Goal: Find specific page/section: Find specific page/section

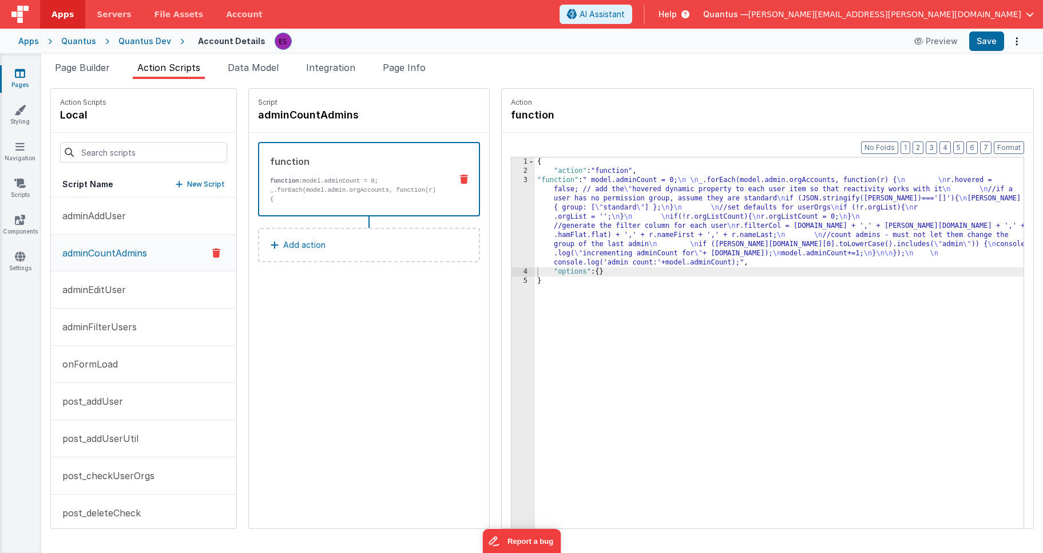
click at [551, 211] on div "{ "action" : "function" , "function" : " model.adminCount = 0; \n \n _.forEach(…" at bounding box center [794, 369] width 518 height 425
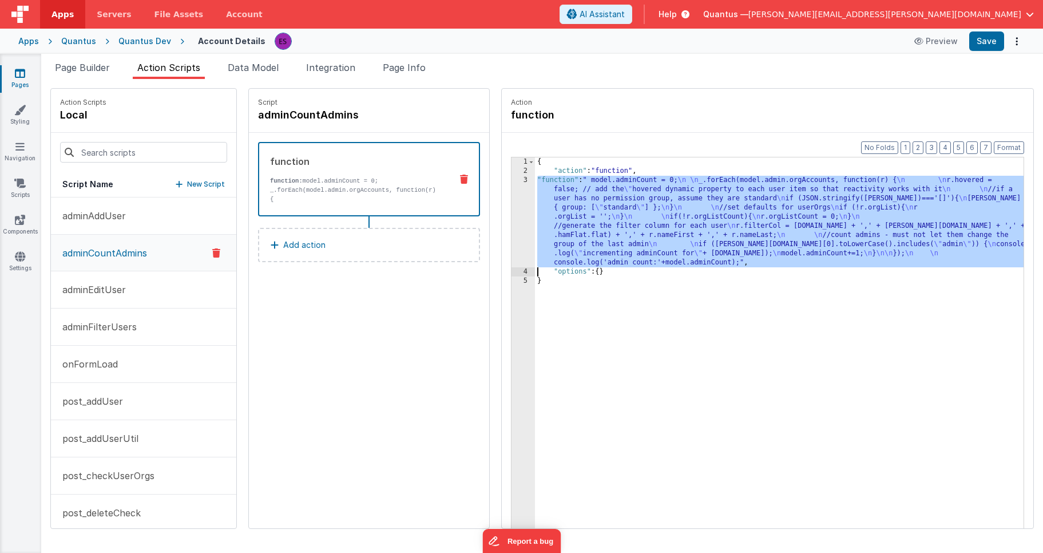
click at [512, 212] on div "3" at bounding box center [523, 222] width 23 height 92
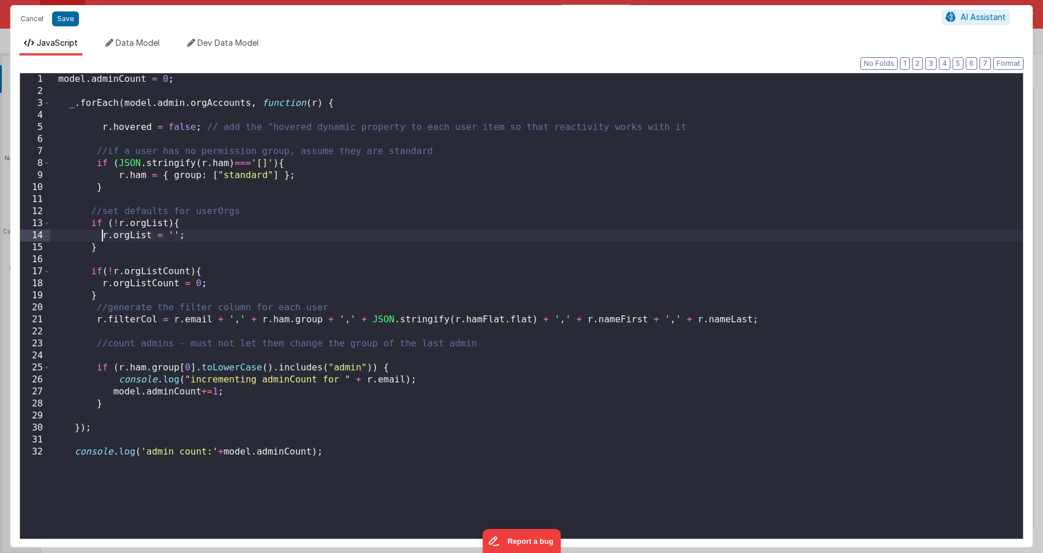
click at [100, 238] on div "model . adminCount = 0 ; _ . forEach ( model . admin . orgAccounts , function (…" at bounding box center [536, 317] width 973 height 489
click at [101, 283] on div "model . adminCount = 0 ; _ . forEach ( model . admin . orgAccounts , function (…" at bounding box center [536, 317] width 973 height 489
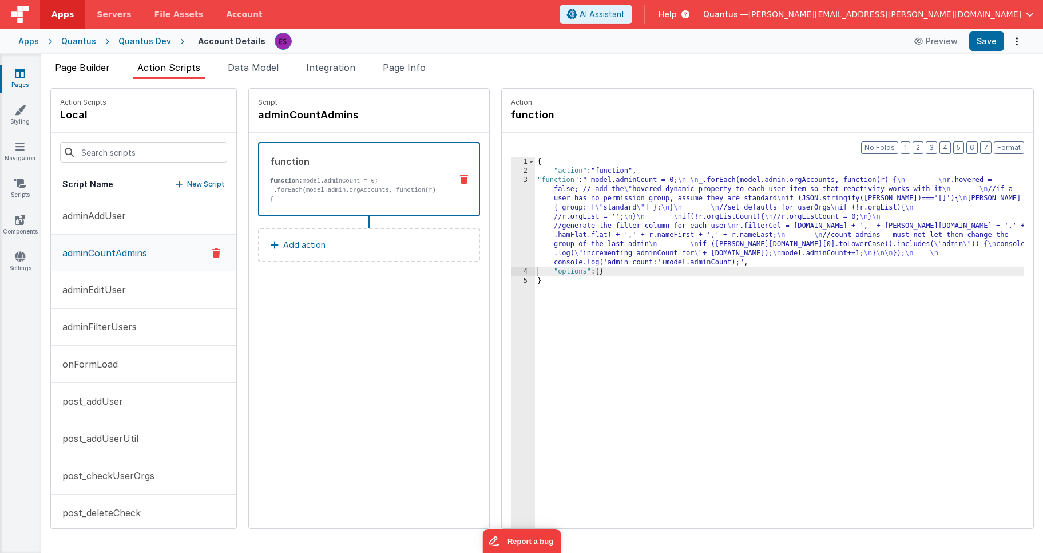
click at [82, 72] on span "Page Builder" at bounding box center [82, 67] width 55 height 11
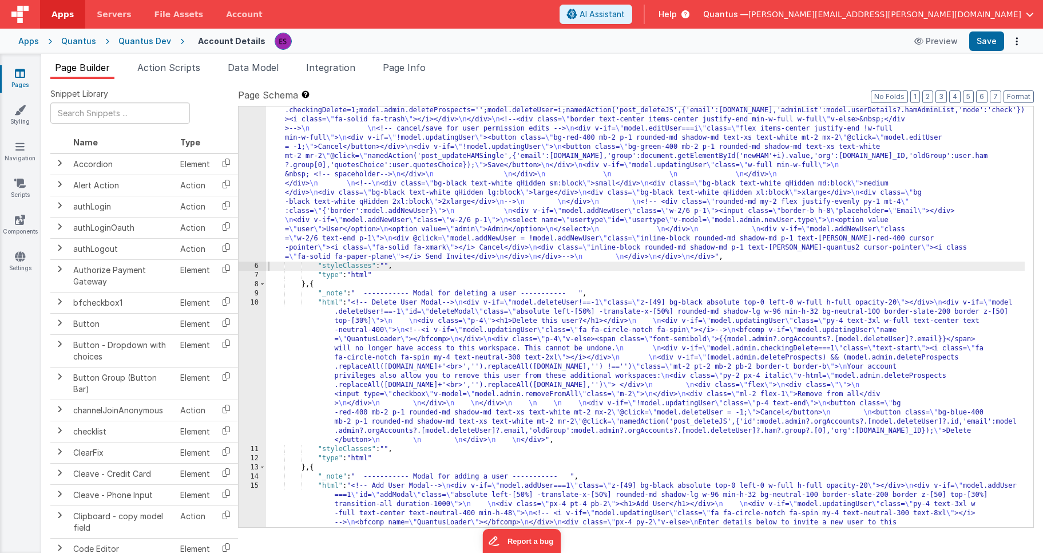
click at [284, 191] on div ""html" : "<!-- User Management Modal--> \n\n <div v-if= \" model.admin \" > \n\…" at bounding box center [645, 284] width 759 height 1327
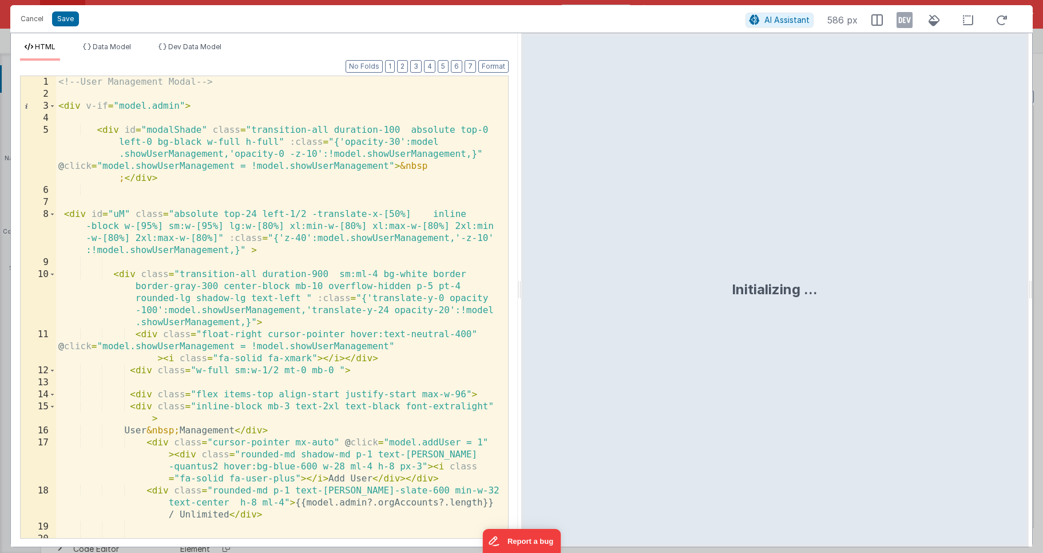
click at [294, 200] on div "<!-- User Management Modal --> < div v-if = "model.admin" > < div id = "modalSh…" at bounding box center [277, 319] width 443 height 486
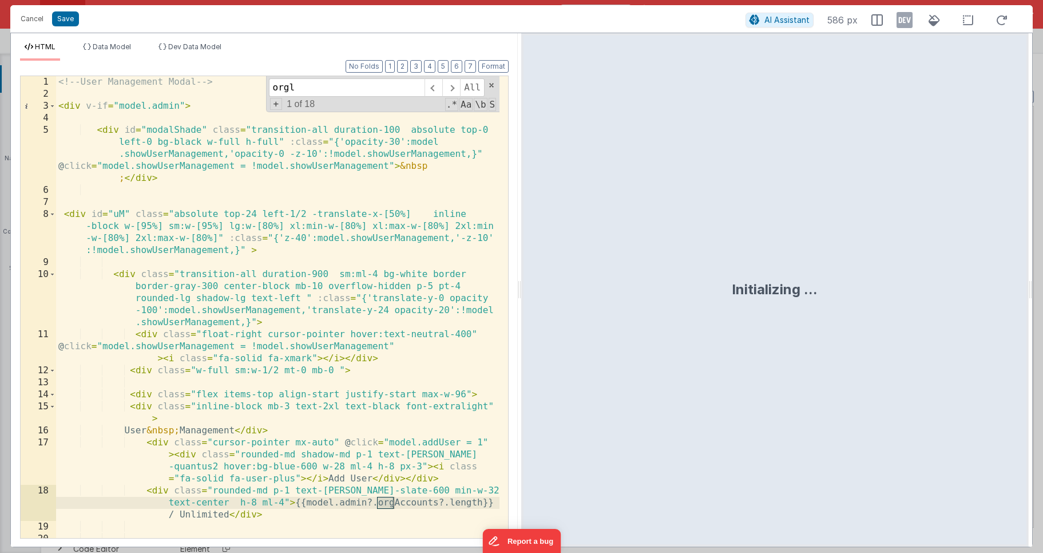
scroll to position [1968, 0]
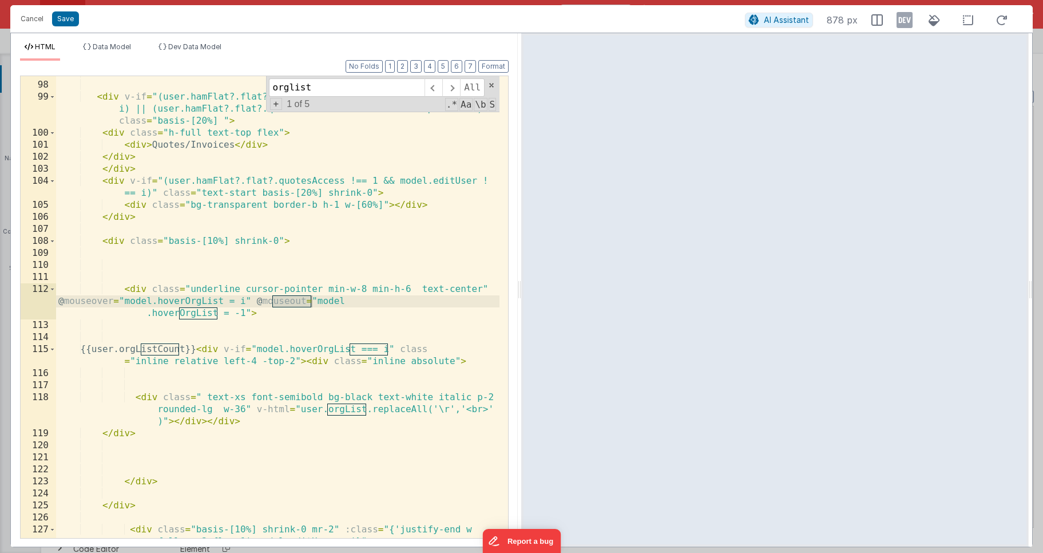
type input "orglist"
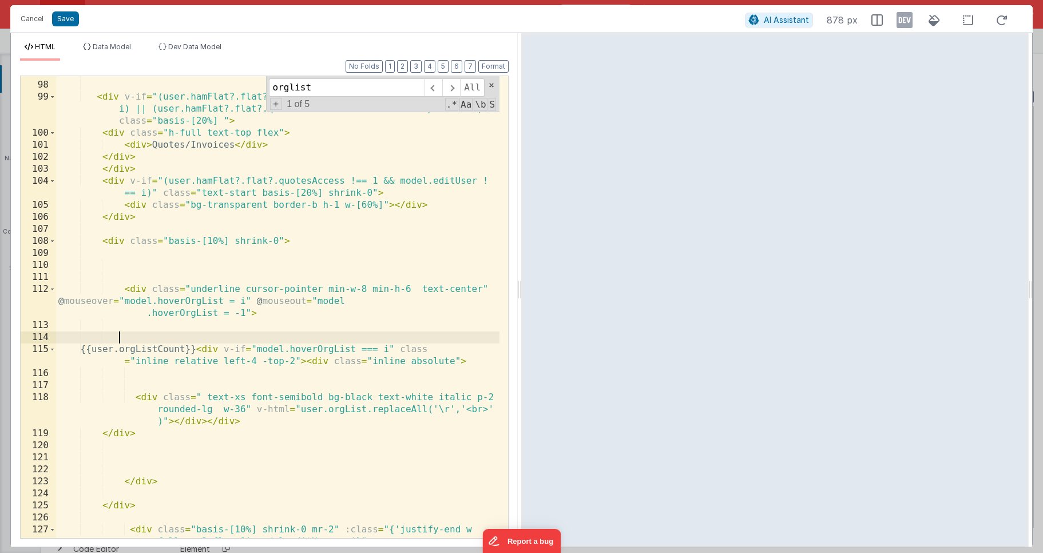
click at [250, 336] on div "</ div > < div v-if = "(user.hamFlat?.flat?.quotesAccess === 1 && model.editUse…" at bounding box center [277, 316] width 443 height 498
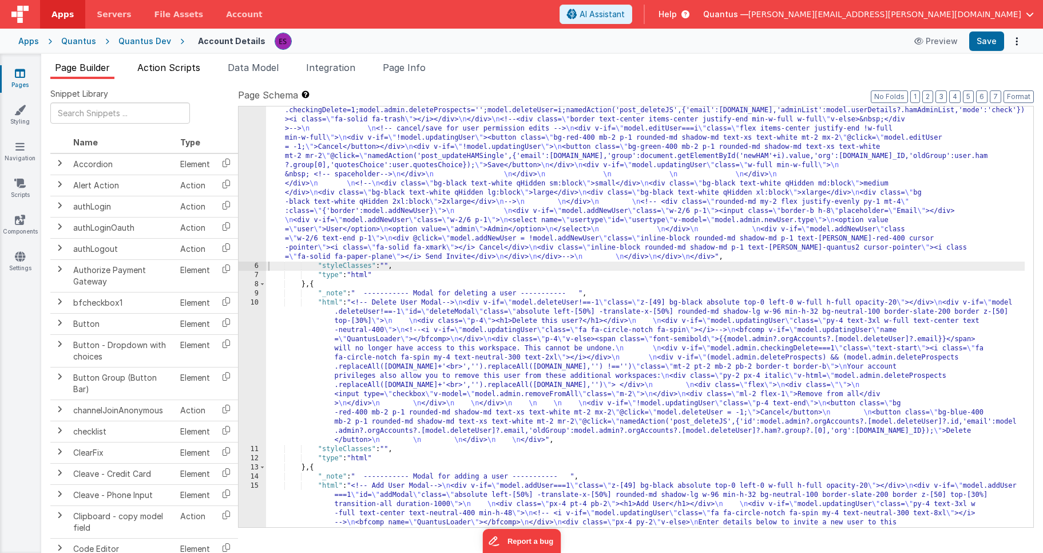
click at [169, 68] on span "Action Scripts" at bounding box center [168, 67] width 63 height 11
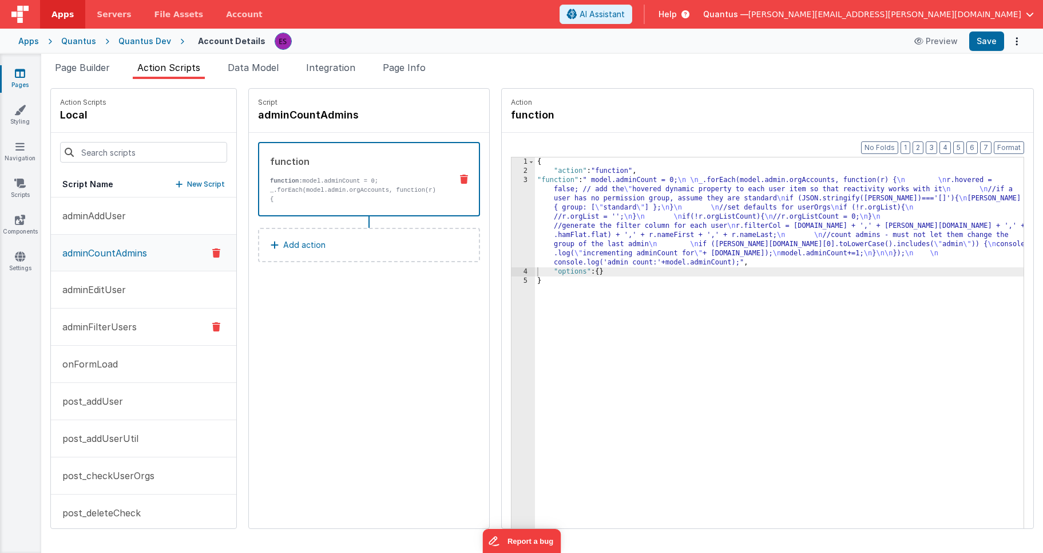
click at [94, 322] on p "adminFilterUsers" at bounding box center [96, 327] width 81 height 14
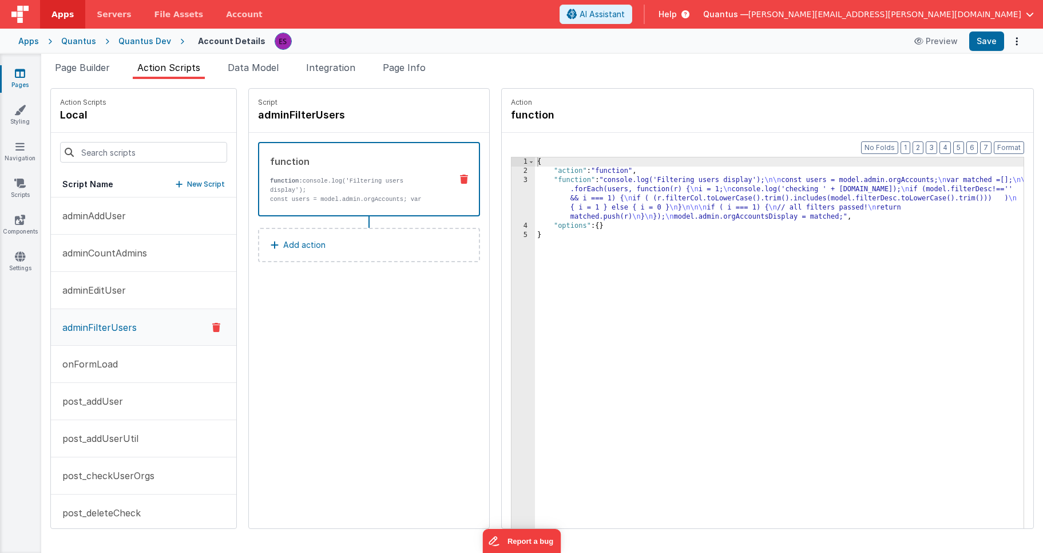
click at [558, 206] on div "{ "action" : "function" , "function" : "console.log('Filtering users display');…" at bounding box center [794, 369] width 518 height 425
click at [512, 195] on div "3" at bounding box center [523, 199] width 23 height 46
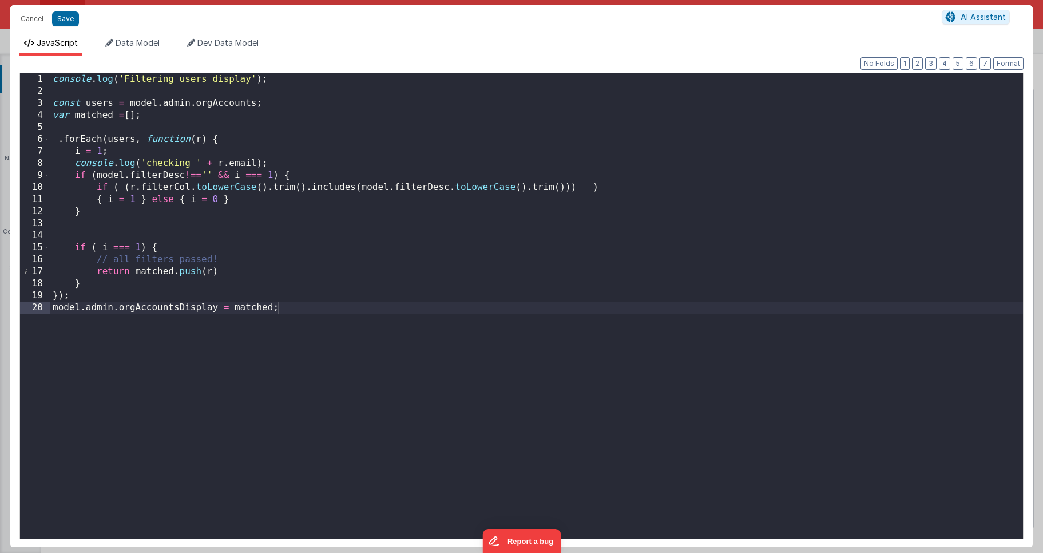
click at [132, 209] on div "console . log ( 'Filtering users display' ) ; const users = model . admin . org…" at bounding box center [536, 317] width 973 height 489
click at [281, 106] on div "console . log ( 'Filtering users display' ) ; const users = model . admin . org…" at bounding box center [536, 317] width 973 height 489
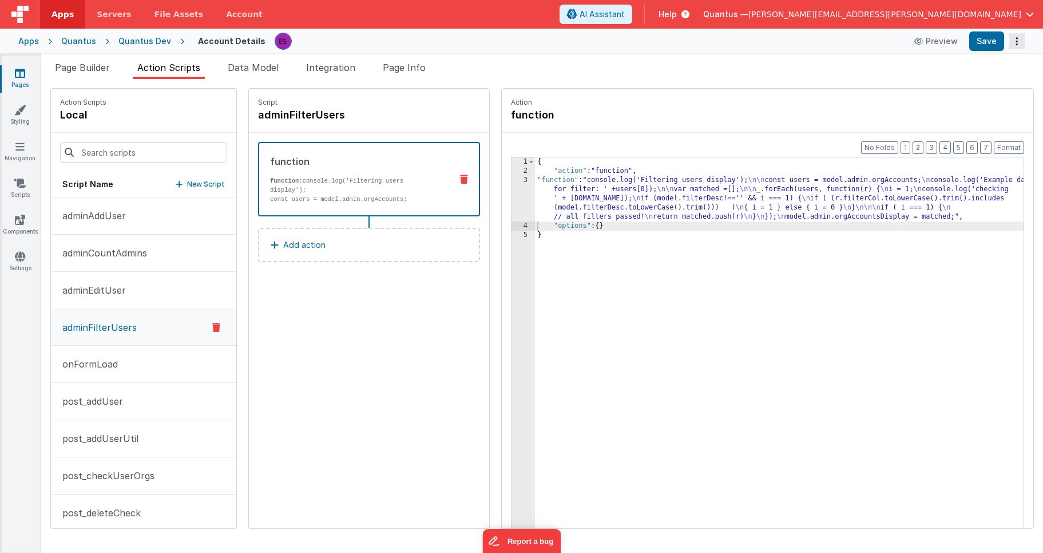
click at [1015, 42] on icon "Options" at bounding box center [1017, 41] width 16 height 1
click at [984, 90] on link "Rollback" at bounding box center [974, 87] width 101 height 22
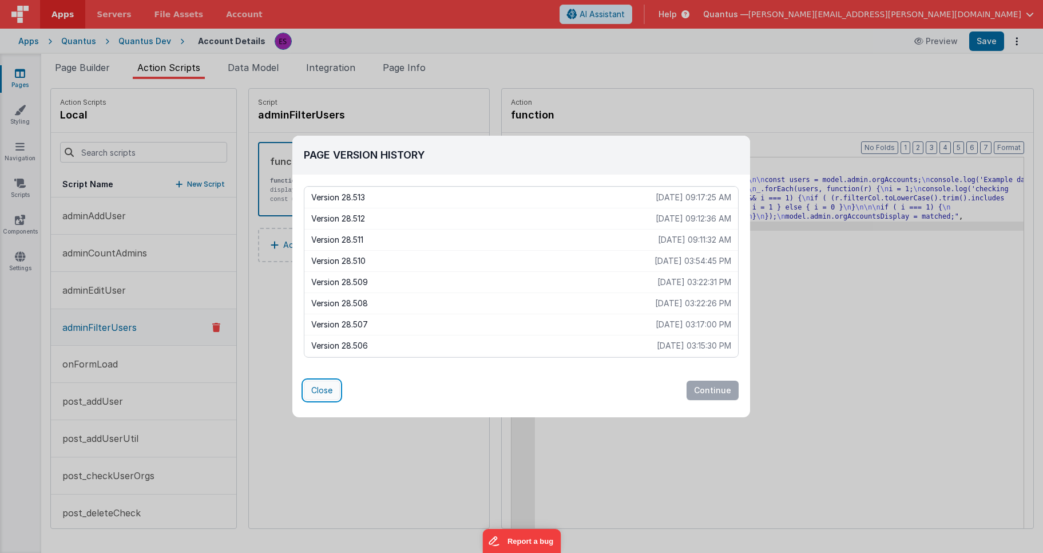
click at [328, 391] on button "Close" at bounding box center [322, 389] width 36 height 19
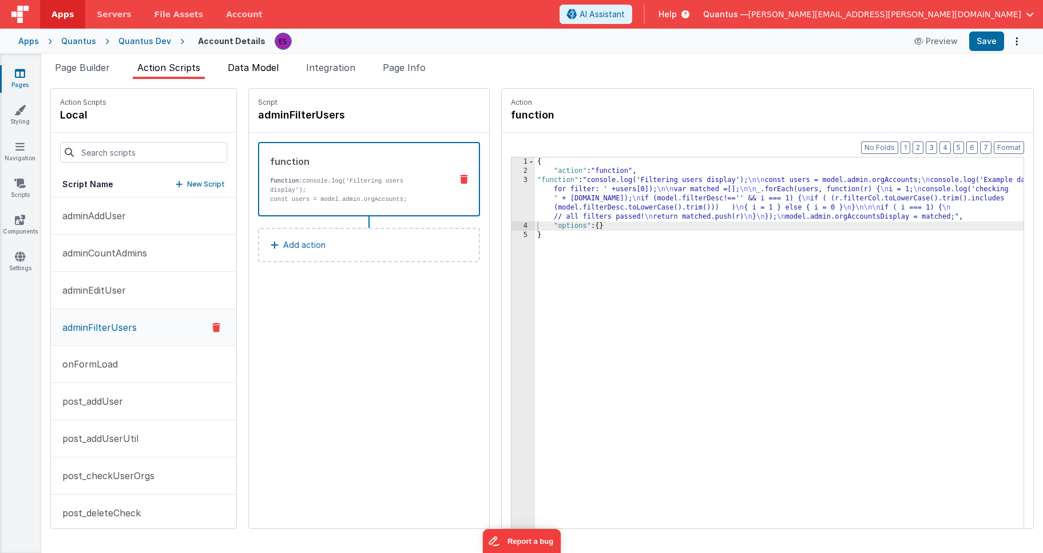
click at [240, 69] on span "Data Model" at bounding box center [253, 67] width 51 height 11
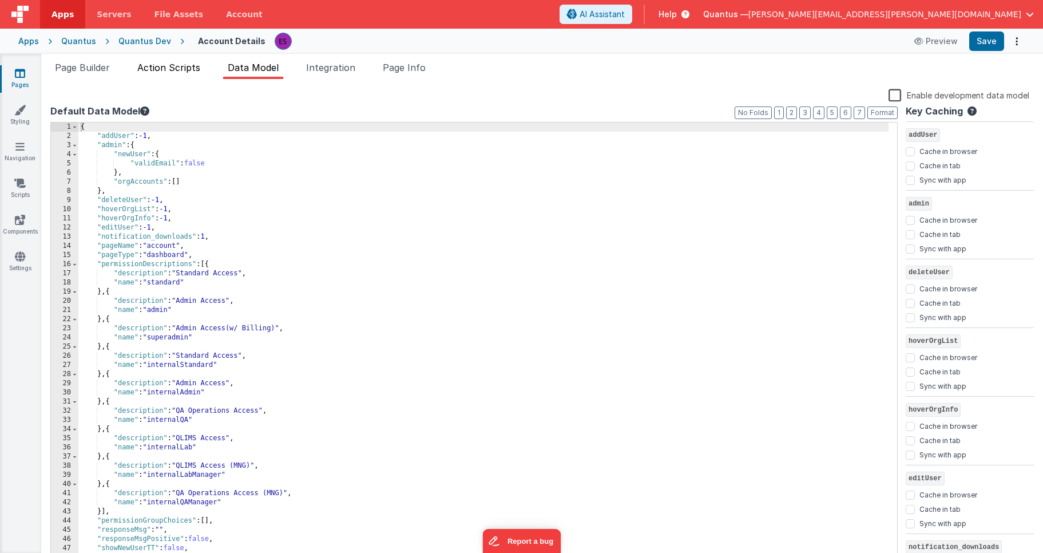
click at [190, 64] on span "Action Scripts" at bounding box center [168, 67] width 63 height 11
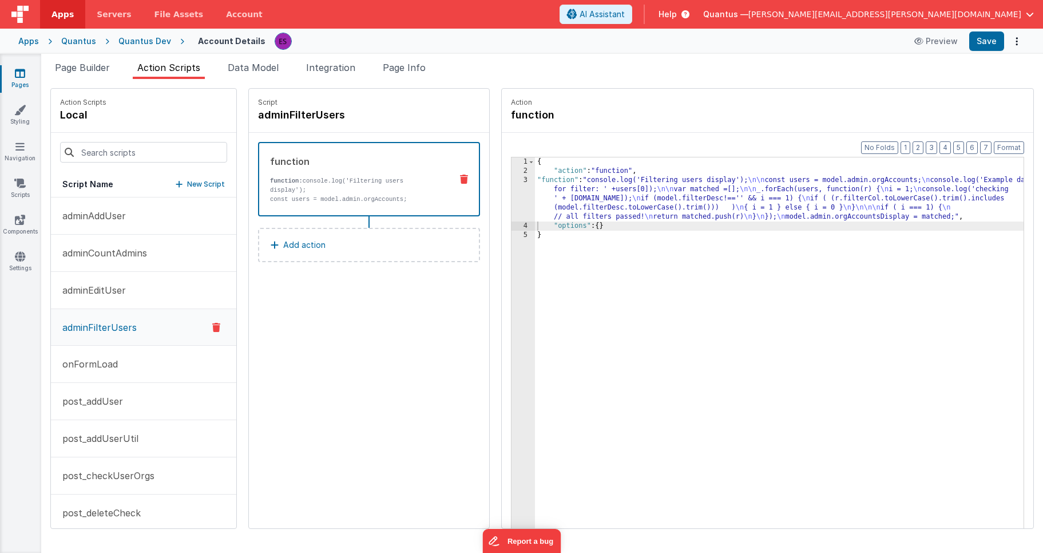
click at [535, 197] on div "{ "action" : "function" , "function" : "console.log('Filtering users display');…" at bounding box center [794, 369] width 518 height 425
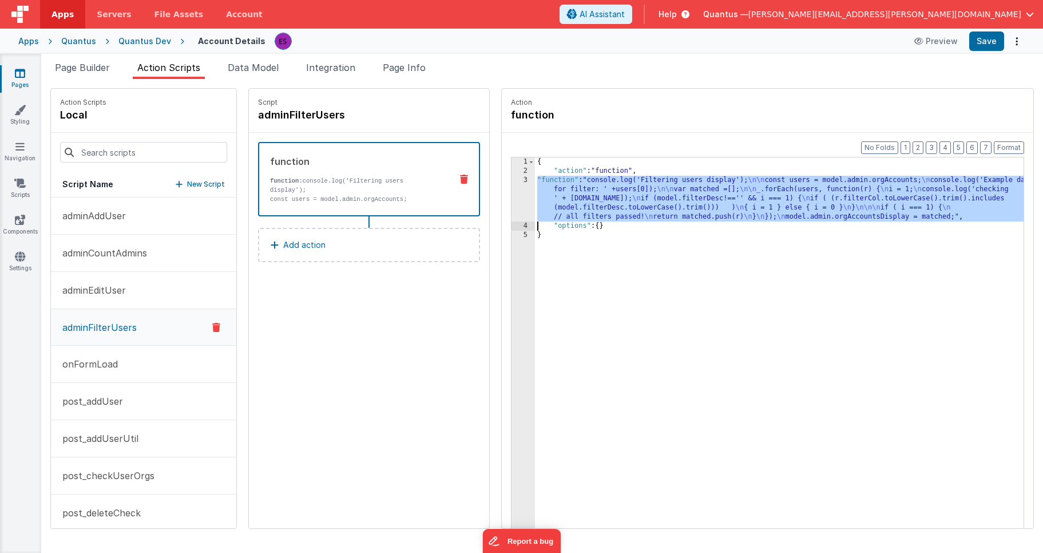
click at [512, 199] on div "3" at bounding box center [523, 199] width 23 height 46
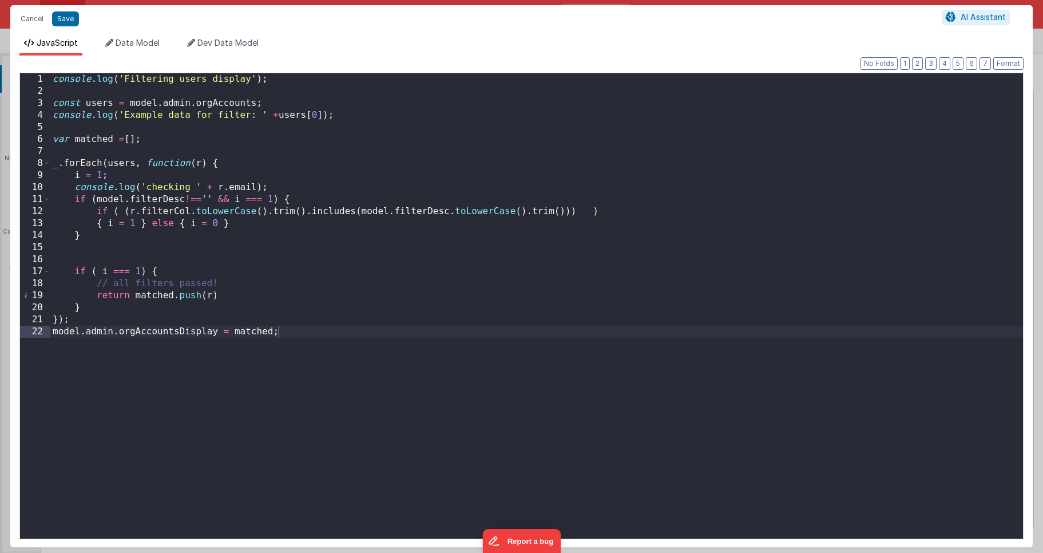
click at [323, 116] on div "console . log ( 'Filtering users display' ) ; const users = model . admin . org…" at bounding box center [536, 317] width 973 height 489
drag, startPoint x: 387, startPoint y: 118, endPoint x: 323, endPoint y: 118, distance: 64.1
click at [323, 118] on div "console . log ( 'Filtering users display' ) ; const users = model . admin . org…" at bounding box center [536, 317] width 973 height 489
click at [318, 117] on div "console . log ( 'Filtering users display' ) ; const users = model . admin . org…" at bounding box center [536, 317] width 973 height 489
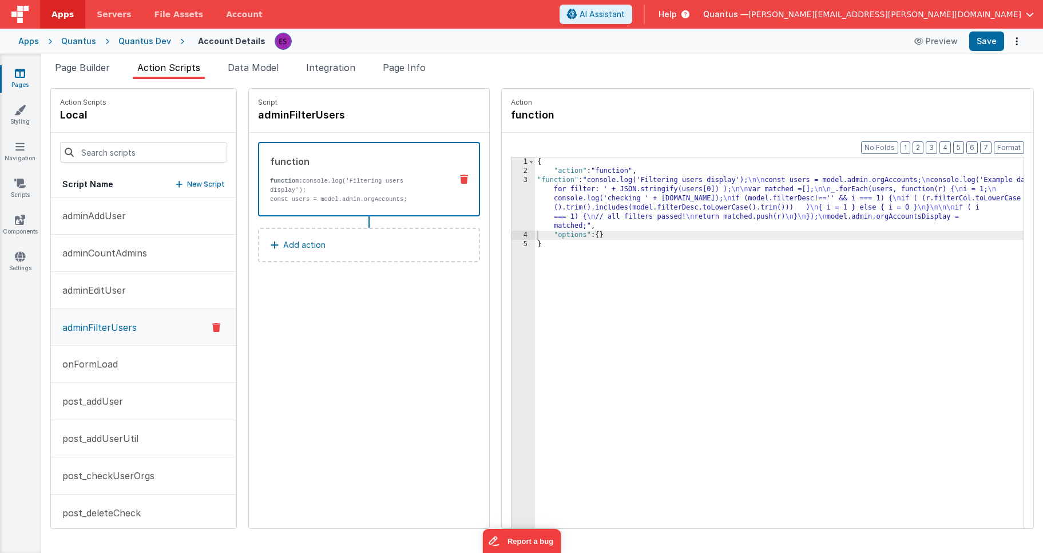
click at [535, 194] on div "{ "action" : "function" , "function" : "console.log('Filtering users display');…" at bounding box center [794, 369] width 518 height 425
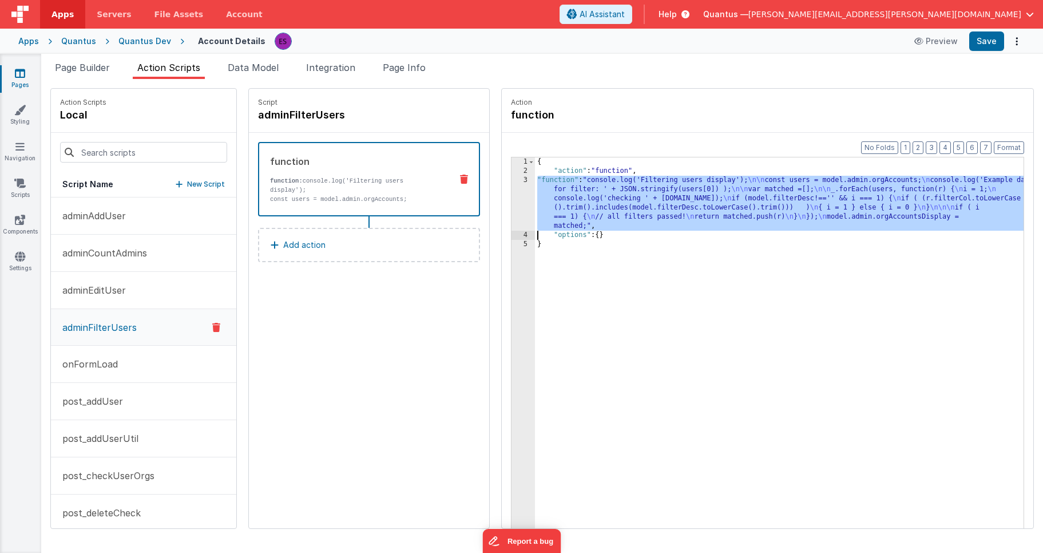
click at [512, 200] on div "3" at bounding box center [523, 203] width 23 height 55
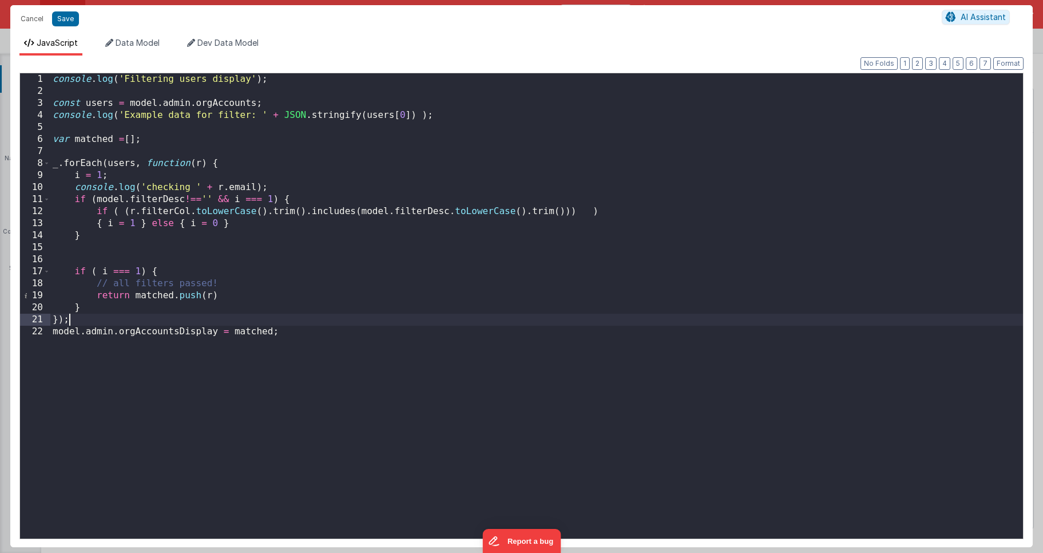
click at [212, 319] on div "console . log ( 'Filtering users display' ) ; const users = model . admin . org…" at bounding box center [536, 317] width 973 height 489
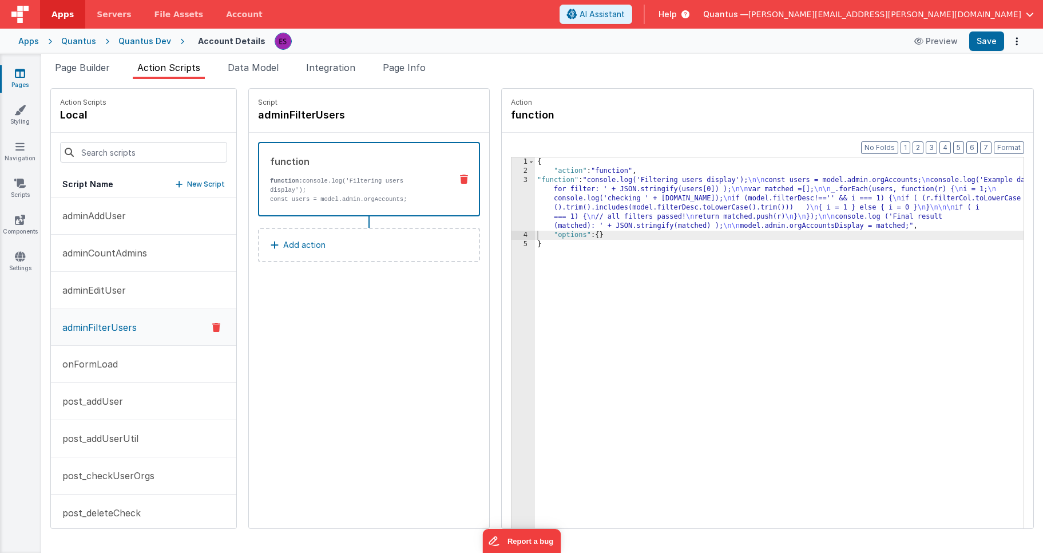
click at [535, 207] on div "{ "action" : "function" , "function" : "console.log('Filtering users display');…" at bounding box center [794, 369] width 518 height 425
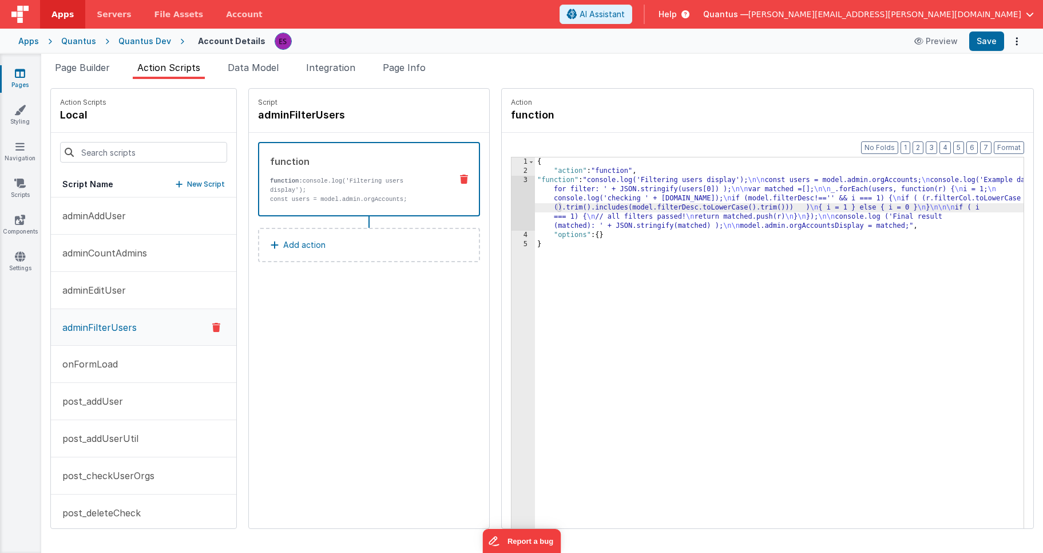
click at [512, 209] on div "3" at bounding box center [523, 203] width 23 height 55
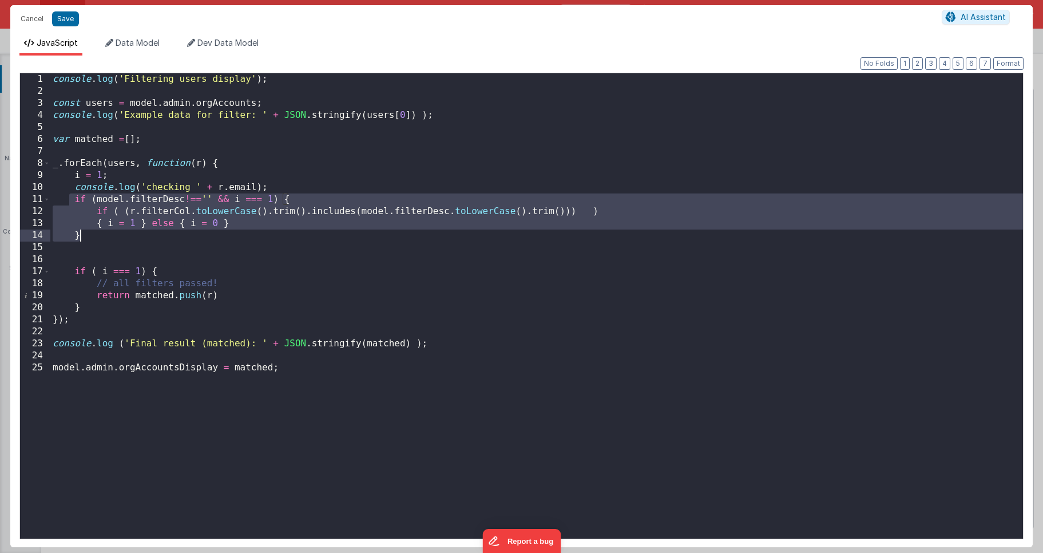
drag, startPoint x: 70, startPoint y: 199, endPoint x: 122, endPoint y: 233, distance: 63.2
click at [122, 233] on div "console . log ( 'Filtering users display' ) ; const users = model . admin . org…" at bounding box center [536, 317] width 973 height 489
drag, startPoint x: 236, startPoint y: 264, endPoint x: 215, endPoint y: 254, distance: 22.8
click at [235, 263] on div "console . log ( 'Filtering users display' ) ; const users = model . admin . org…" at bounding box center [536, 317] width 973 height 489
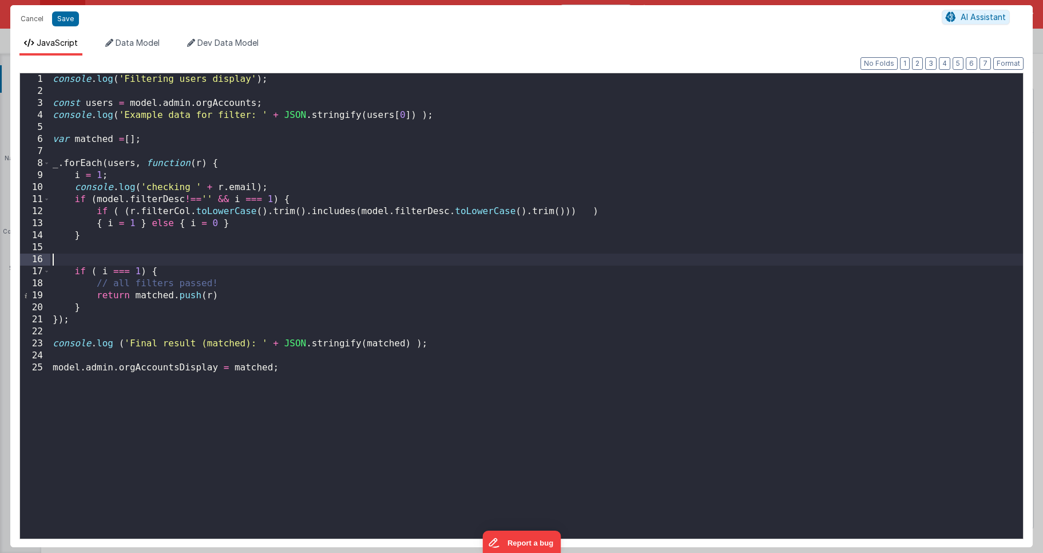
click at [185, 197] on div "console . log ( 'Filtering users display' ) ; const users = model . admin . org…" at bounding box center [536, 317] width 973 height 489
click at [250, 278] on div "console . log ( 'Filtering users display' ) ; const users = model . admin . org…" at bounding box center [536, 317] width 973 height 489
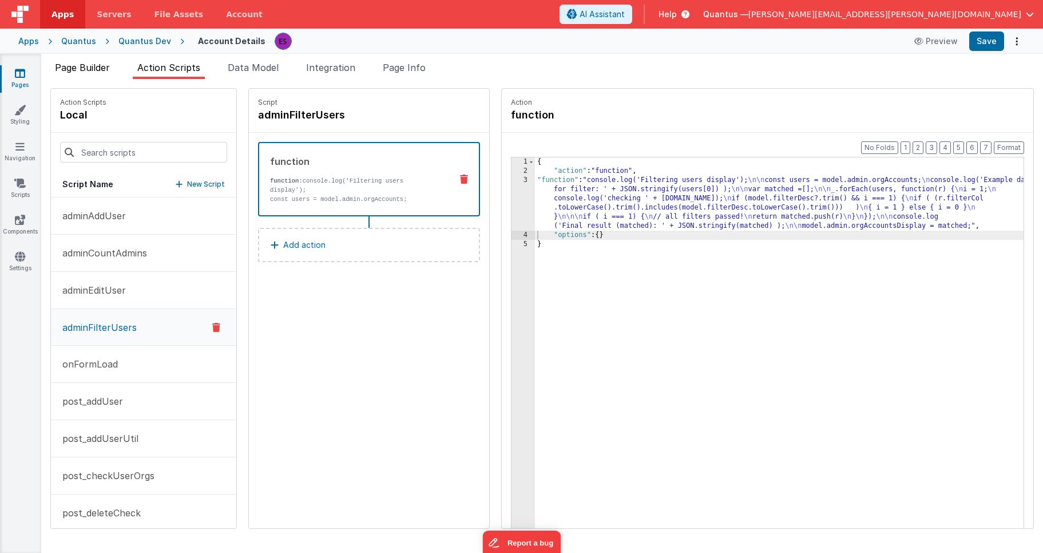
click at [94, 72] on span "Page Builder" at bounding box center [82, 67] width 55 height 11
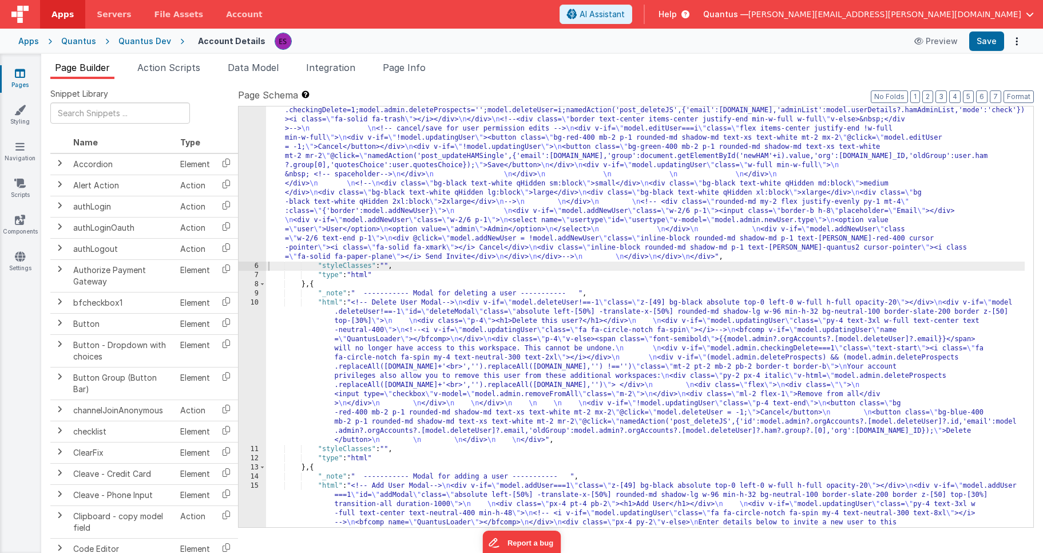
click at [372, 195] on div ""html" : "<!-- User Management Modal--> \n\n <div v-if= \" model.admin \" > \n\…" at bounding box center [645, 284] width 759 height 1327
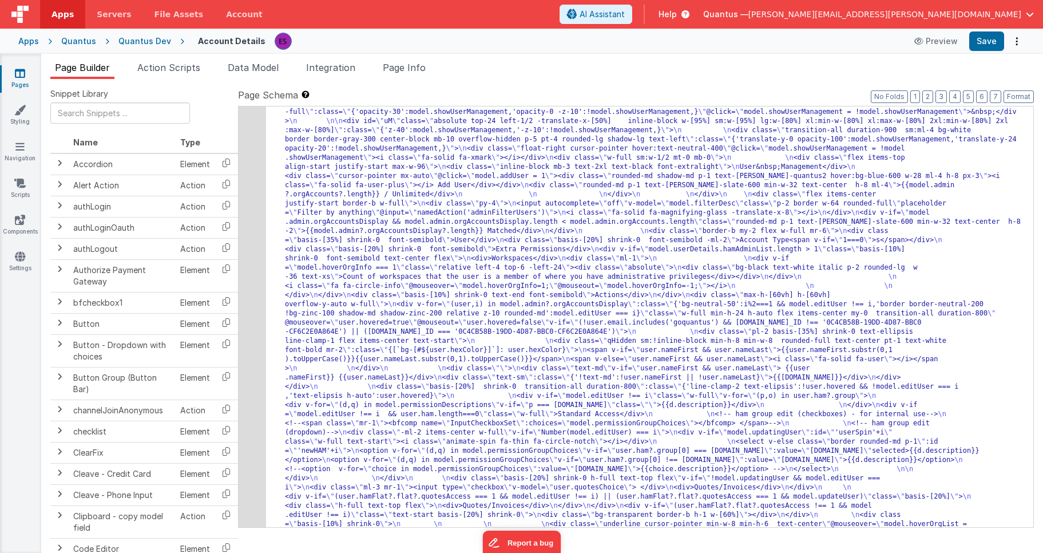
scroll to position [0, 0]
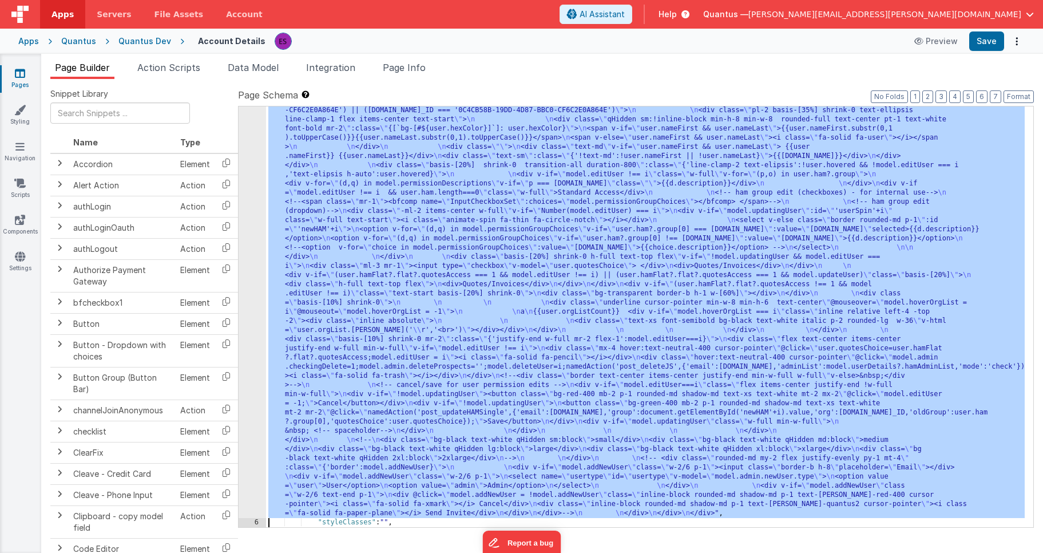
click at [251, 316] on div "5 6 7 8 9 10 11 12 13 14 15 16 17 18 19 20 21 22 23 24 25 26" at bounding box center [252, 412] width 27 height 1071
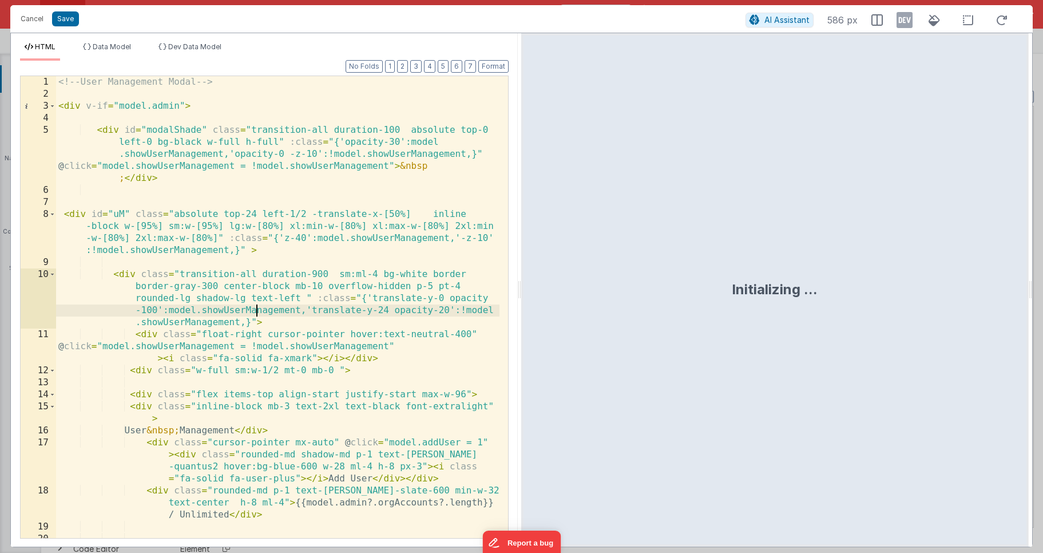
click at [254, 316] on div "<!-- User Management Modal --> < div v-if = "model.admin" > < div id = "modalSh…" at bounding box center [277, 319] width 443 height 486
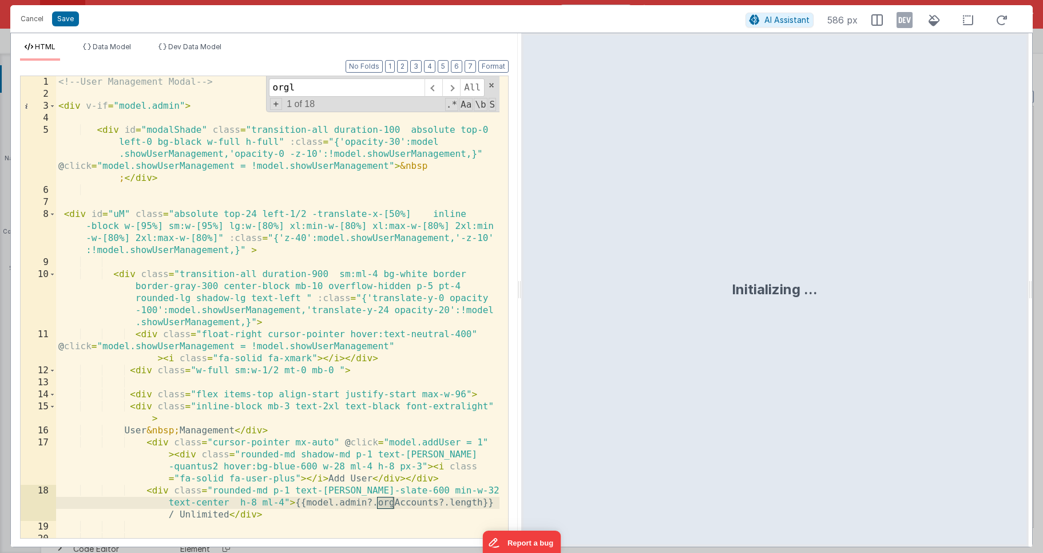
scroll to position [1968, 0]
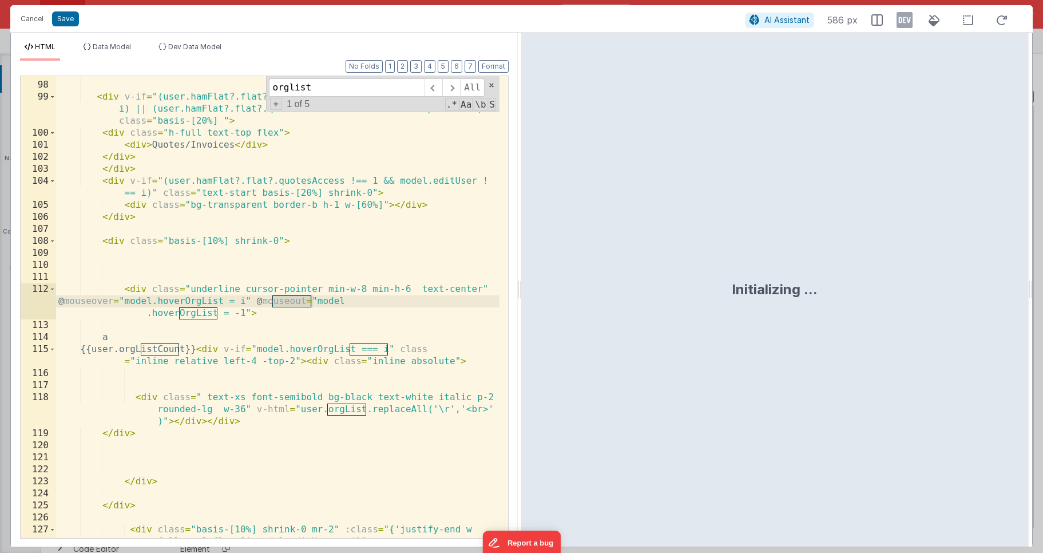
click at [132, 340] on div "</ div > < div v-if = "(user.hamFlat?.flat?.quotesAccess === 1 && model.editUse…" at bounding box center [277, 316] width 443 height 498
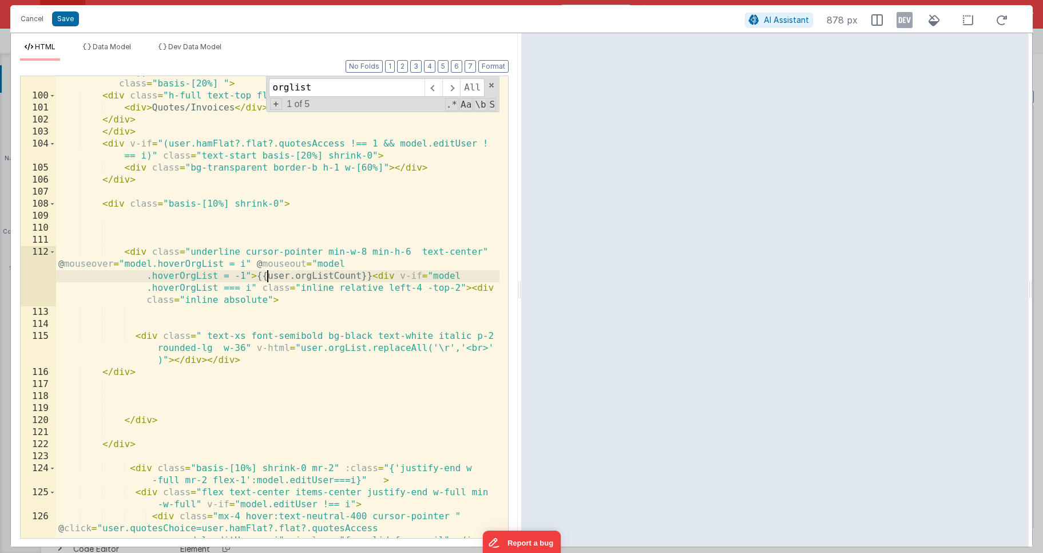
scroll to position [2021, 0]
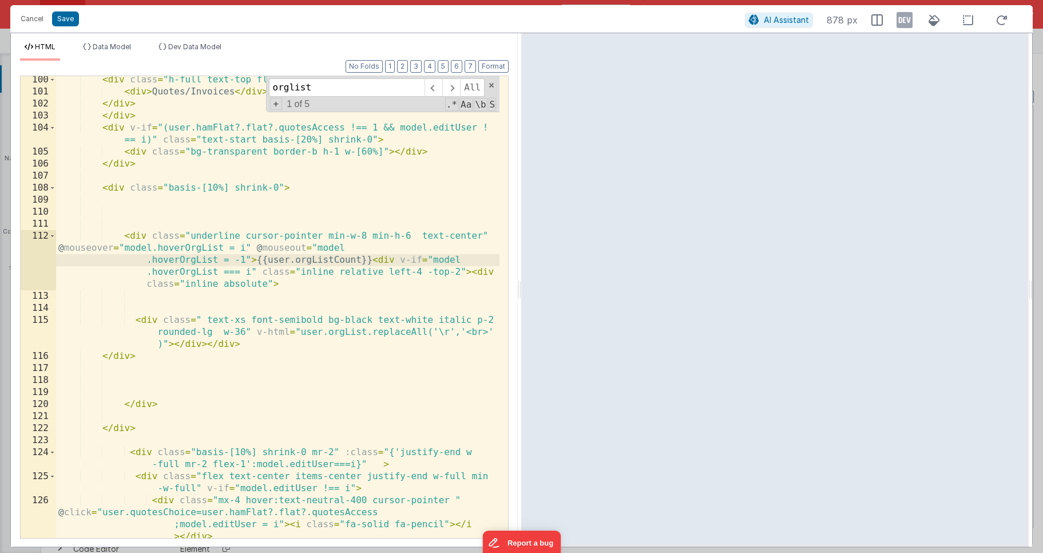
click at [249, 307] on div "< div class = "h-full text-top flex" > < div > Quotes/Invoices </ div > </ div …" at bounding box center [277, 347] width 443 height 546
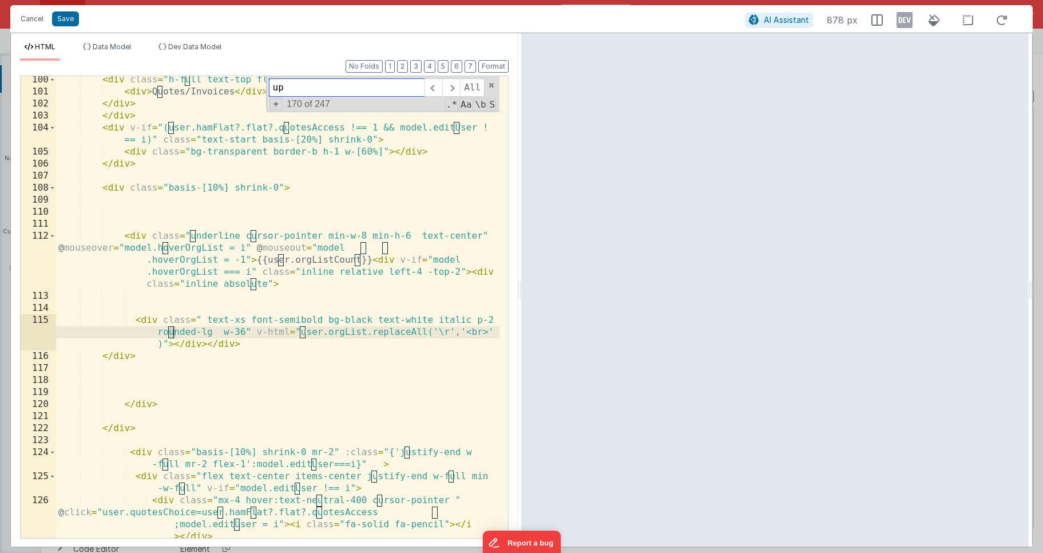
scroll to position [2425, 0]
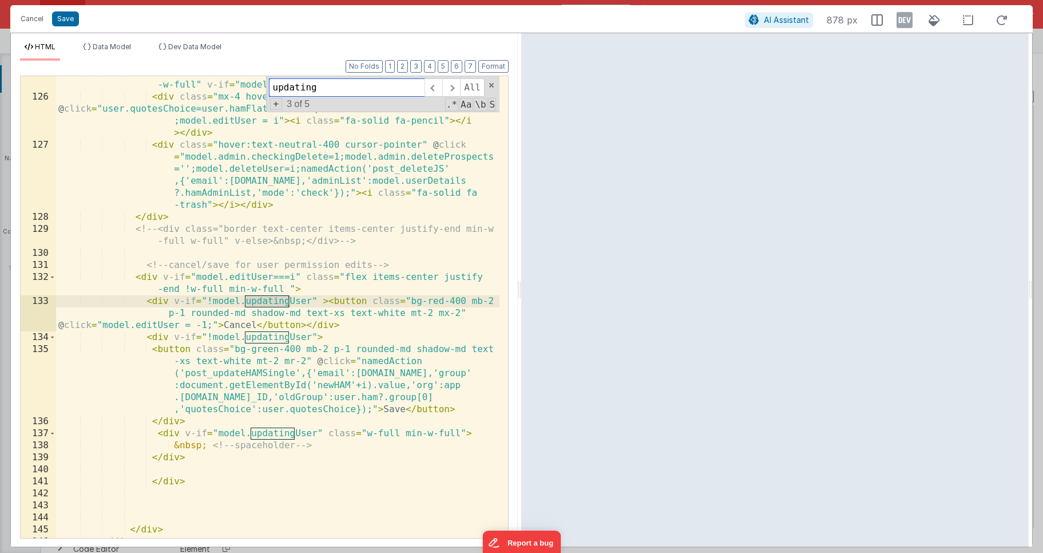
type input "updating"
drag, startPoint x: 315, startPoint y: 299, endPoint x: 176, endPoint y: 300, distance: 139.6
click at [176, 300] on div "< div class = "flex text-center items-center justify-end w-full min -w-full" v-…" at bounding box center [277, 316] width 443 height 498
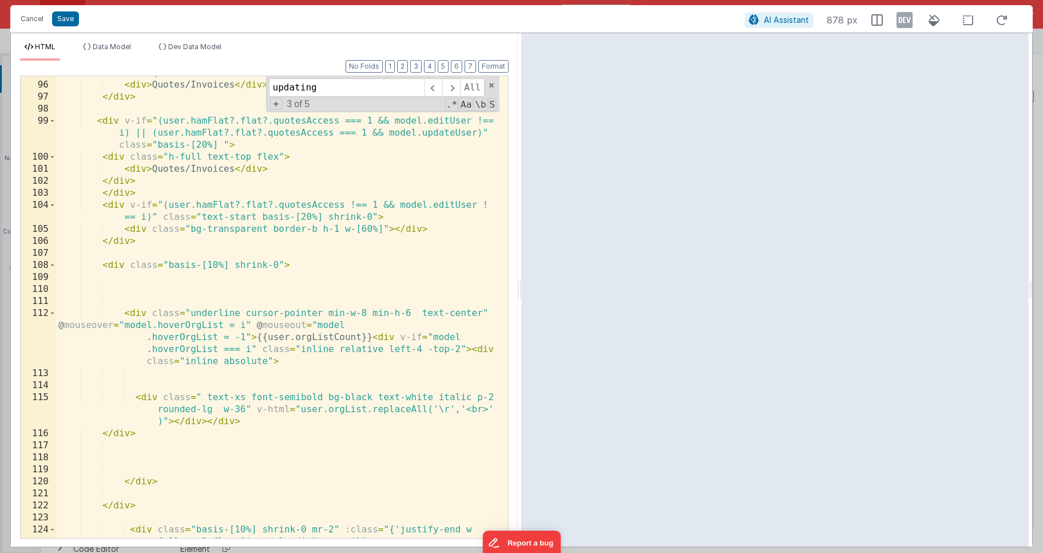
scroll to position [1888, 0]
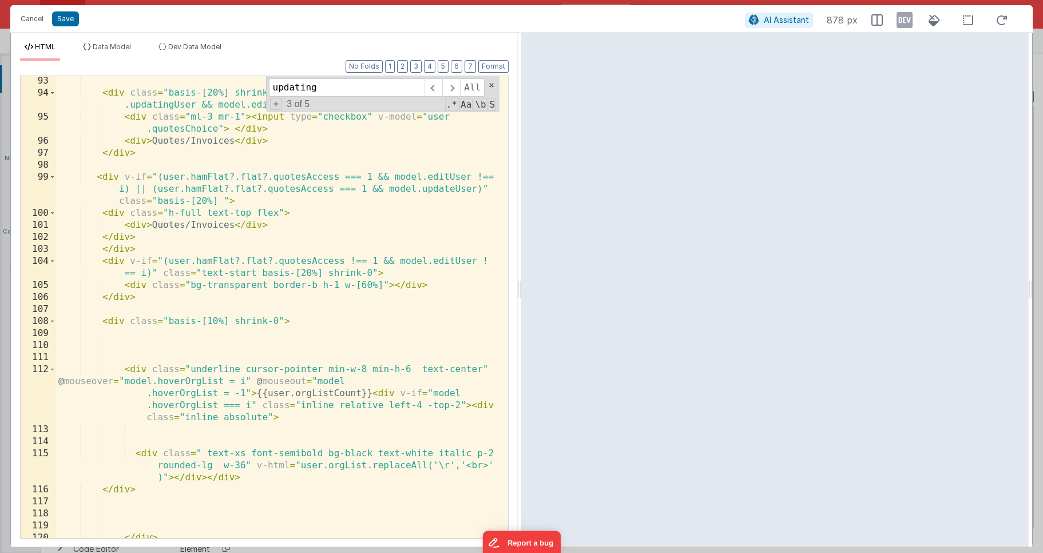
click at [277, 319] on div "< div class = "basis-[20%] shrink-0 h-full text-top flex" v-if = "!model .updat…" at bounding box center [277, 318] width 443 height 486
click at [138, 368] on div "< div class = "basis-[20%] shrink-0 h-full text-top flex" v-if = "!model .updat…" at bounding box center [277, 318] width 443 height 486
click at [148, 368] on div "< div class = "basis-[20%] shrink-0 h-full text-top flex" v-if = "!model .updat…" at bounding box center [277, 318] width 443 height 486
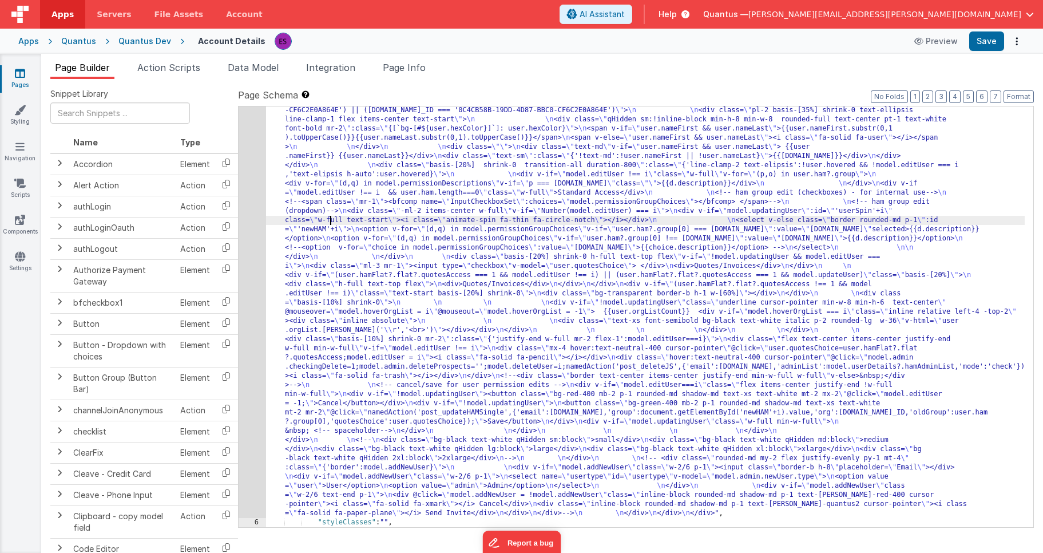
click at [328, 220] on div ""html" : "<!-- User Management Modal--> \n\n <div v-if= \" model.admin \" > \n\…" at bounding box center [645, 412] width 759 height 1071
click at [250, 232] on div "5" at bounding box center [252, 197] width 27 height 641
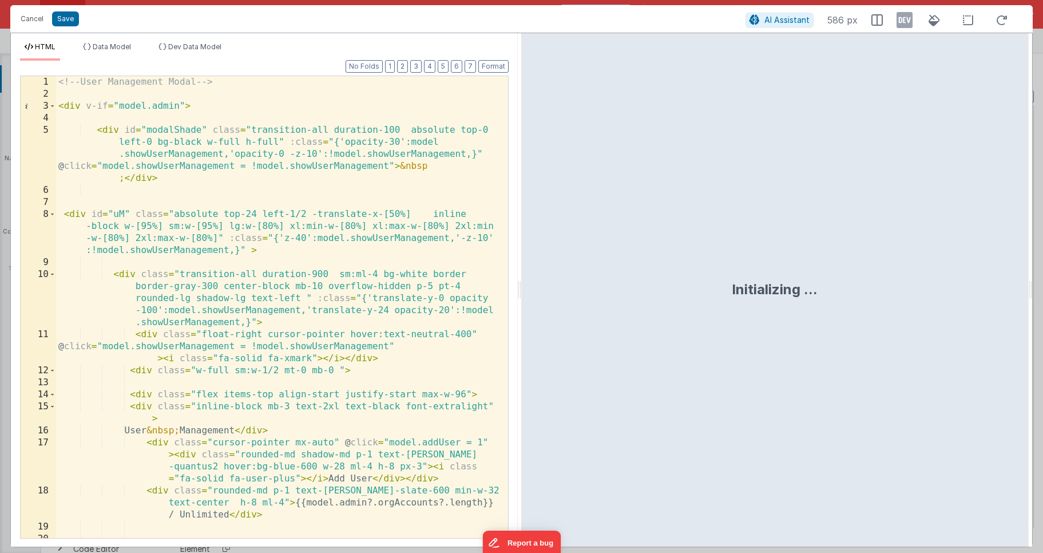
click at [255, 231] on div "<!-- User Management Modal --> < div v-if = "model.admin" > < div id = "modalSh…" at bounding box center [277, 319] width 443 height 486
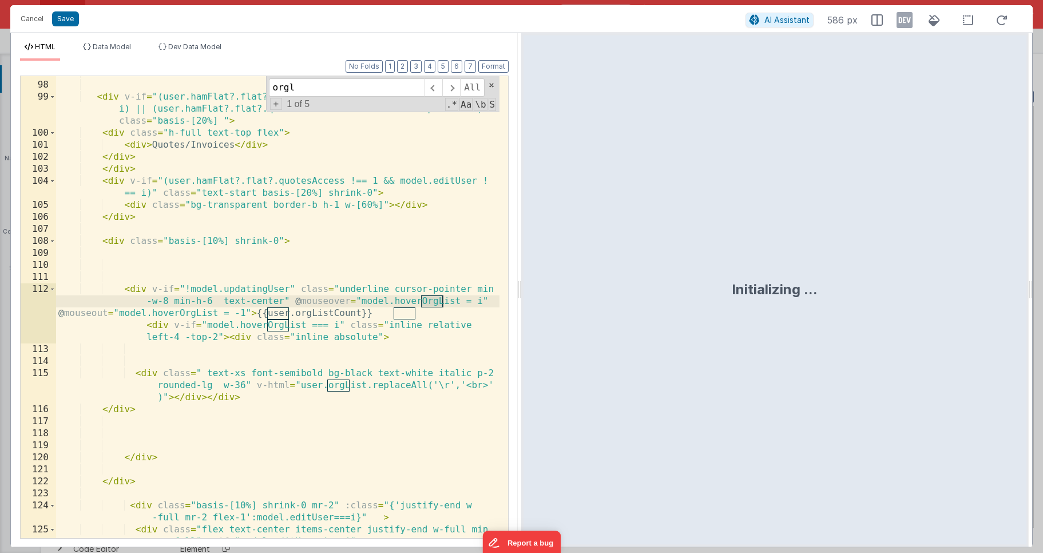
scroll to position [1968, 0]
type input "orglist"
click at [260, 403] on div "</ div > < div v-if = "(user.hamFlat?.flat?.quotesAccess === 1 && model.editUse…" at bounding box center [277, 316] width 443 height 498
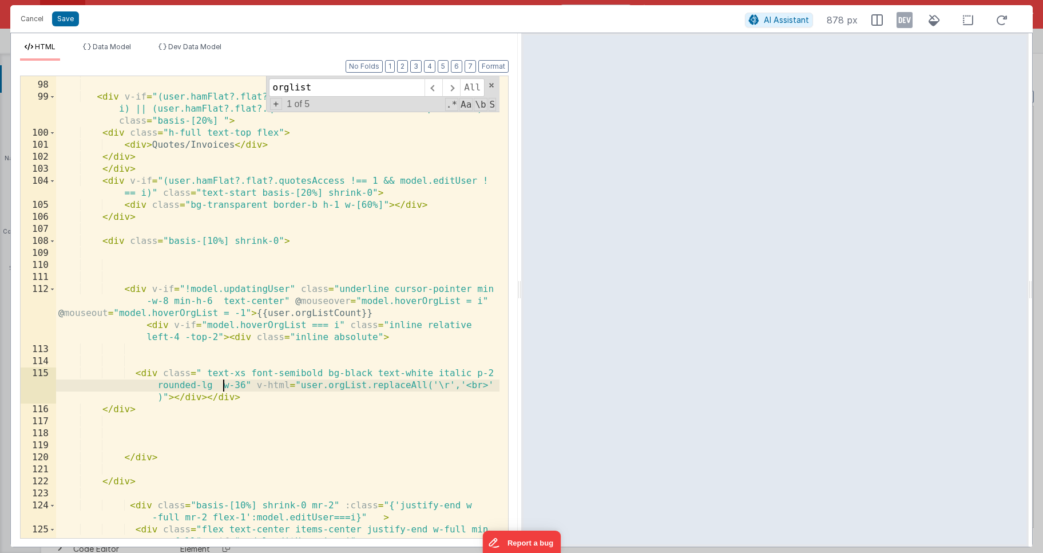
click at [221, 382] on div "</ div > < div v-if = "(user.hamFlat?.flat?.quotesAccess === 1 && model.editUse…" at bounding box center [277, 316] width 443 height 498
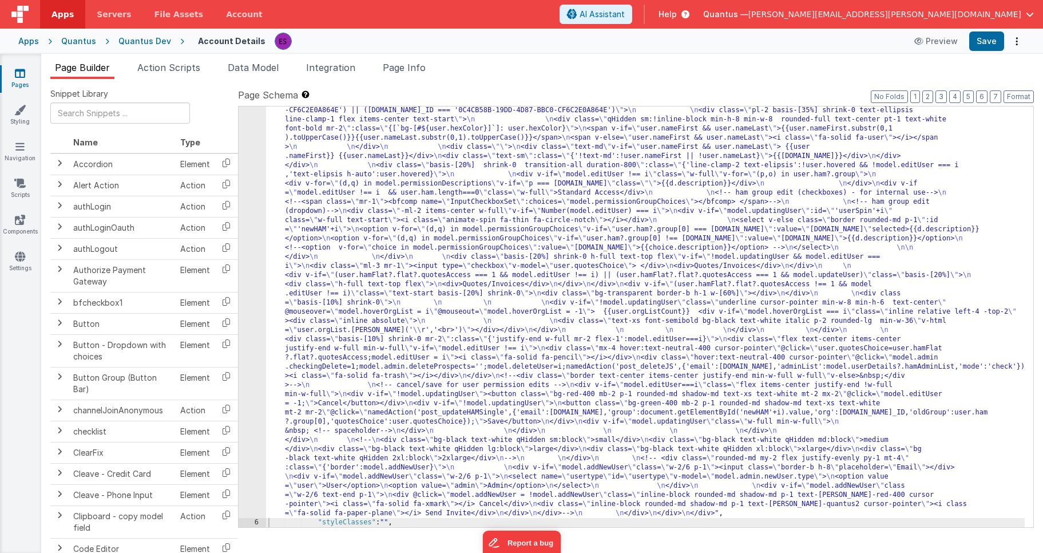
click at [305, 201] on div ""html" : "<!-- User Management Modal--> \n\n <div v-if= \" model.admin \" > \n\…" at bounding box center [645, 412] width 759 height 1071
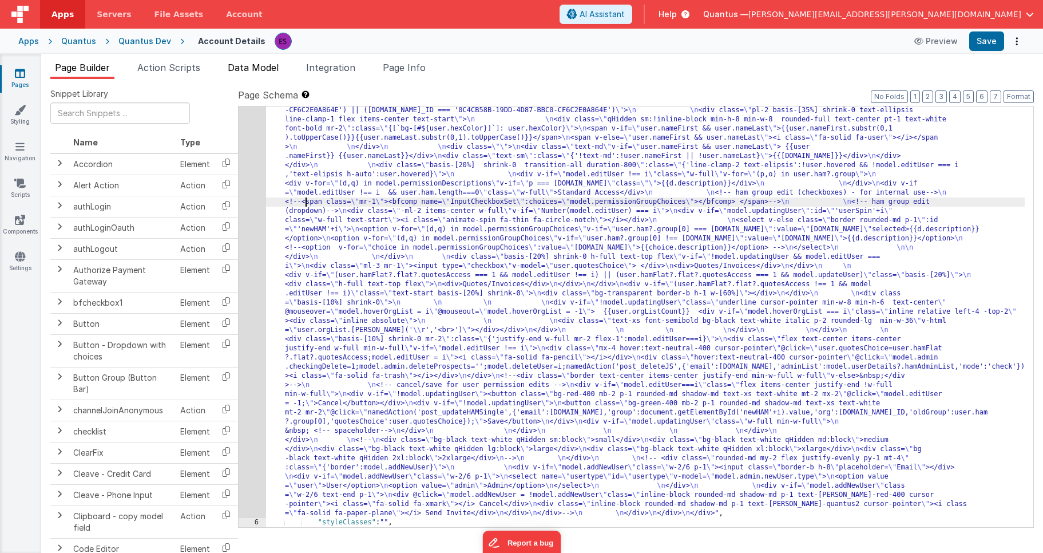
click at [243, 73] on li "Data Model" at bounding box center [253, 70] width 60 height 18
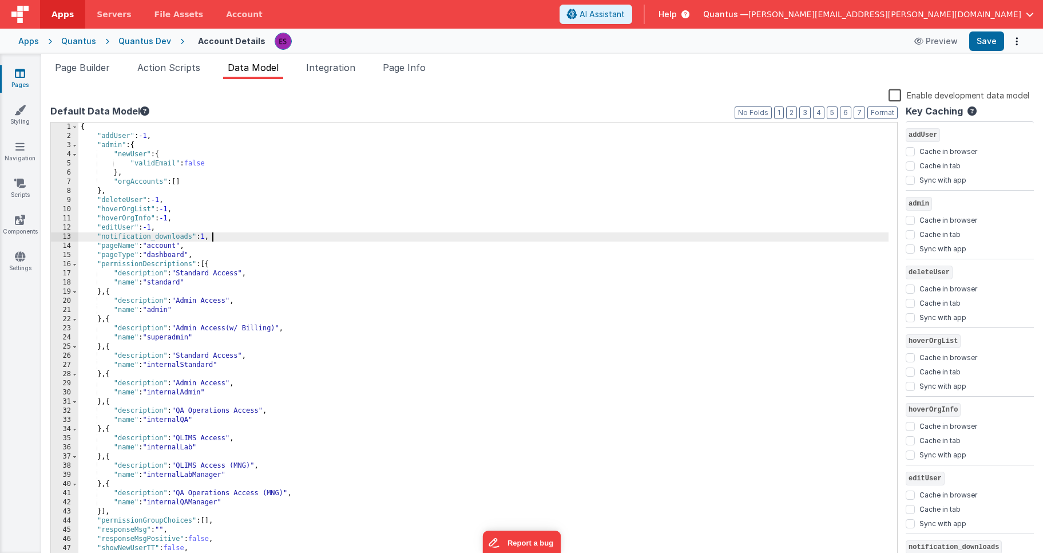
click at [362, 239] on div "{ "addUser" : -1 , "admin" : { "newUser" : { "validEmail" : false } , "orgAccou…" at bounding box center [483, 351] width 810 height 458
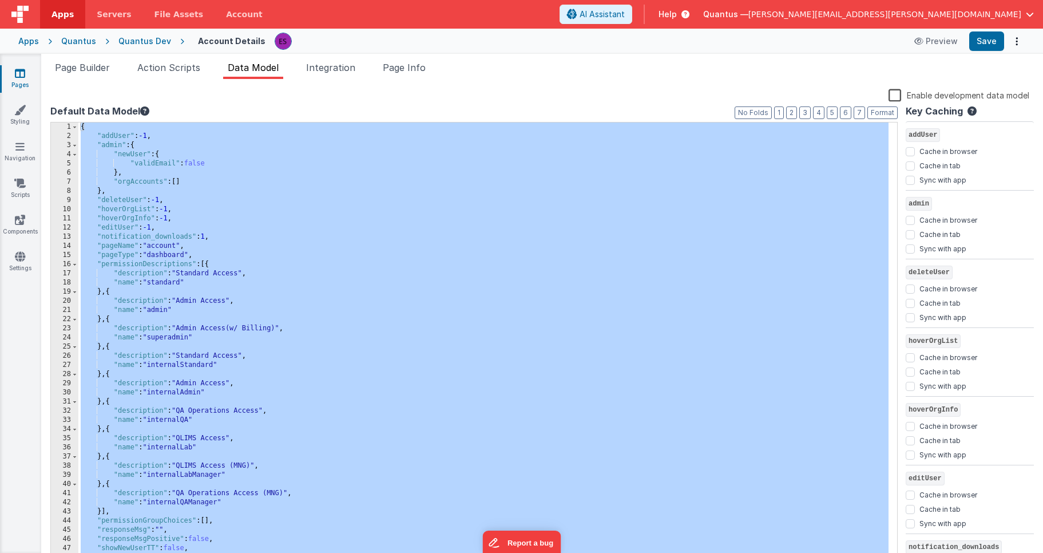
click at [895, 94] on label "Enable development data model" at bounding box center [959, 94] width 141 height 13
click at [0, 0] on input "Enable development data model" at bounding box center [0, 0] width 0 height 0
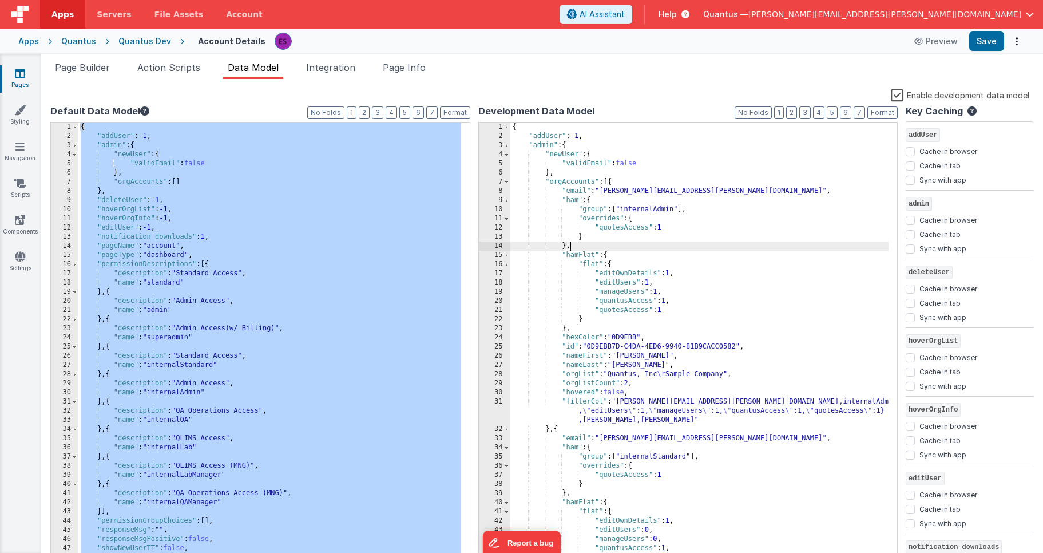
click at [730, 245] on div "{ "addUser" : -1 , "admin" : { "newUser" : { "validEmail" : false } , "orgAccou…" at bounding box center [699, 351] width 379 height 458
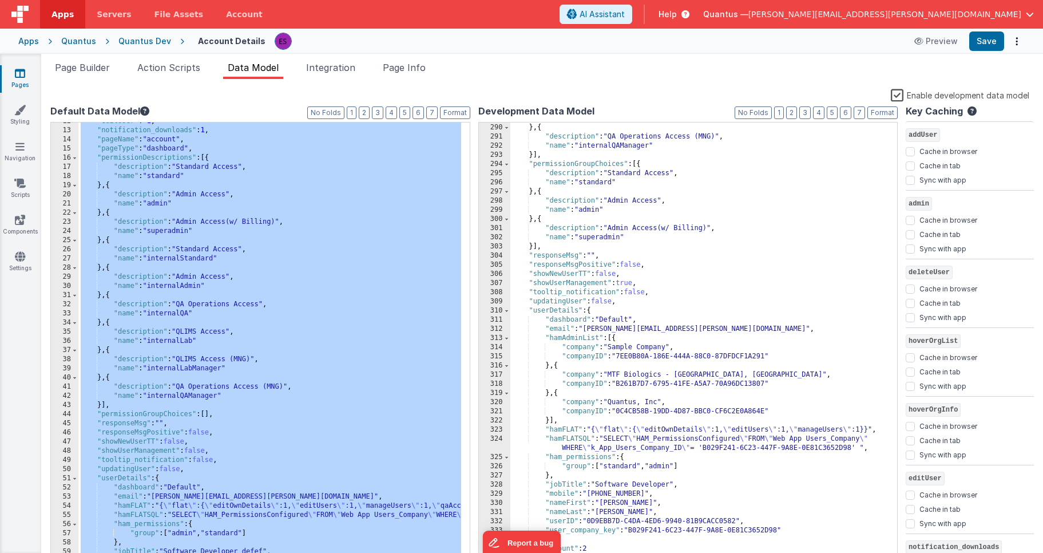
scroll to position [164, 0]
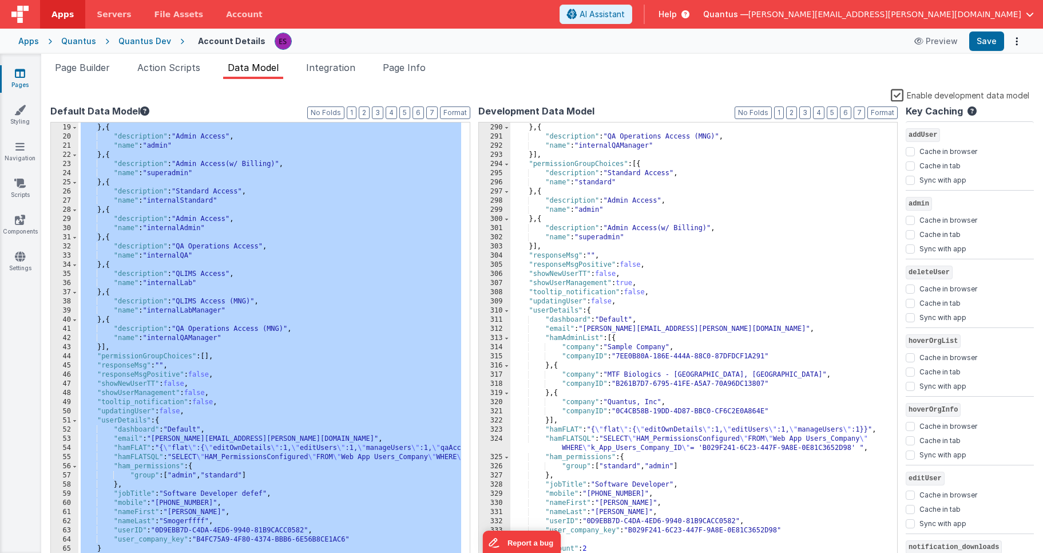
click at [607, 290] on div ""name" : "internalLabManager" } , { "description" : "QA Operations Access (MNG)…" at bounding box center [699, 343] width 379 height 458
click at [162, 69] on span "Action Scripts" at bounding box center [168, 67] width 63 height 11
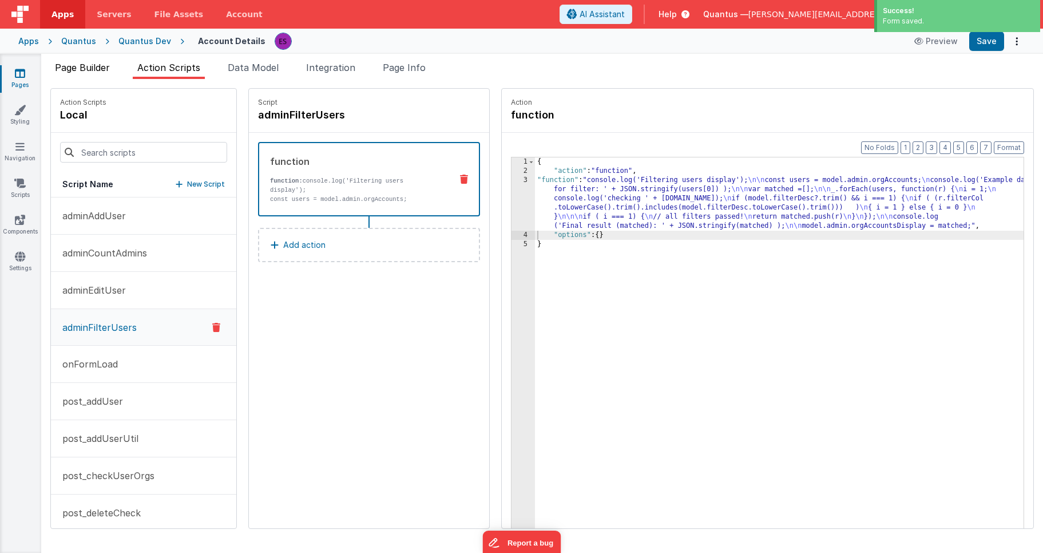
click at [78, 74] on li "Page Builder" at bounding box center [82, 70] width 64 height 18
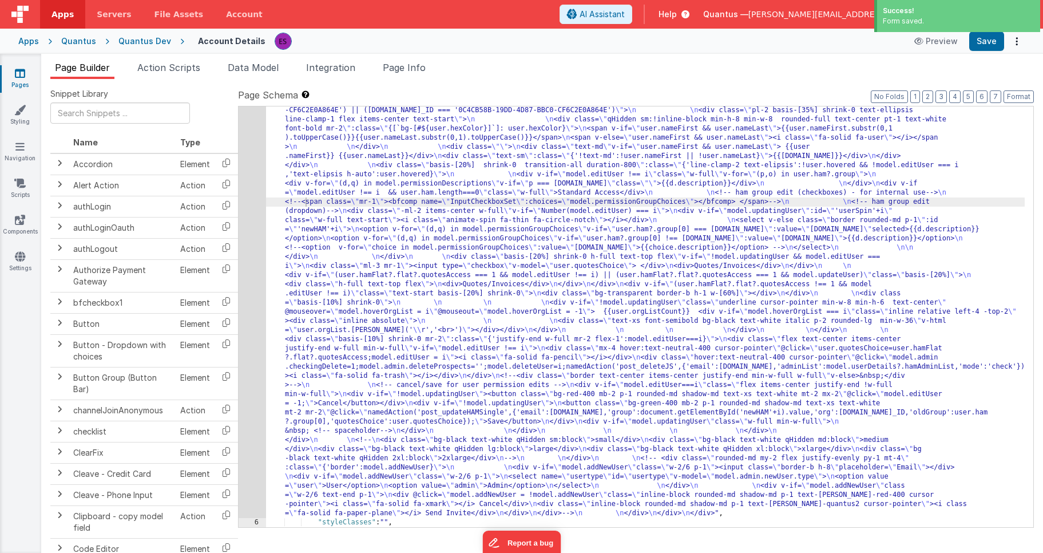
click at [297, 241] on div ""html" : "<!-- User Management Modal--> \n\n <div v-if= \" model.admin \" > \n\…" at bounding box center [645, 412] width 759 height 1071
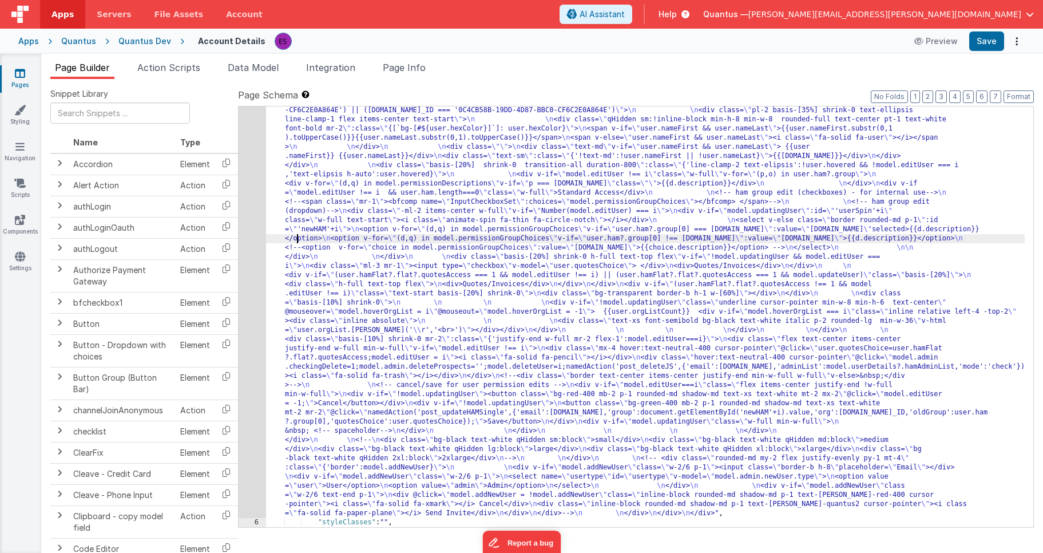
click at [245, 176] on div "5" at bounding box center [252, 197] width 27 height 641
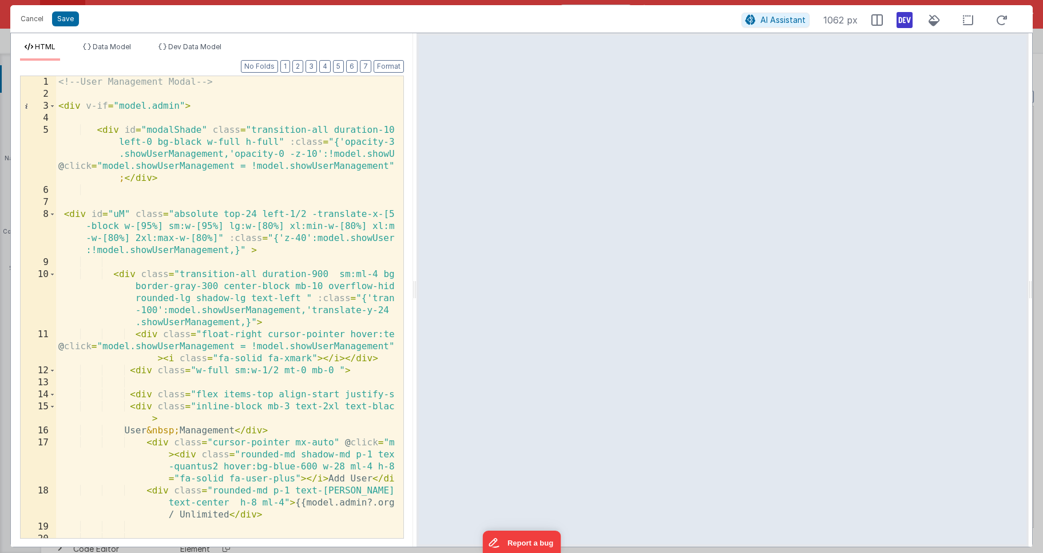
drag, startPoint x: 521, startPoint y: 291, endPoint x: 415, endPoint y: 288, distance: 105.3
click at [415, 288] on html "Cancel Save AI Assistant 1062 px HTML Data Model Dev Data Model Format 7 6 5 4 …" at bounding box center [521, 276] width 1043 height 553
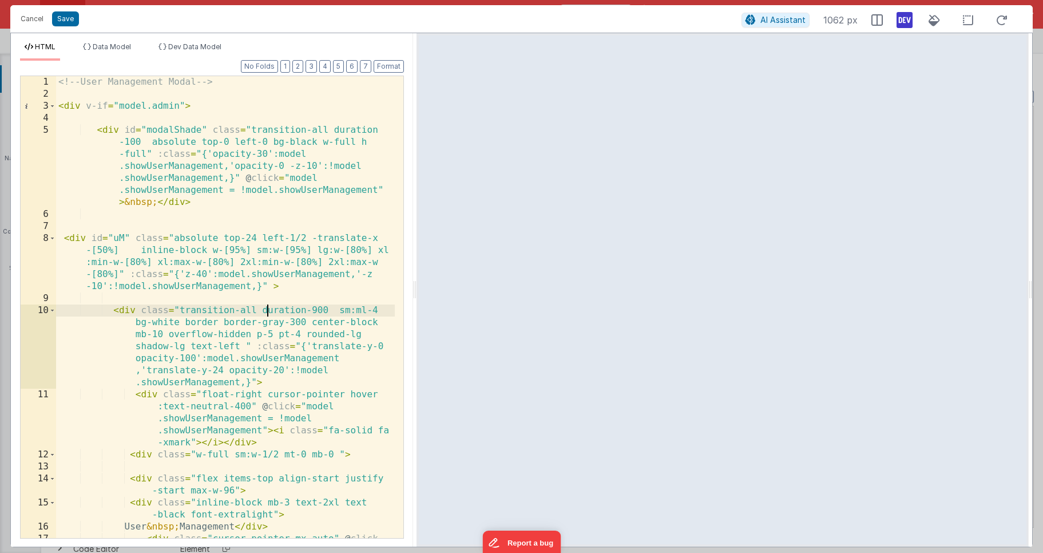
click at [268, 311] on div "<!-- User Management Modal --> < div v-if = "model.admin" > < div id = "modalSh…" at bounding box center [225, 349] width 339 height 546
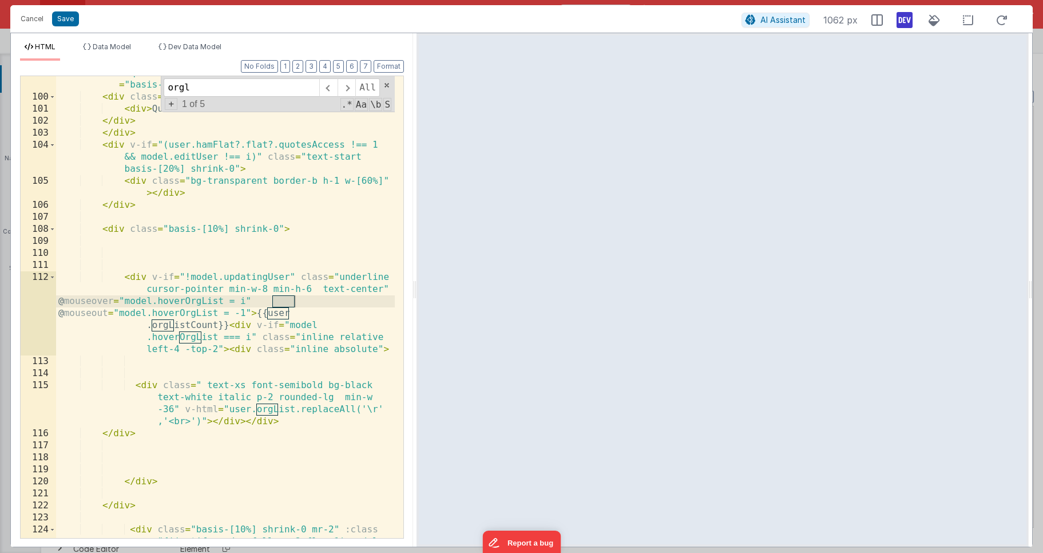
scroll to position [2593, 0]
type input "orglist"
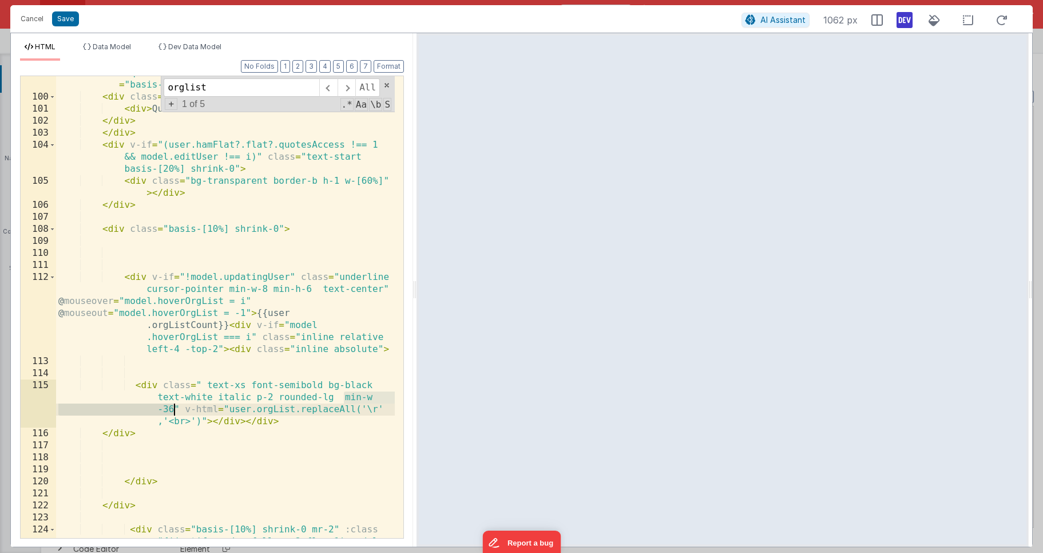
drag, startPoint x: 344, startPoint y: 398, endPoint x: 173, endPoint y: 407, distance: 170.8
click at [173, 407] on div "< div v-if = "(user.hamFlat?.flat?.quotesAccess === 1 && model.editUser !== i) …" at bounding box center [225, 316] width 339 height 546
click at [353, 398] on div "< div v-if = "(user.hamFlat?.flat?.quotesAccess === 1 && model.editUser !== i) …" at bounding box center [225, 316] width 339 height 546
drag, startPoint x: 345, startPoint y: 398, endPoint x: 375, endPoint y: 396, distance: 30.4
click at [375, 396] on div "< div v-if = "(user.hamFlat?.flat?.quotesAccess === 1 && model.editUser !== i) …" at bounding box center [225, 316] width 339 height 546
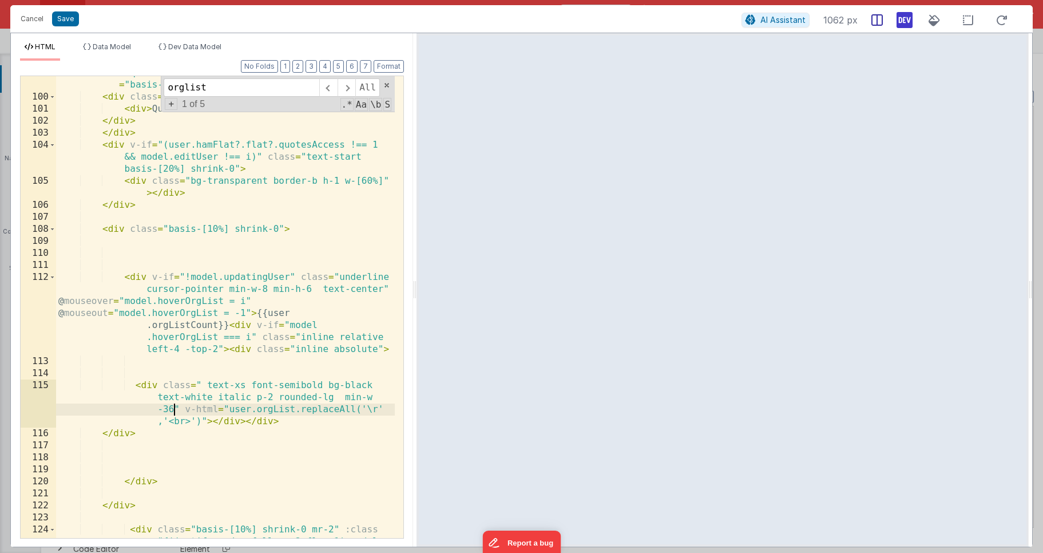
click at [874, 21] on icon at bounding box center [876, 19] width 11 height 11
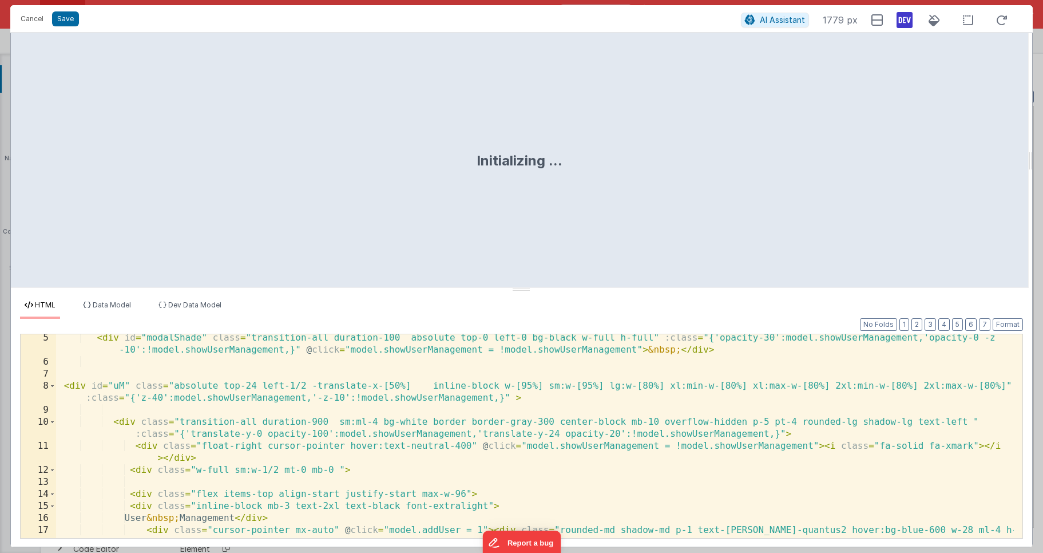
scroll to position [74, 0]
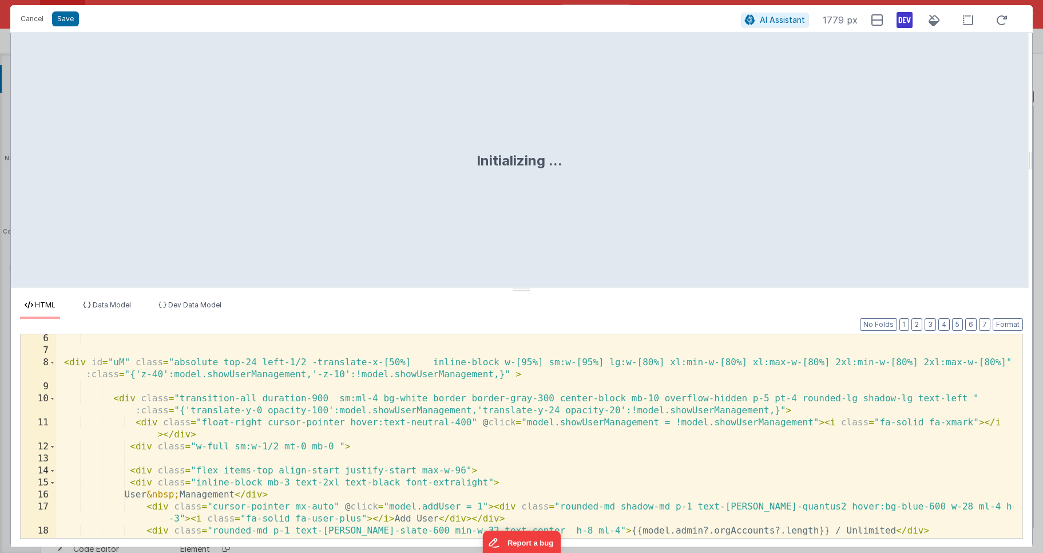
click at [463, 447] on div "< div id = "uM" class = "absolute top-24 left-1/2 -translate-x-[50%] inline-blo…" at bounding box center [535, 445] width 958 height 227
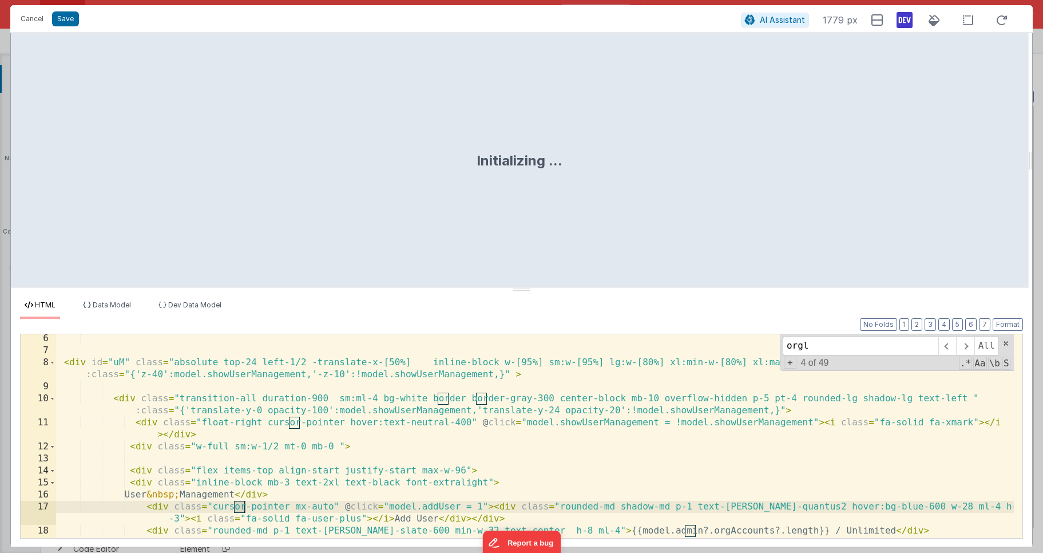
scroll to position [1401, 0]
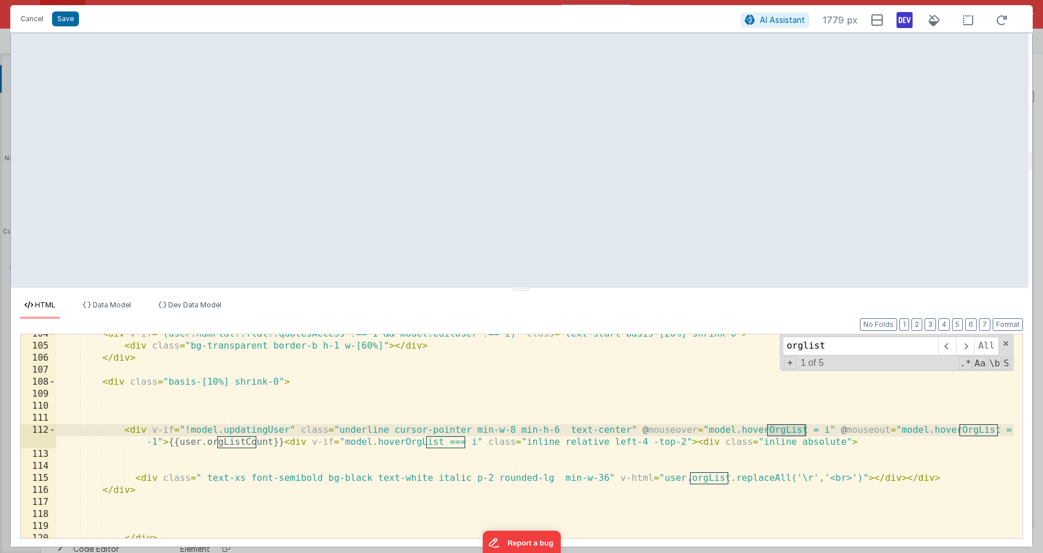
type input "orglist"
click at [594, 477] on div "< div v-if = "(user.hamFlat?.flat?.quotesAccess !== 1 && model.editUser !== i)"…" at bounding box center [535, 441] width 958 height 227
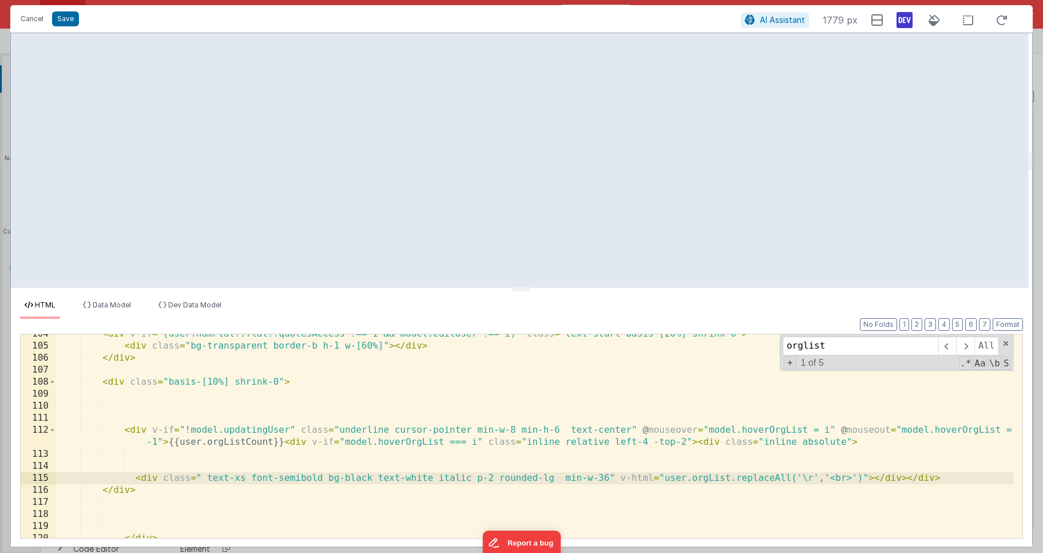
click at [608, 476] on div "< div v-if = "(user.hamFlat?.flat?.quotesAccess !== 1 && model.editUser !== i)"…" at bounding box center [535, 441] width 958 height 227
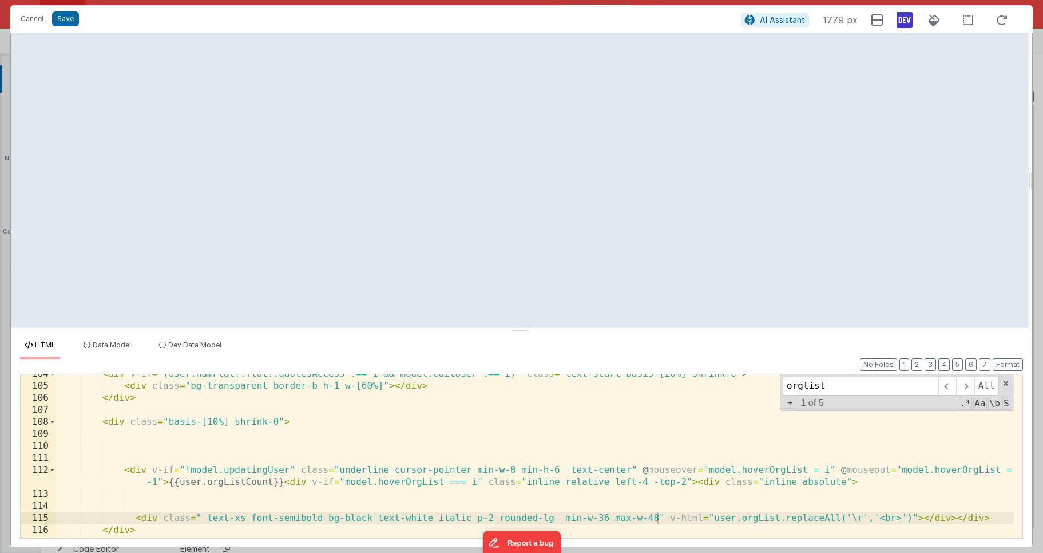
drag, startPoint x: 943, startPoint y: 287, endPoint x: 942, endPoint y: 330, distance: 42.9
click at [942, 330] on html "Cancel Save AI Assistant 1779 px HTML Data Model Dev Data Model Format 7 6 5 4 …" at bounding box center [521, 276] width 1043 height 553
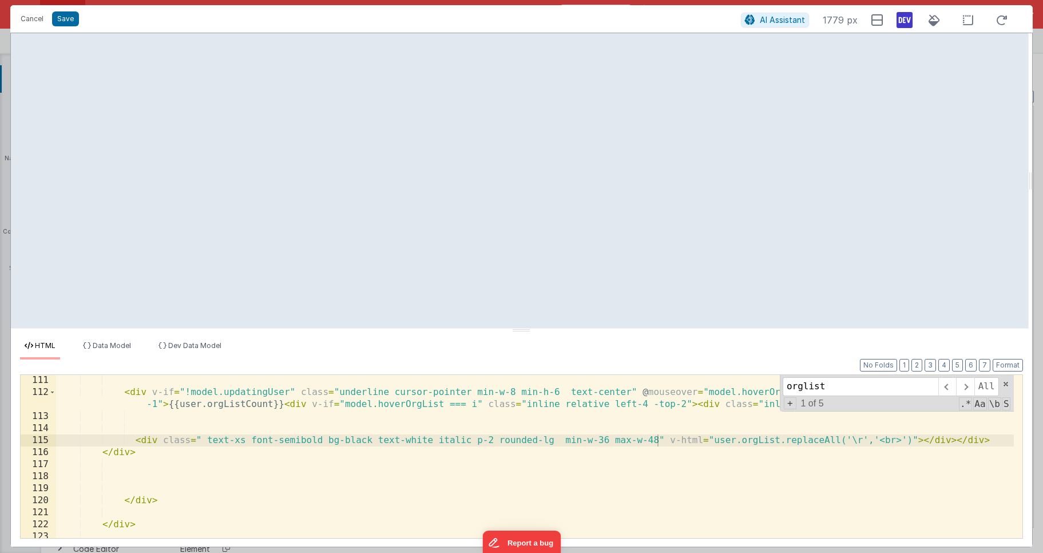
scroll to position [1500, 0]
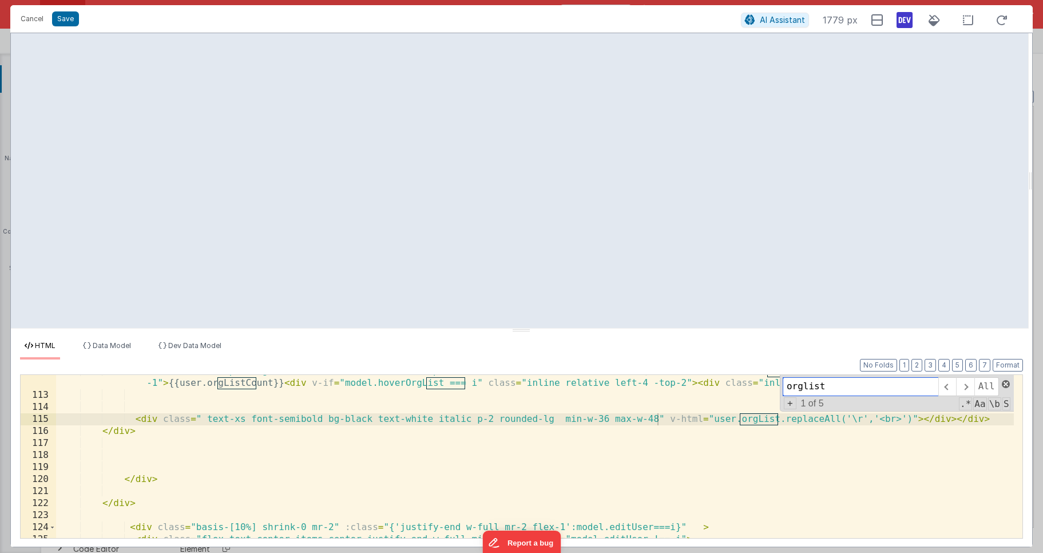
click at [1008, 383] on span at bounding box center [1006, 384] width 8 height 8
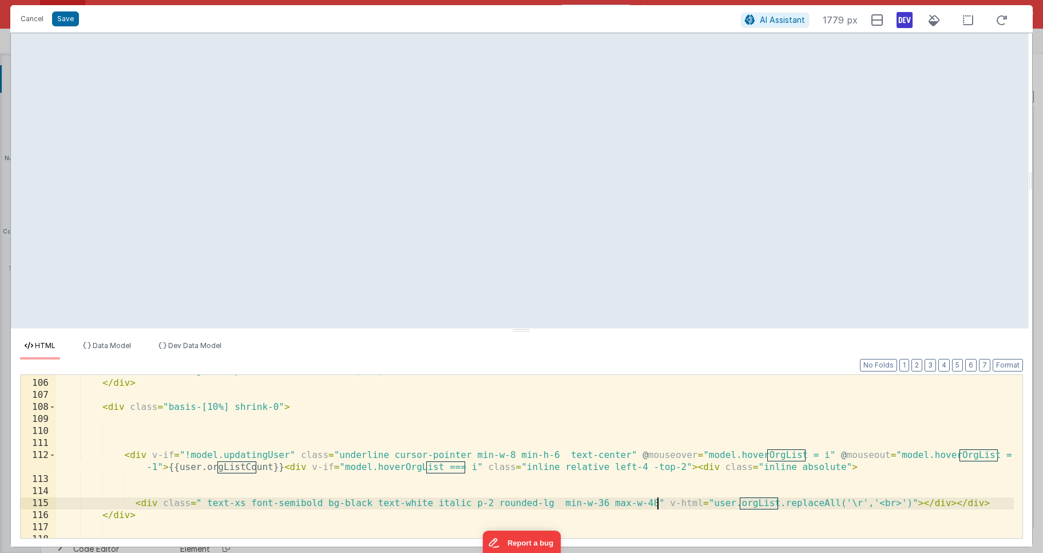
scroll to position [1413, 0]
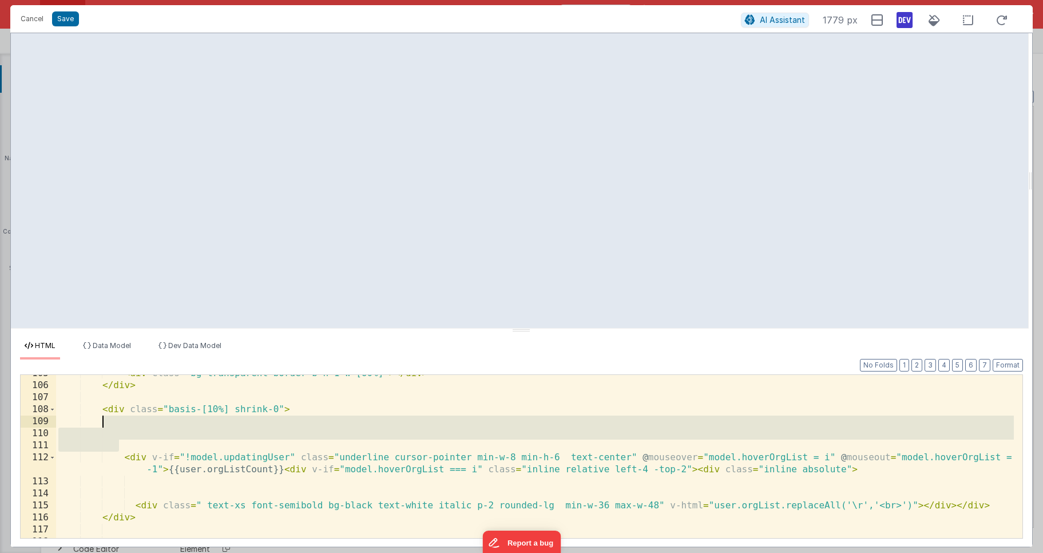
drag, startPoint x: 117, startPoint y: 446, endPoint x: 120, endPoint y: 425, distance: 20.7
click at [120, 425] on div "< div class = "bg-transparent border-b h-1 w-[60%]" > </ div > </ div > < div c…" at bounding box center [535, 480] width 958 height 227
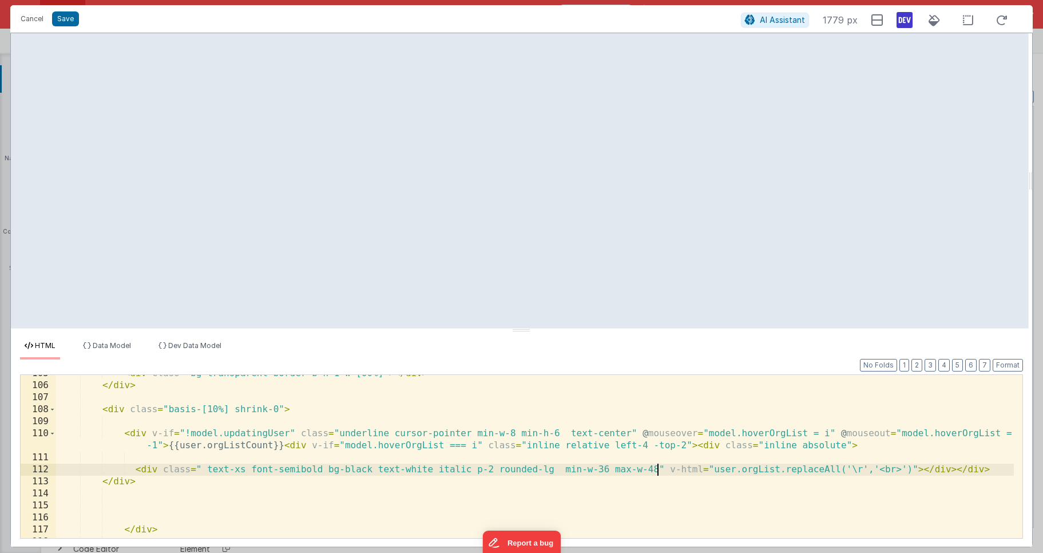
click at [655, 469] on div "< div class = "bg-transparent border-b h-1 w-[60%]" > </ div > </ div > < div c…" at bounding box center [535, 460] width 958 height 187
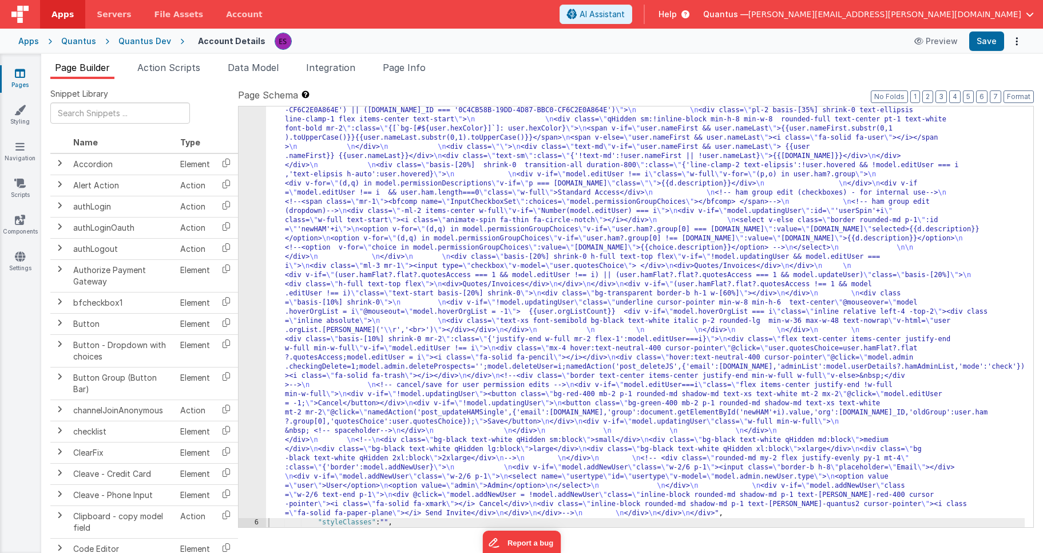
click at [31, 73] on link "Pages" at bounding box center [19, 79] width 41 height 23
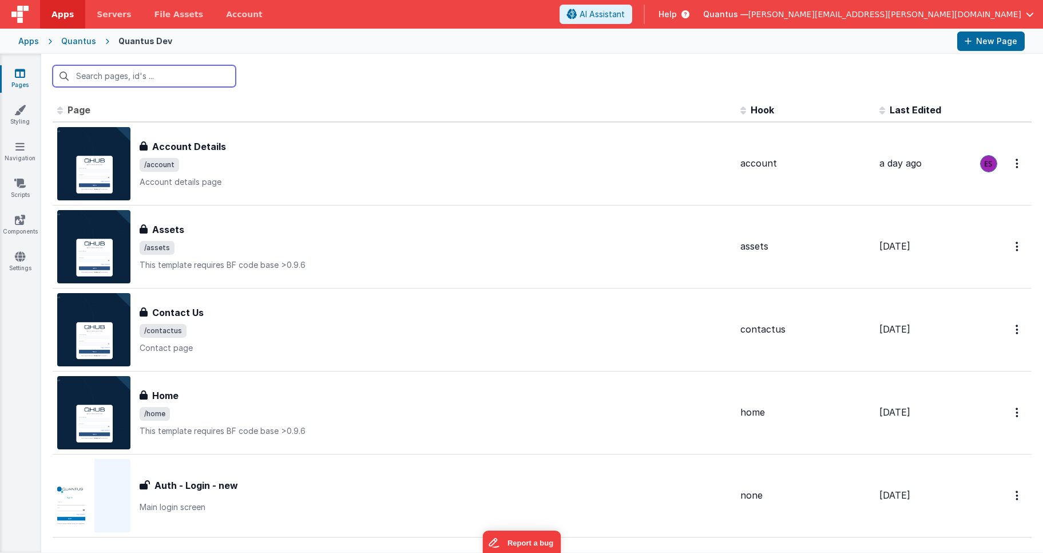
click at [82, 77] on input "text" at bounding box center [144, 76] width 183 height 22
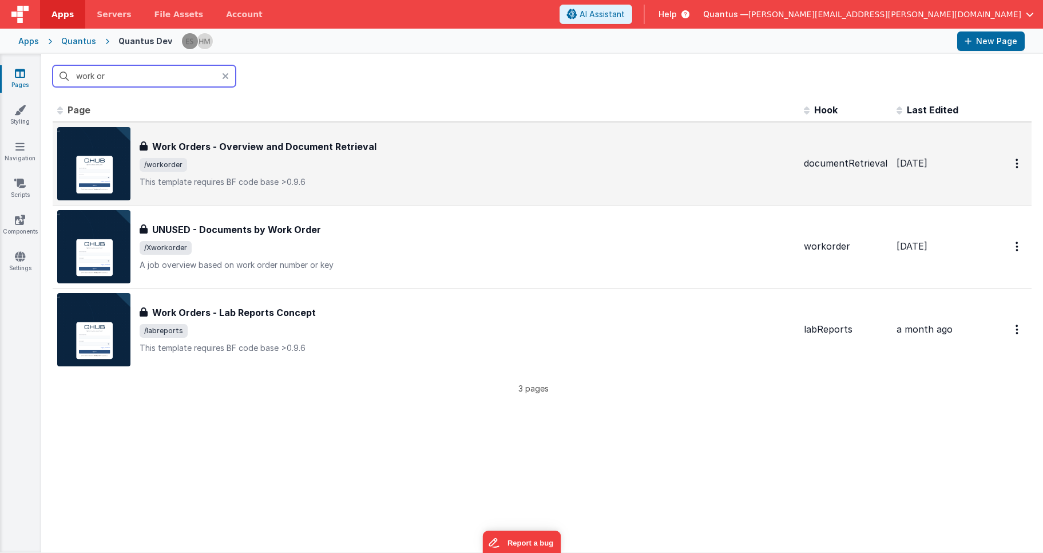
type input "work or"
click at [408, 160] on span "/workorder" at bounding box center [467, 165] width 655 height 14
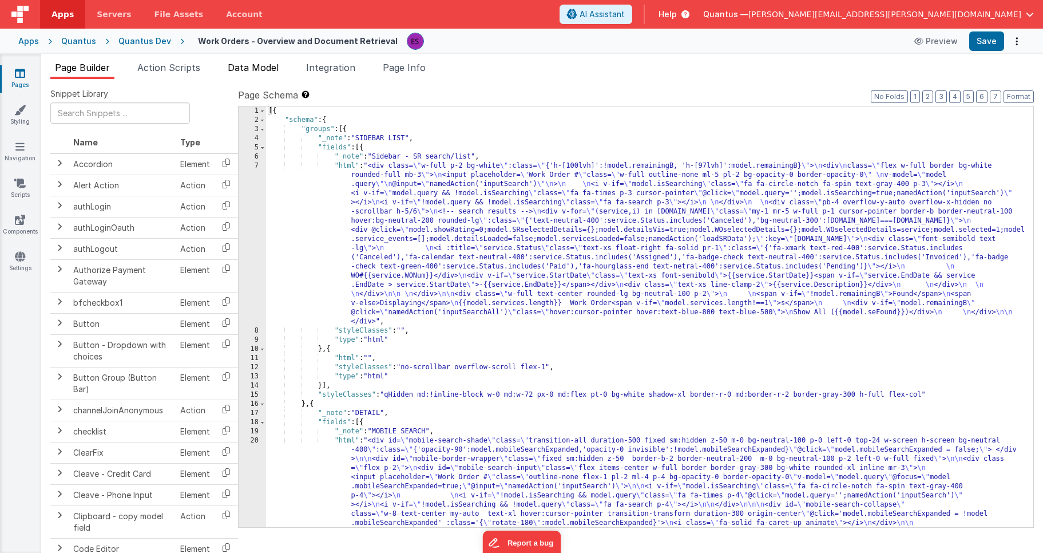
click at [252, 65] on span "Data Model" at bounding box center [253, 67] width 51 height 11
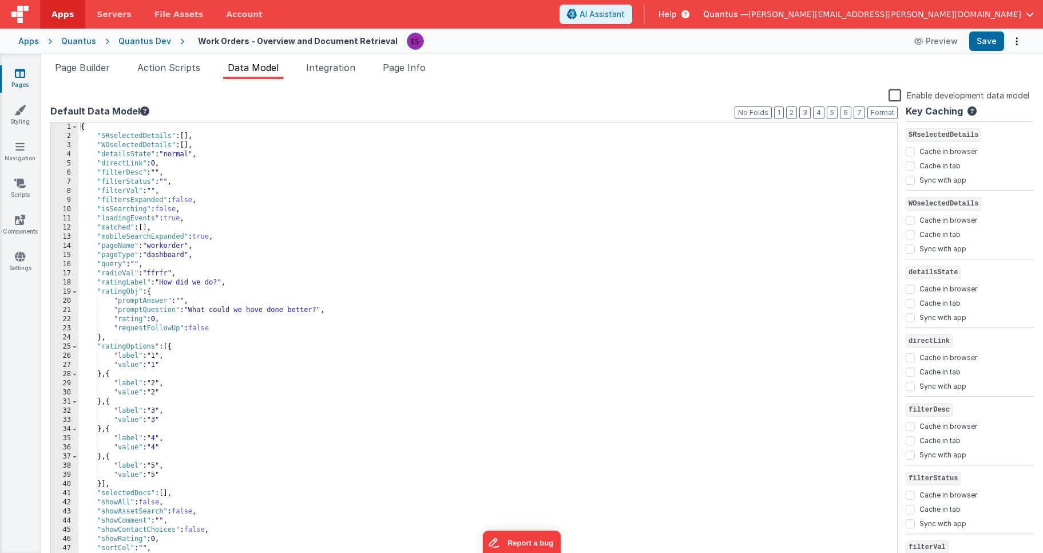
click at [893, 94] on label "Enable development data model" at bounding box center [959, 94] width 141 height 13
click at [0, 0] on input "Enable development data model" at bounding box center [0, 0] width 0 height 0
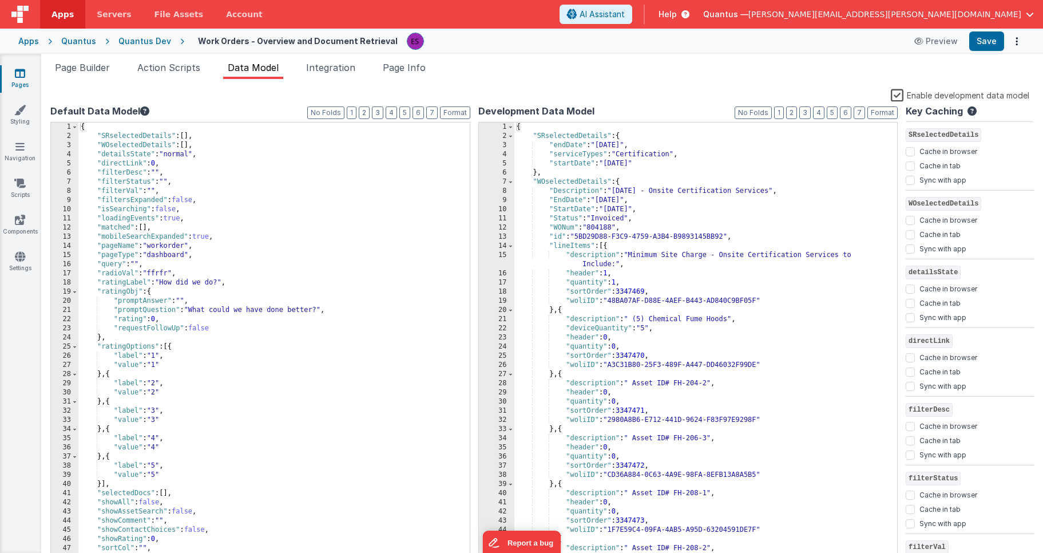
click at [632, 219] on div "{ "SRselectedDetails" : { "endDate" : "[DATE]" , "serviceTypes" : "Certificatio…" at bounding box center [701, 351] width 375 height 458
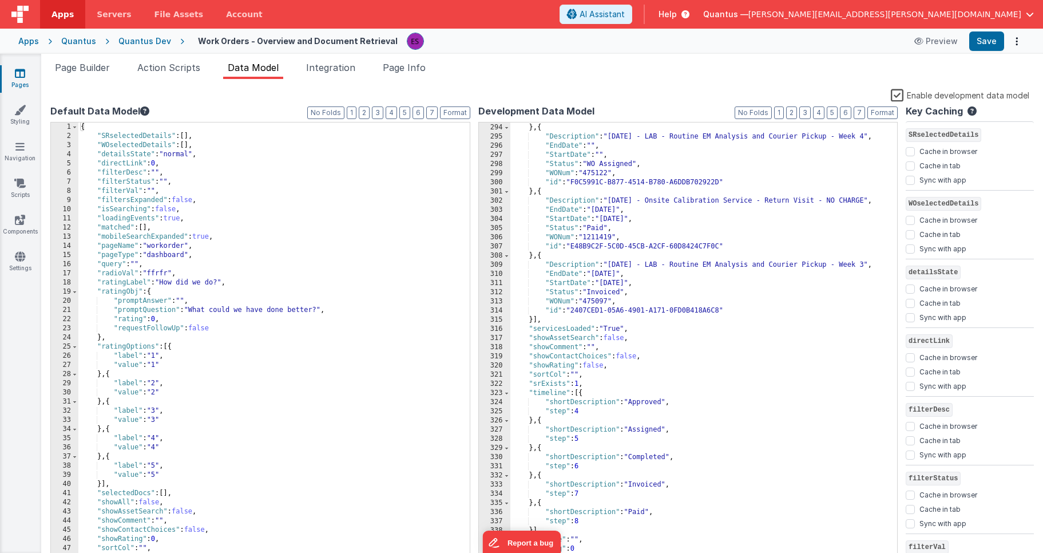
scroll to position [2792, 0]
click at [72, 67] on span "Page Builder" at bounding box center [82, 67] width 55 height 11
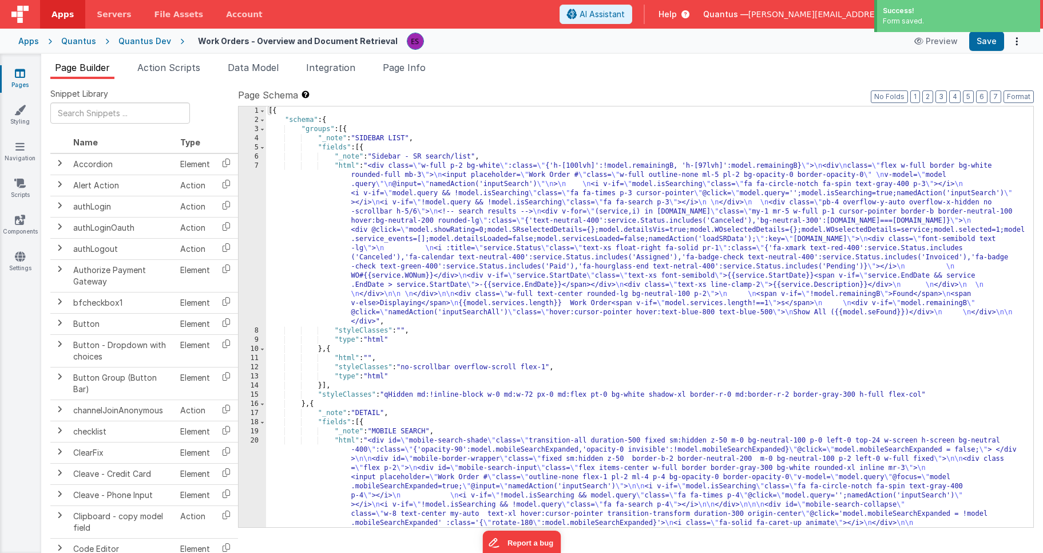
click at [21, 81] on link "Pages" at bounding box center [19, 79] width 41 height 23
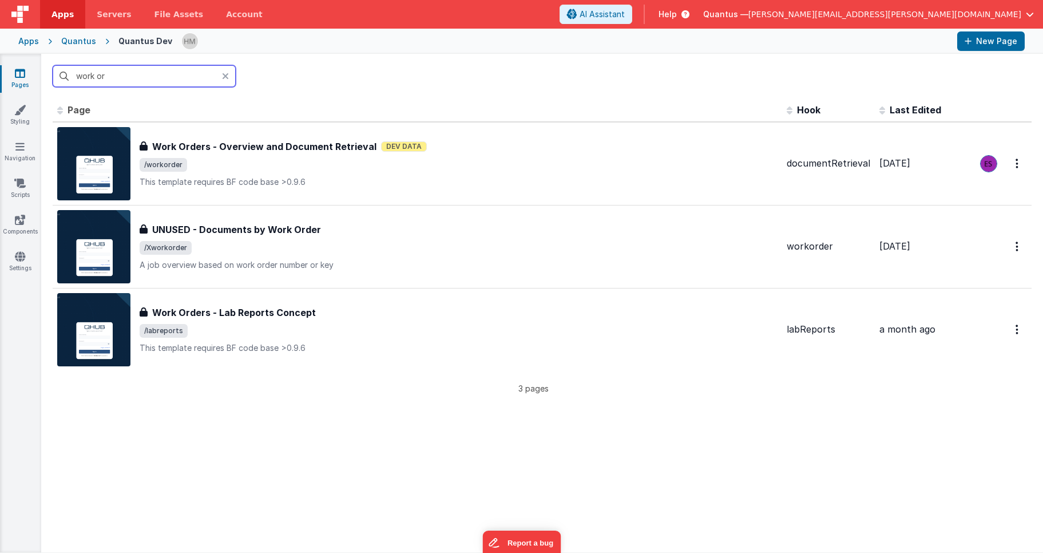
click at [103, 77] on input "work or" at bounding box center [144, 76] width 183 height 22
click at [109, 76] on input "work or" at bounding box center [144, 76] width 183 height 22
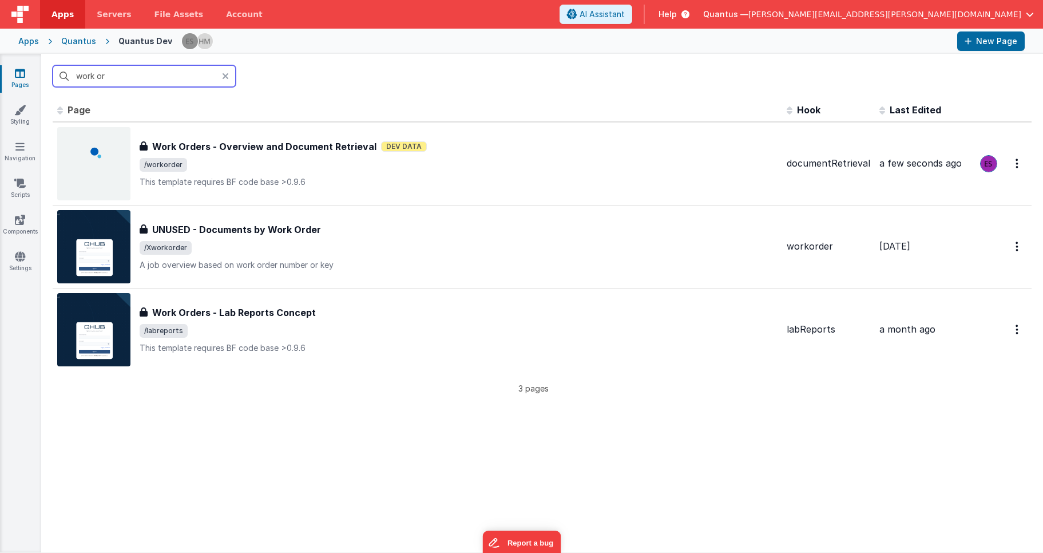
click at [109, 76] on input "work or" at bounding box center [144, 76] width 183 height 22
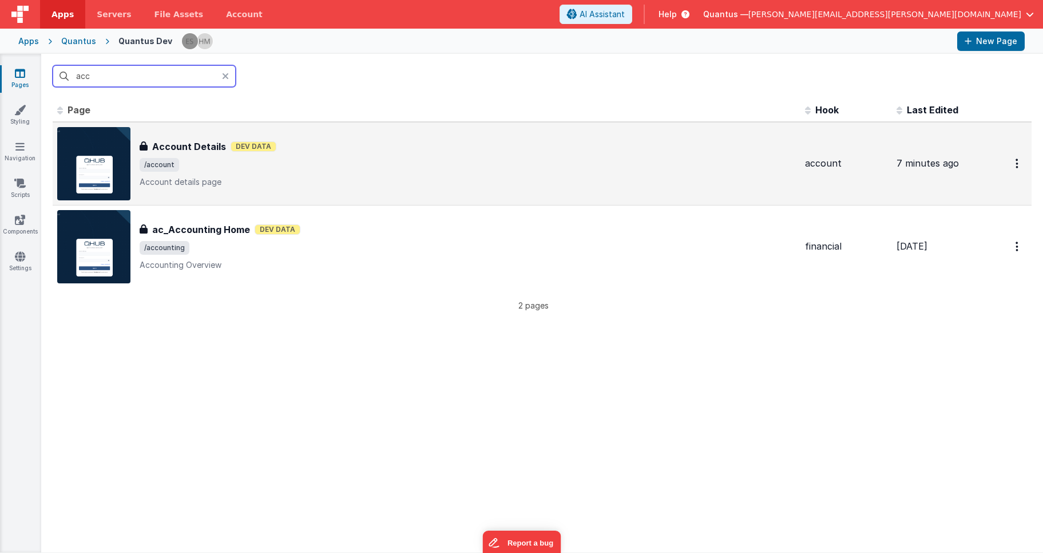
type input "acc"
click at [313, 169] on span "/account" at bounding box center [468, 165] width 656 height 14
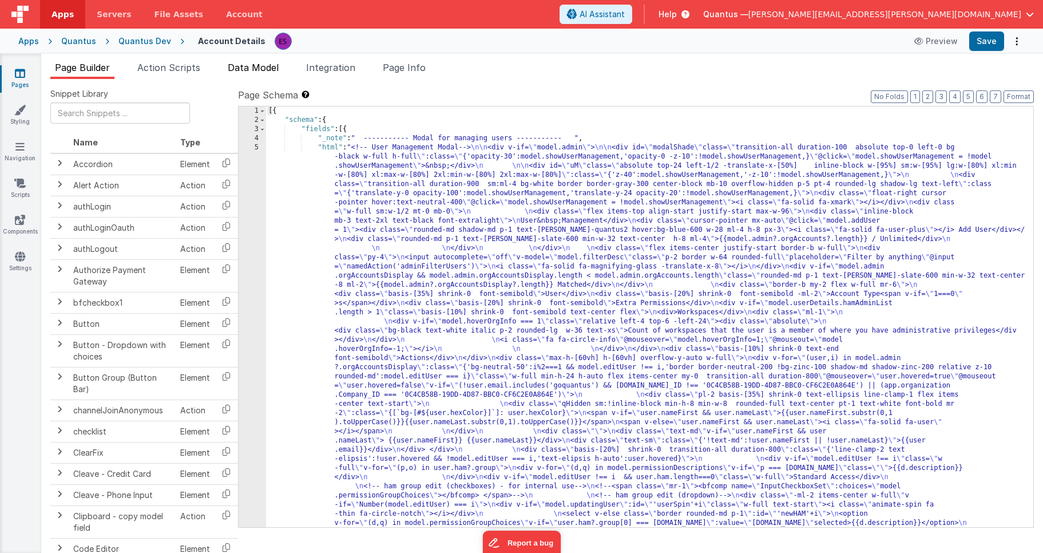
click at [251, 67] on span "Data Model" at bounding box center [253, 67] width 51 height 11
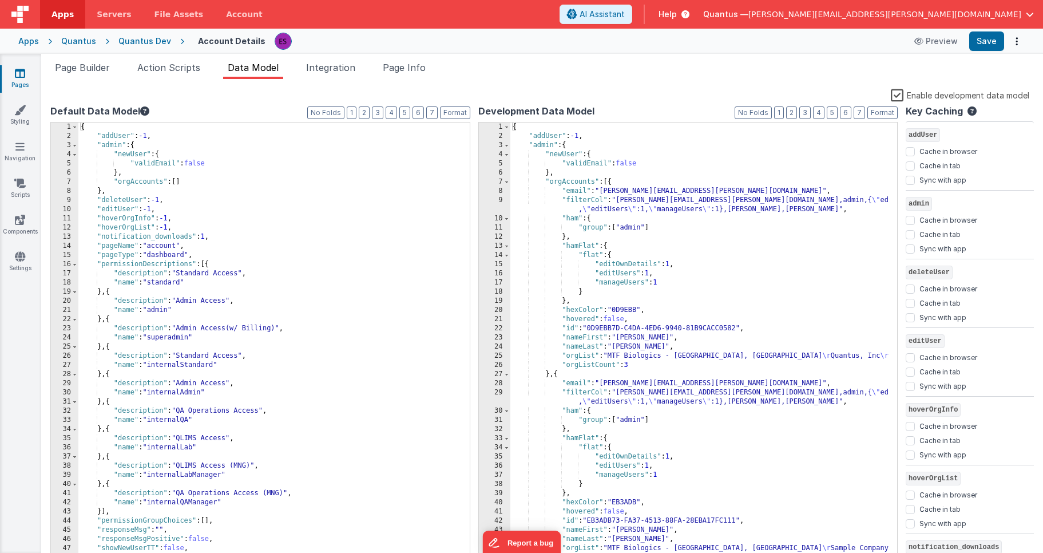
click at [902, 95] on label "Enable development data model" at bounding box center [960, 94] width 138 height 13
click at [0, 0] on input "Enable development data model" at bounding box center [0, 0] width 0 height 0
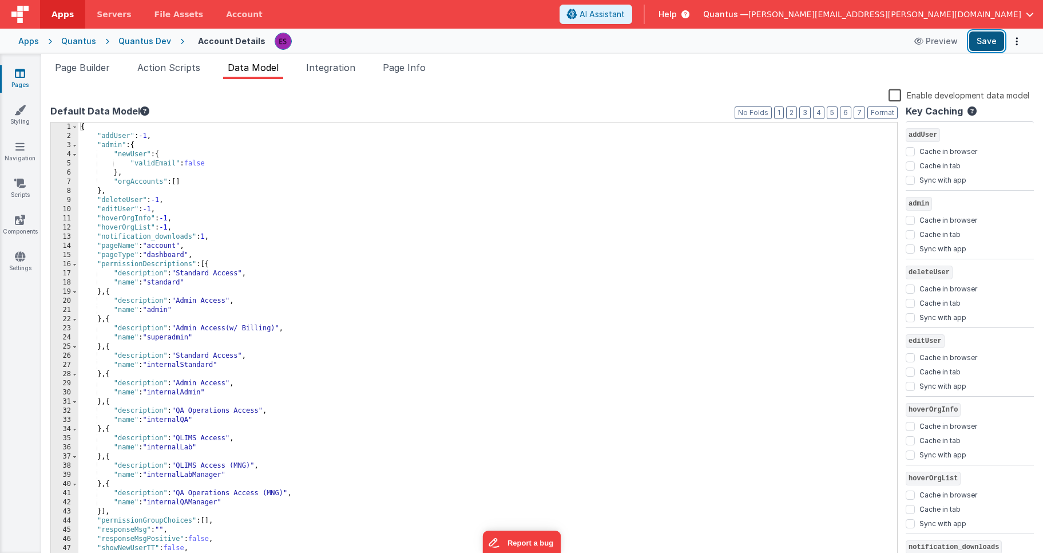
click at [988, 43] on button "Save" at bounding box center [986, 40] width 35 height 19
click at [14, 80] on link "Pages" at bounding box center [19, 79] width 41 height 23
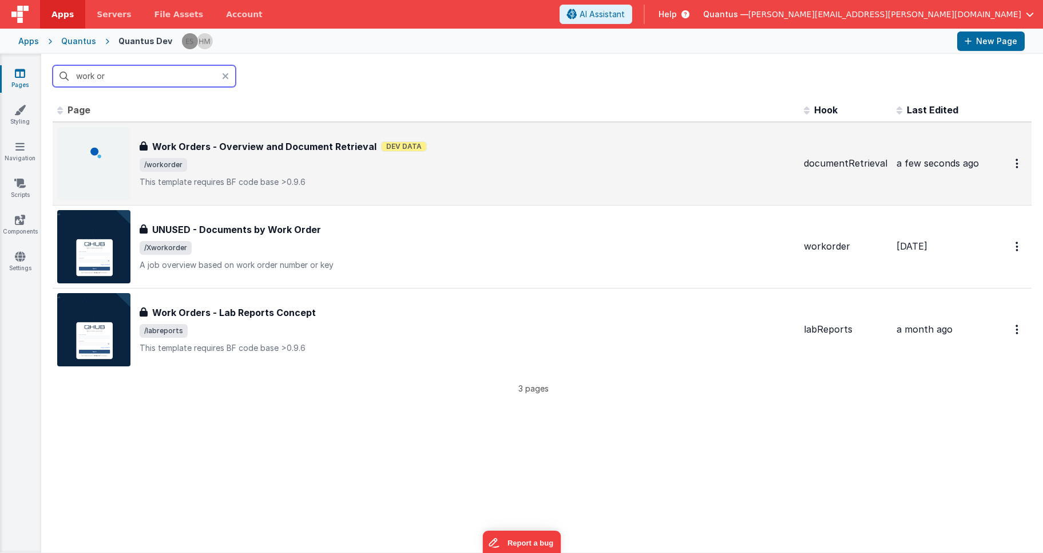
type input "work or"
click at [243, 147] on h3 "Work Orders - Overview and Document Retrieval" at bounding box center [264, 147] width 224 height 14
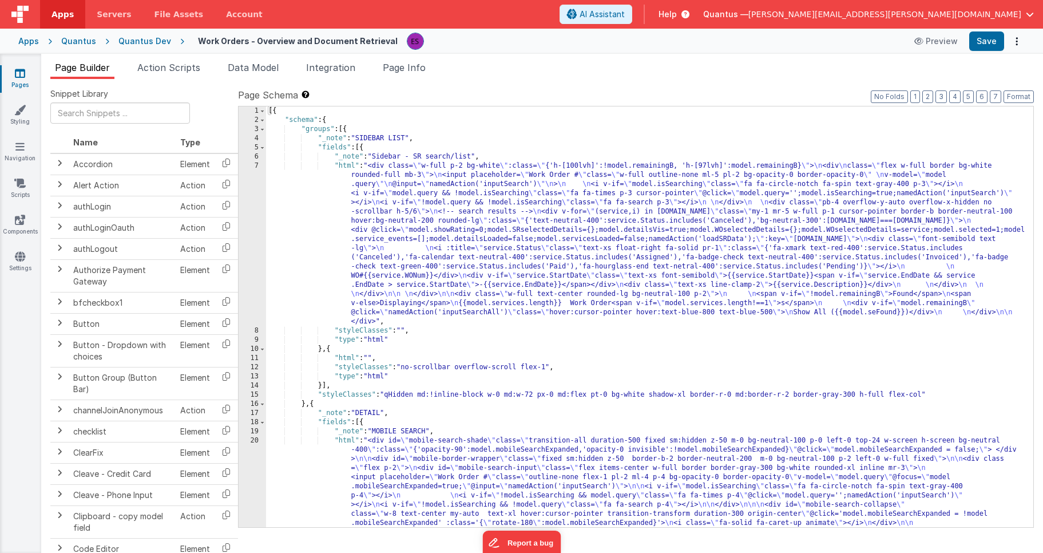
click at [368, 216] on div "[{ "schema" : { "groups" : [{ "_note" : "SIDEBAR LIST" , "fields" : [{ "_note" …" at bounding box center [645, 440] width 759 height 668
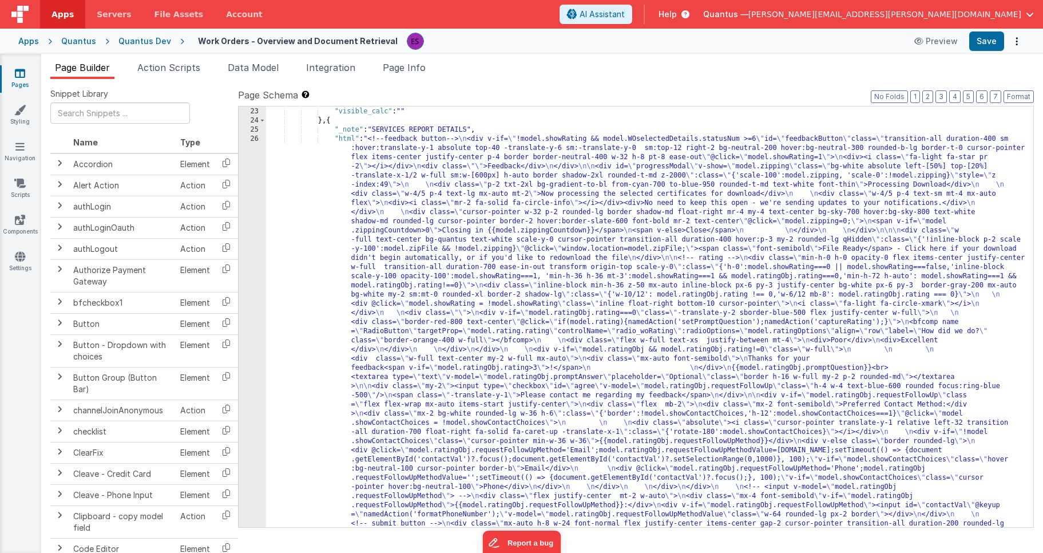
scroll to position [594, 0]
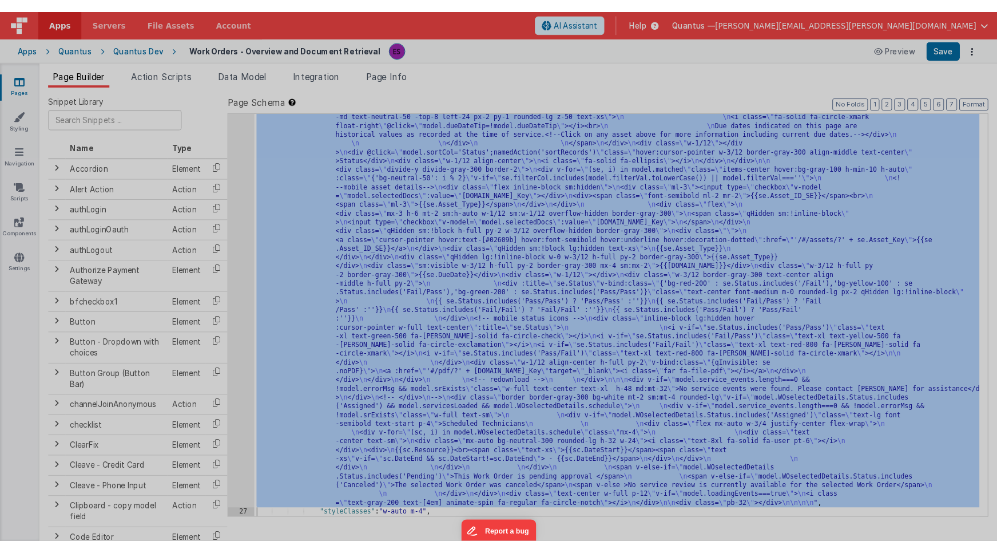
scroll to position [2161, 0]
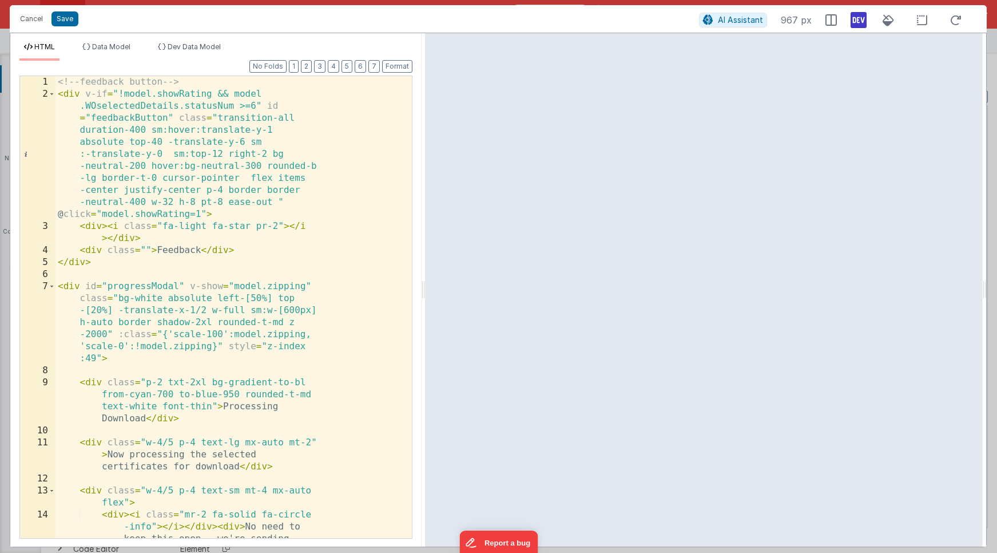
drag, startPoint x: 496, startPoint y: 289, endPoint x: 424, endPoint y: 270, distance: 74.0
click at [424, 270] on html "Cancel Save AI Assistant 967 px HTML Data Model Dev Data Model Format 7 6 5 4 3…" at bounding box center [498, 276] width 997 height 553
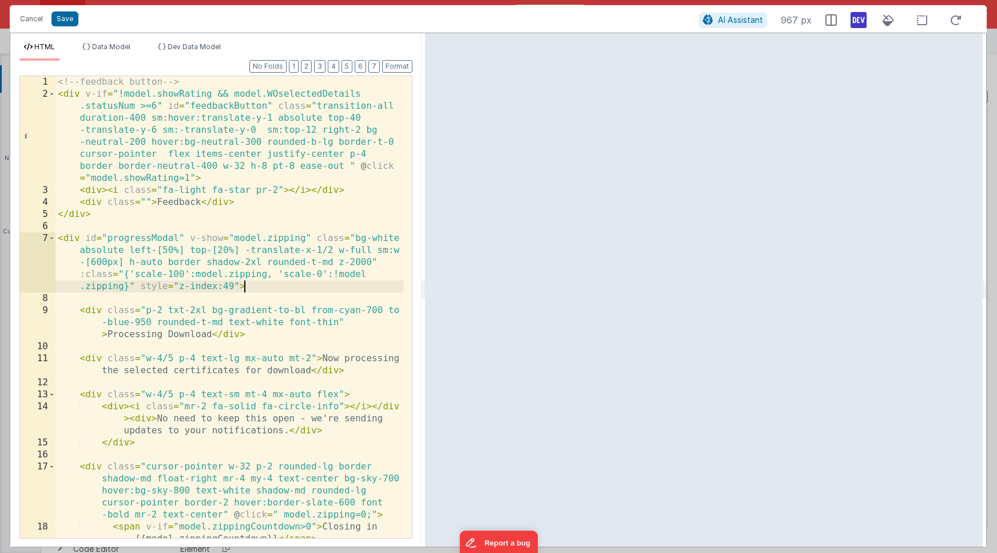
click at [355, 283] on div "<!-- feedback button --> < div v-if = "!model.showRating && model.WOselectedDet…" at bounding box center [230, 319] width 348 height 486
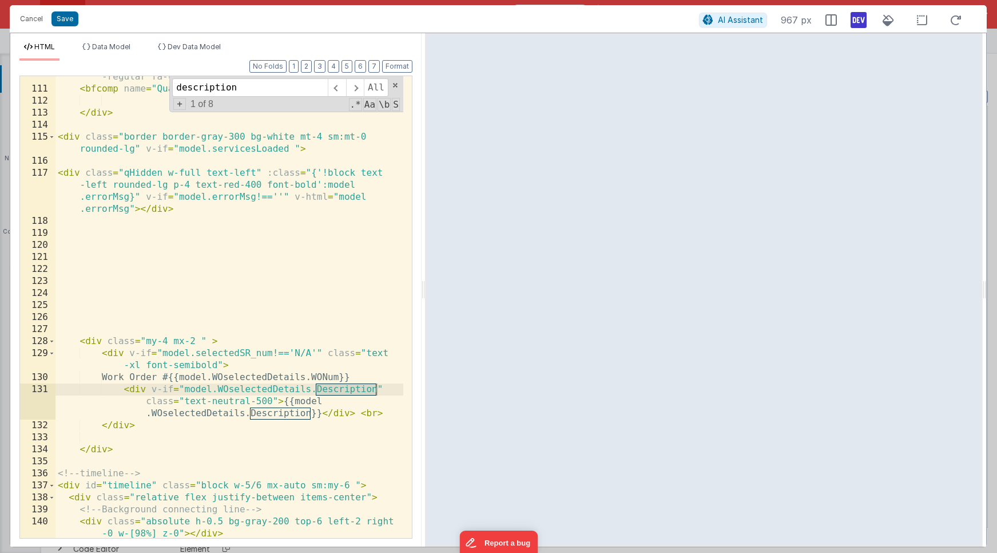
scroll to position [2468, 0]
type input "description"
click at [284, 401] on div "<!-- <i class="text-gray-200 text-[4em] animate-spin fa -regular fa-circle-notc…" at bounding box center [230, 309] width 348 height 498
click at [351, 85] on span at bounding box center [355, 87] width 18 height 18
click at [352, 85] on span at bounding box center [355, 87] width 18 height 18
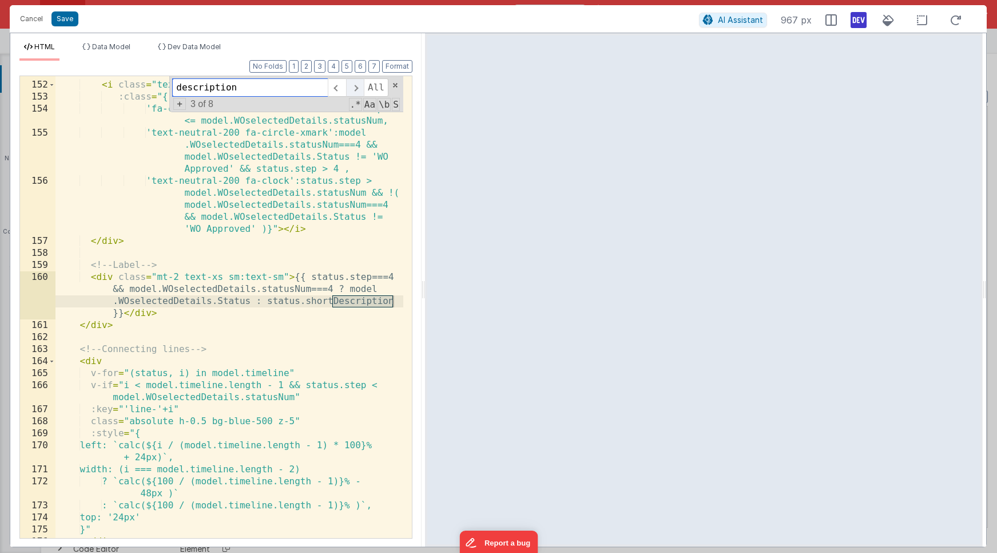
scroll to position [3110, 0]
click at [353, 89] on span at bounding box center [355, 87] width 18 height 18
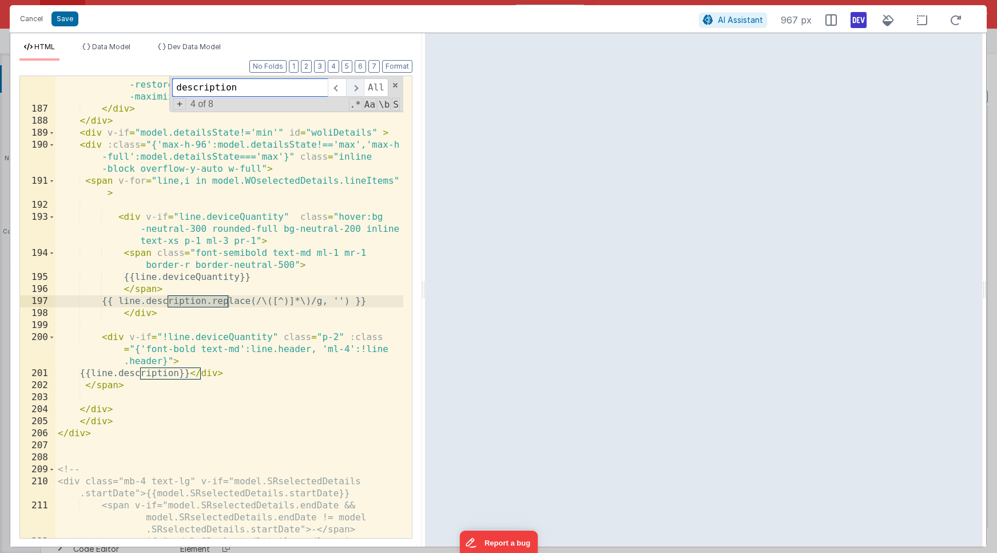
click at [353, 89] on span at bounding box center [355, 87] width 18 height 18
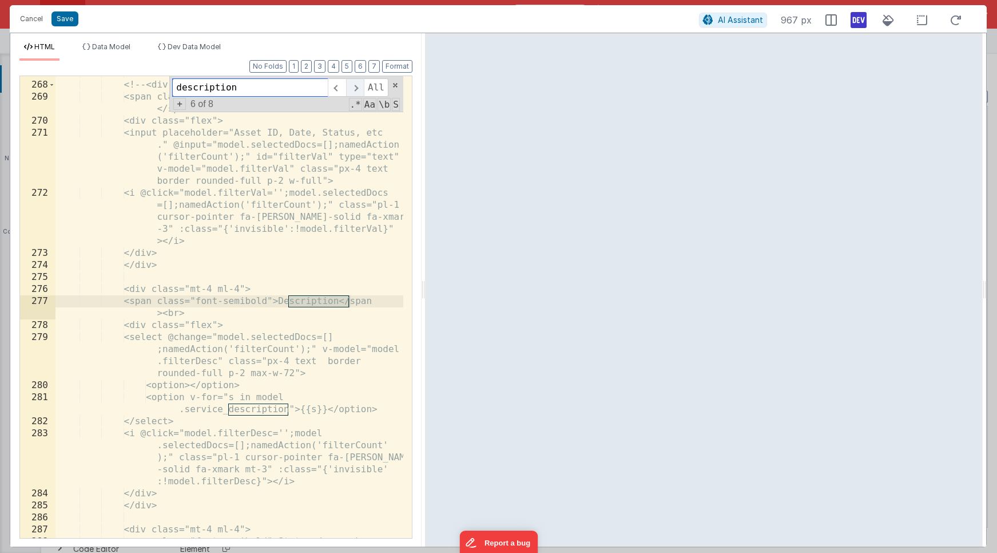
scroll to position [5801, 0]
click at [353, 89] on span at bounding box center [355, 87] width 18 height 18
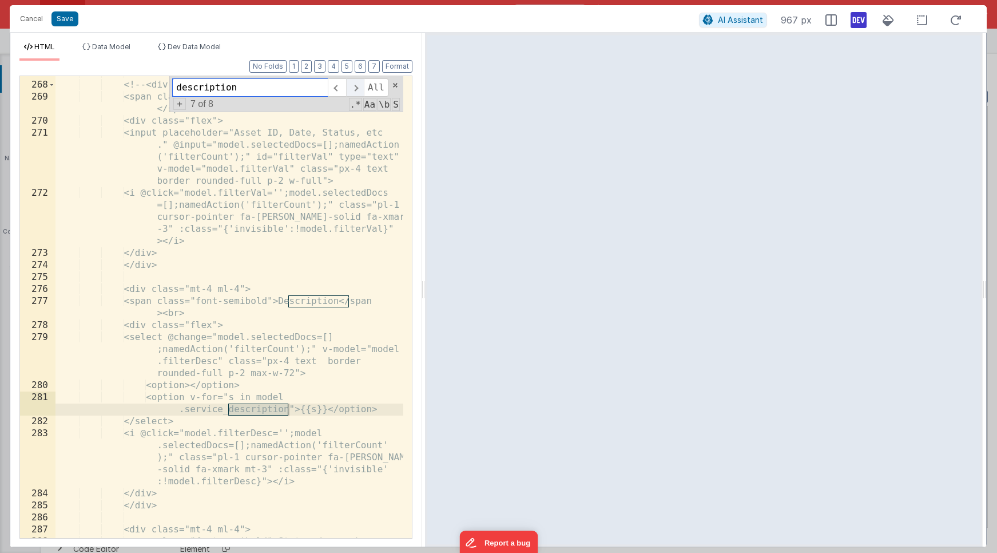
click at [353, 89] on span at bounding box center [355, 87] width 18 height 18
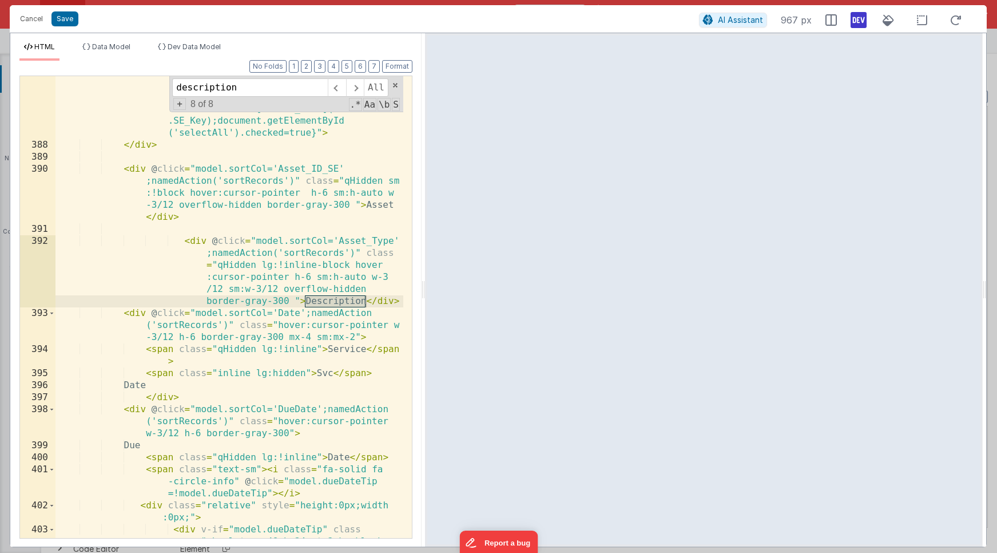
click at [304, 302] on div "< input type = "checkbox" id = "selectAll" @ click = "if(model.selectedDocs.len…" at bounding box center [230, 358] width 348 height 606
click at [282, 262] on div "< input type = "checkbox" id = "selectAll" @ click = "if(model.selectedDocs.len…" at bounding box center [230, 358] width 348 height 606
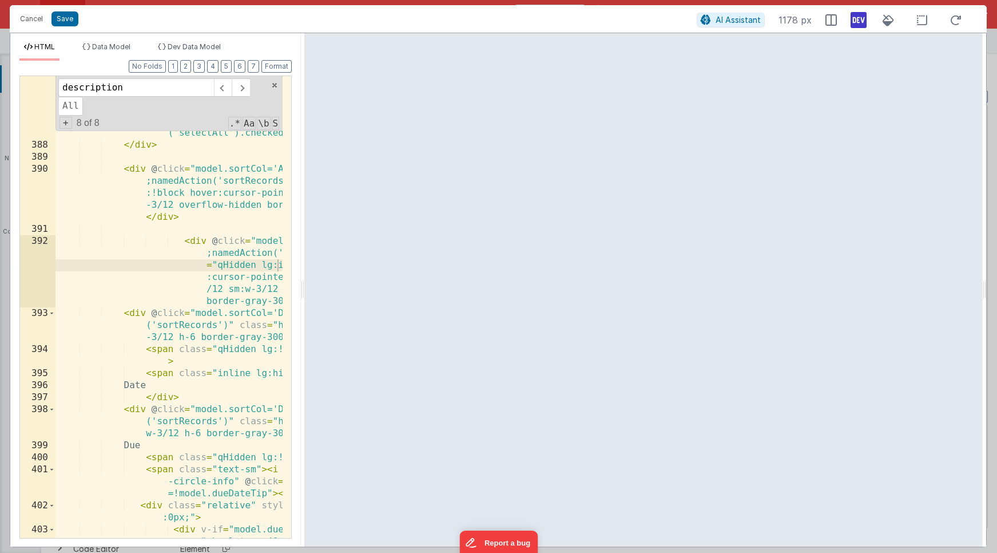
drag, startPoint x: 425, startPoint y: 296, endPoint x: 196, endPoint y: 291, distance: 228.9
click at [196, 291] on html "Cancel Save AI Assistant 1178 px HTML Data Model Dev Data Model Format 7 6 5 4 …" at bounding box center [498, 276] width 997 height 553
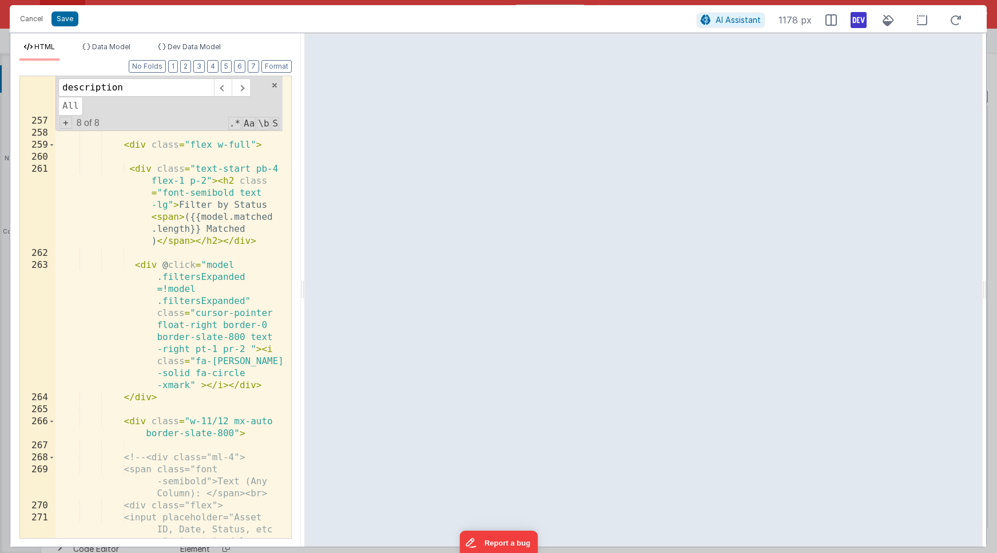
click at [201, 263] on div "< div class = "text-start z-20 rounded-md w-96 h-0 overflow-hidden bg -neutral-…" at bounding box center [169, 340] width 227 height 762
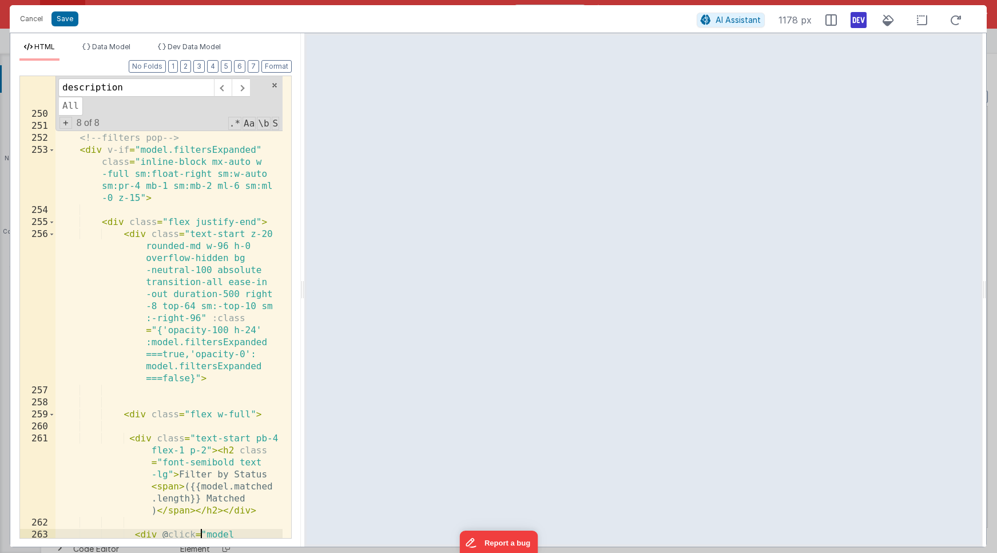
scroll to position [8220, 0]
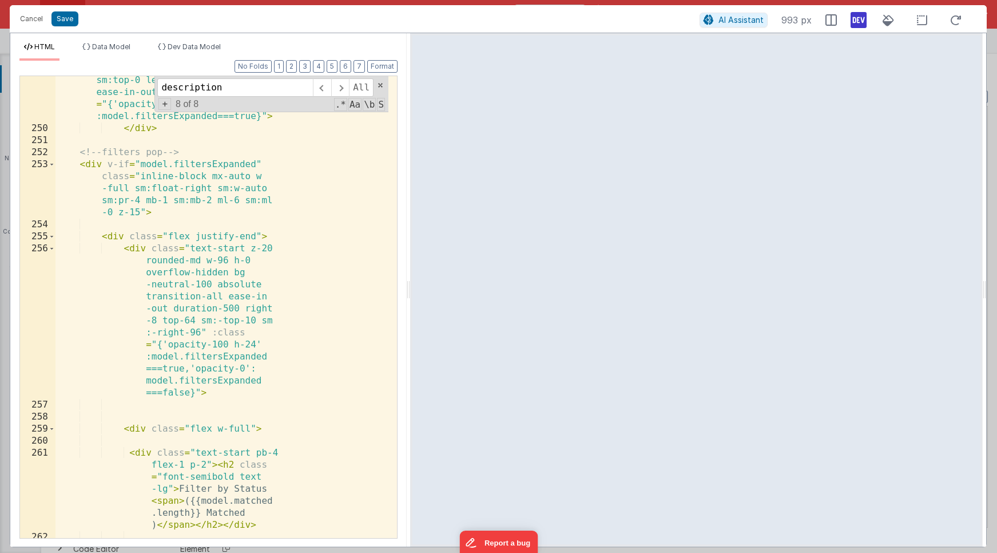
drag, startPoint x: 302, startPoint y: 286, endPoint x: 418, endPoint y: 294, distance: 117.0
click at [418, 294] on html "Cancel Save AI Assistant 993 px HTML Data Model Dev Data Model Format 7 6 5 4 3…" at bounding box center [498, 276] width 997 height 553
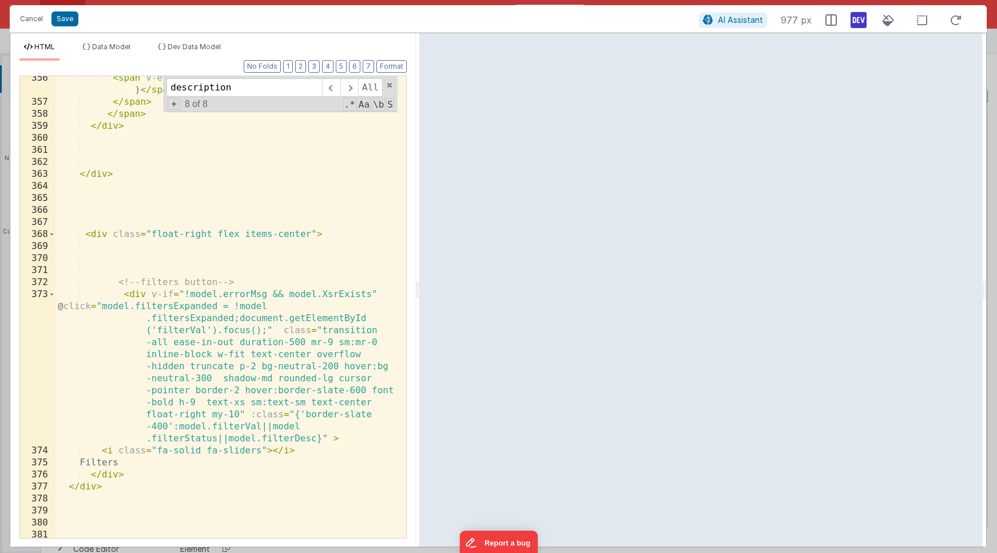
scroll to position [8042, 0]
click at [311, 296] on div "< span v-else > Matched ({{model.matched.length}} ) </ span > </ span > </ span…" at bounding box center [227, 322] width 342 height 498
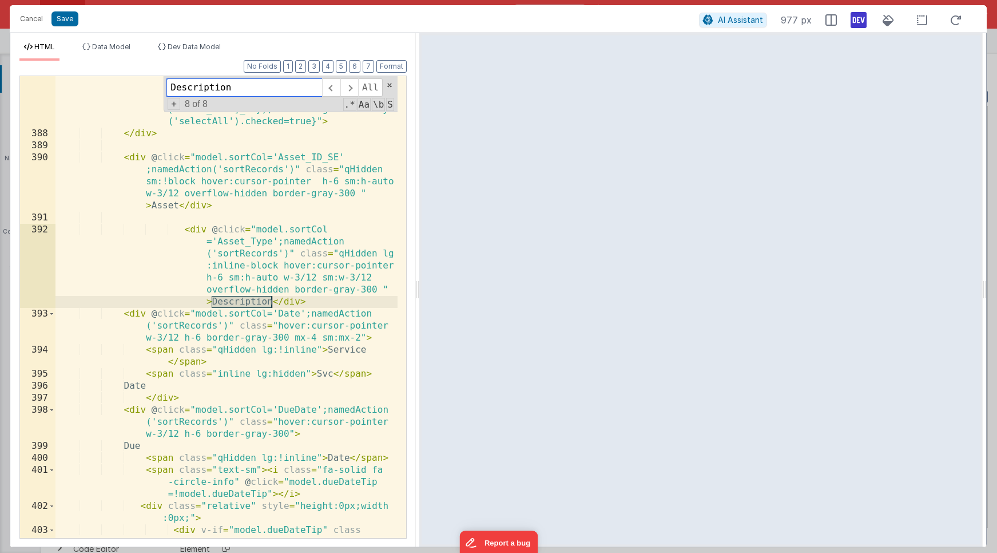
scroll to position [8629, 0]
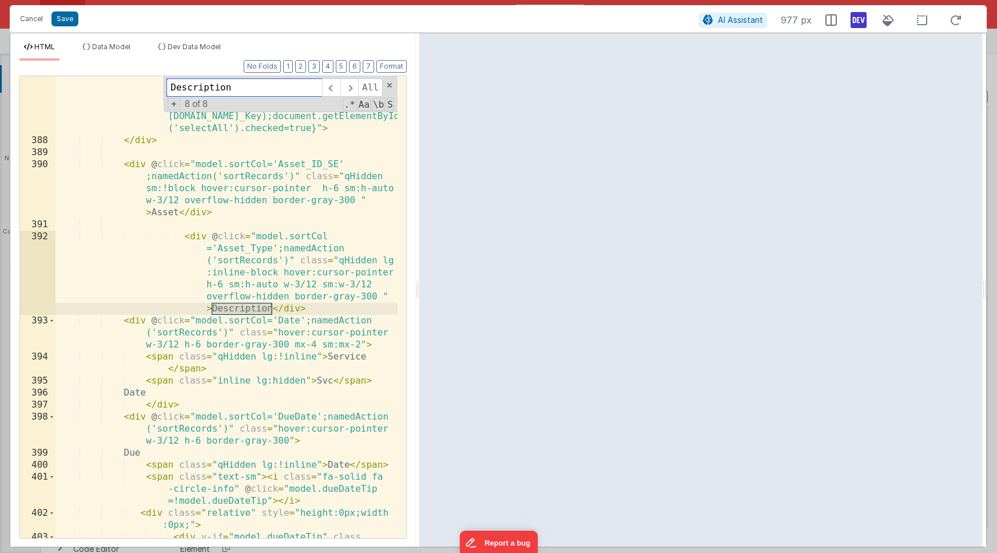
type input "Description"
drag, startPoint x: 384, startPoint y: 261, endPoint x: 374, endPoint y: 278, distance: 19.2
click at [384, 262] on div "< input type = "checkbox" id = "selectAll" @ click = "if(model.selectedDocs.len…" at bounding box center [227, 353] width 342 height 606
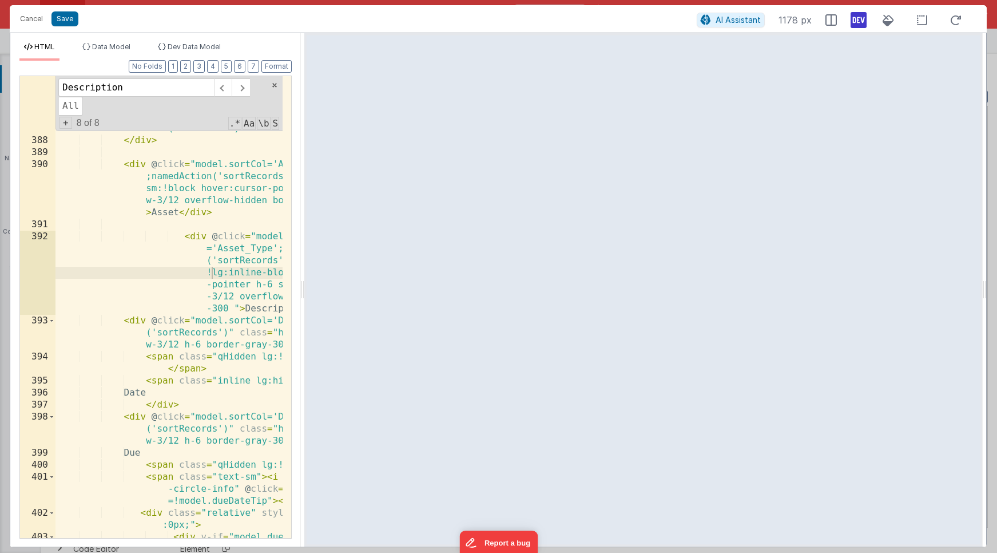
drag, startPoint x: 416, startPoint y: 287, endPoint x: 227, endPoint y: 280, distance: 189.0
click at [227, 280] on html "Cancel Save AI Assistant 1178 px HTML Data Model Dev Data Model Format 7 6 5 4 …" at bounding box center [498, 276] width 997 height 553
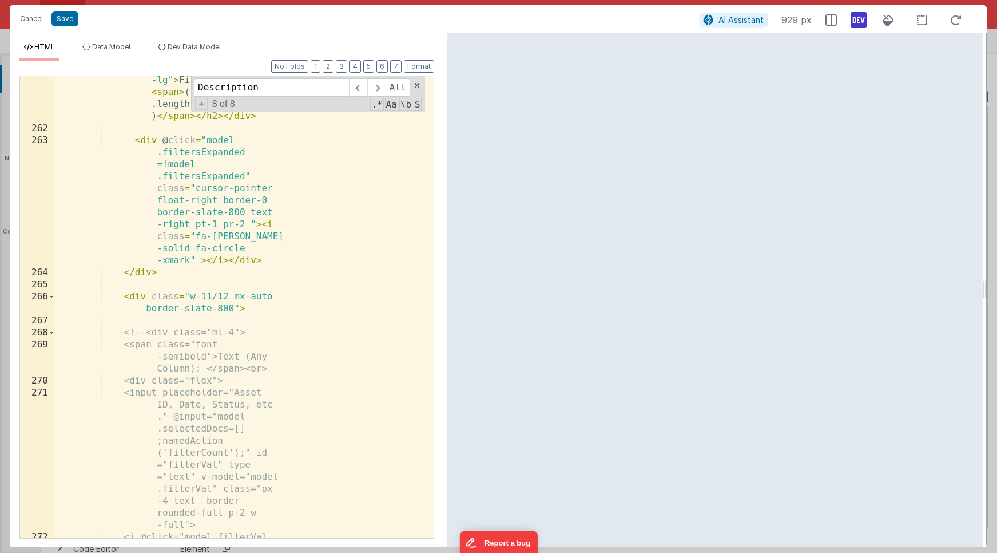
drag, startPoint x: 302, startPoint y: 286, endPoint x: 472, endPoint y: 297, distance: 170.3
click at [472, 297] on html "Cancel Save AI Assistant 929 px HTML Data Model Dev Data Model Format 7 6 5 4 3…" at bounding box center [498, 276] width 997 height 553
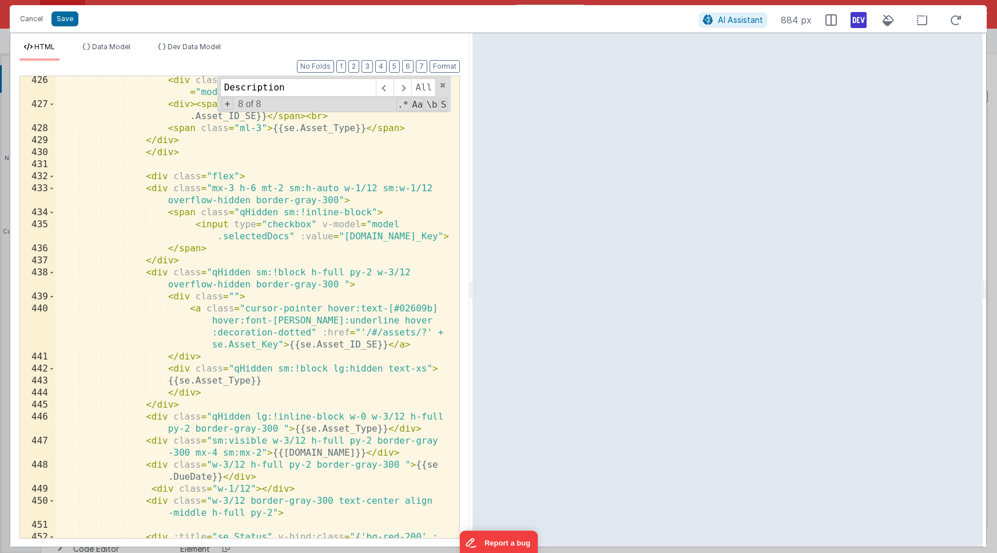
click at [351, 241] on div "< div class = "ml-3" > < input type = "checkbox" v-model = "model.selectedDocs"…" at bounding box center [253, 353] width 395 height 558
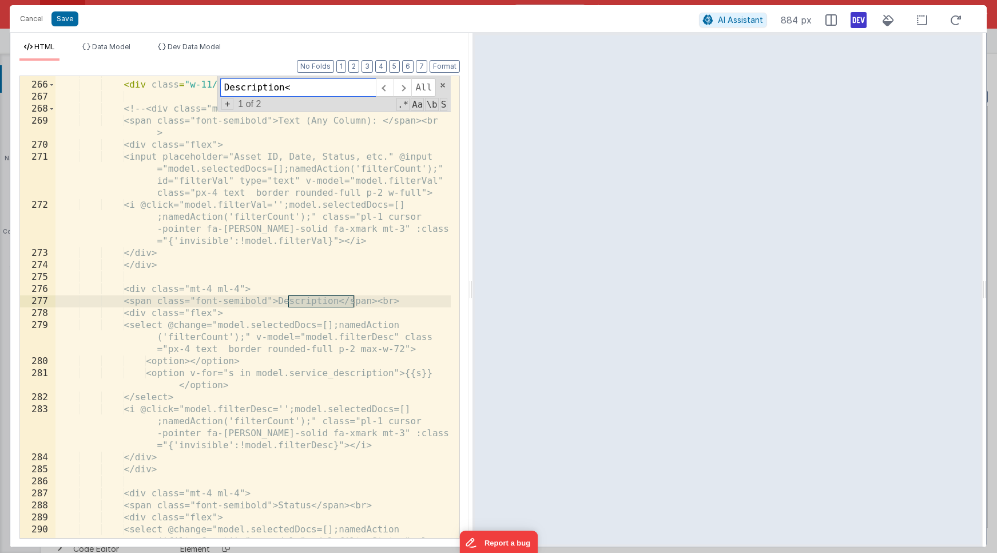
scroll to position [5309, 0]
type input "Description<"
click at [402, 83] on span at bounding box center [403, 87] width 18 height 18
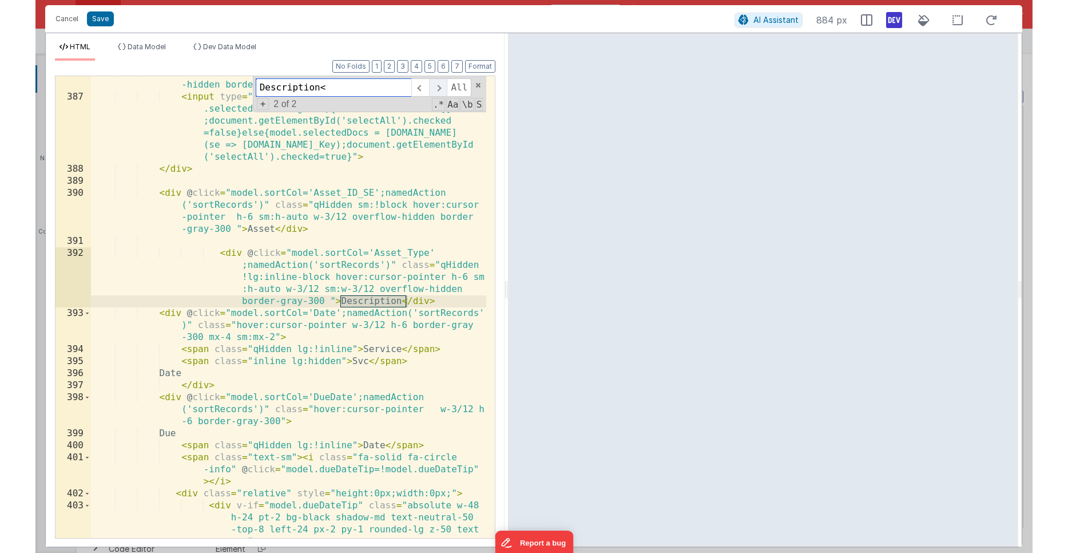
scroll to position [7760, 0]
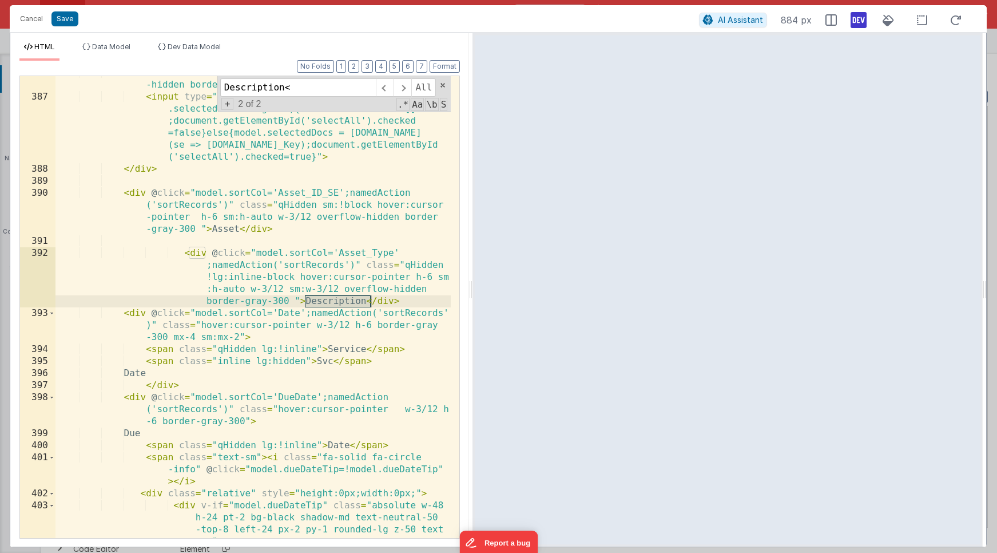
click at [299, 268] on div "< div class = "mx-3.5 h-6 sm:h-auto w-1/12 sm:w-1/12 overflow -hidden border-gr…" at bounding box center [253, 334] width 395 height 534
click at [306, 303] on div "< div class = "mx-3.5 h-6 sm:h-auto w-1/12 sm:w-1/12 overflow -hidden border-gr…" at bounding box center [253, 334] width 395 height 534
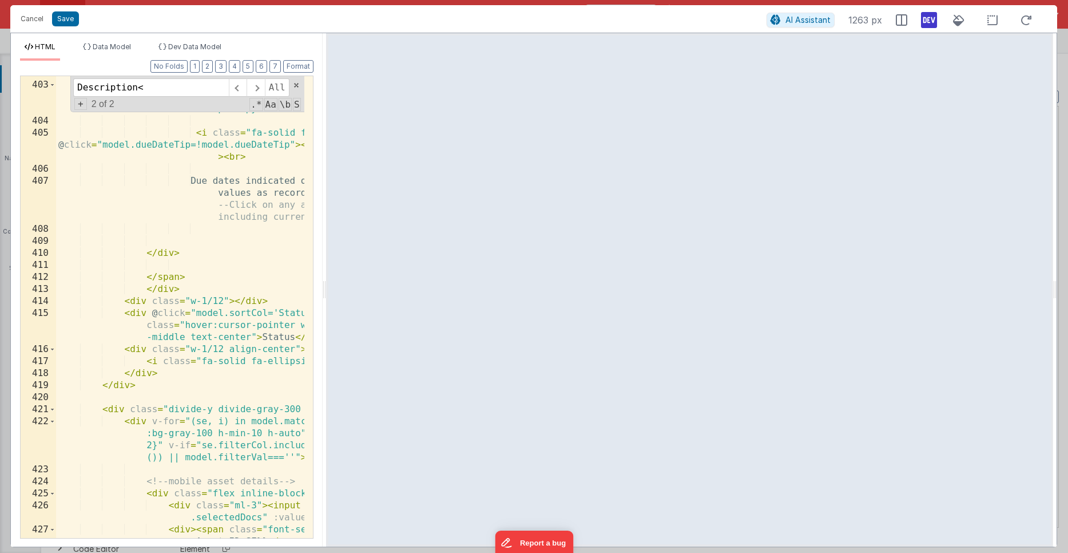
drag, startPoint x: 505, startPoint y: 290, endPoint x: 231, endPoint y: 272, distance: 275.3
click at [231, 272] on html "Cancel Save AI Assistant 1263 px HTML Data Model Dev Data Model Format 7 6 5 4 …" at bounding box center [534, 276] width 1068 height 553
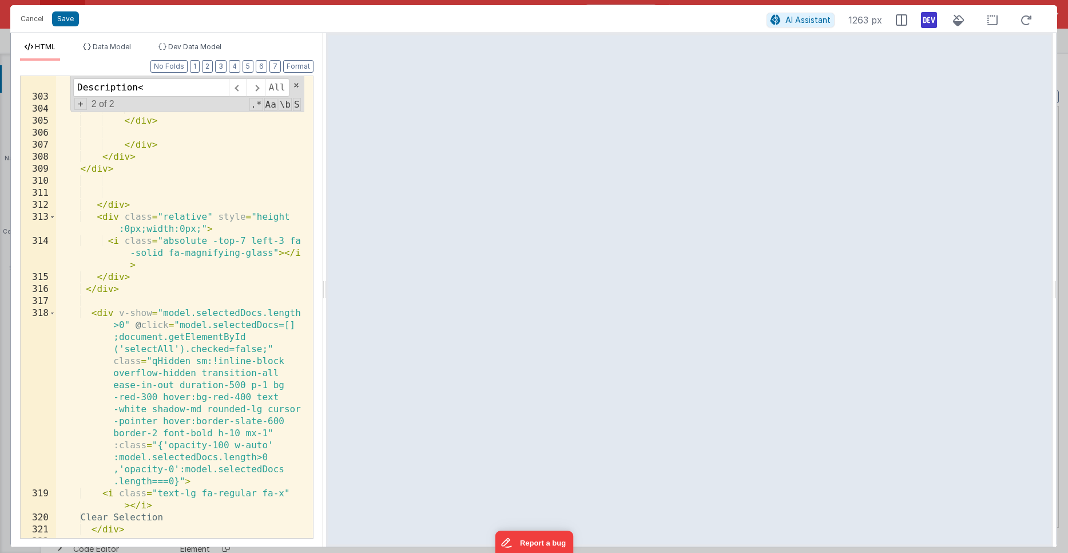
scroll to position [9478, 0]
click at [243, 287] on div "< div v-if = "model.service_status .includes('Completed')" class = "rounded-ful…" at bounding box center [180, 256] width 248 height 618
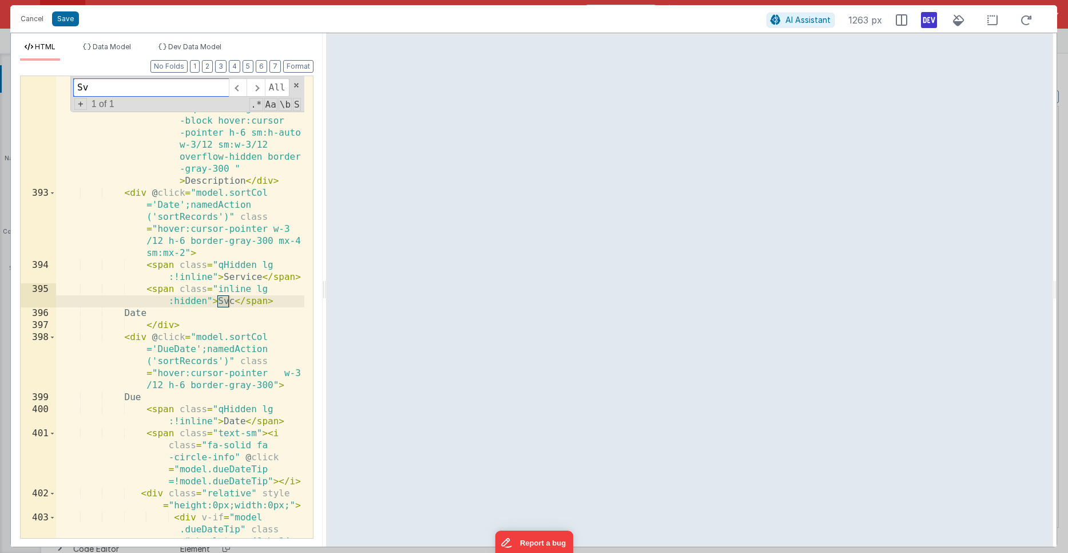
scroll to position [12097, 0]
type input "Svc"
click at [220, 267] on div "< div @ click = "model .sortCol='Asset_Type' ;namedAction ('sortRecords')" clas…" at bounding box center [180, 400] width 248 height 690
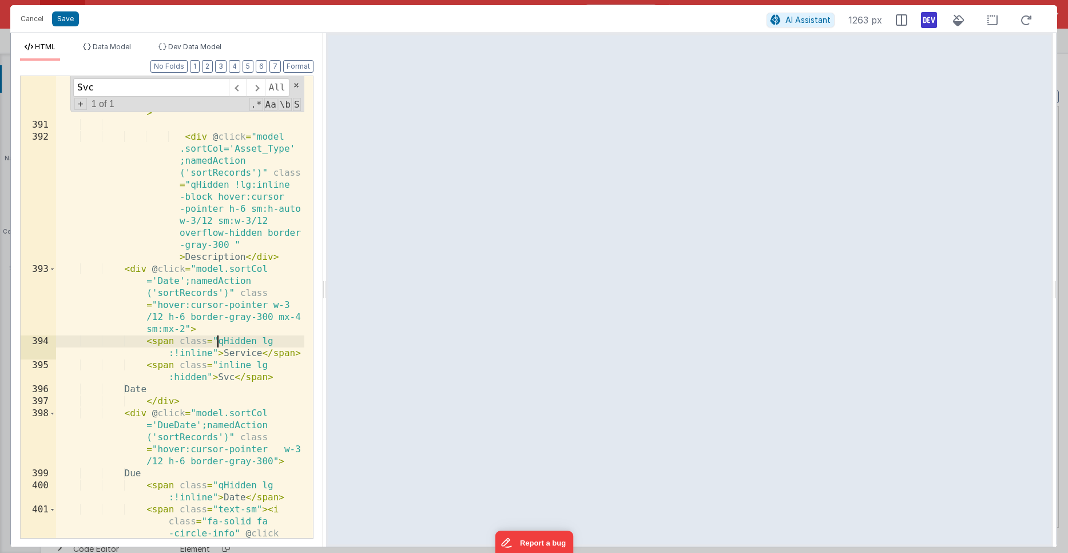
scroll to position [12016, 0]
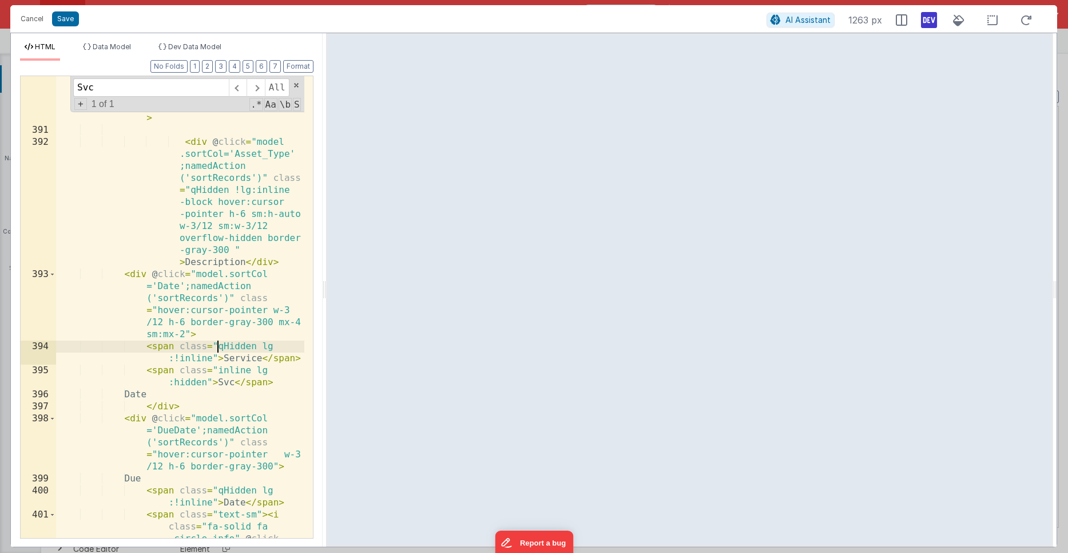
click at [208, 206] on div "< div @ click = "model.sortCol ='Asset_ID_SE';namedAction ('sortRecords')" clas…" at bounding box center [180, 337] width 248 height 618
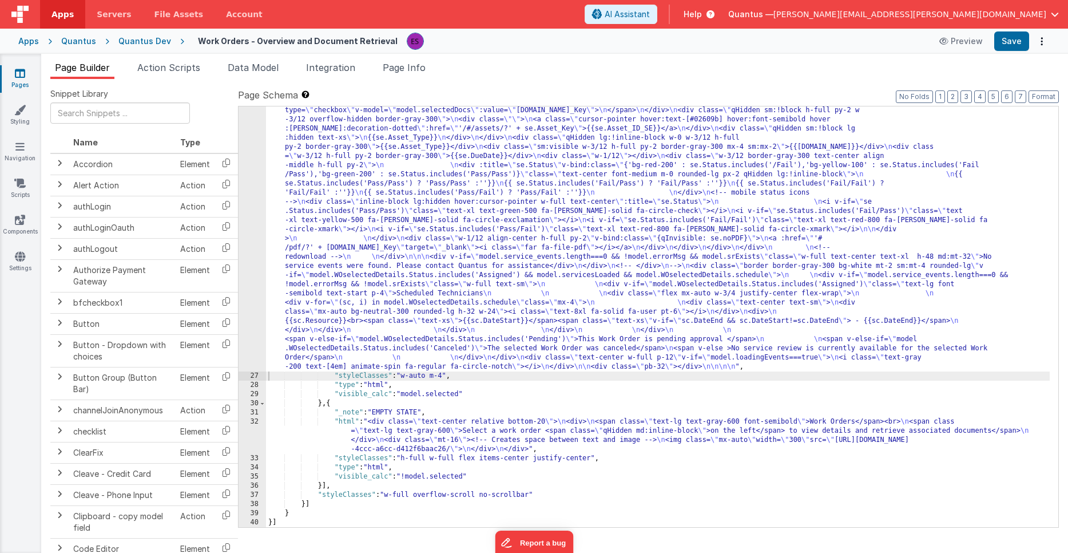
scroll to position [2051, 0]
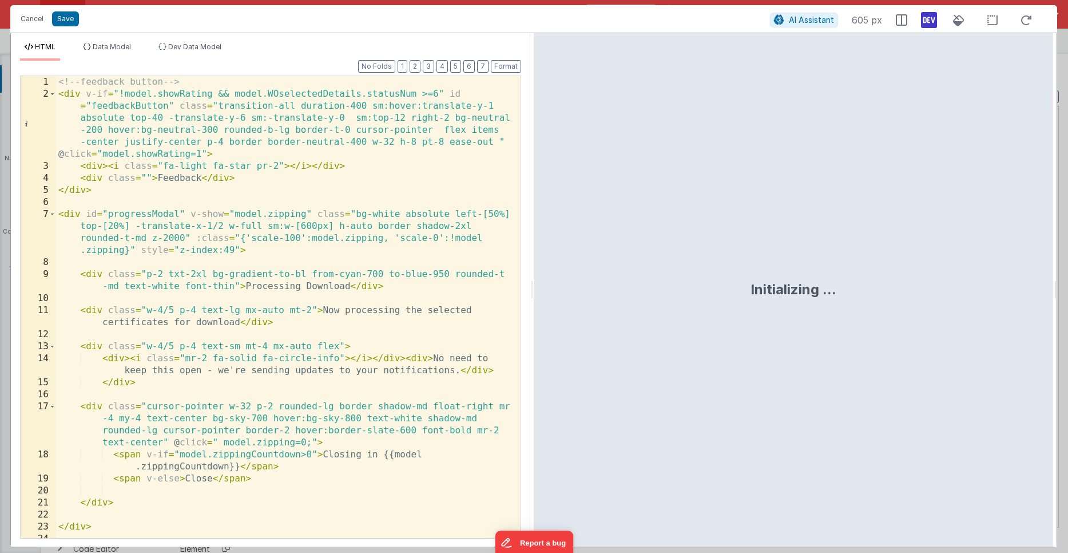
click at [253, 277] on div "<!-- feedback button --> < div v-if = "!model.showRating && model.WOselectedDet…" at bounding box center [284, 319] width 456 height 486
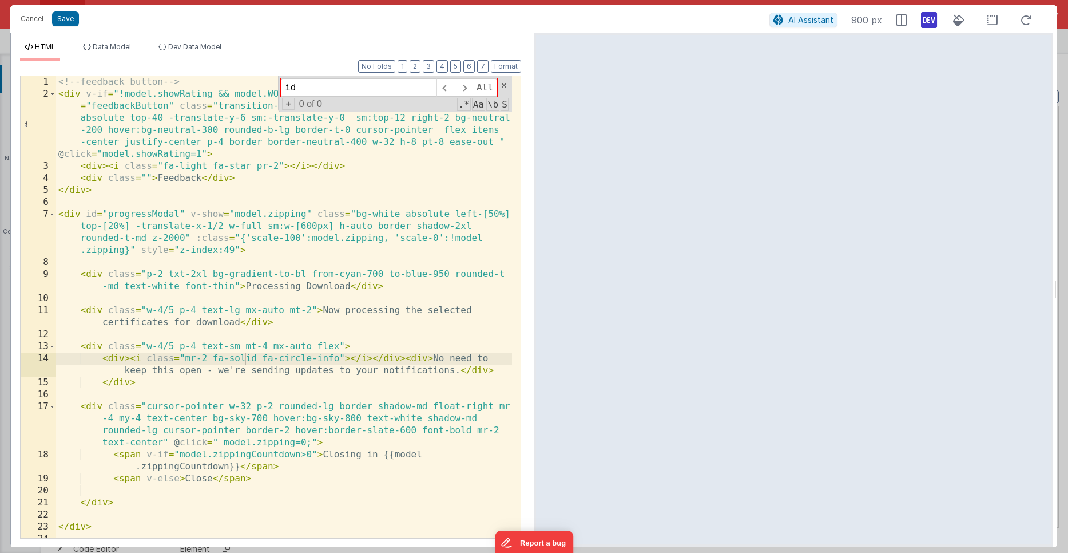
type input "i"
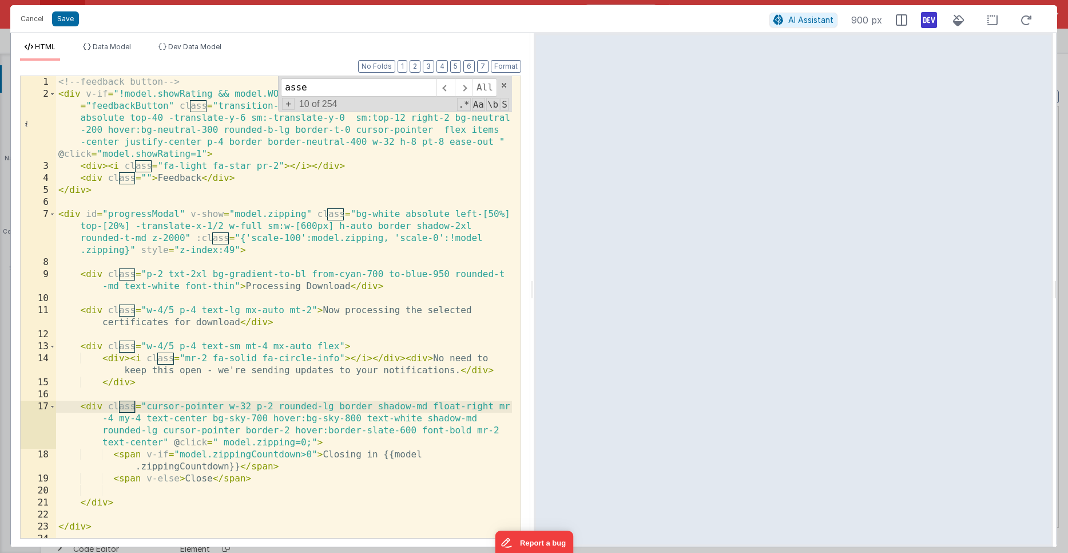
scroll to position [4179, 0]
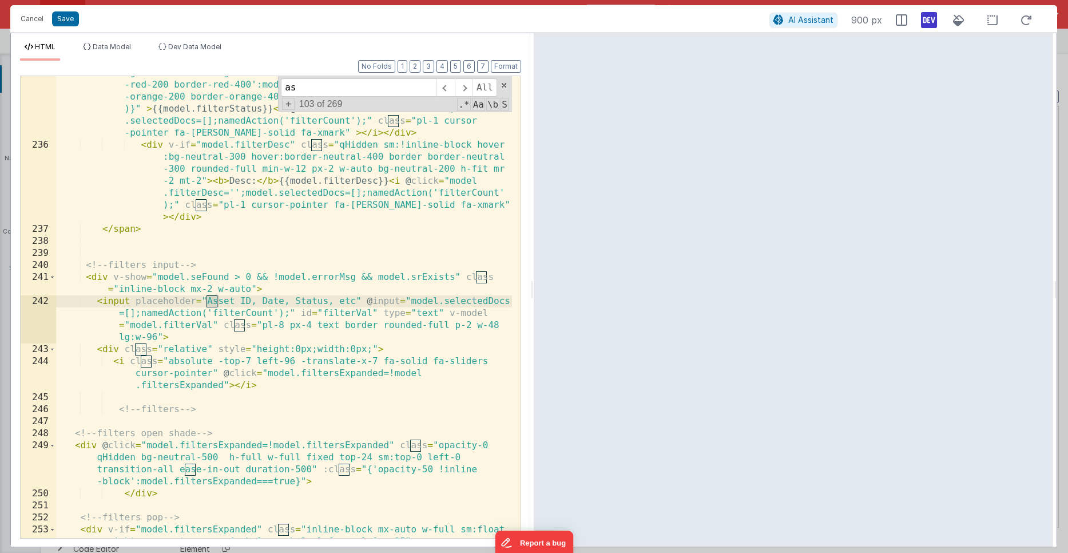
type input "a"
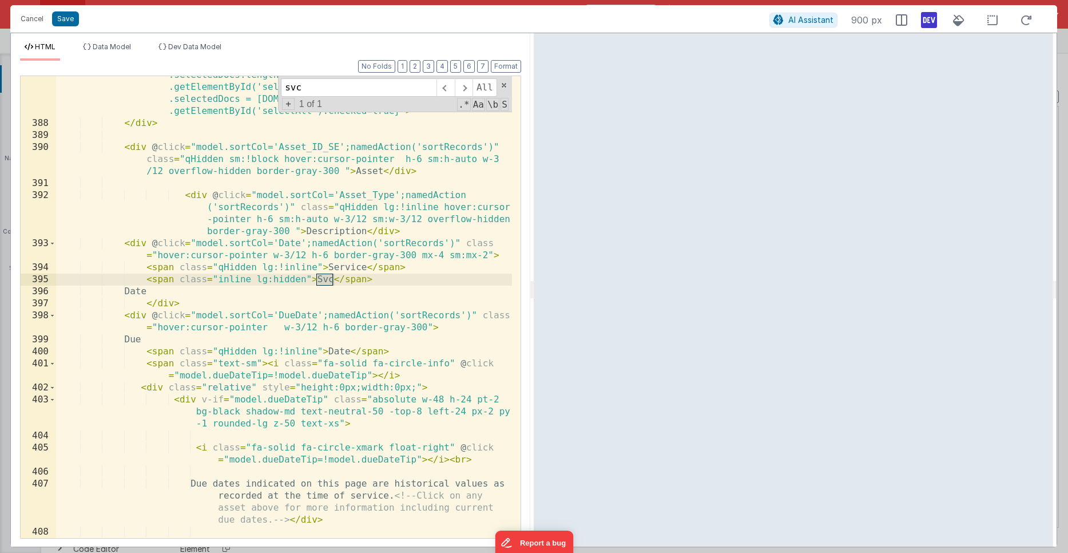
scroll to position [7170, 0]
drag, startPoint x: 246, startPoint y: 300, endPoint x: 237, endPoint y: 305, distance: 10.0
click at [246, 300] on div "< input type = "checkbox" id = "selectAll" @ click = "if(model .selectedDocs.le…" at bounding box center [284, 323] width 456 height 534
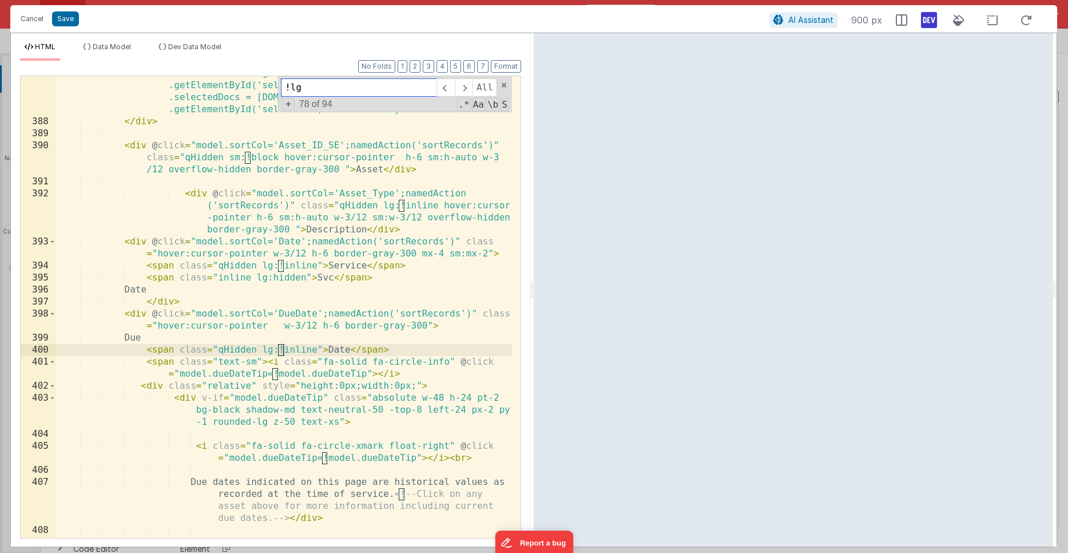
scroll to position [3314, 0]
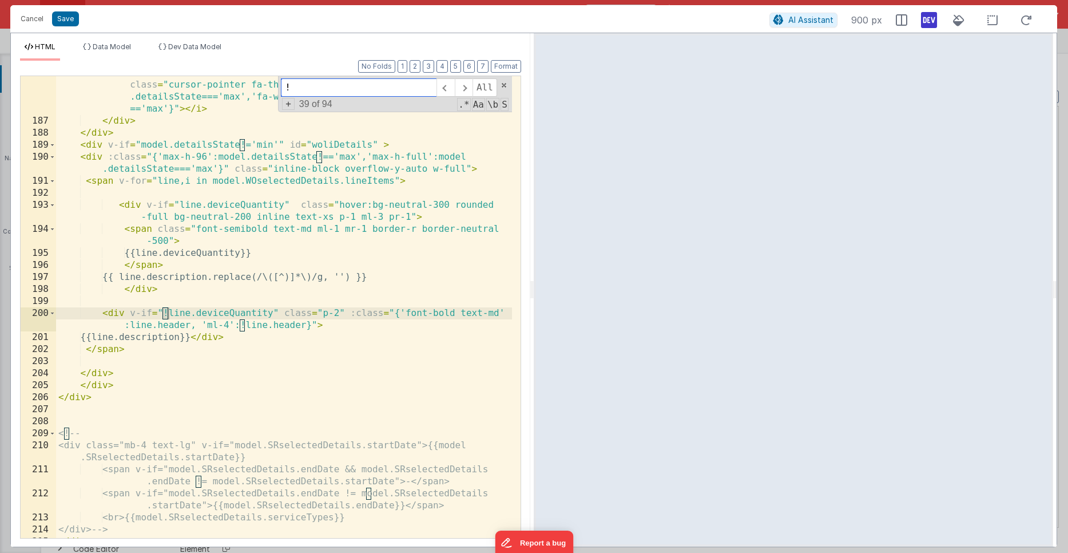
type input "!"
click at [214, 367] on div "< i v-if = "model.detailsState!='min'" @ click.stop = "model.detailsState ==='m…" at bounding box center [284, 322] width 456 height 534
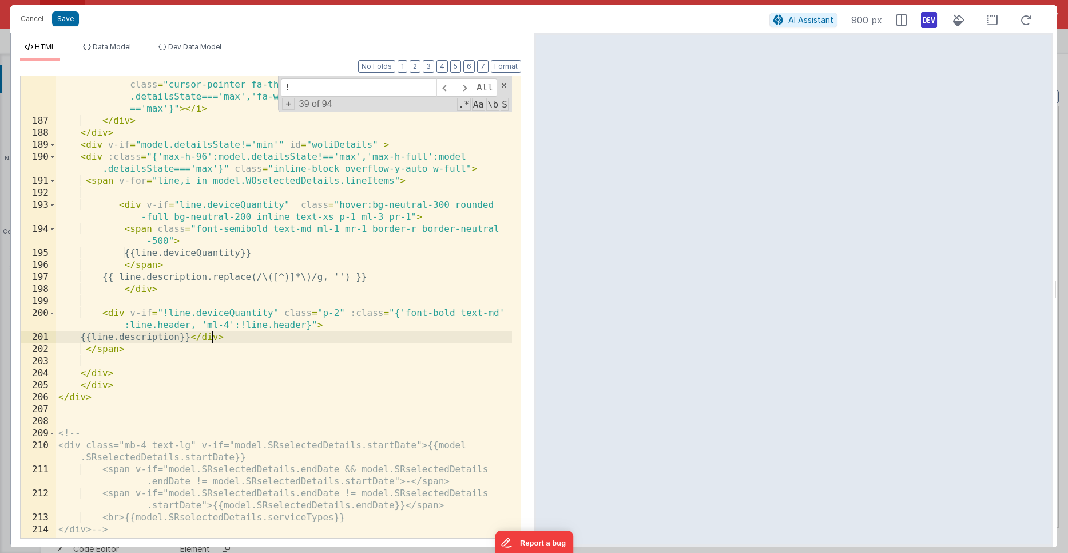
click at [212, 336] on div "< i v-if = "model.detailsState!='min'" @ click.stop = "model.detailsState ==='m…" at bounding box center [284, 322] width 456 height 534
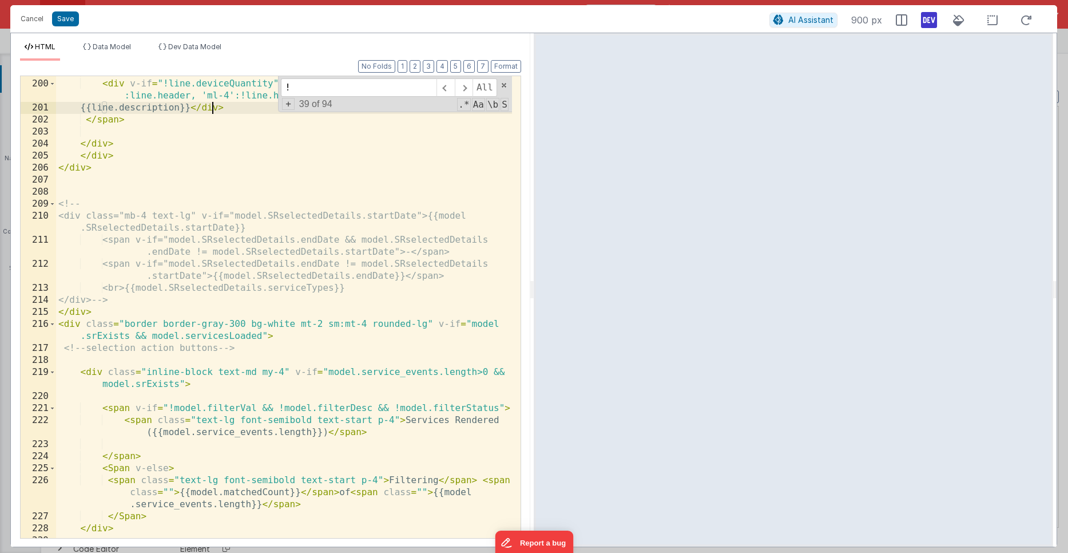
scroll to position [3543, 0]
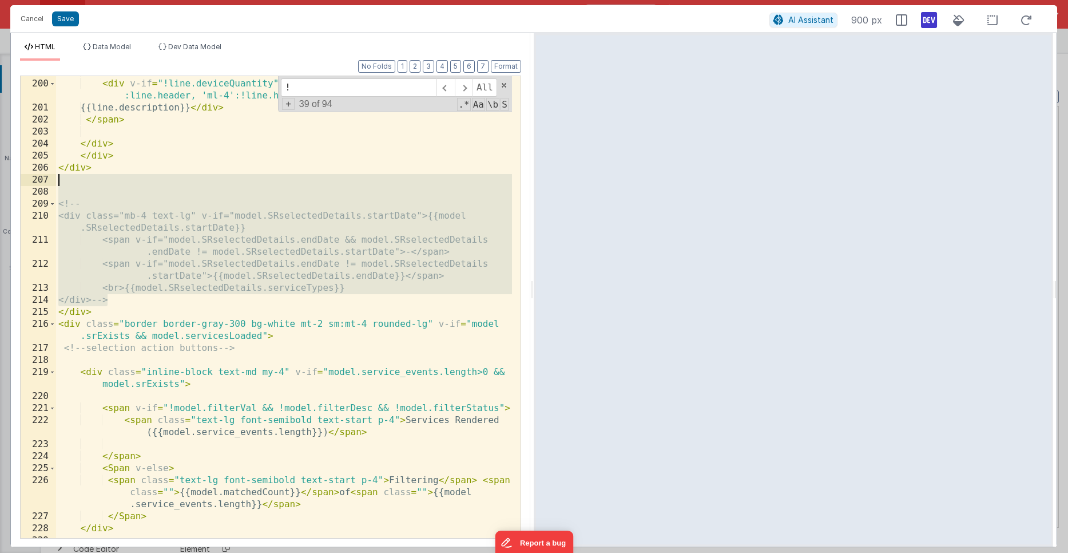
drag, startPoint x: 135, startPoint y: 296, endPoint x: 124, endPoint y: 182, distance: 114.4
click at [124, 182] on div "< div v-if = "!line.deviceQuantity" class = "p-2" :class = "{'font-bold text-md…" at bounding box center [284, 309] width 456 height 486
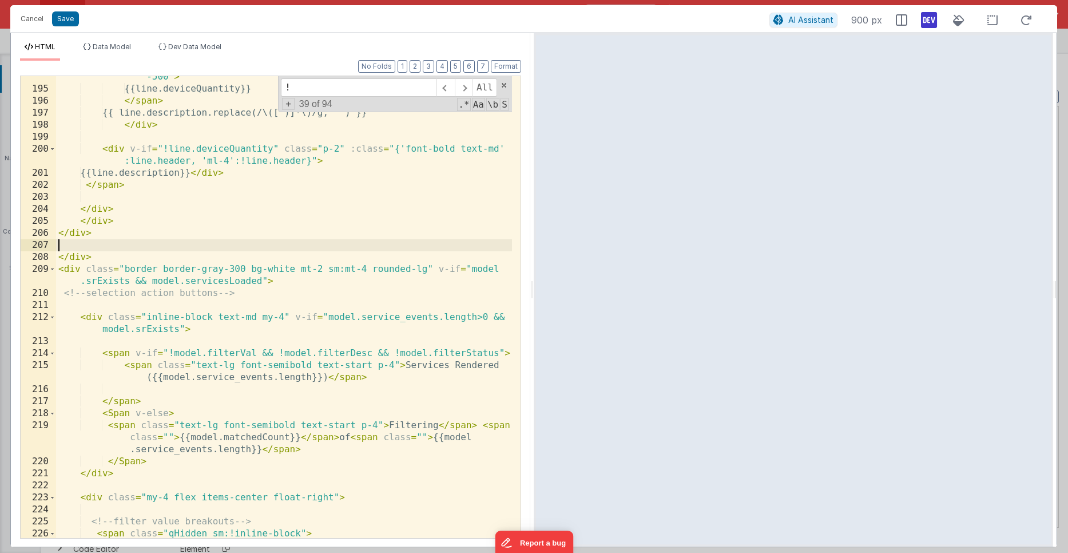
scroll to position [3477, 0]
click at [203, 213] on div "< span class = "font-semibold text-md ml-1 mr-1 border-r border-neutral -500" >…" at bounding box center [284, 339] width 456 height 558
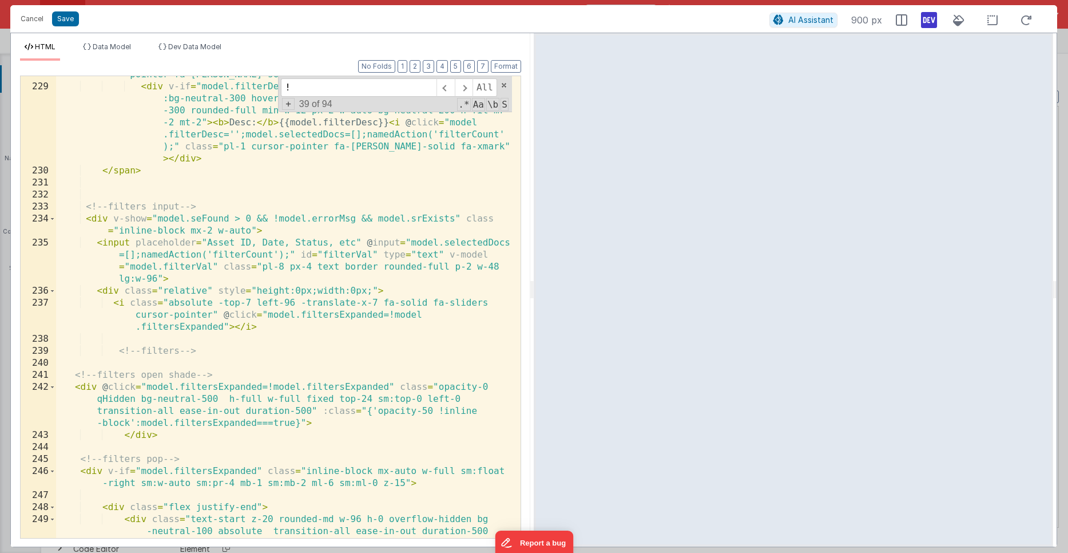
scroll to position [4205, 0]
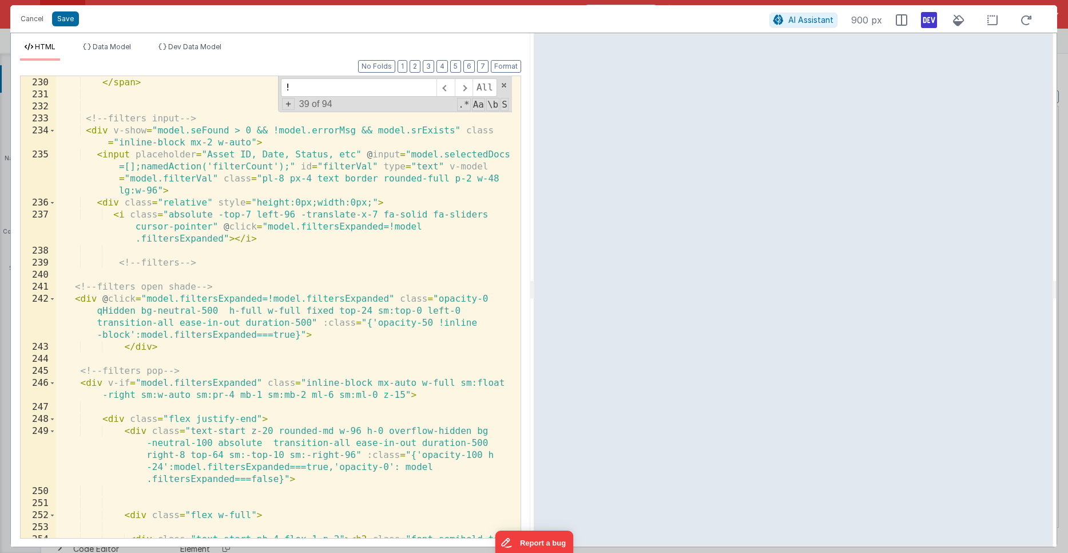
click at [197, 292] on div "< div v-if = "model.filterDesc" class = "qHidden sm:!inline-block hover :bg-neu…" at bounding box center [284, 284] width 456 height 582
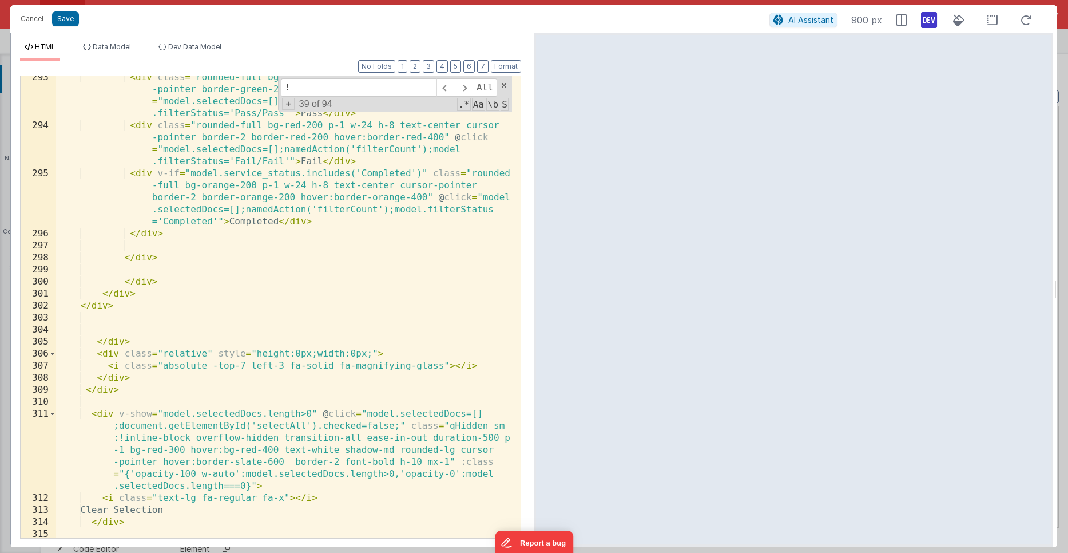
scroll to position [5392, 0]
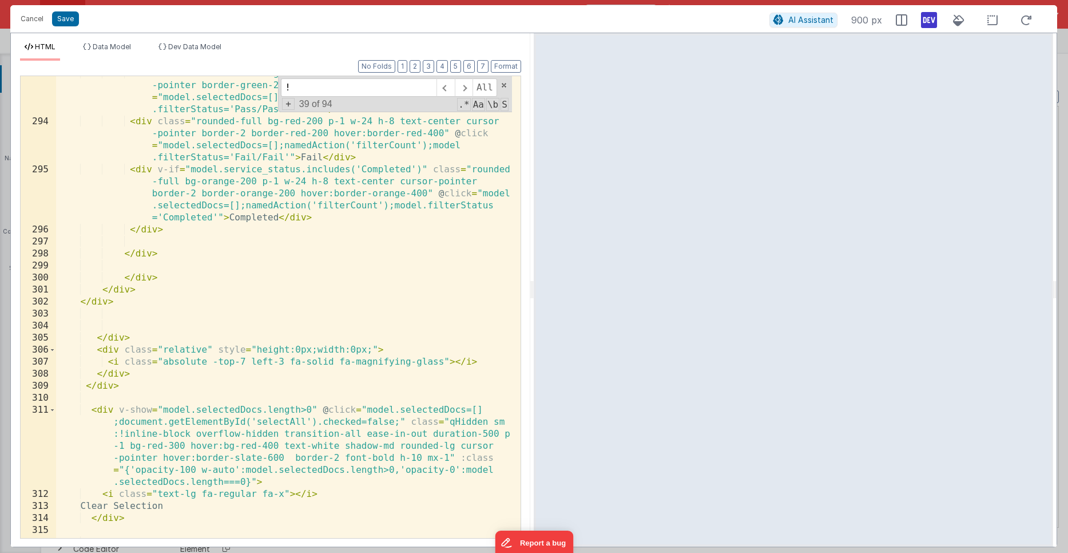
click at [142, 176] on div "< div class = "rounded-full bg-green-200 p-1 w-24 h-8 text-center cursor -point…" at bounding box center [284, 377] width 456 height 618
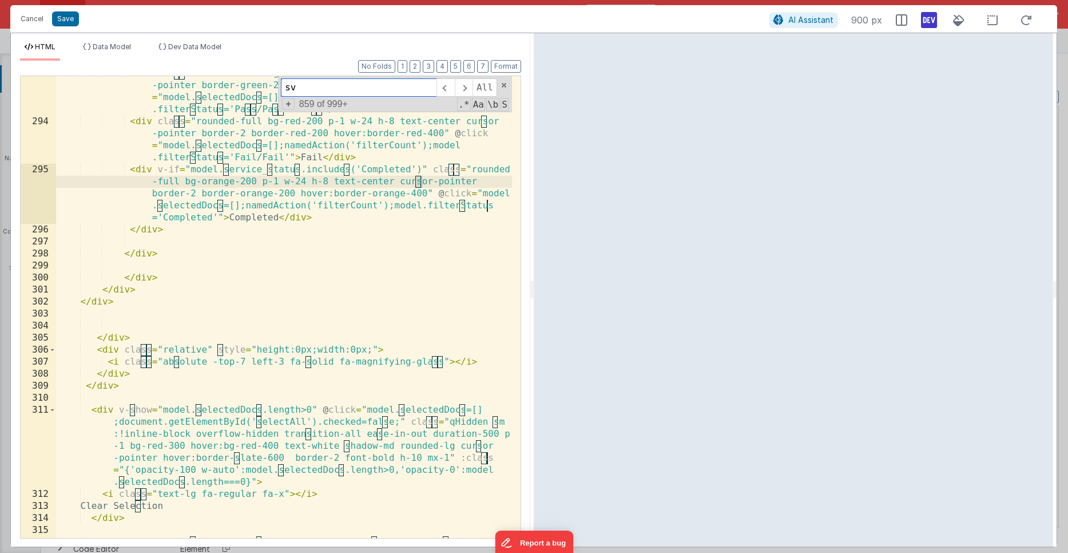
scroll to position [7027, 0]
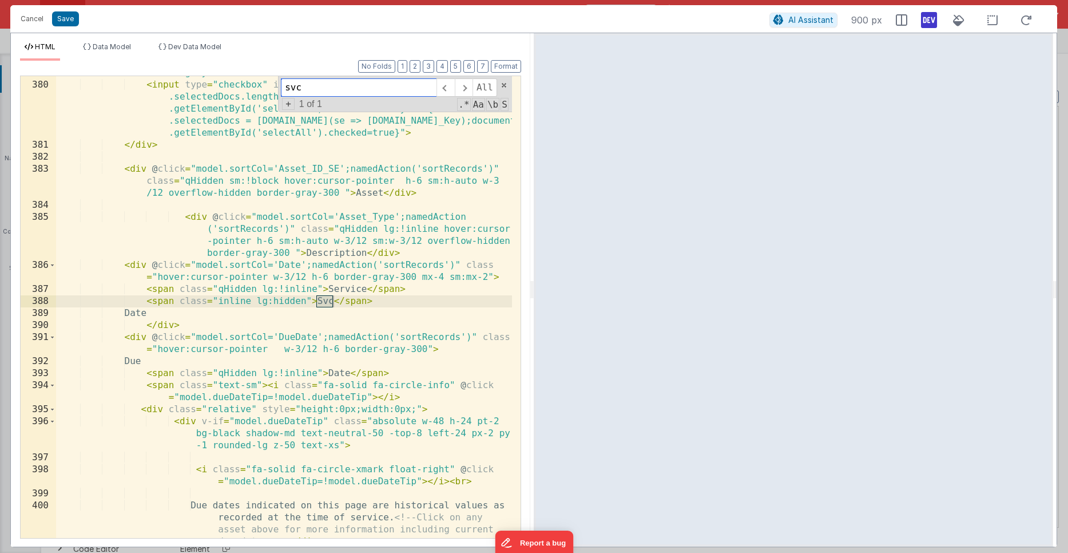
type input "svc"
click at [315, 300] on div "< div class = "mx-3.5 h-6 sm:h-auto w-1/12 sm:w-1/12 overflow-hidden border-gra…" at bounding box center [284, 322] width 456 height 534
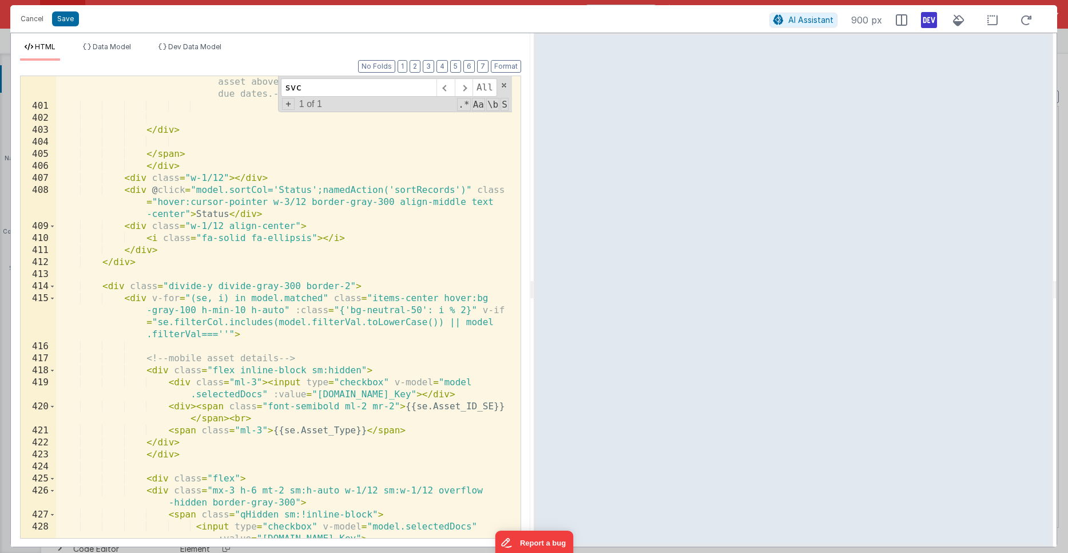
scroll to position [7482, 0]
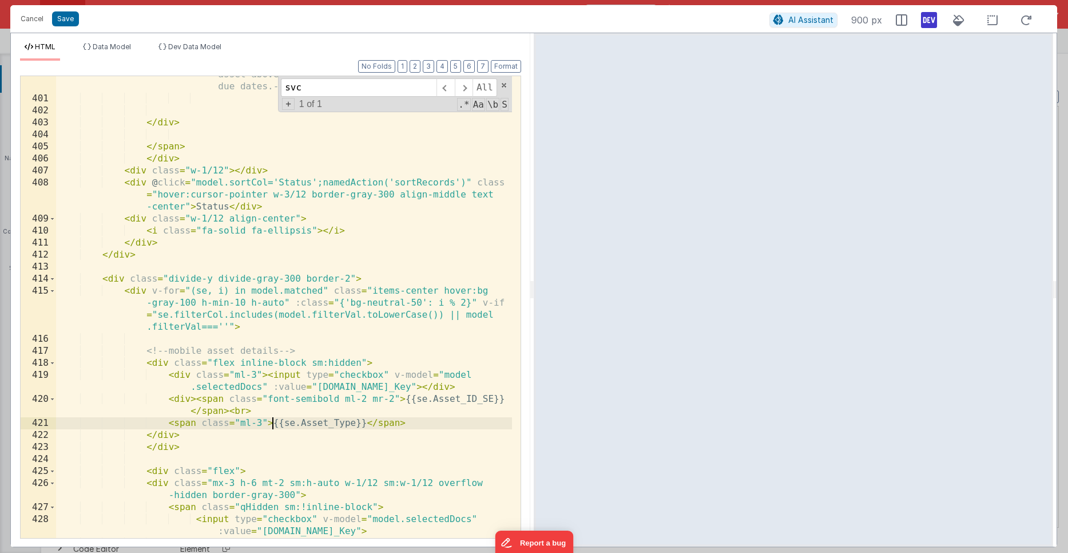
click at [273, 423] on div "Due dates indicated on this page are historical values as recorded at the time …" at bounding box center [284, 306] width 456 height 522
click at [328, 362] on div "Due dates indicated on this page are historical values as recorded at the time …" at bounding box center [284, 306] width 456 height 522
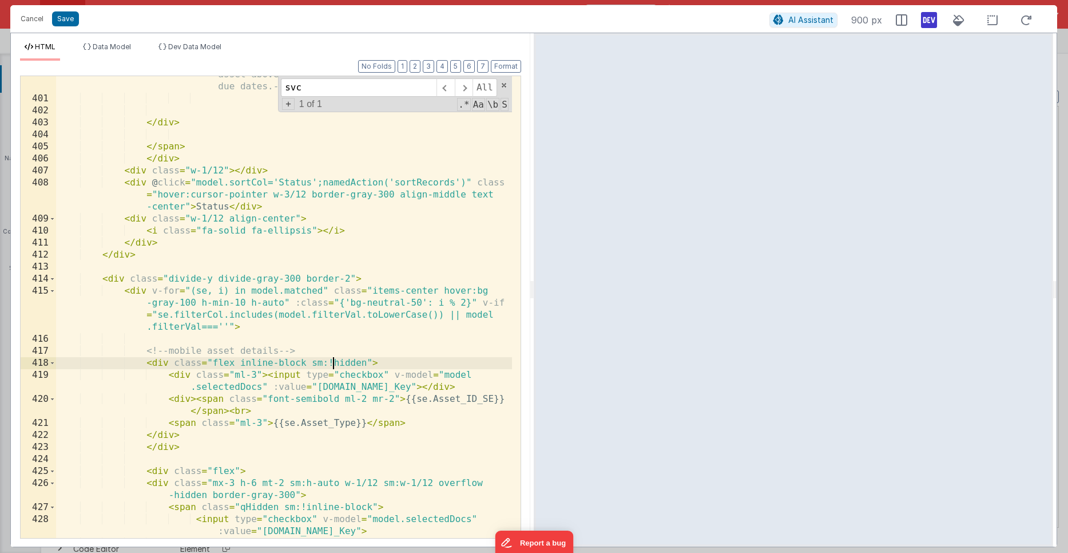
click at [313, 418] on div "Due dates indicated on this page are historical values as recorded at the time …" at bounding box center [284, 306] width 456 height 522
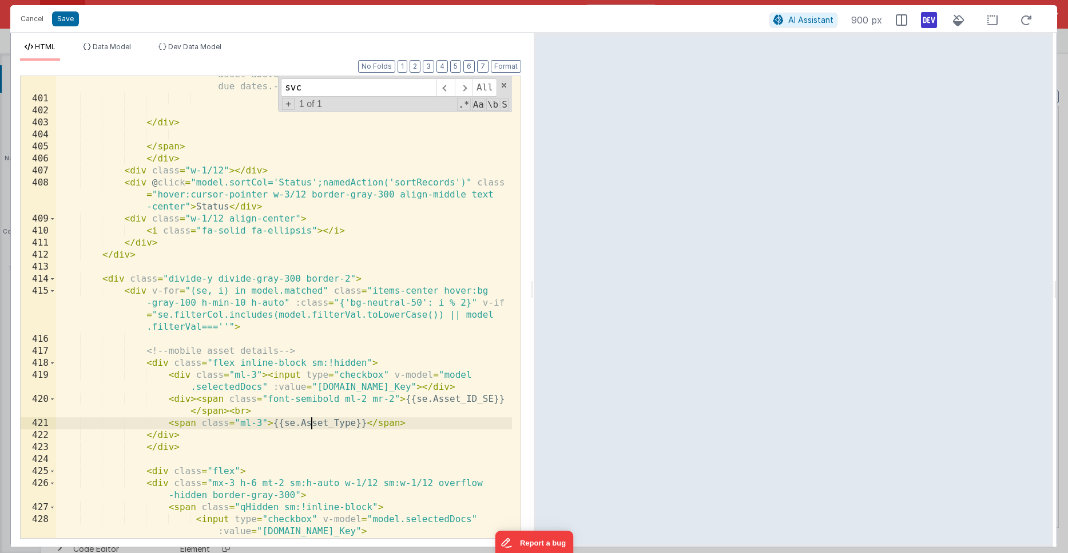
click at [241, 362] on div "Due dates indicated on this page are historical values as recorded at the time …" at bounding box center [284, 306] width 456 height 522
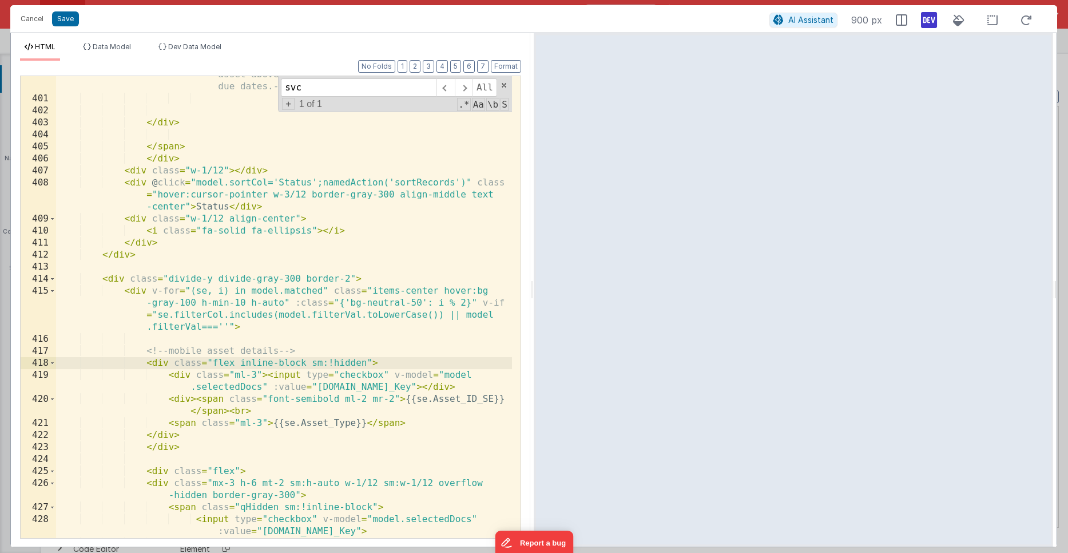
drag, startPoint x: 331, startPoint y: 361, endPoint x: 340, endPoint y: 358, distance: 9.2
click at [333, 360] on div "Due dates indicated on this page are historical values as recorded at the time …" at bounding box center [284, 306] width 456 height 522
click at [405, 398] on div "Due dates indicated on this page are historical values as recorded at the time …" at bounding box center [284, 306] width 456 height 522
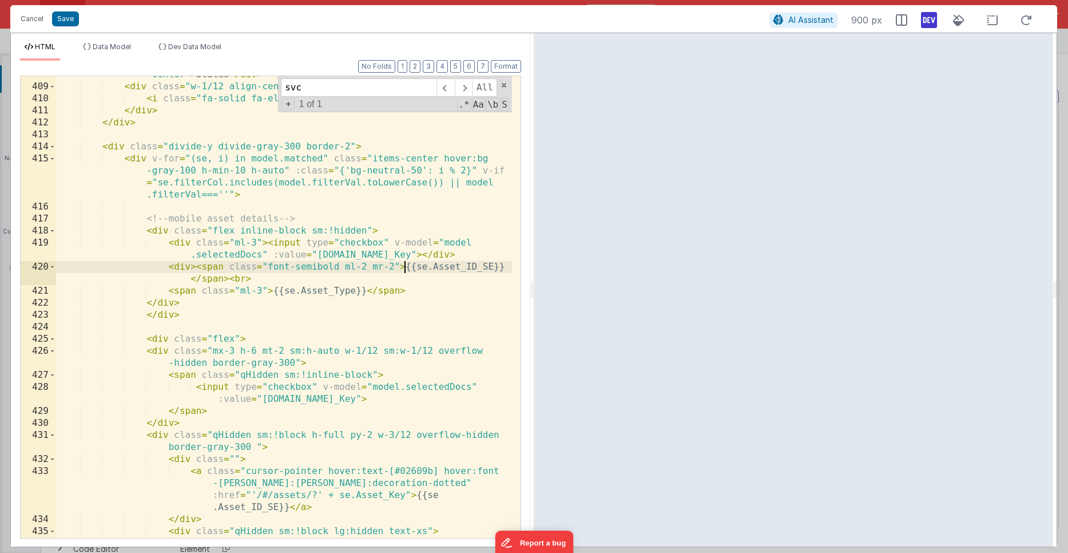
scroll to position [7614, 0]
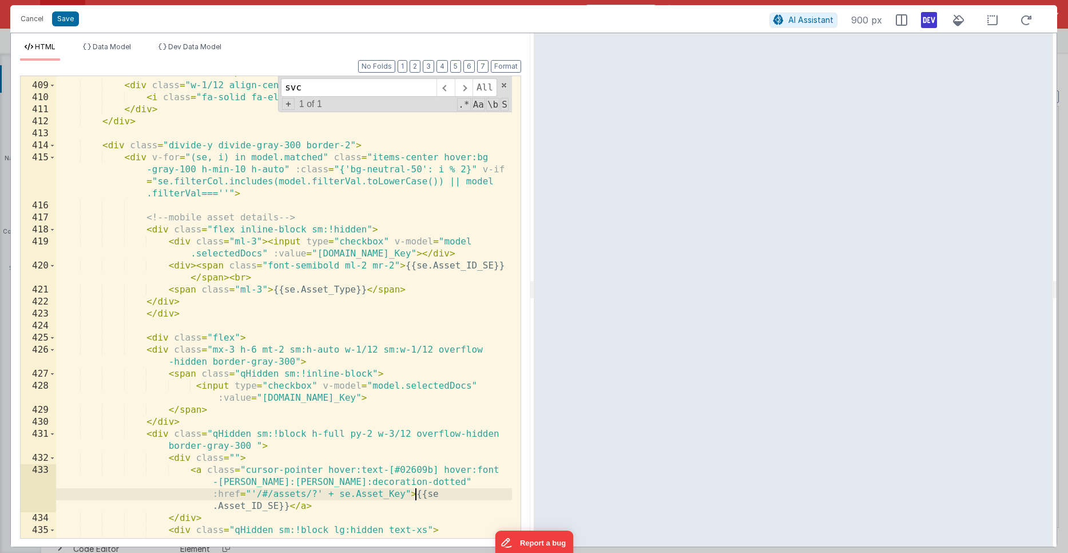
click at [416, 494] on div "< div @ click = "model.sortCol='Status';namedAction('sortRecords')" class = "ho…" at bounding box center [284, 298] width 456 height 510
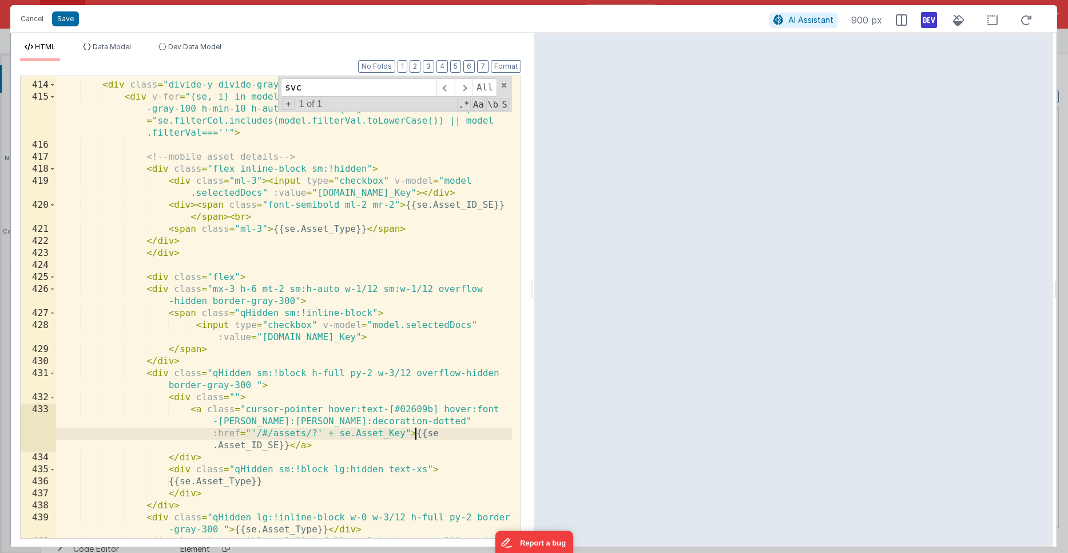
scroll to position [7676, 0]
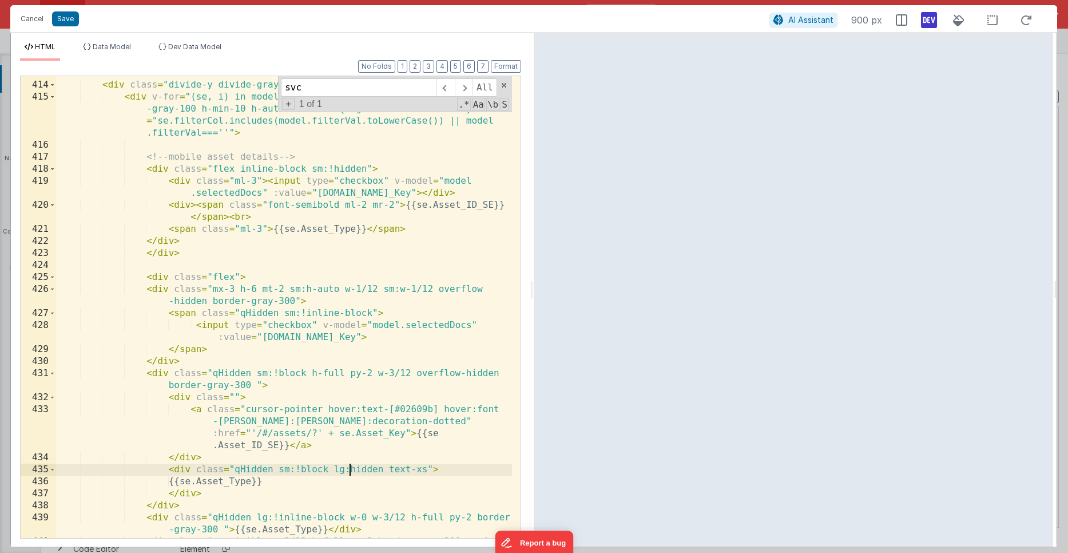
click at [348, 469] on div "< div class = "divide-y divide-gray-300 border-2" > < div v-for = "(se, i) in m…" at bounding box center [284, 316] width 456 height 498
click at [300, 467] on div "< div class = "divide-y divide-gray-300 border-2" > < div v-for = "(se, i) in m…" at bounding box center [284, 316] width 456 height 498
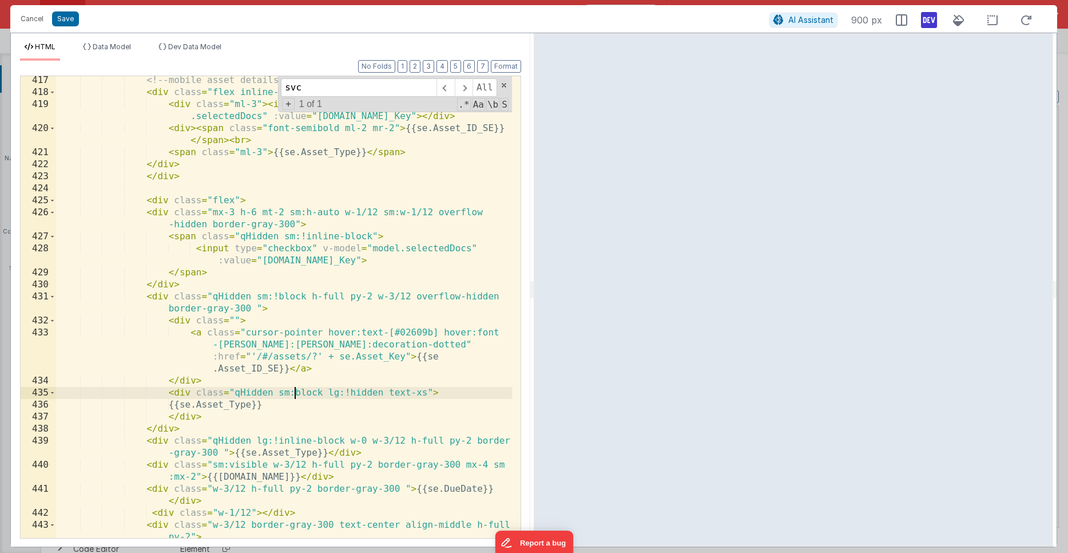
scroll to position [7760, 0]
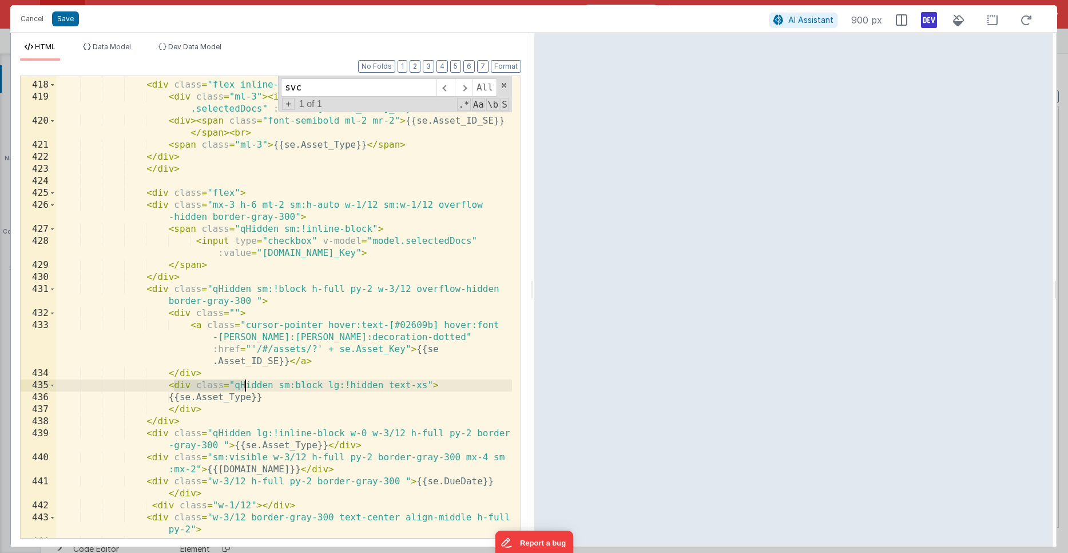
drag, startPoint x: 173, startPoint y: 386, endPoint x: 247, endPoint y: 382, distance: 73.9
click at [247, 382] on div "<!-- mobile asset details --> < div class = "flex inline-block sm:!hidden" > < …" at bounding box center [284, 310] width 456 height 486
click at [246, 415] on div "<!-- mobile asset details --> < div class = "flex inline-block sm:!hidden" > < …" at bounding box center [284, 310] width 456 height 486
drag, startPoint x: 439, startPoint y: 383, endPoint x: 183, endPoint y: 386, distance: 256.4
click at [183, 386] on div "<!-- mobile asset details --> < div class = "flex inline-block sm:!hidden" > < …" at bounding box center [284, 310] width 456 height 486
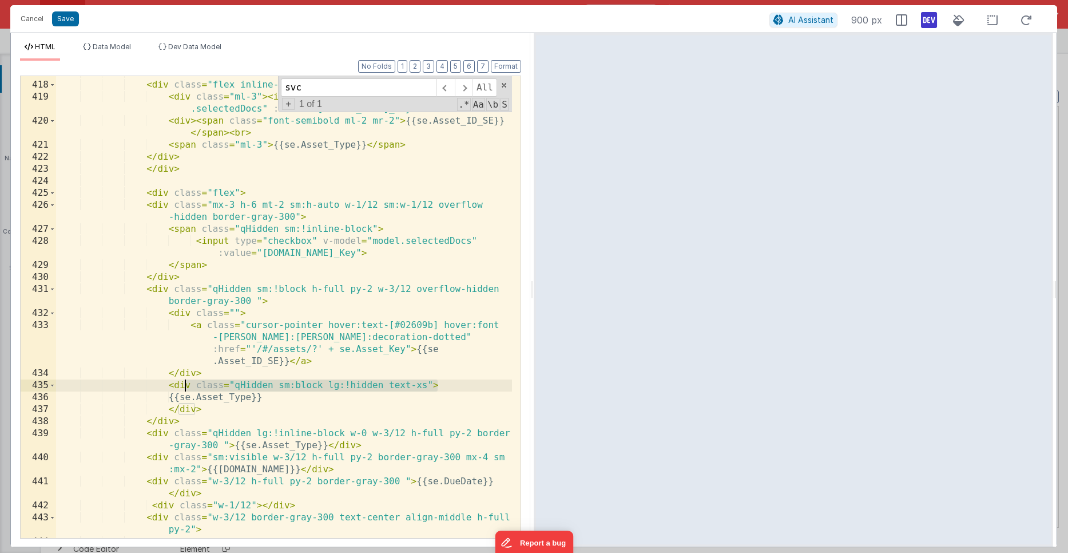
drag, startPoint x: 162, startPoint y: 390, endPoint x: 165, endPoint y: 384, distance: 6.4
click at [162, 390] on div "<!-- mobile asset details --> < div class = "flex inline-block sm:!hidden" > < …" at bounding box center [284, 310] width 456 height 486
drag, startPoint x: 166, startPoint y: 383, endPoint x: 279, endPoint y: 395, distance: 113.9
click at [279, 395] on div "<!-- mobile asset details --> < div class = "flex inline-block sm:!hidden" > < …" at bounding box center [284, 310] width 456 height 486
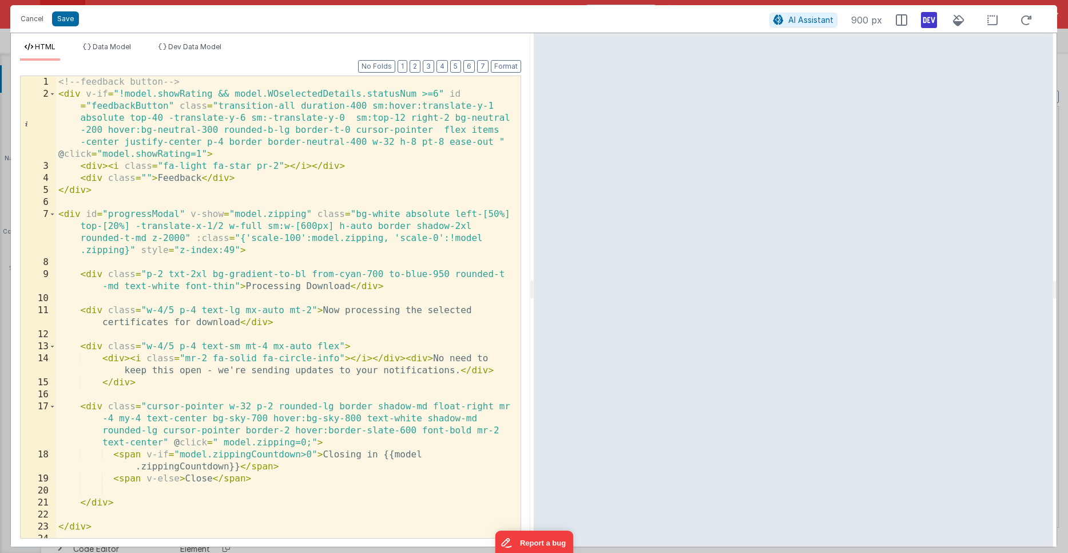
click at [351, 311] on div "<!-- feedback button --> < div v-if = "!model.showRating && model.WOselectedDet…" at bounding box center [284, 319] width 456 height 486
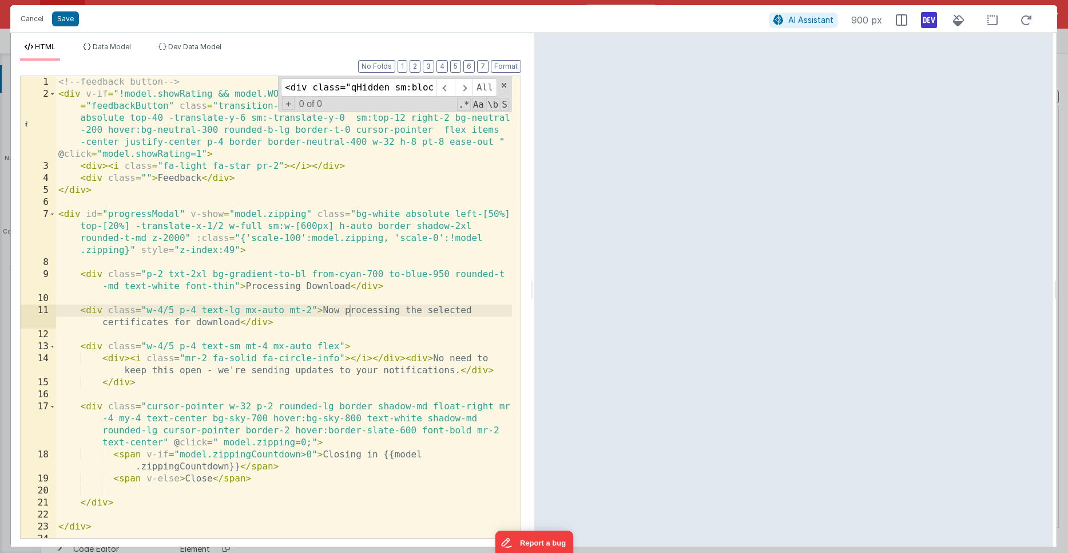
scroll to position [0, 335]
drag, startPoint x: 342, startPoint y: 88, endPoint x: 434, endPoint y: 99, distance: 93.3
click at [434, 99] on div "<div class="qHidden sm:block lg:!hidden text-xs"> {{se.Asset_Type}} All Replace…" at bounding box center [395, 94] width 234 height 36
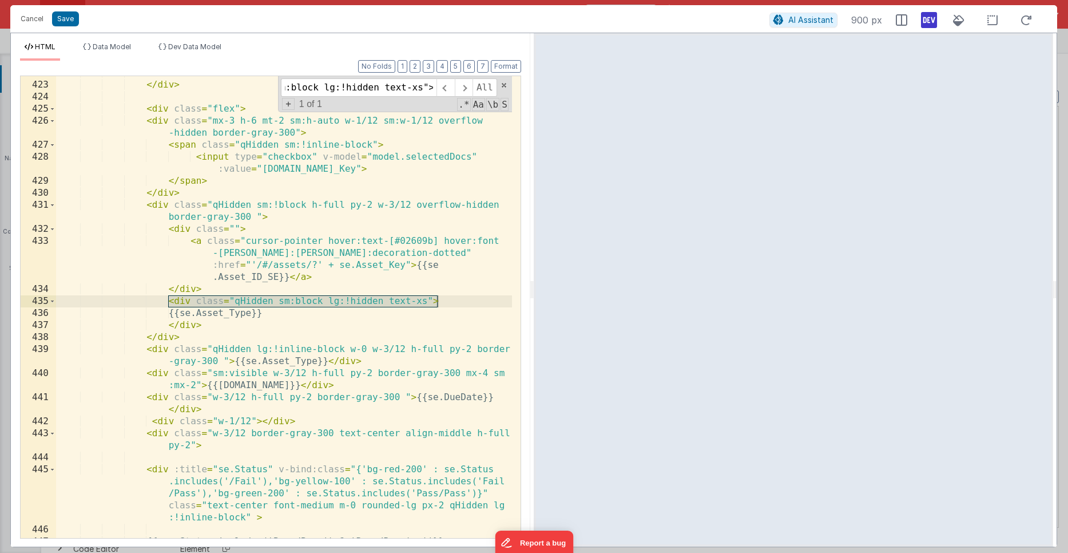
type input "<div class="qHidden sm:block lg:!hidden text-xs">"
click at [225, 359] on div "</ div > </ div > < div class = "flex" > < div class = "mx-3 h-6 mt-2 sm:h-auto…" at bounding box center [284, 310] width 456 height 486
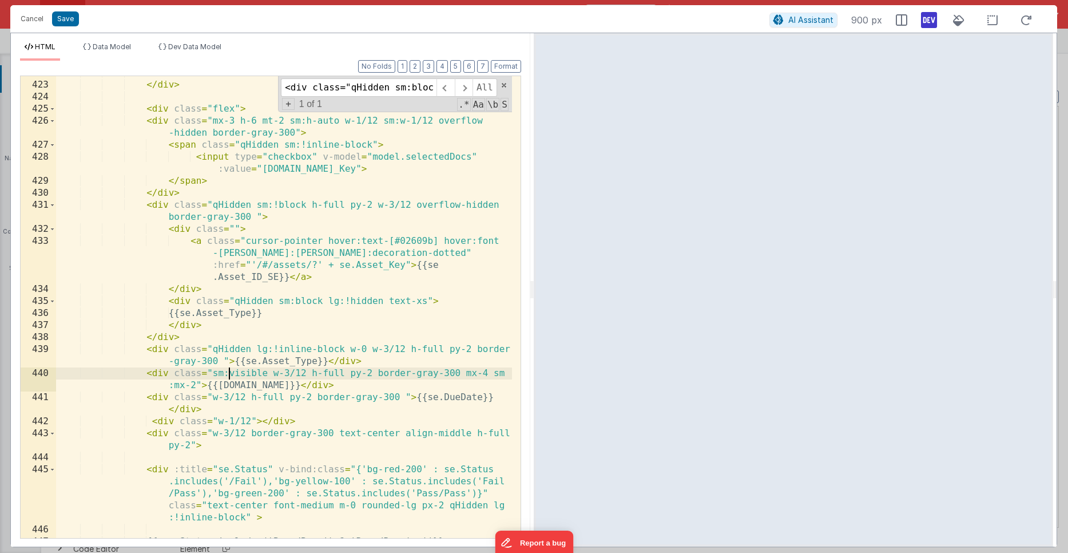
click at [230, 372] on div "</ div > </ div > < div class = "flex" > < div class = "mx-3 h-6 mt-2 sm:h-auto…" at bounding box center [284, 310] width 456 height 486
click at [343, 91] on input "<div class="qHidden sm:block lg:!hidden text-xs">" at bounding box center [359, 87] width 156 height 18
drag, startPoint x: 252, startPoint y: 386, endPoint x: 263, endPoint y: 387, distance: 10.9
click at [253, 386] on div "</ div > </ div > < div class = "flex" > < div class = "mx-3 h-6 mt-2 sm:h-auto…" at bounding box center [284, 310] width 456 height 486
drag, startPoint x: 268, startPoint y: 375, endPoint x: 215, endPoint y: 372, distance: 53.3
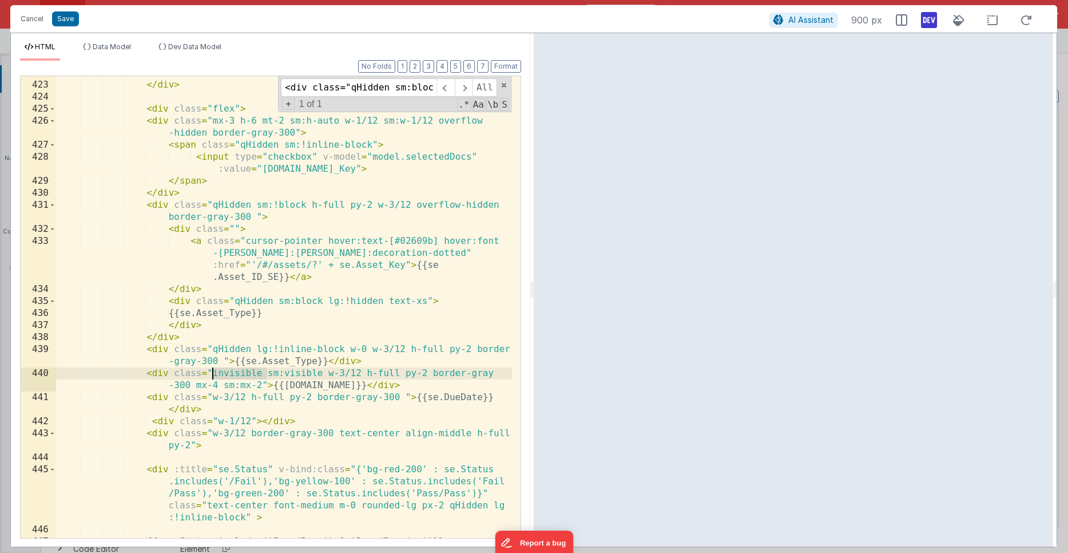
click at [215, 372] on div "</ div > </ div > < div class = "flex" > < div class = "mx-3 h-6 mt-2 sm:h-auto…" at bounding box center [284, 310] width 456 height 486
drag, startPoint x: 280, startPoint y: 374, endPoint x: 211, endPoint y: 378, distance: 69.3
click at [211, 378] on div "</ div > </ div > < div class = "flex" > < div class = "mx-3 h-6 mt-2 sm:h-auto…" at bounding box center [284, 310] width 456 height 486
click at [899, 22] on icon at bounding box center [901, 19] width 11 height 11
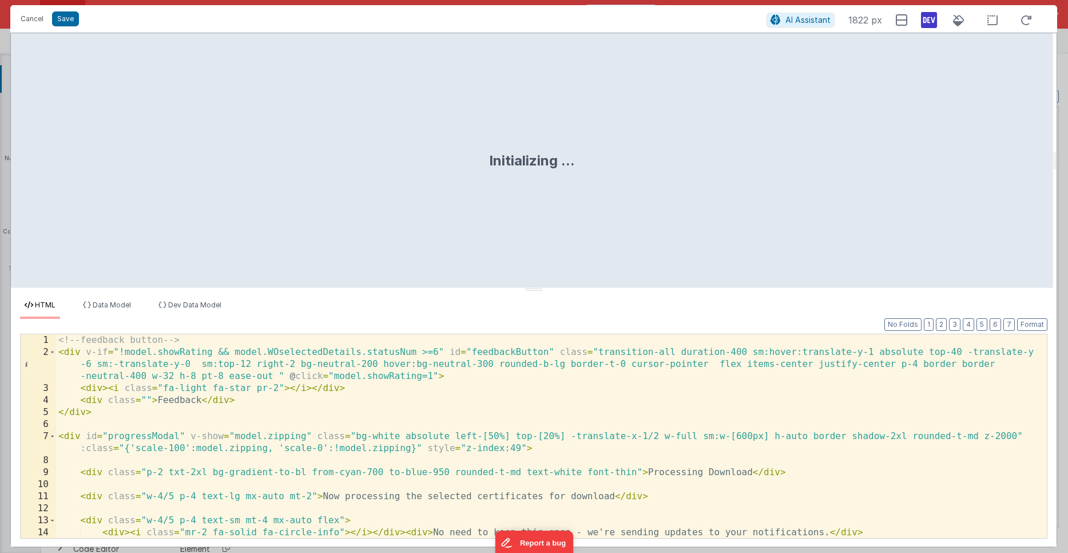
click at [501, 378] on div "<!-- feedback button --> < div v-if = "!model.showRating && model.WOselectedDet…" at bounding box center [547, 447] width 982 height 227
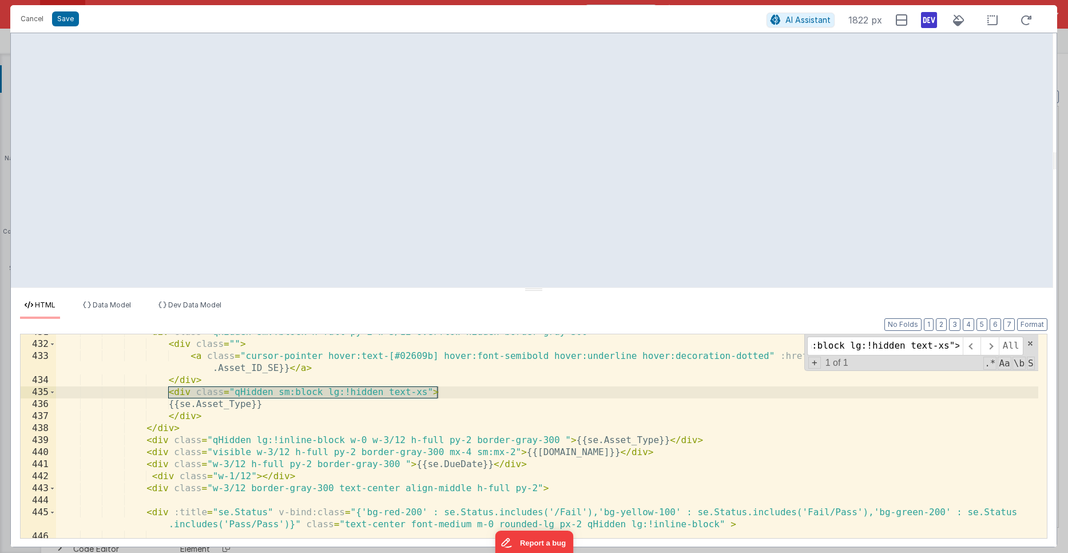
scroll to position [5910, 0]
type input "<div class="qHidden sm:block lg:!hidden text-xs">"
click at [526, 451] on div "< div class = "qHidden sm:!block h-full py-2 w-3/12 overflow-hidden border-gray…" at bounding box center [547, 437] width 982 height 227
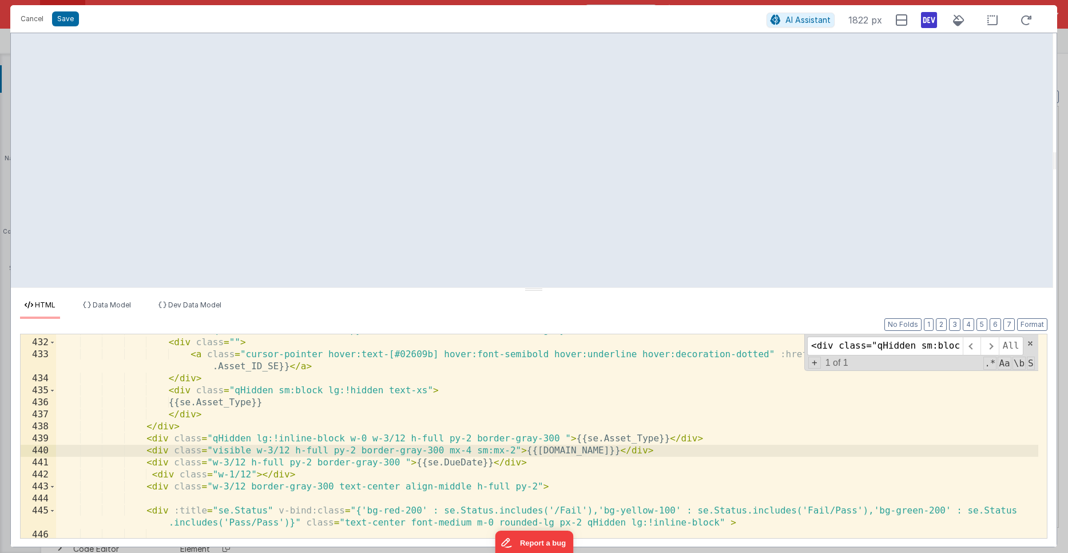
click at [212, 451] on div "< div class = "qHidden sm:!block h-full py-2 w-3/12 overflow-hidden border-gray…" at bounding box center [547, 437] width 982 height 227
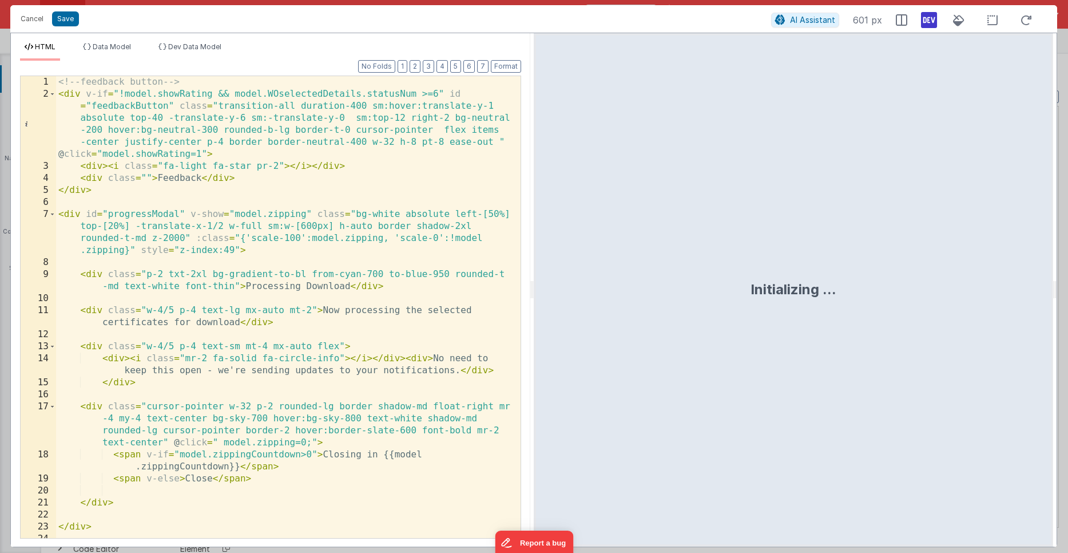
click at [251, 227] on div "<!-- feedback button --> < div v-if = "!model.showRating && model.WOselectedDet…" at bounding box center [284, 319] width 456 height 486
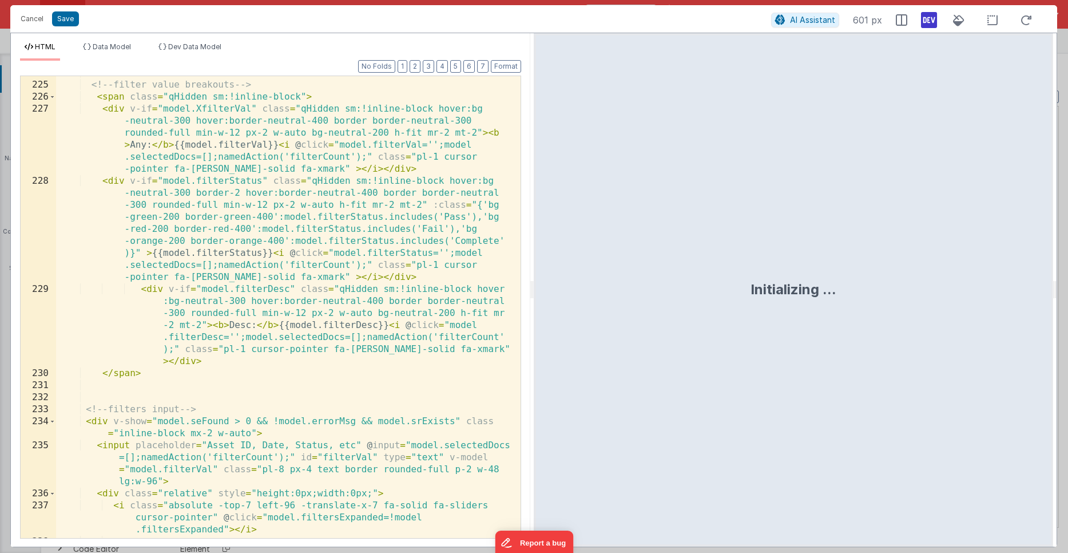
scroll to position [3923, 0]
click at [264, 228] on div "<!-- filter value breakouts --> < span class = "qHidden sm:!inline-block" > < d…" at bounding box center [284, 310] width 456 height 486
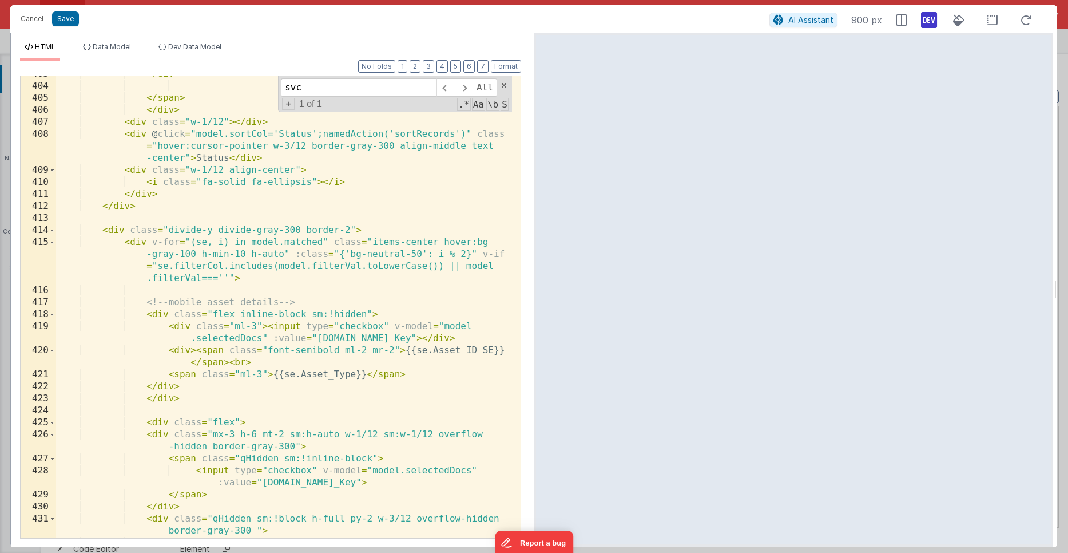
scroll to position [7588, 0]
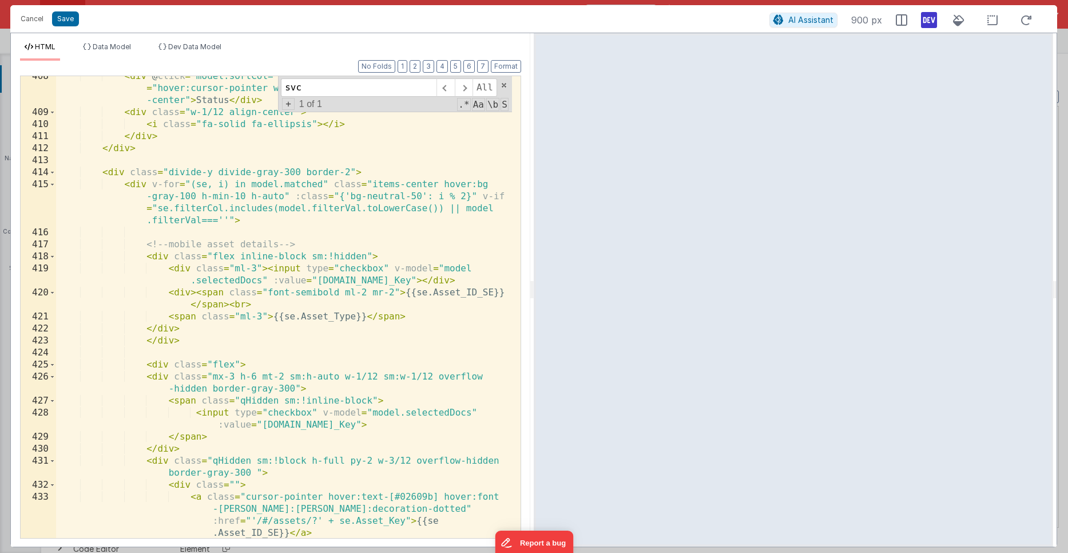
type input "svc"
click at [366, 313] on div "< div @ click = "model.sortCol='Status';namedAction('sortRecords')" class = "ho…" at bounding box center [284, 325] width 456 height 510
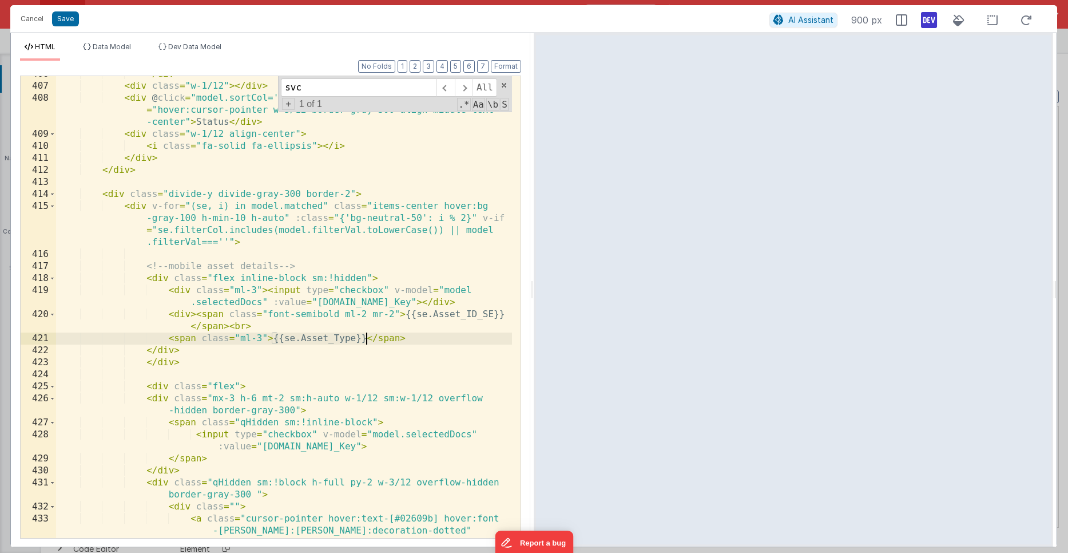
scroll to position [7579, 0]
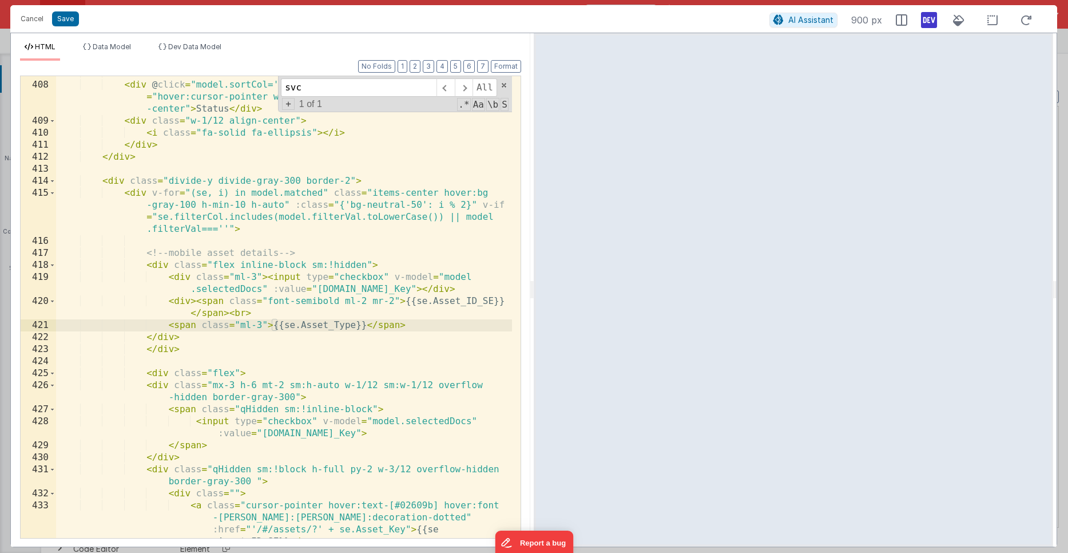
click at [405, 297] on div "< div class = "w-1/12" > </ div > < div @ click = "model.sortCol='Status';named…" at bounding box center [284, 328] width 456 height 522
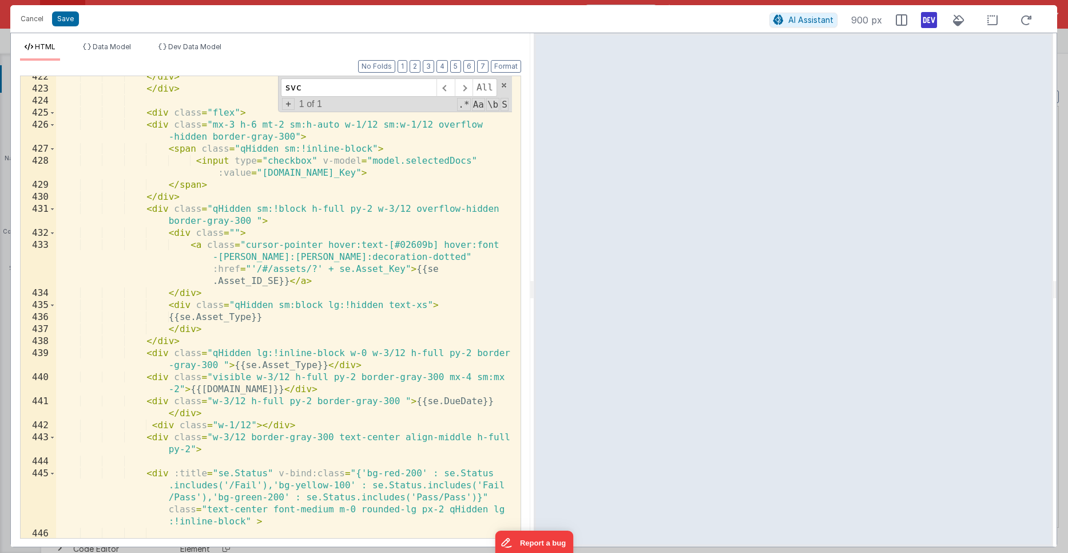
scroll to position [7847, 0]
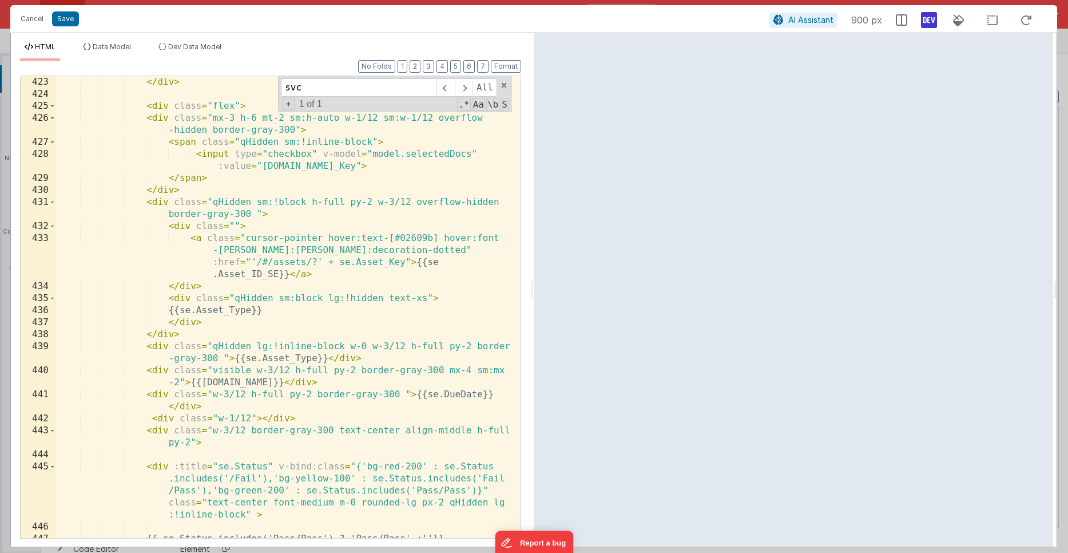
click at [172, 308] on div "</ div > < div class = "flex" > < div class = "mx-3 h-6 mt-2 sm:h-auto w-1/12 s…" at bounding box center [284, 319] width 456 height 486
click at [417, 259] on div "</ div > < div class = "flex" > < div class = "mx-3 h-6 mt-2 sm:h-auto w-1/12 s…" at bounding box center [284, 319] width 456 height 486
click at [428, 295] on div "</ div > < div class = "flex" > < div class = "mx-3 h-6 mt-2 sm:h-auto w-1/12 s…" at bounding box center [284, 319] width 456 height 486
drag, startPoint x: 405, startPoint y: 345, endPoint x: 370, endPoint y: 342, distance: 35.1
click at [370, 342] on div "</ div > < div class = "flex" > < div class = "mx-3 h-6 mt-2 sm:h-auto w-1/12 s…" at bounding box center [284, 319] width 456 height 486
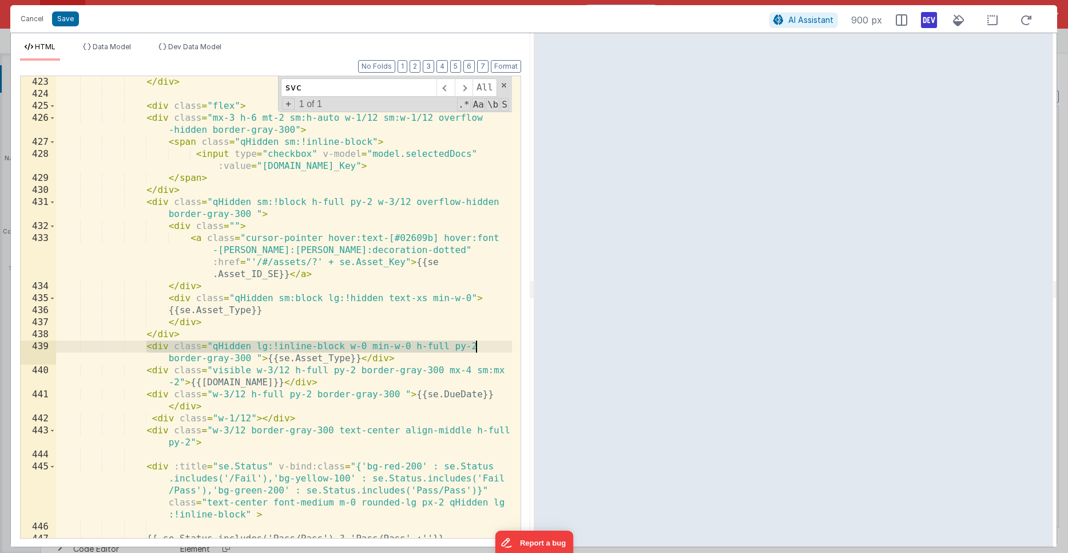
drag, startPoint x: 146, startPoint y: 344, endPoint x: 476, endPoint y: 344, distance: 330.1
click at [476, 344] on div "</ div > < div class = "flex" > < div class = "mx-3 h-6 mt-2 sm:h-auto w-1/12 s…" at bounding box center [284, 319] width 456 height 486
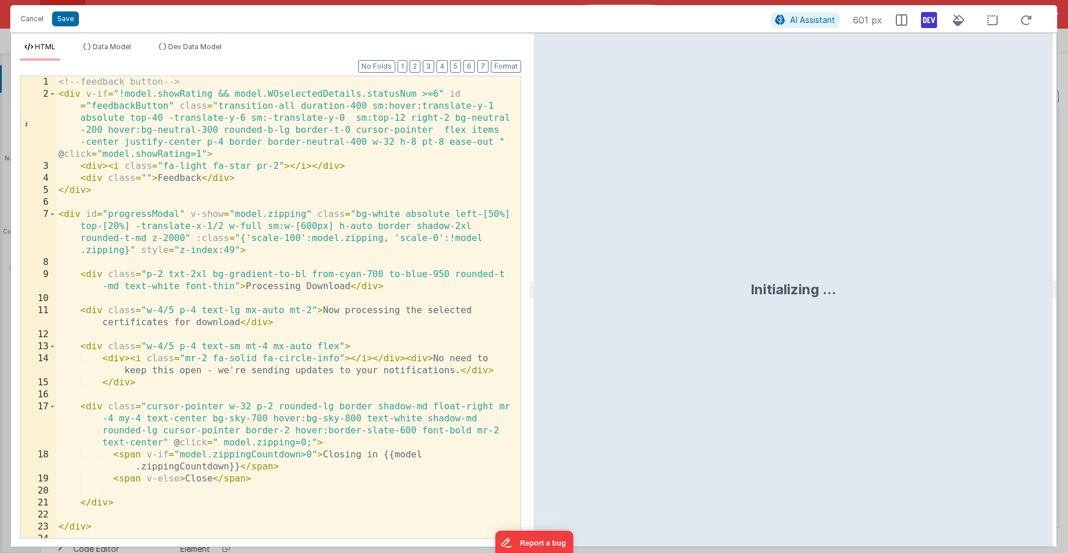
click at [296, 233] on div "<!-- feedback button --> < div v-if = "!model.showRating && model.WOselectedDet…" at bounding box center [284, 319] width 456 height 486
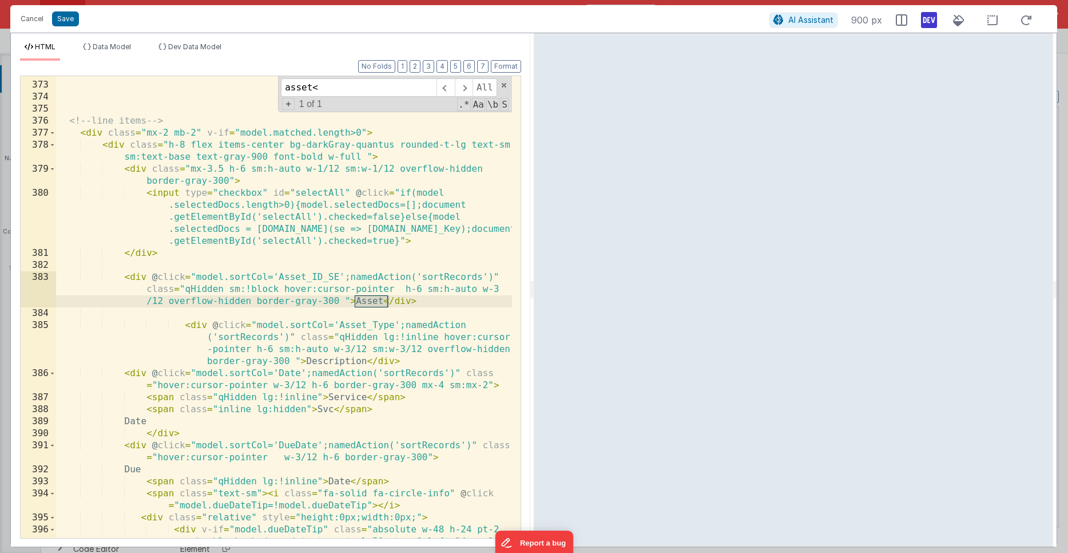
scroll to position [6919, 0]
type input "asset<"
click at [215, 144] on div "<!-- line items --> < div class = "mx-2 mb-2" v-if = "model.matched.length>0" >…" at bounding box center [284, 322] width 456 height 510
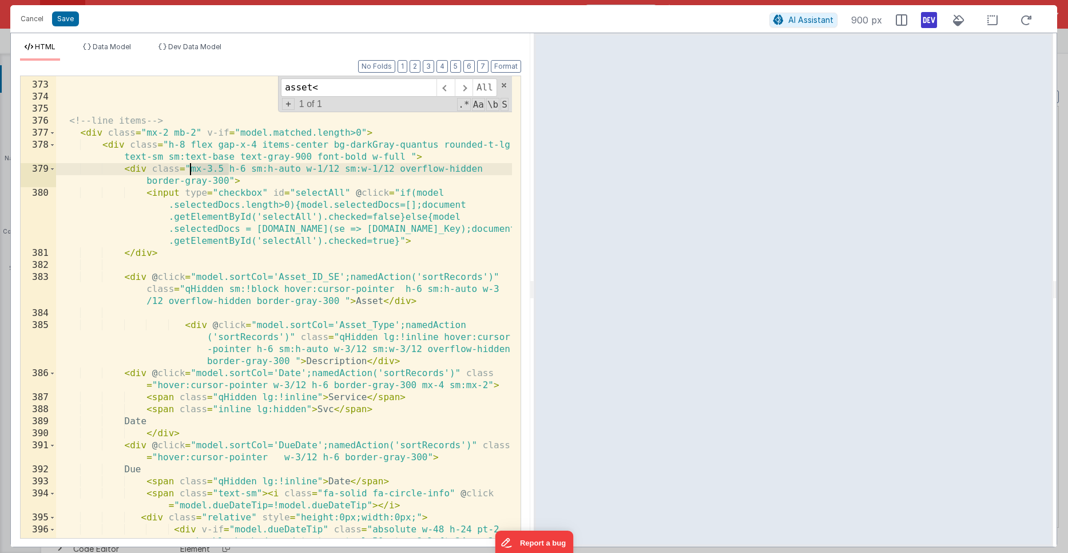
drag, startPoint x: 228, startPoint y: 168, endPoint x: 191, endPoint y: 163, distance: 36.9
click at [191, 163] on div "<!-- line items --> < div class = "mx-2 mb-2" v-if = "model.matched.length>0" >…" at bounding box center [284, 322] width 456 height 510
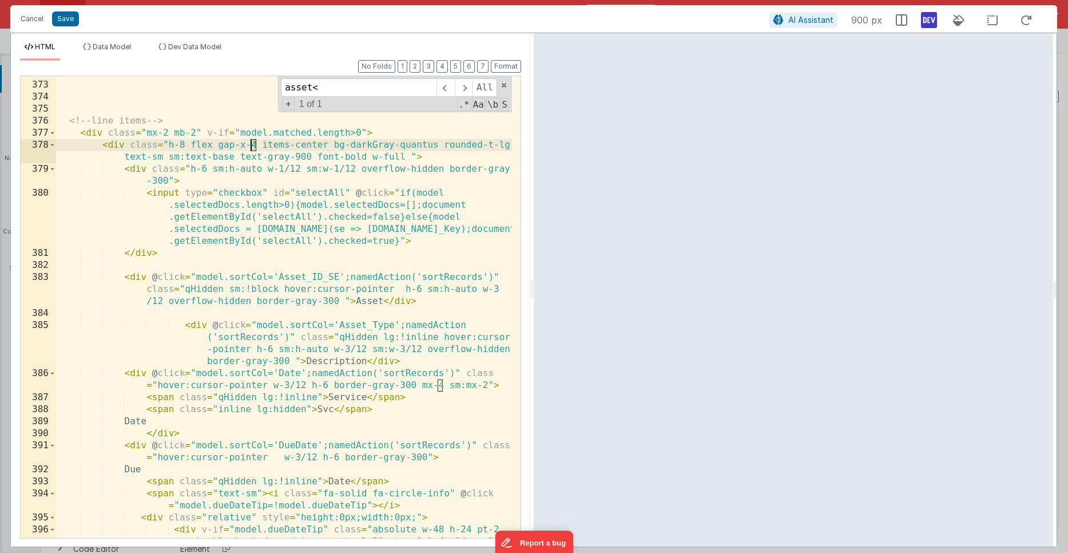
click at [252, 144] on div "<!-- line items --> < div class = "mx-2 mb-2" v-if = "model.matched.length>0" >…" at bounding box center [284, 322] width 456 height 510
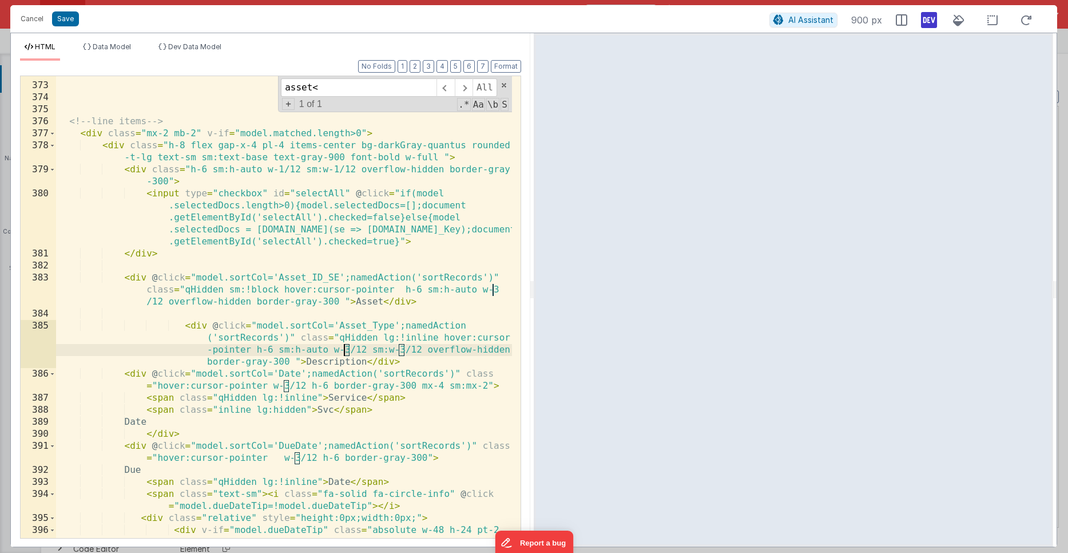
click at [346, 348] on div "<!-- line items --> < div class = "mx-2 mb-2" v-if = "model.matched.length>0" >…" at bounding box center [284, 323] width 456 height 510
click at [402, 347] on div "<!-- line items --> < div class = "mx-2 mb-2" v-if = "model.matched.length>0" >…" at bounding box center [284, 323] width 456 height 510
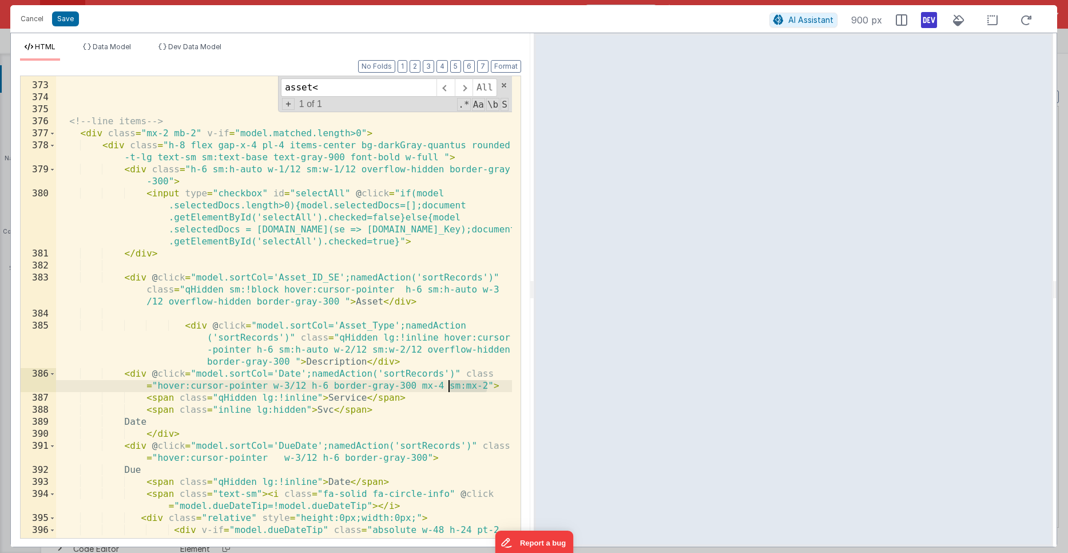
drag, startPoint x: 485, startPoint y: 384, endPoint x: 447, endPoint y: 387, distance: 37.9
click at [447, 387] on div "<!-- line items --> < div class = "mx-2 mb-2" v-if = "model.matched.length>0" >…" at bounding box center [284, 323] width 456 height 510
click at [290, 385] on div "<!-- line items --> < div class = "mx-2 mb-2" v-if = "model.matched.length>0" >…" at bounding box center [284, 323] width 456 height 510
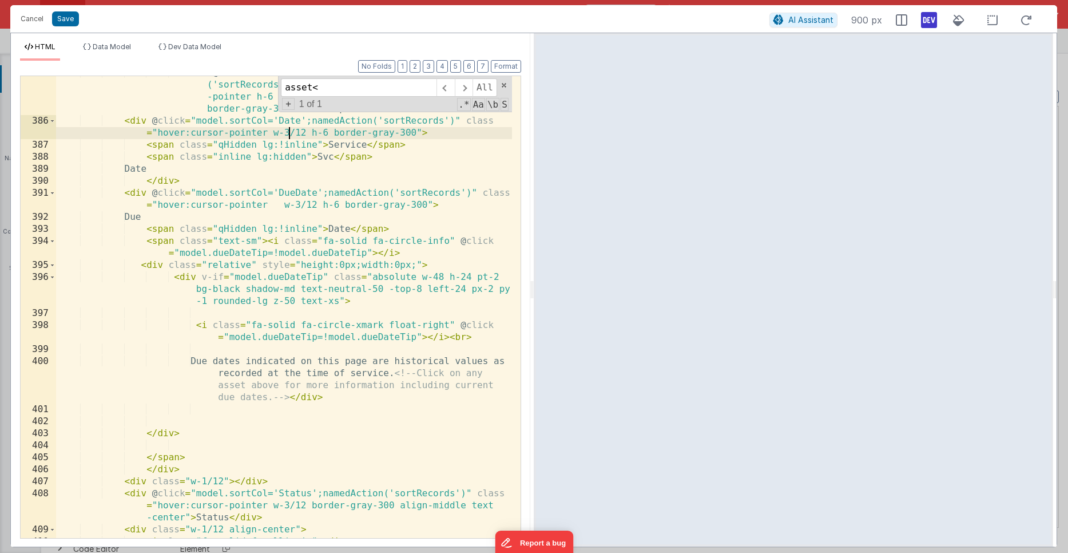
scroll to position [7211, 0]
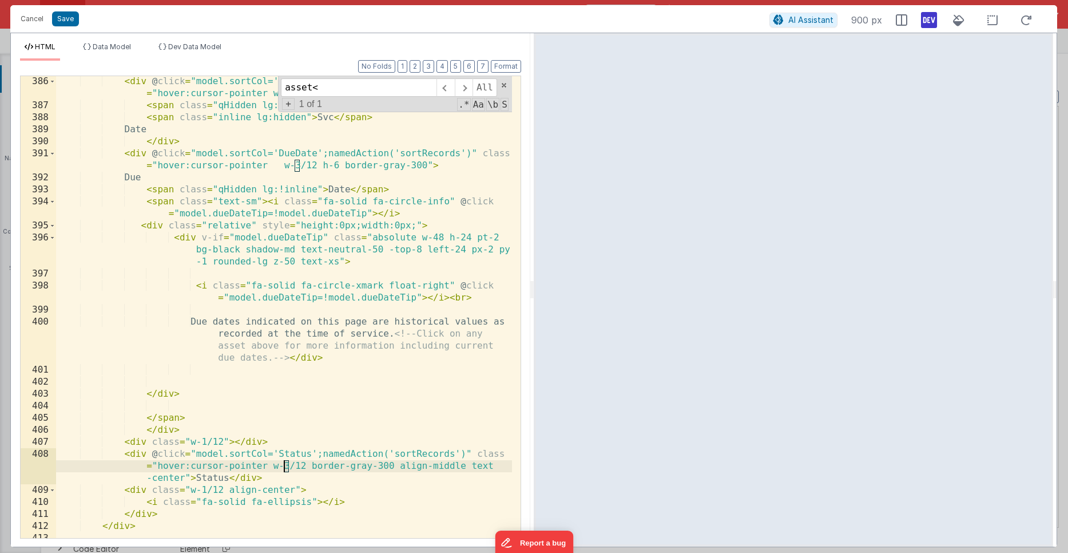
click at [284, 463] on div "< div @ click = "model.sortCol='Date';namedAction('sortRecords')" class = "hove…" at bounding box center [284, 325] width 456 height 498
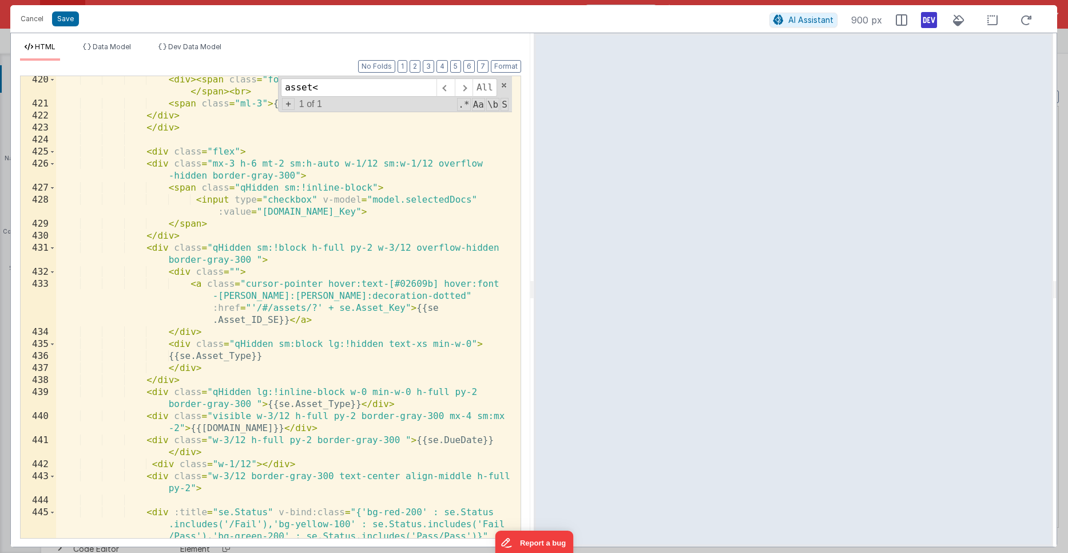
scroll to position [7815, 0]
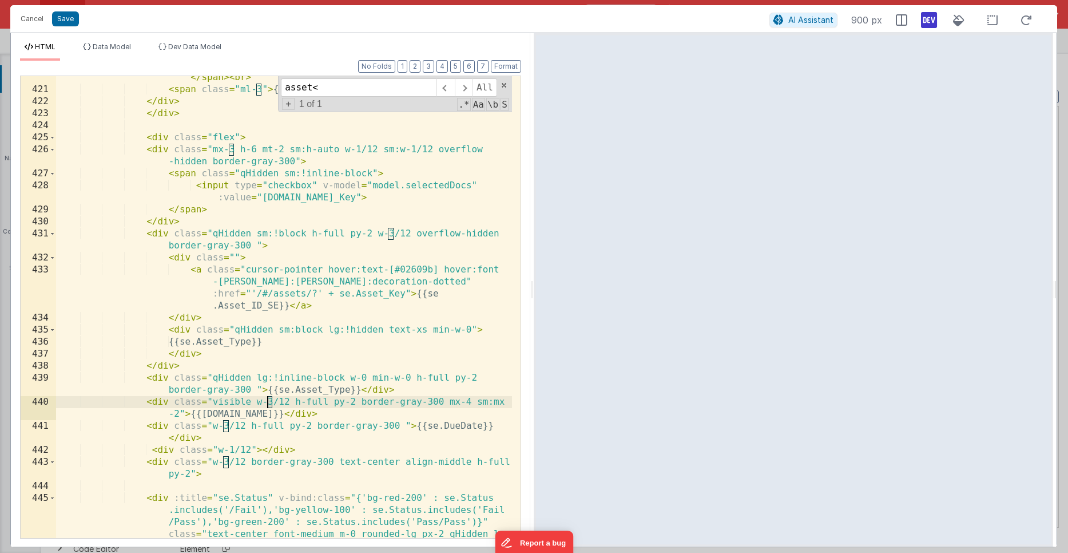
click at [269, 402] on div "< div > < span class = "font-semibold ml-2 mr-2" > {{se.Asset_ID_SE}} </ span >…" at bounding box center [284, 333] width 456 height 546
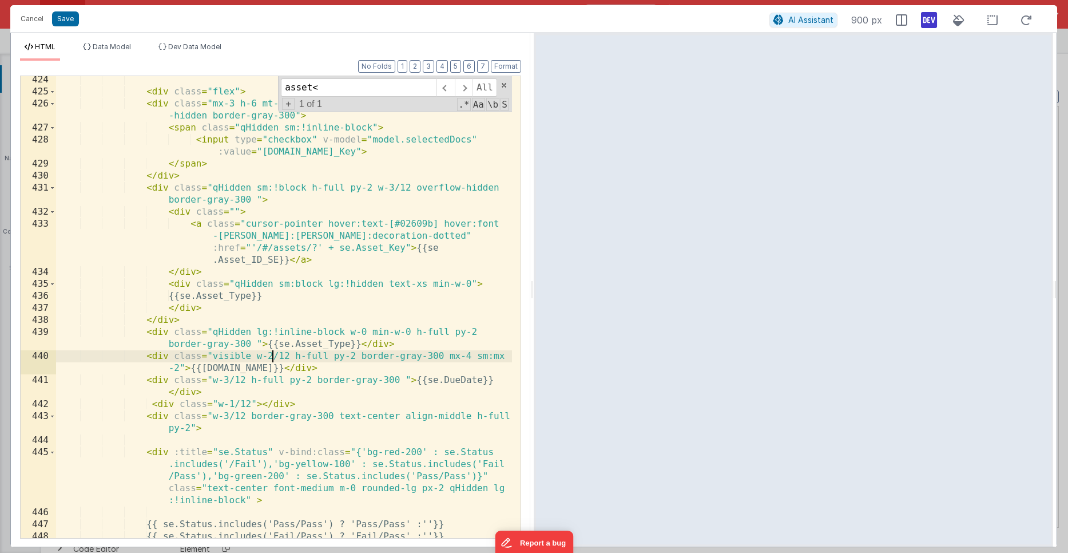
scroll to position [7861, 0]
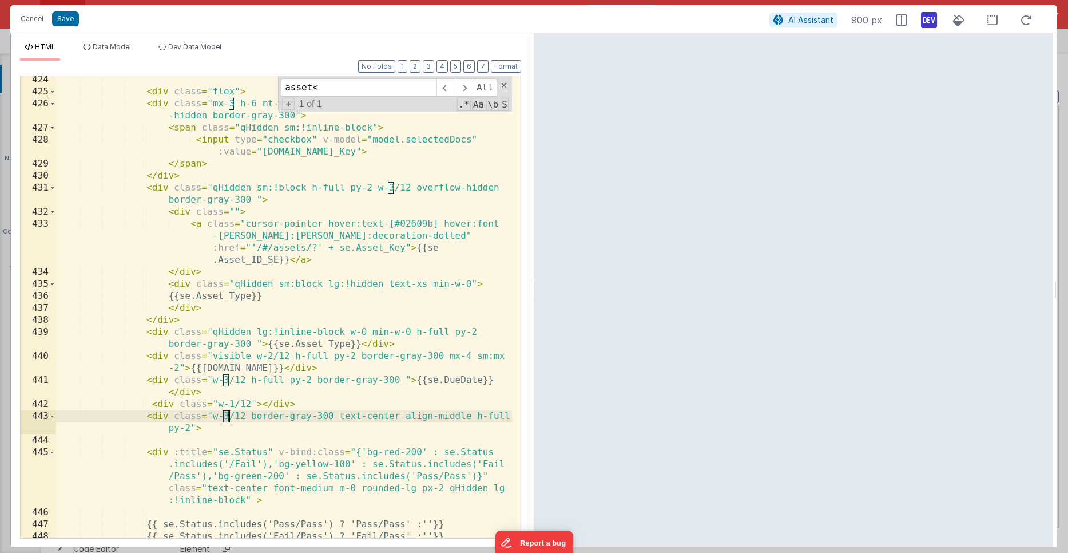
click at [227, 415] on div "< div class = "flex" > < div class = "mx-3 h-6 mt-2 sm:h-auto w-1/12 sm:w-1/12 …" at bounding box center [284, 317] width 456 height 486
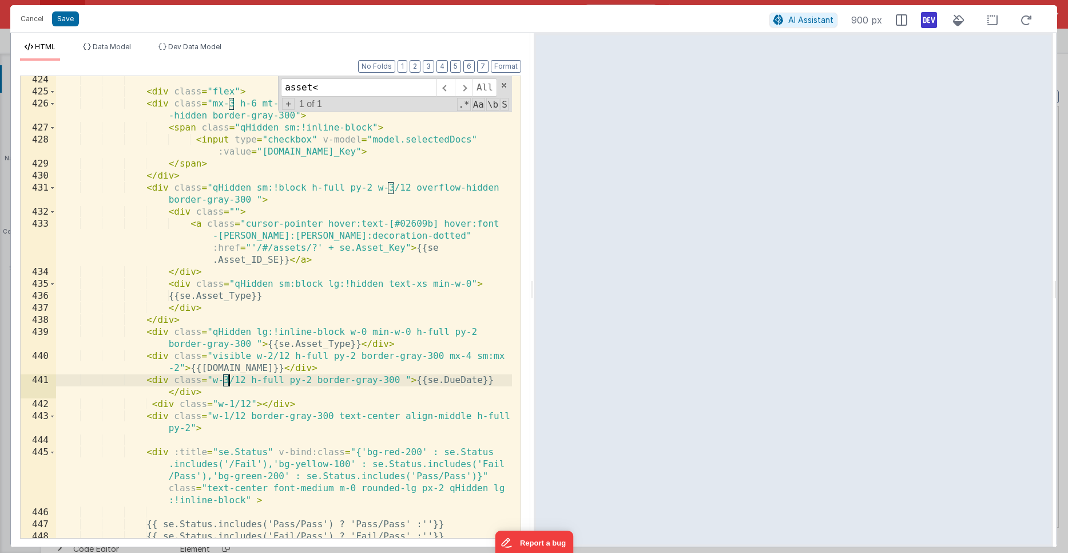
click at [227, 379] on div "< div class = "flex" > < div class = "mx-3 h-6 mt-2 sm:h-auto w-1/12 sm:w-1/12 …" at bounding box center [284, 317] width 456 height 486
drag, startPoint x: 474, startPoint y: 356, endPoint x: 181, endPoint y: 369, distance: 293.2
click at [181, 369] on div "< div class = "flex" > < div class = "mx-3 h-6 mt-2 sm:h-auto w-1/12 sm:w-1/12 …" at bounding box center [284, 319] width 456 height 486
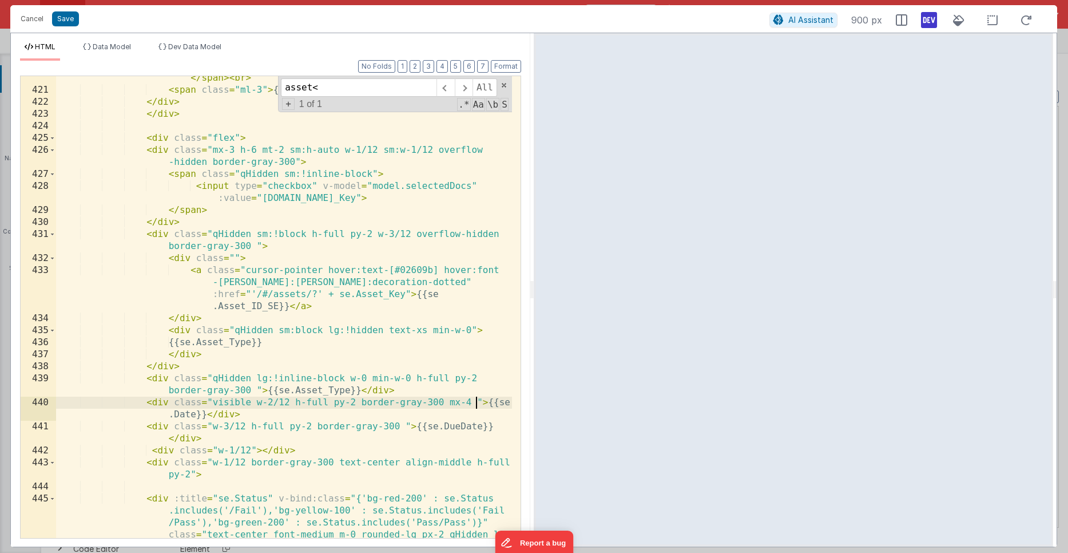
scroll to position [7807, 0]
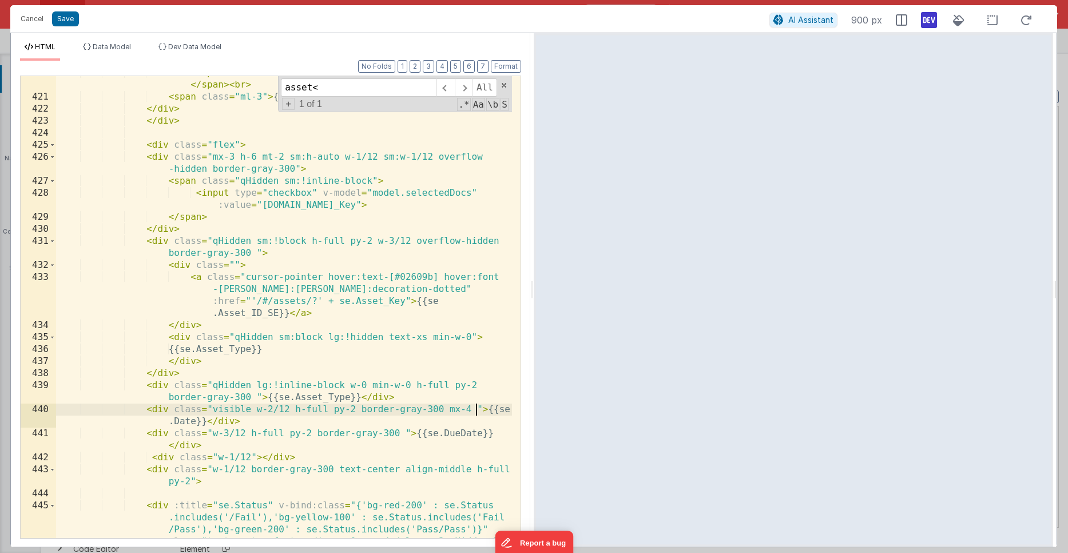
click at [236, 142] on div "< div > < span class = "font-semibold ml-2 mr-2" > {{se.Asset_ID_SE}} </ span >…" at bounding box center [284, 340] width 456 height 546
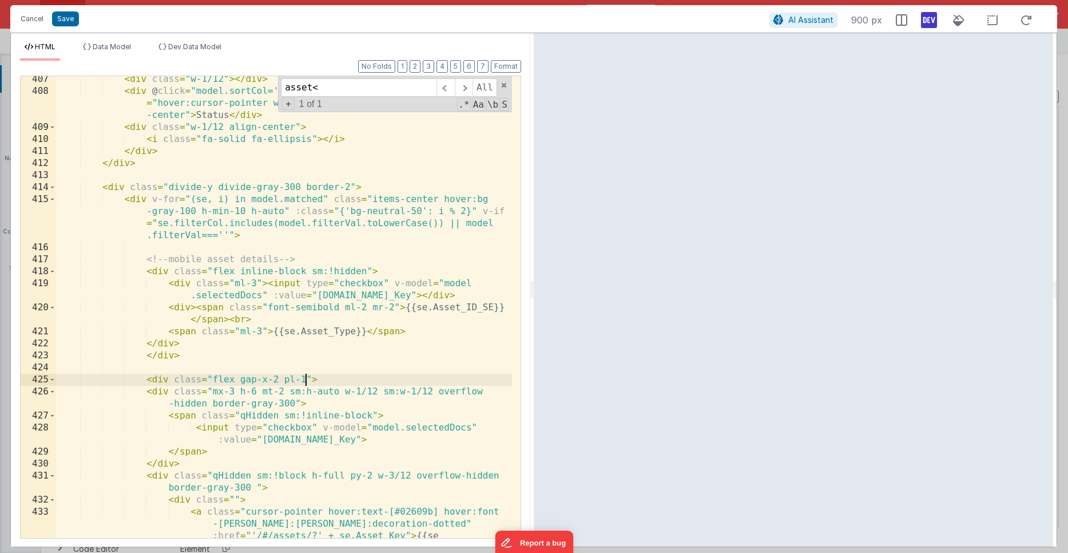
scroll to position [7604, 0]
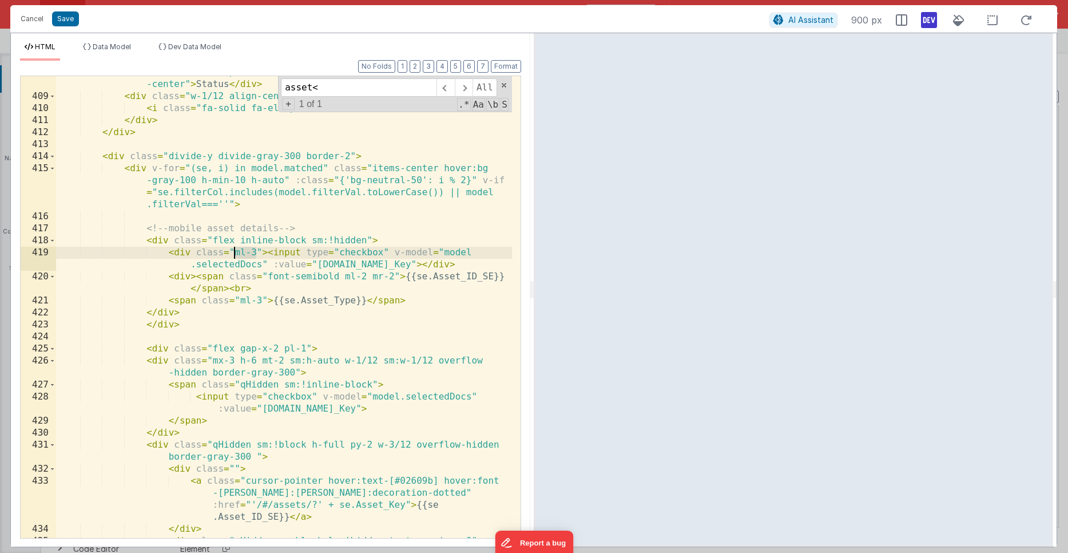
drag, startPoint x: 258, startPoint y: 252, endPoint x: 235, endPoint y: 253, distance: 22.9
click at [235, 253] on div "< div @ click = "model.sortCol='Status';namedAction('sortRecords')" class = "ho…" at bounding box center [284, 309] width 456 height 510
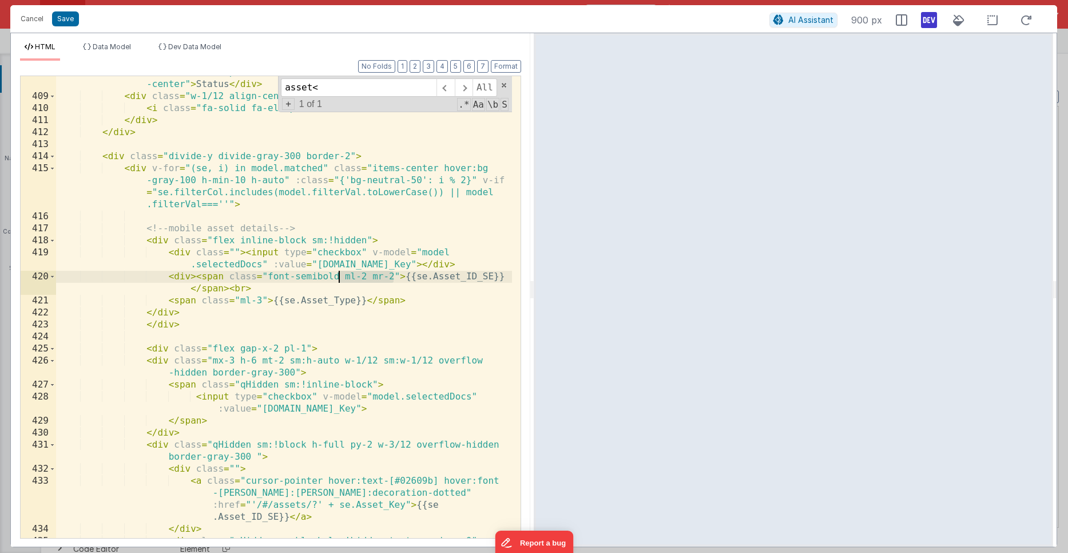
drag, startPoint x: 393, startPoint y: 275, endPoint x: 337, endPoint y: 276, distance: 55.5
click at [337, 276] on div "< div @ click = "model.sortCol='Status';namedAction('sortRecords')" class = "ho…" at bounding box center [284, 309] width 456 height 510
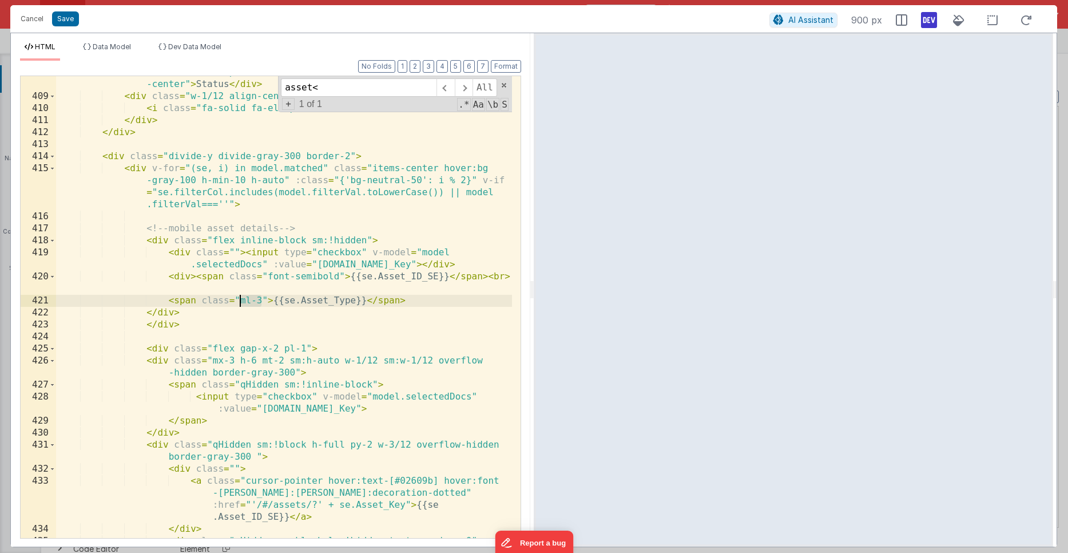
drag, startPoint x: 263, startPoint y: 299, endPoint x: 239, endPoint y: 298, distance: 23.5
click at [239, 298] on div "< div @ click = "model.sortCol='Status';namedAction('sortRecords')" class = "ho…" at bounding box center [284, 309] width 456 height 510
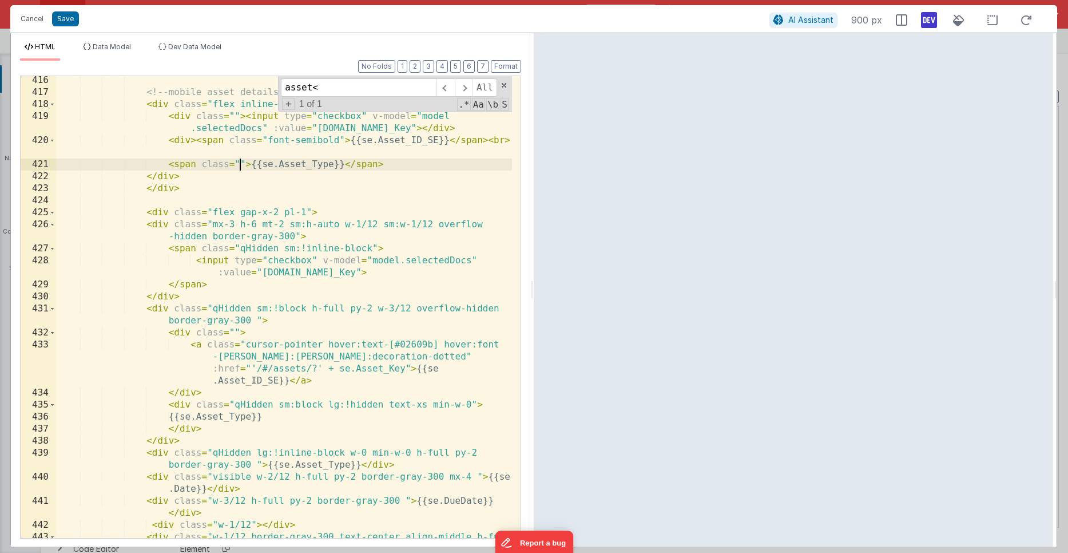
scroll to position [7740, 0]
drag, startPoint x: 476, startPoint y: 478, endPoint x: 446, endPoint y: 477, distance: 29.8
click at [446, 477] on div "<!-- mobile asset details --> < div class = "flex inline-block sm:!hidden" > < …" at bounding box center [284, 323] width 456 height 498
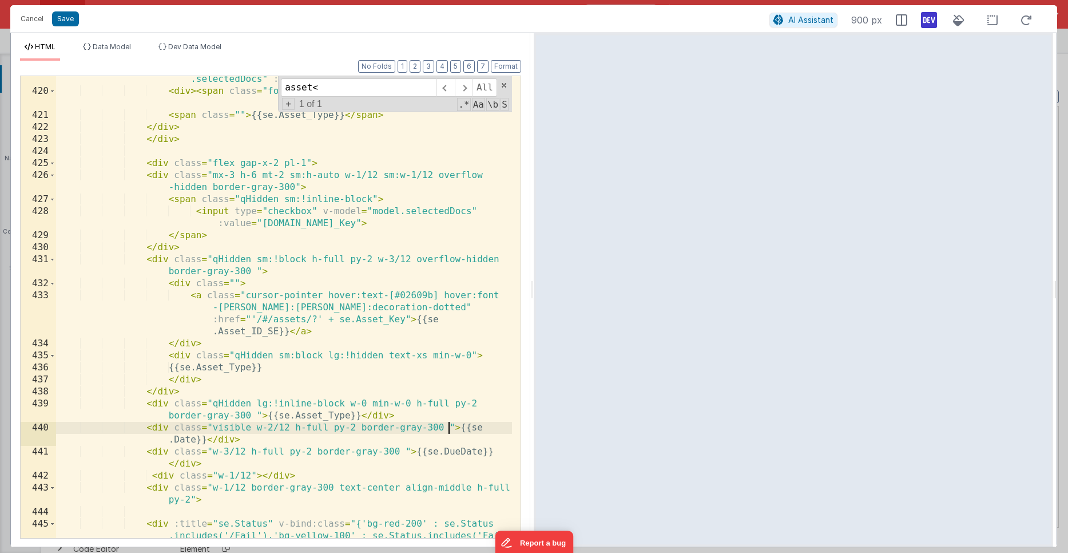
scroll to position [7789, 0]
click at [269, 423] on div "< div class = "" > < input type = "checkbox" v-model = "model .selectedDocs" :v…" at bounding box center [284, 334] width 456 height 546
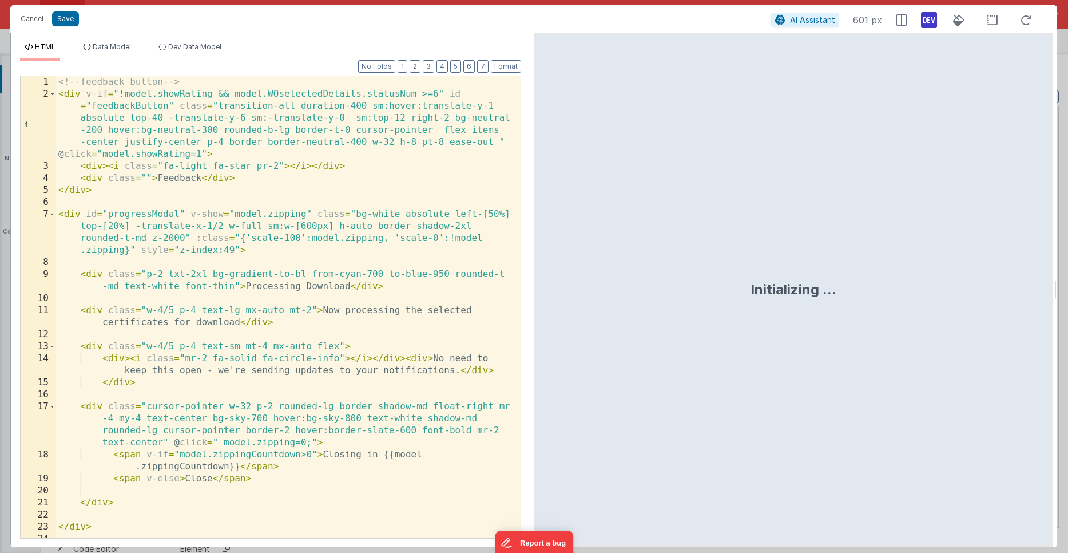
click at [261, 249] on div "<!-- feedback button --> < div v-if = "!model.showRating && model.WOselectedDet…" at bounding box center [284, 319] width 456 height 486
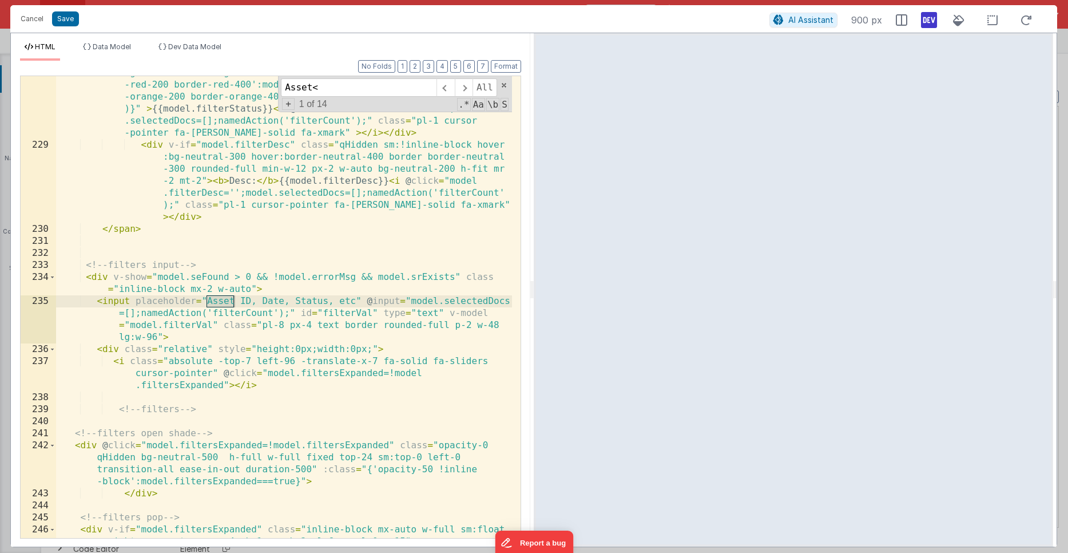
scroll to position [6919, 0]
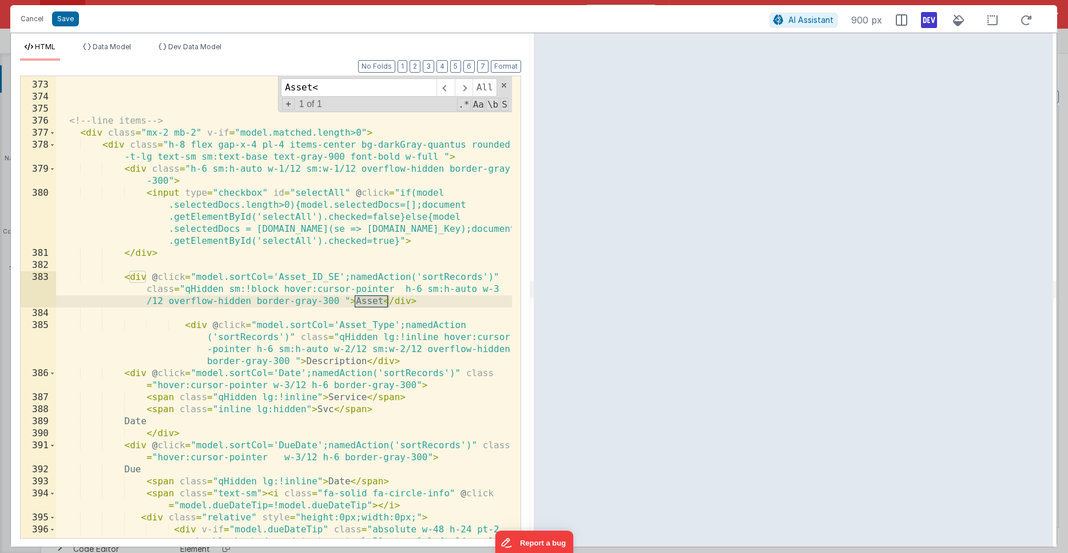
type input "Asset<"
click at [495, 287] on div "<!-- line items --> < div class = "mx-2 mb-2" v-if = "model.matched.length>0" >…" at bounding box center [284, 322] width 456 height 510
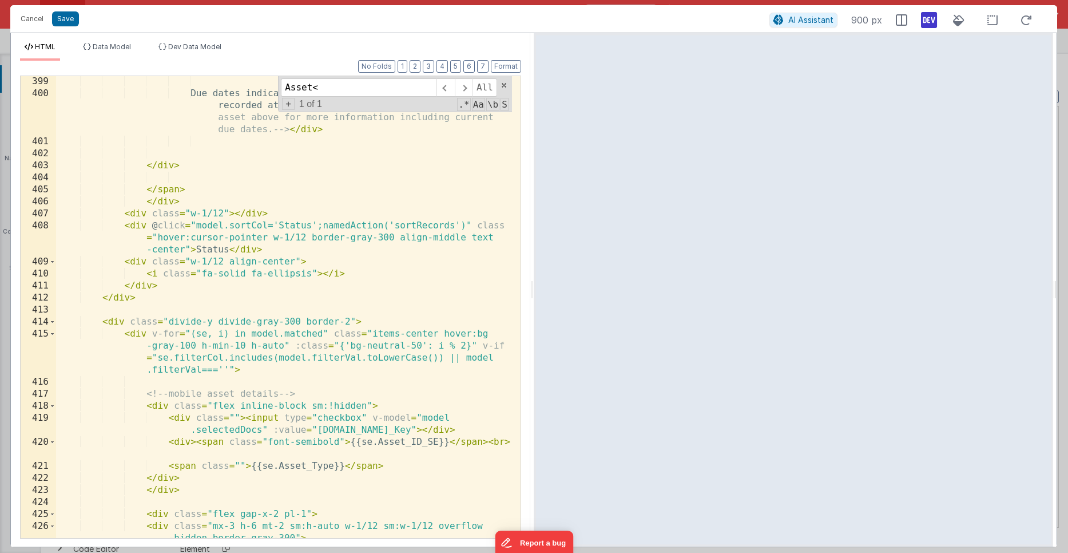
scroll to position [7439, 0]
click at [234, 417] on div "Due dates indicated on this page are historical values as recorded at the time …" at bounding box center [284, 319] width 456 height 486
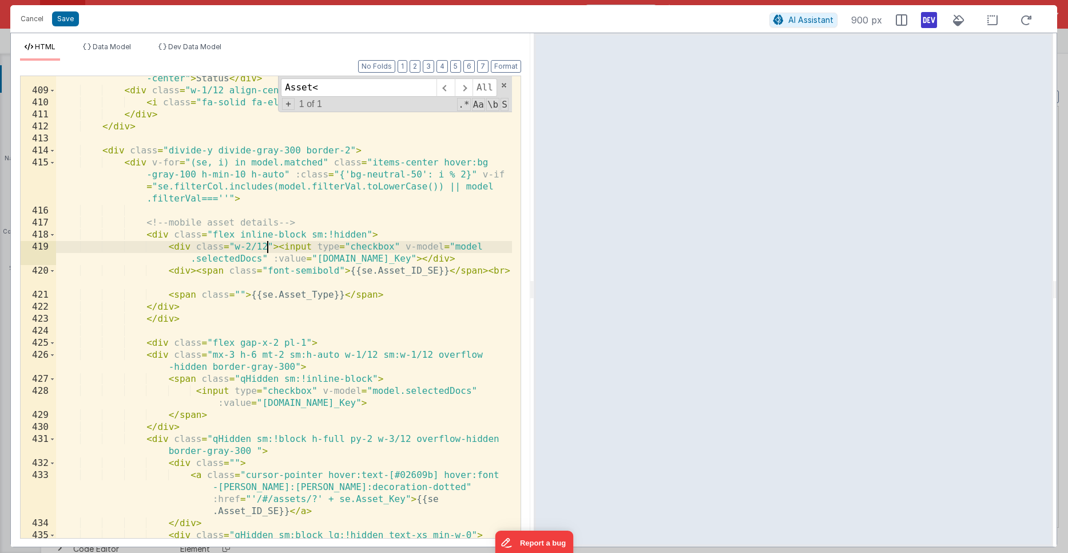
scroll to position [7626, 0]
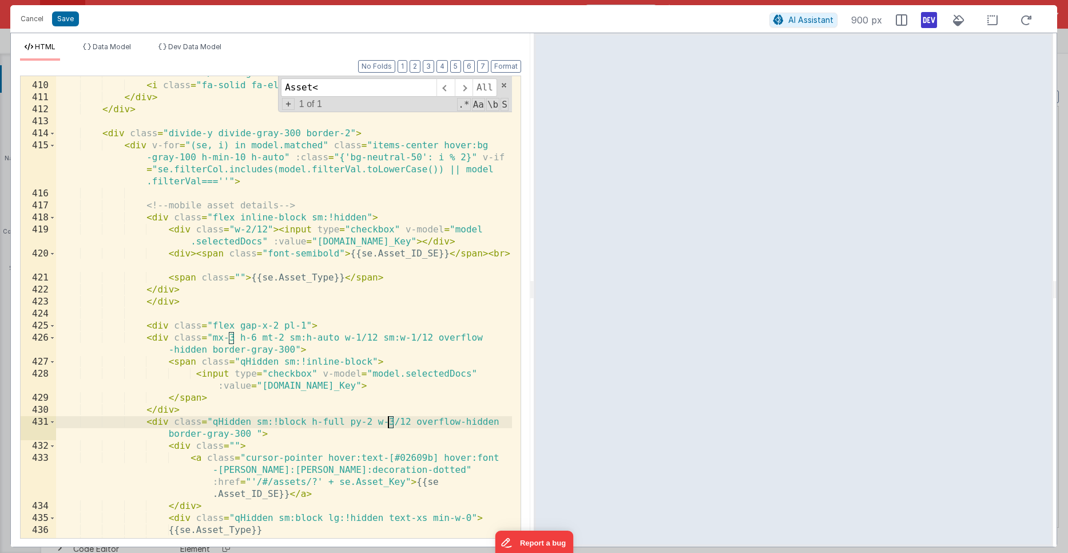
click at [389, 422] on div "< div class = "w-1/12 align-center" > < i class = "fa-solid fa-ellipsis" > </ i…" at bounding box center [284, 311] width 456 height 486
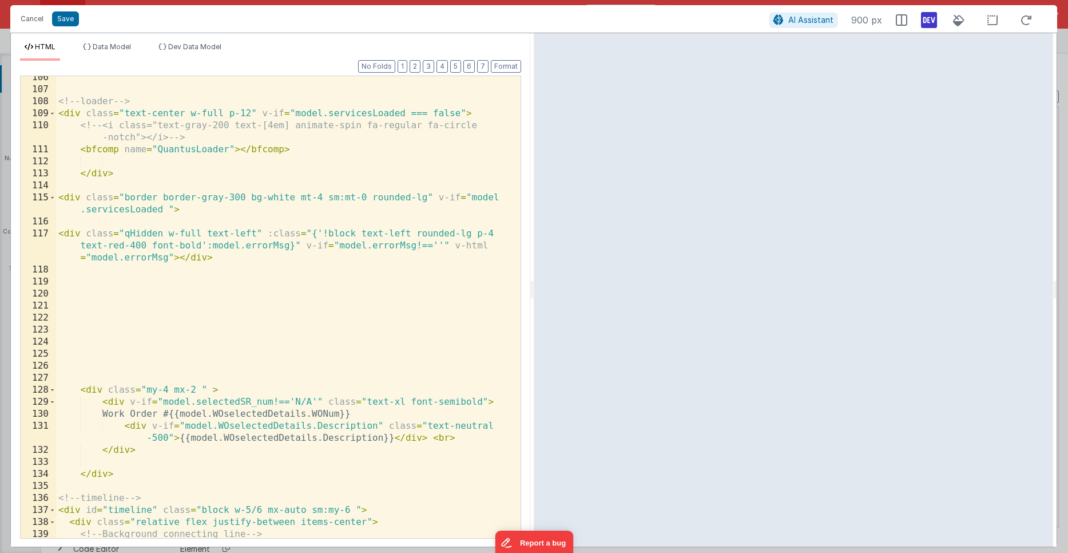
scroll to position [2003, 0]
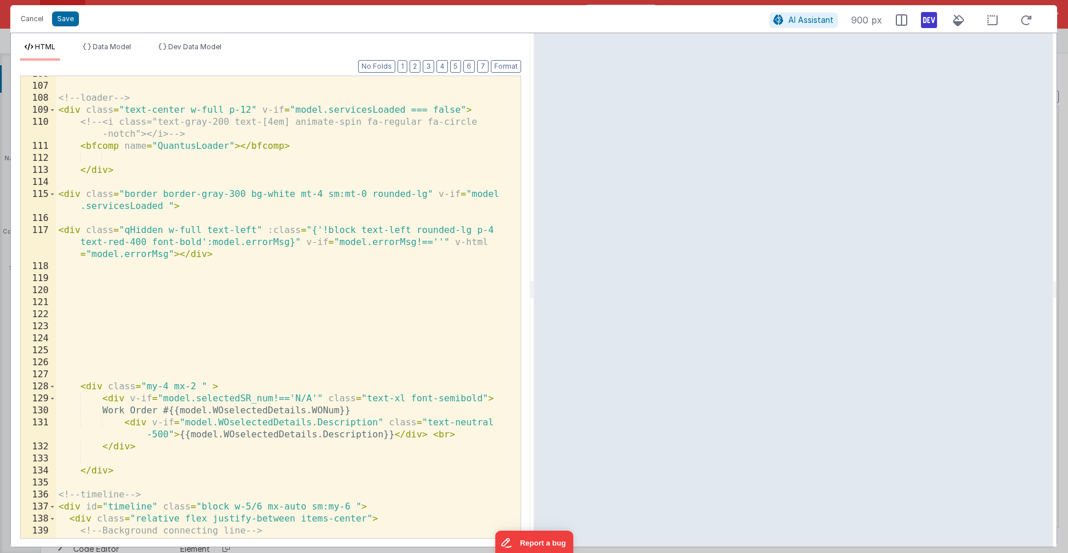
click at [301, 302] on div "<!-- loader --> < div class = "text-center w-full p-12" v-if = "model.servicesL…" at bounding box center [284, 317] width 456 height 498
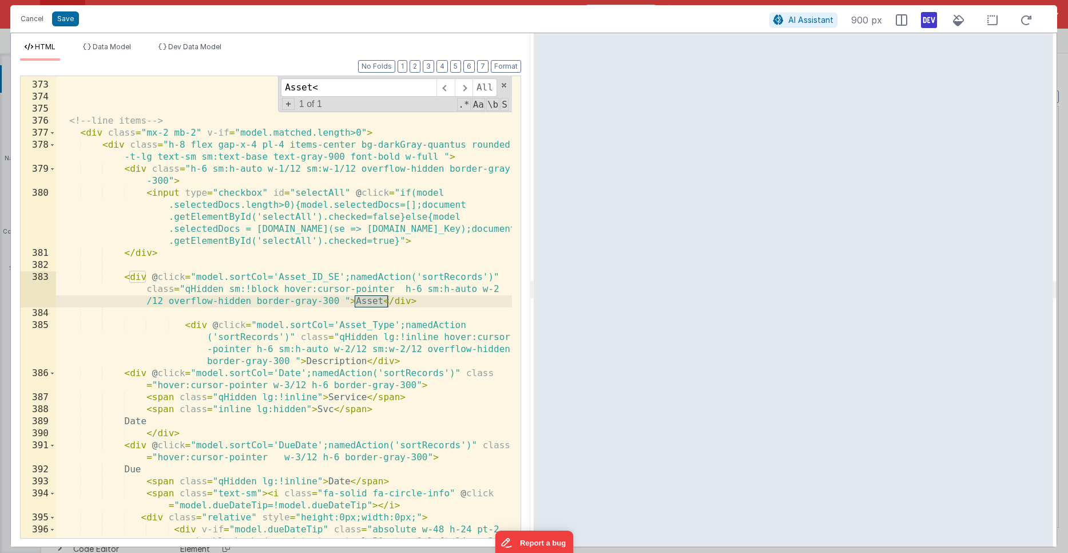
scroll to position [6919, 0]
type input "Asset<"
drag, startPoint x: 481, startPoint y: 290, endPoint x: 162, endPoint y: 299, distance: 318.8
click at [162, 299] on div "<!-- line items --> < div class = "mx-2 mb-2" v-if = "model.matched.length>0" >…" at bounding box center [284, 322] width 456 height 510
drag, startPoint x: 481, startPoint y: 288, endPoint x: 181, endPoint y: 301, distance: 300.1
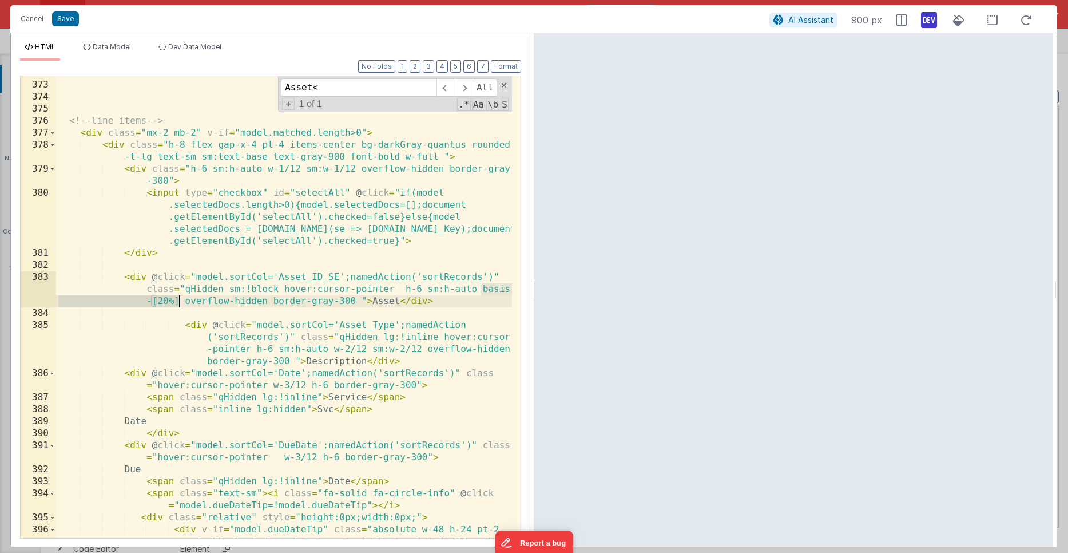
click at [181, 301] on div "<!-- line items --> < div class = "mx-2 mb-2" v-if = "model.matched.length>0" >…" at bounding box center [284, 322] width 456 height 510
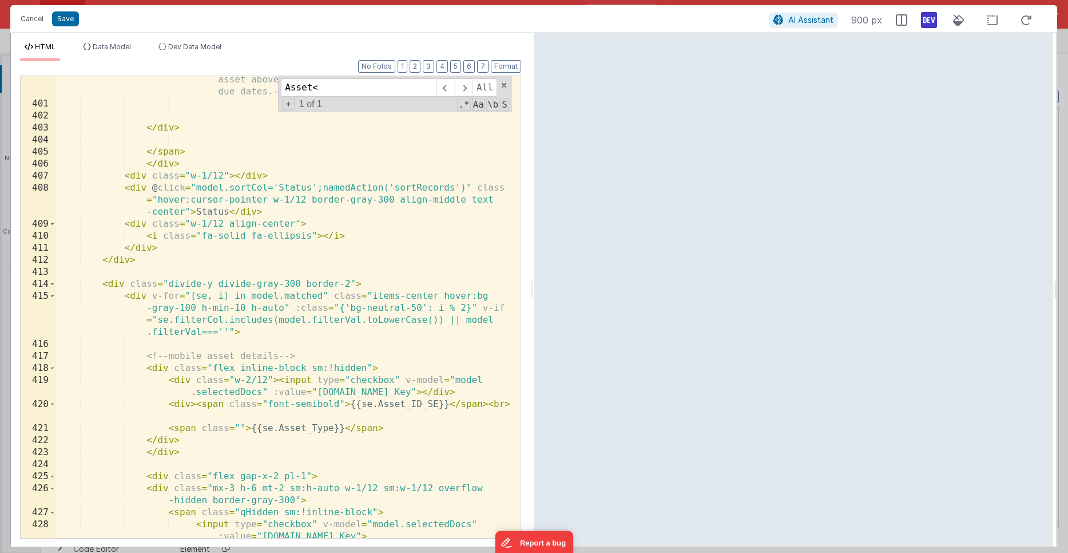
scroll to position [7478, 0]
drag, startPoint x: 235, startPoint y: 378, endPoint x: 267, endPoint y: 375, distance: 32.2
click at [267, 375] on div "Due dates indicated on this page are historical values as recorded at the time …" at bounding box center [284, 309] width 456 height 522
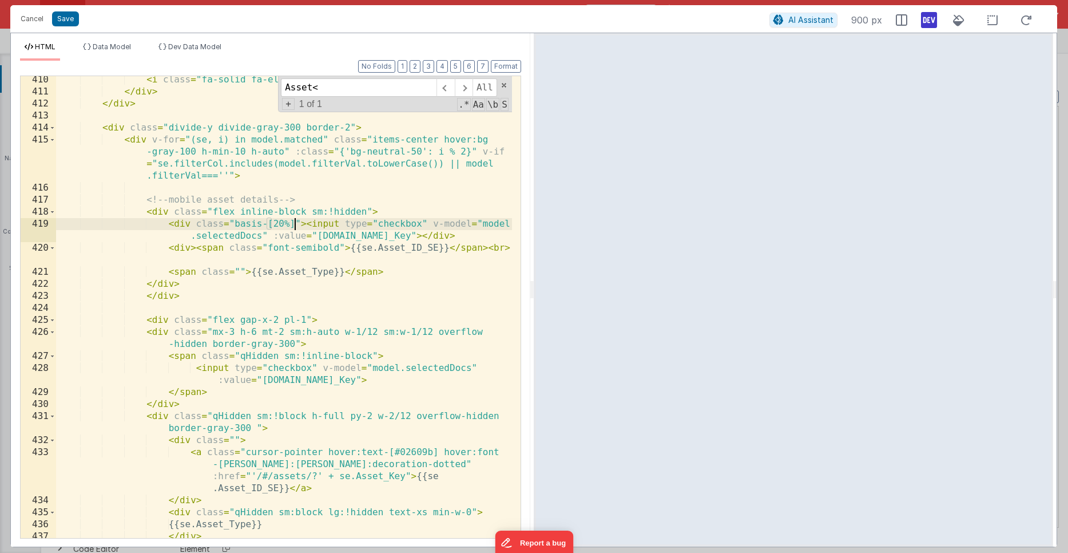
scroll to position [7634, 0]
drag, startPoint x: 302, startPoint y: 209, endPoint x: 288, endPoint y: 247, distance: 40.0
click at [302, 209] on div "< i class = "fa-solid fa-ellipsis" > </ i > </ div > </ div > < div class = "di…" at bounding box center [284, 315] width 456 height 486
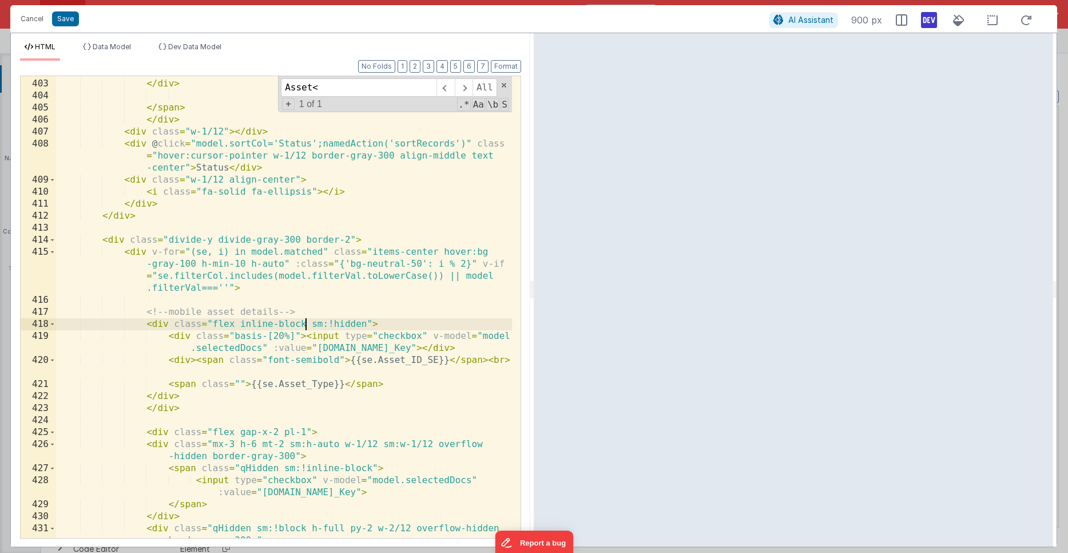
scroll to position [7515, 0]
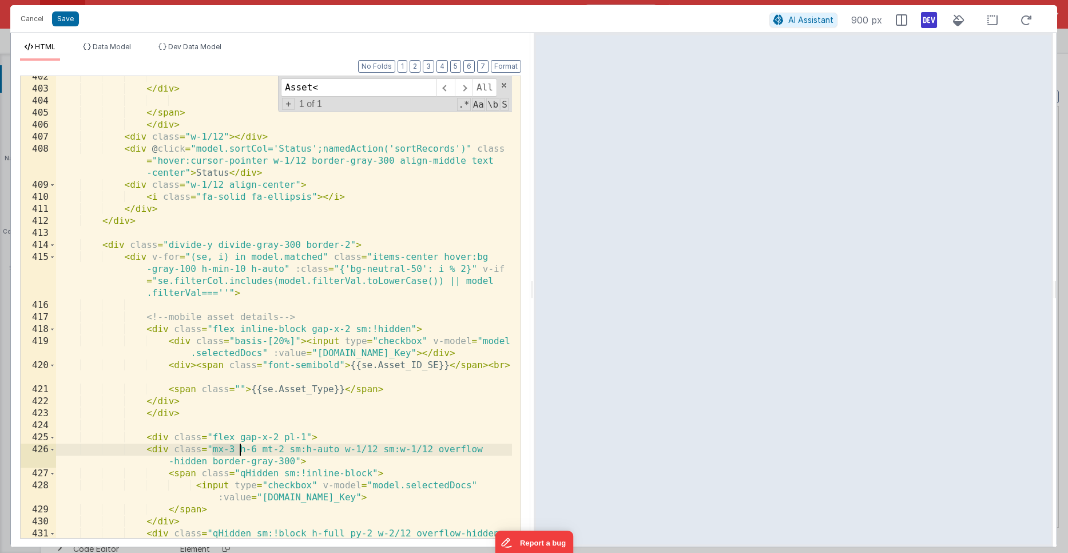
drag, startPoint x: 214, startPoint y: 451, endPoint x: 238, endPoint y: 449, distance: 24.1
click at [238, 449] on div "</ div > </ span > </ div > < div class = "w-1/12" > </ div > < div @ click = "…" at bounding box center [284, 320] width 456 height 498
drag, startPoint x: 299, startPoint y: 436, endPoint x: 305, endPoint y: 437, distance: 5.8
click at [305, 437] on div "</ div > </ span > </ div > < div class = "w-1/12" > </ div > < div @ click = "…" at bounding box center [284, 320] width 456 height 498
click at [322, 449] on div "</ div > </ span > </ div > < div class = "w-1/12" > </ div > < div @ click = "…" at bounding box center [284, 320] width 456 height 498
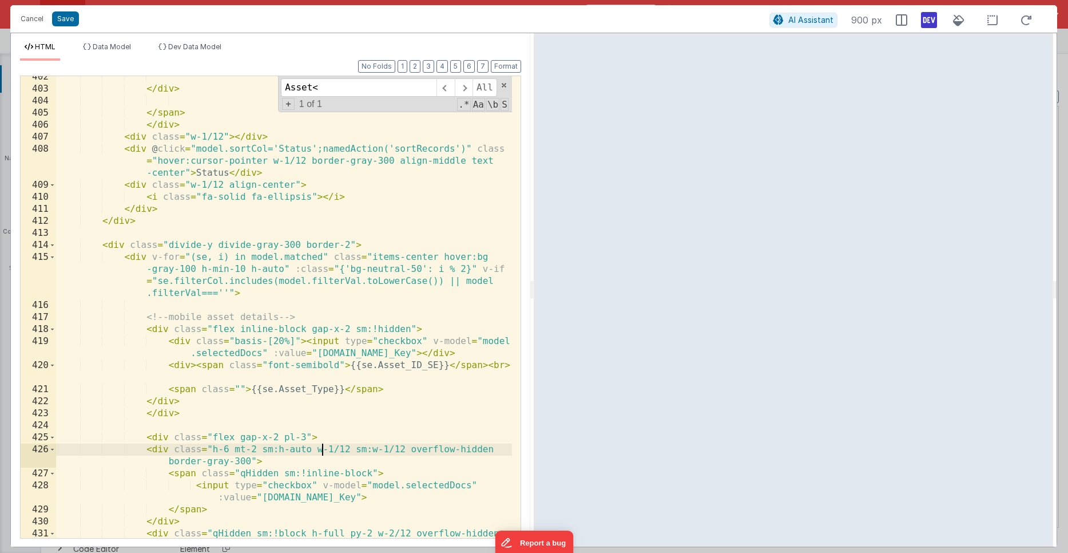
scroll to position [7519, 0]
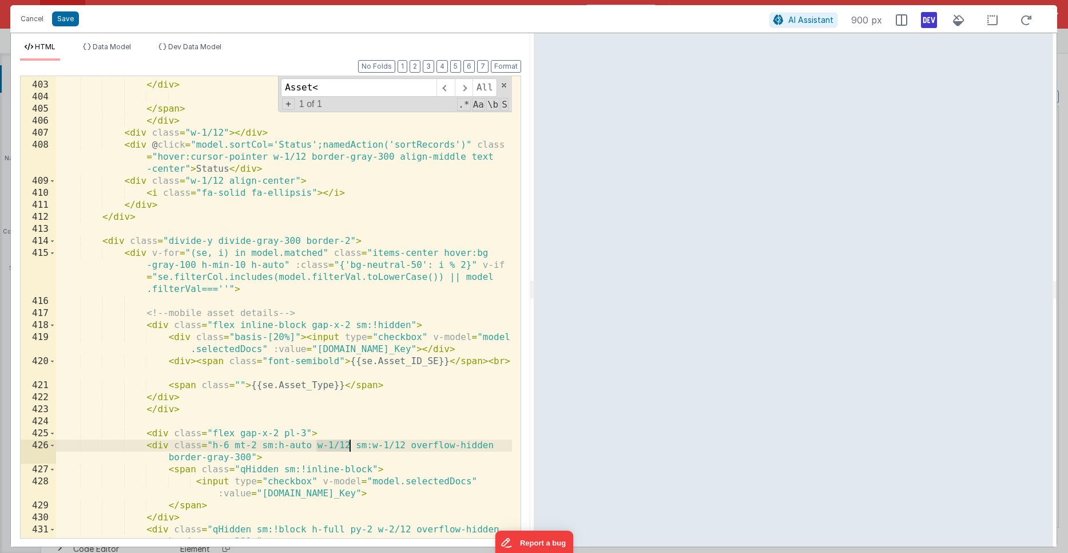
drag, startPoint x: 315, startPoint y: 442, endPoint x: 349, endPoint y: 445, distance: 33.9
click at [349, 445] on div "</ div > </ span > </ div > < div class = "w-1/12" > </ div > < div @ click = "…" at bounding box center [284, 316] width 456 height 498
drag, startPoint x: 378, startPoint y: 445, endPoint x: 317, endPoint y: 446, distance: 60.7
click at [317, 446] on div "</ div > </ span > </ div > < div class = "w-1/12" > </ div > < div @ click = "…" at bounding box center [284, 316] width 456 height 498
drag, startPoint x: 423, startPoint y: 445, endPoint x: 380, endPoint y: 442, distance: 43.0
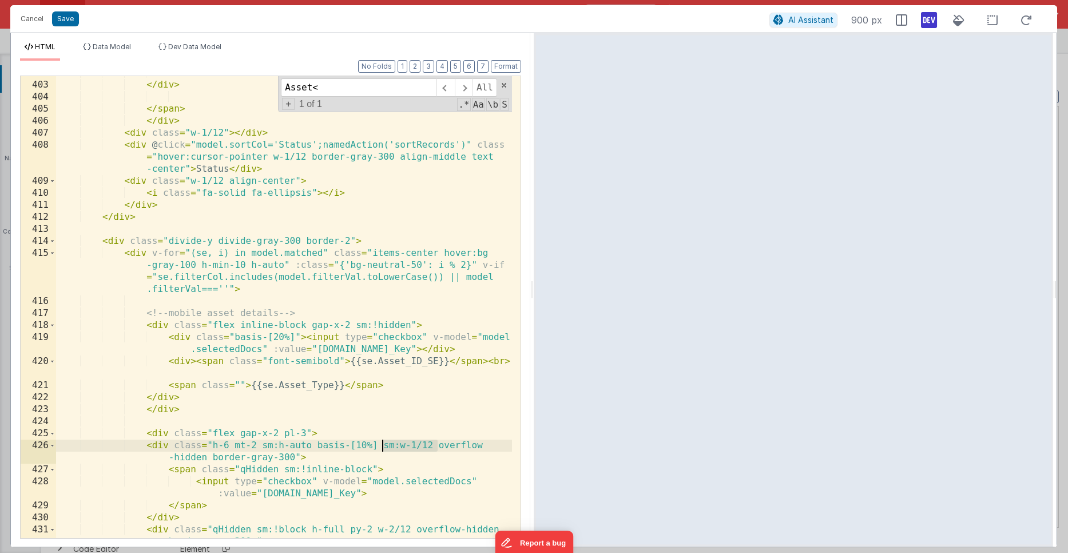
click at [380, 442] on div "</ div > </ span > </ div > < div class = "w-1/12" > </ div > < div @ click = "…" at bounding box center [284, 316] width 456 height 498
drag, startPoint x: 376, startPoint y: 445, endPoint x: 316, endPoint y: 446, distance: 59.5
click at [316, 446] on div "</ div > </ span > </ div > < div class = "w-1/12" > </ div > < div @ click = "…" at bounding box center [284, 316] width 456 height 498
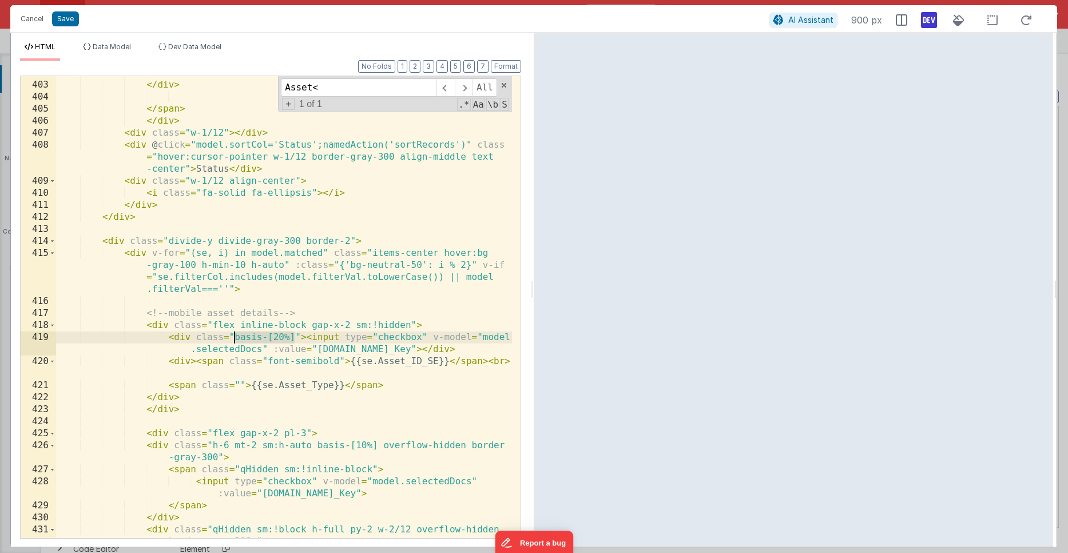
drag, startPoint x: 291, startPoint y: 335, endPoint x: 236, endPoint y: 332, distance: 55.0
click at [236, 334] on div "</ div > </ span > </ div > < div class = "w-1/12" > </ div > < div @ click = "…" at bounding box center [284, 316] width 456 height 498
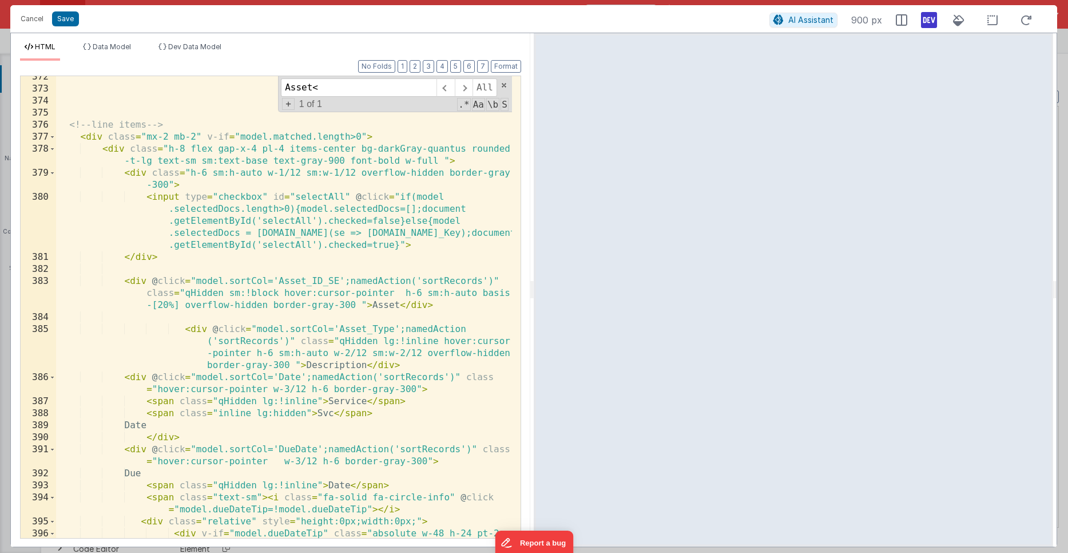
scroll to position [6903, 0]
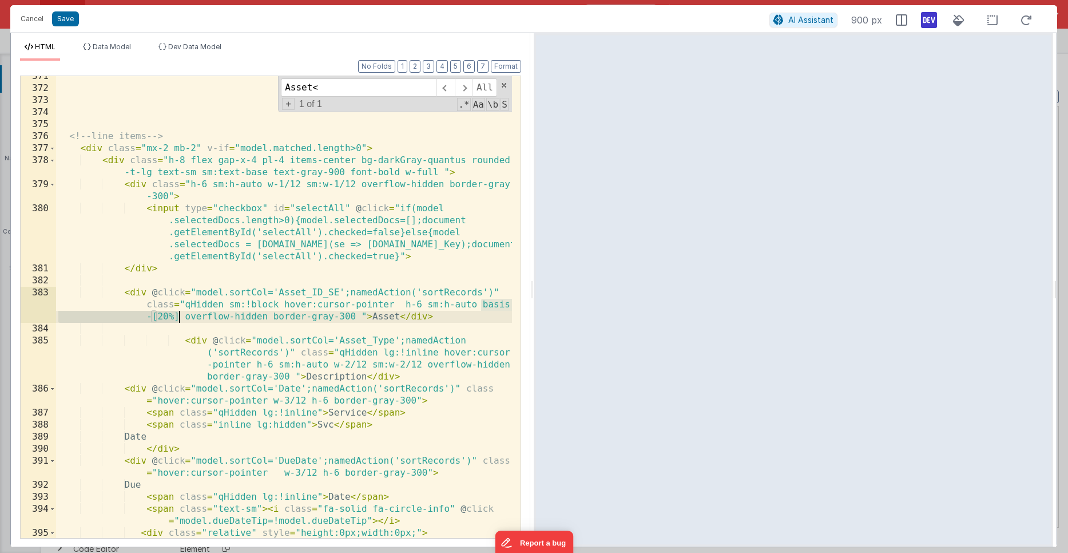
drag, startPoint x: 482, startPoint y: 303, endPoint x: 180, endPoint y: 314, distance: 302.3
click at [179, 315] on div "<!-- line items --> < div class = "mx-2 mb-2" v-if = "model.matched.length>0" >…" at bounding box center [284, 325] width 456 height 510
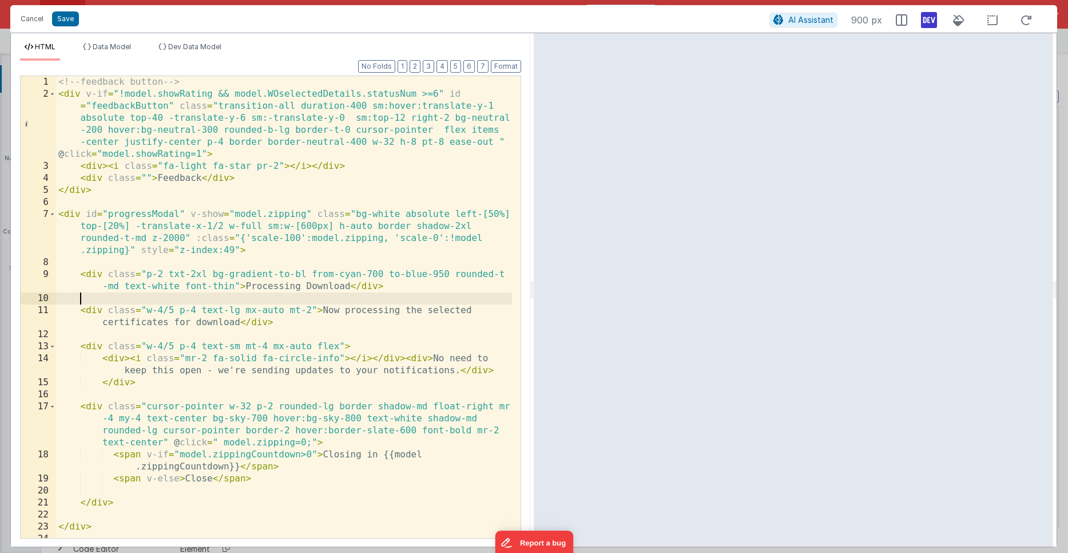
click at [216, 295] on div "<!-- feedback button --> < div v-if = "!model.showRating && model.WOselectedDet…" at bounding box center [284, 319] width 456 height 486
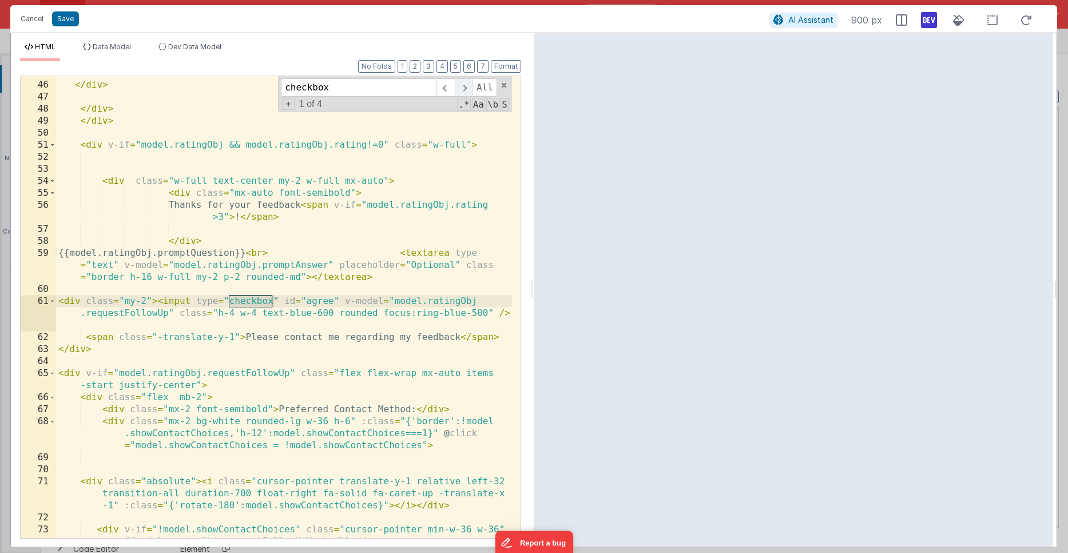
type input "checkbox"
click at [466, 89] on span at bounding box center [464, 87] width 18 height 18
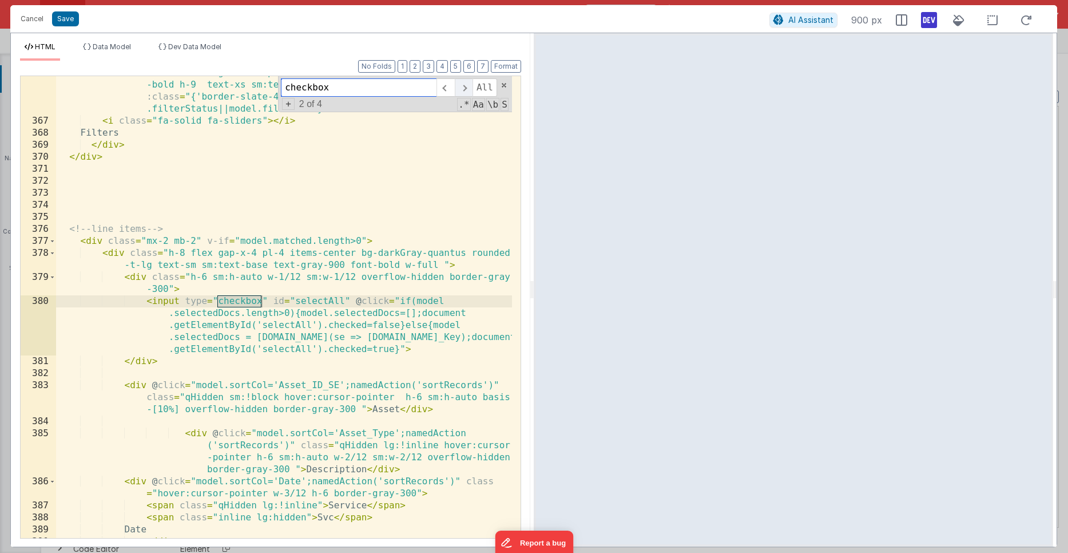
scroll to position [6811, 0]
click at [268, 279] on div "< div v-if = "!model.errorMsg && model.XsrExists" @ click = "model .filtersExpa…" at bounding box center [284, 298] width 456 height 582
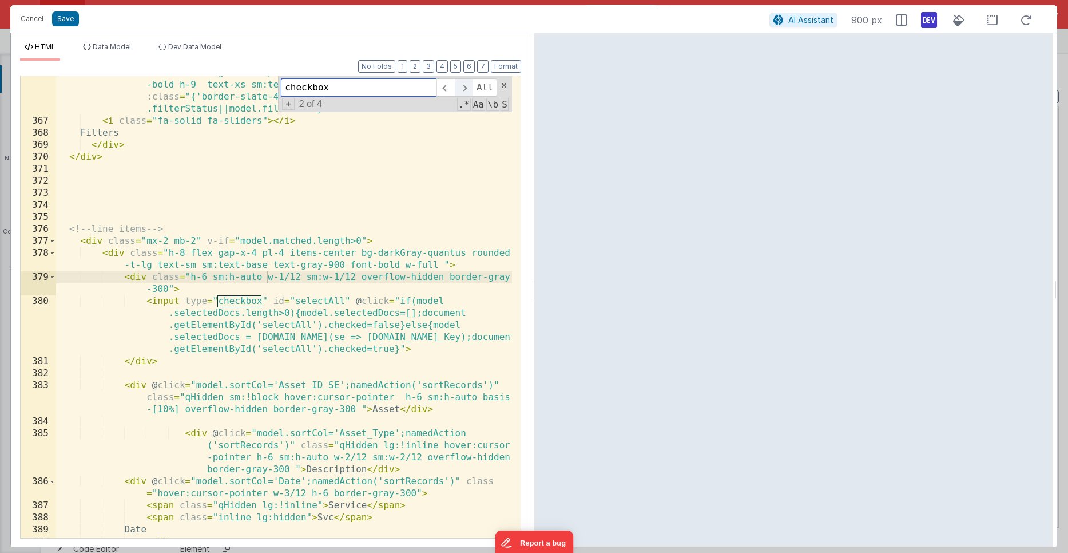
click at [459, 96] on span at bounding box center [464, 87] width 18 height 18
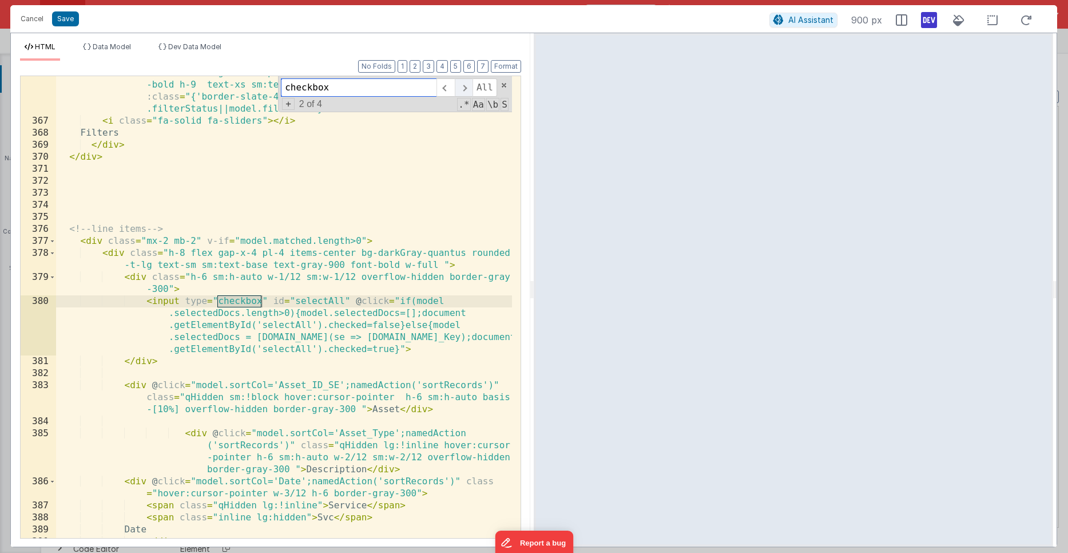
click at [459, 96] on span at bounding box center [464, 87] width 18 height 18
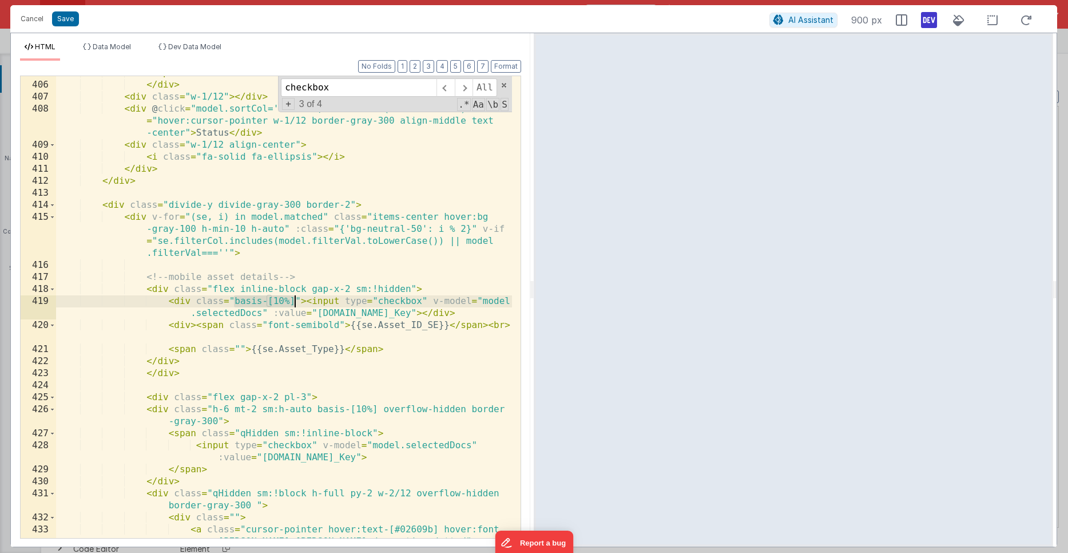
drag, startPoint x: 235, startPoint y: 300, endPoint x: 294, endPoint y: 299, distance: 58.9
click at [294, 299] on div "</ span > </ div > < div class = "w-1/12" > </ div > < div @ click = "model.sor…" at bounding box center [284, 328] width 456 height 522
click at [276, 405] on div "</ span > </ div > < div class = "w-1/12" > </ div > < div @ click = "model.sor…" at bounding box center [284, 328] width 456 height 522
click at [248, 431] on div "</ span > </ div > < div class = "w-1/12" > </ div > < div @ click = "model.sor…" at bounding box center [284, 328] width 456 height 522
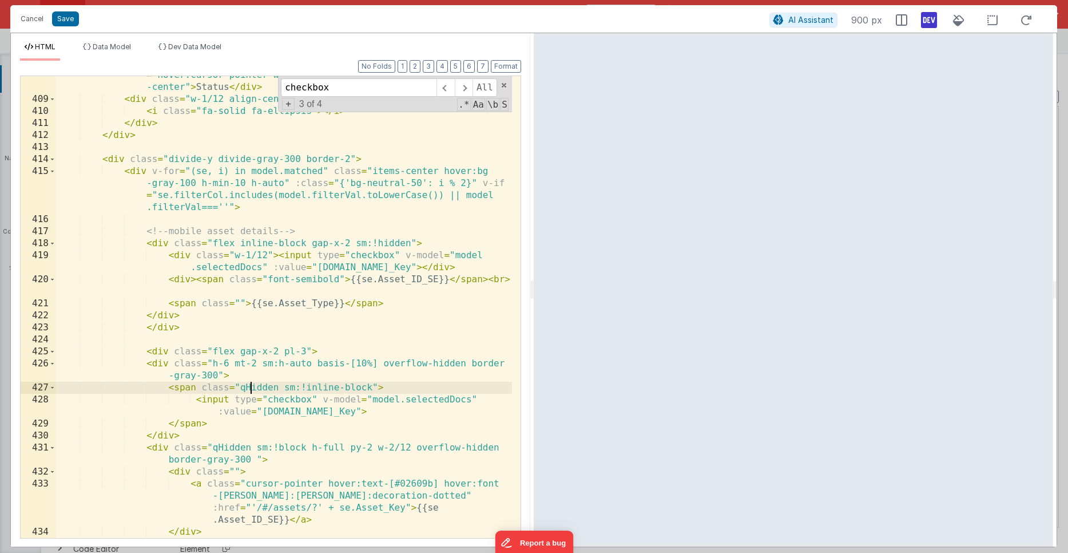
scroll to position [7618, 0]
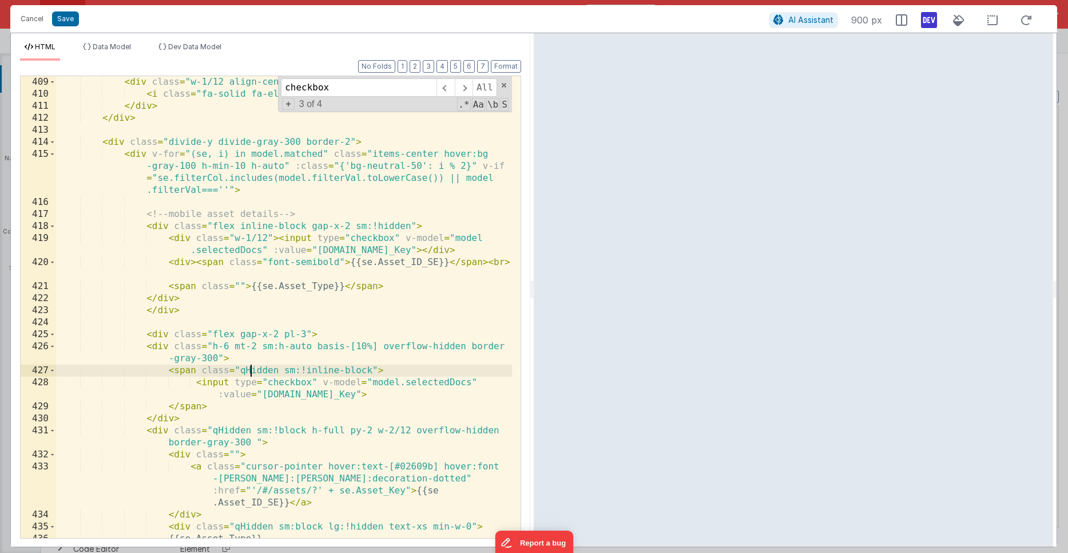
click at [240, 369] on div "< div class = "w-1/12 align-center" > < i class = "fa-solid fa-ellipsis" > </ i…" at bounding box center [284, 319] width 456 height 486
click at [190, 383] on div "< div class = "w-1/12 align-center" > < i class = "fa-solid fa-ellipsis" > </ i…" at bounding box center [284, 319] width 456 height 486
drag, startPoint x: 409, startPoint y: 431, endPoint x: 376, endPoint y: 429, distance: 32.1
click at [376, 429] on div "< div class = "w-1/12 align-center" > < i class = "fa-solid fa-ellipsis" > </ i…" at bounding box center [284, 319] width 456 height 486
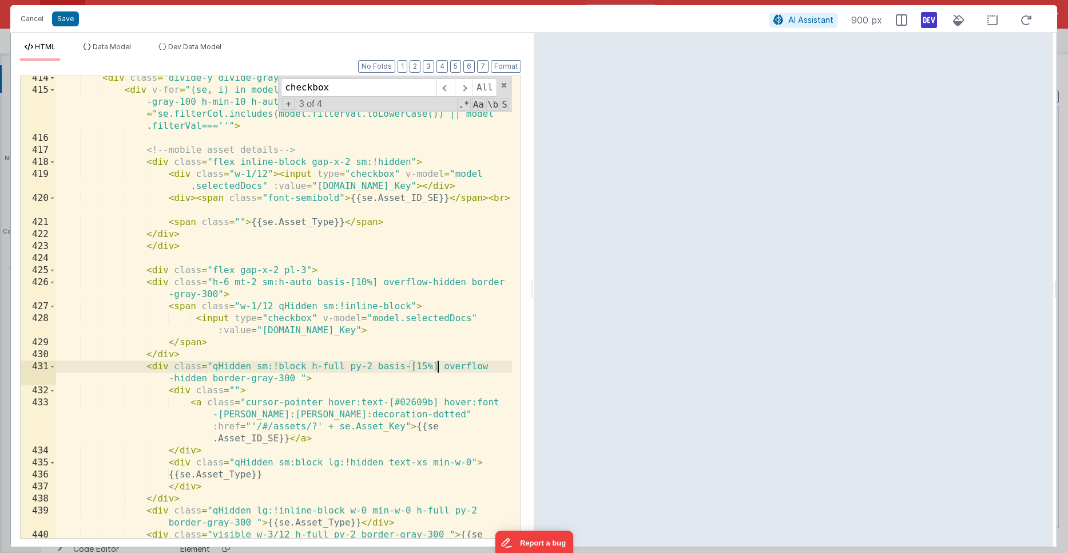
scroll to position [7683, 0]
click at [184, 388] on div "< div class = "divide-y divide-gray-300 border-2" > < div v-for = "(se, i) in m…" at bounding box center [284, 320] width 456 height 498
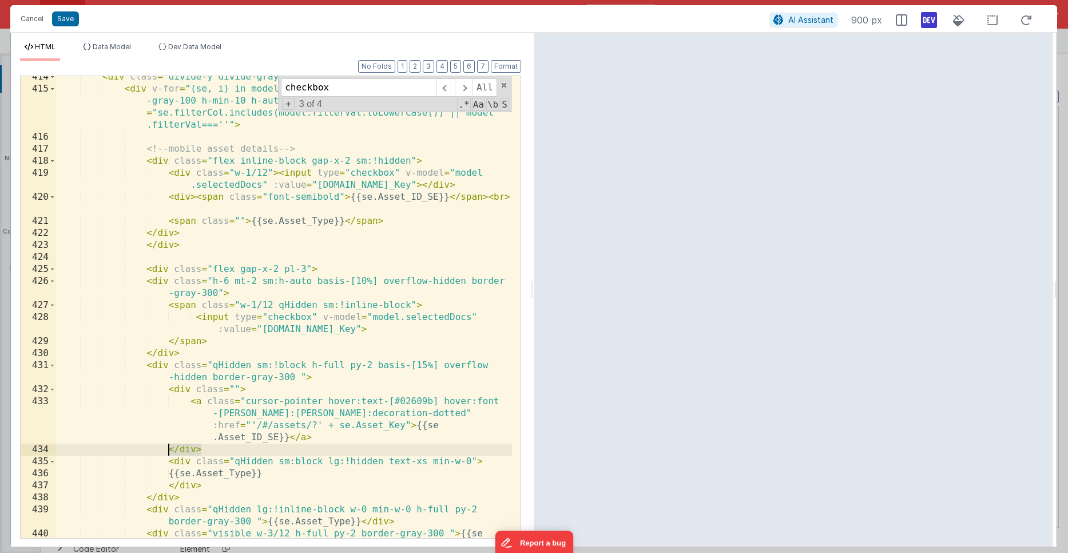
drag, startPoint x: 201, startPoint y: 445, endPoint x: 169, endPoint y: 449, distance: 32.3
click at [169, 449] on div "< div class = "divide-y divide-gray-300 border-2" > < div v-for = "(se, i) in m…" at bounding box center [284, 320] width 456 height 498
click at [253, 450] on div "< div class = "divide-y divide-gray-300 border-2" > < div v-for = "(se, i) in m…" at bounding box center [284, 320] width 456 height 498
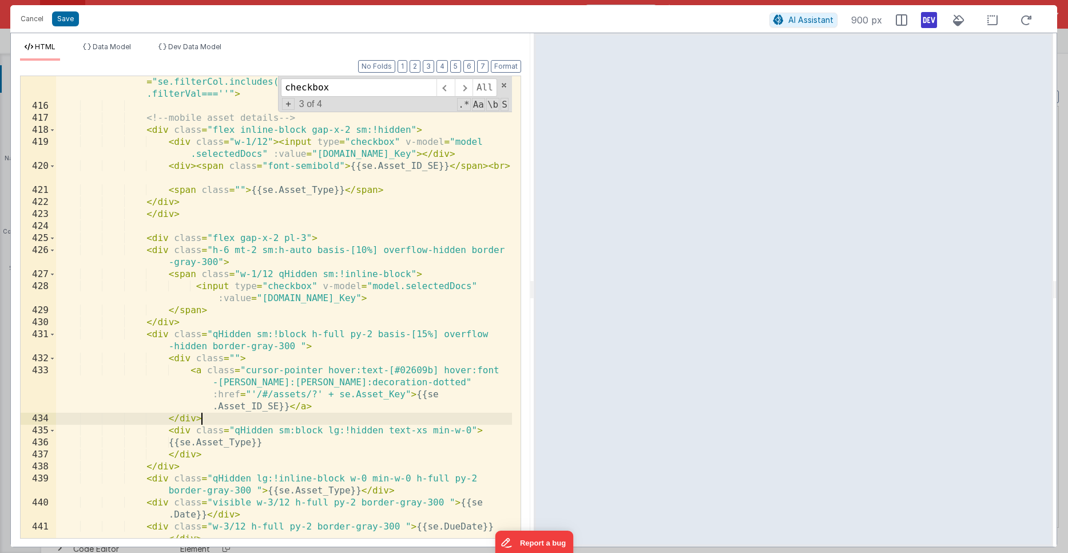
scroll to position [7716, 0]
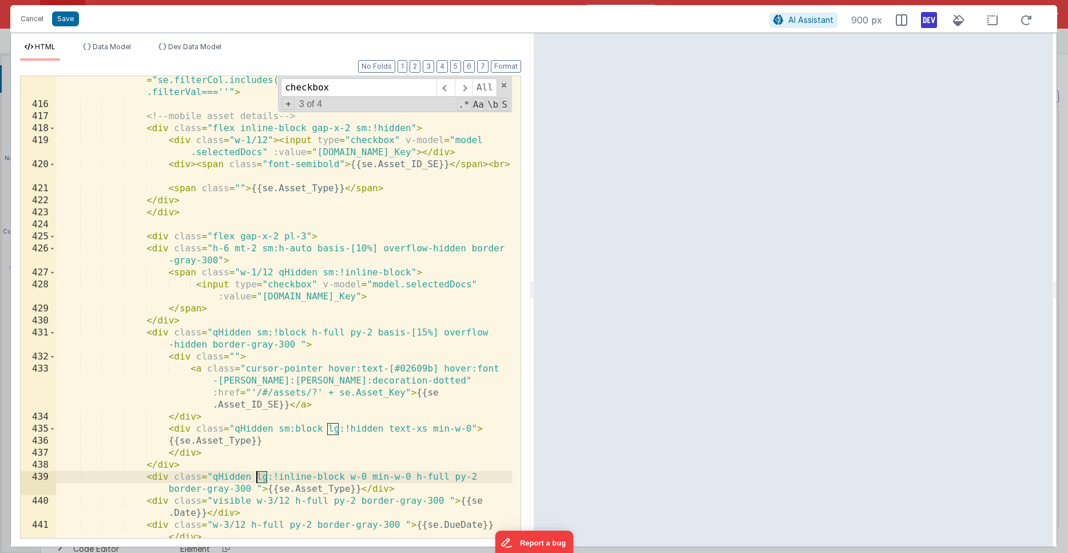
drag, startPoint x: 265, startPoint y: 478, endPoint x: 256, endPoint y: 478, distance: 9.7
click at [256, 478] on div "< div v-for = "(se, i) in model.matched" class = "items-center hover:bg -gray-1…" at bounding box center [284, 311] width 456 height 522
click at [351, 479] on div "< div v-for = "(se, i) in model.matched" class = "items-center hover:bg -gray-1…" at bounding box center [284, 311] width 456 height 522
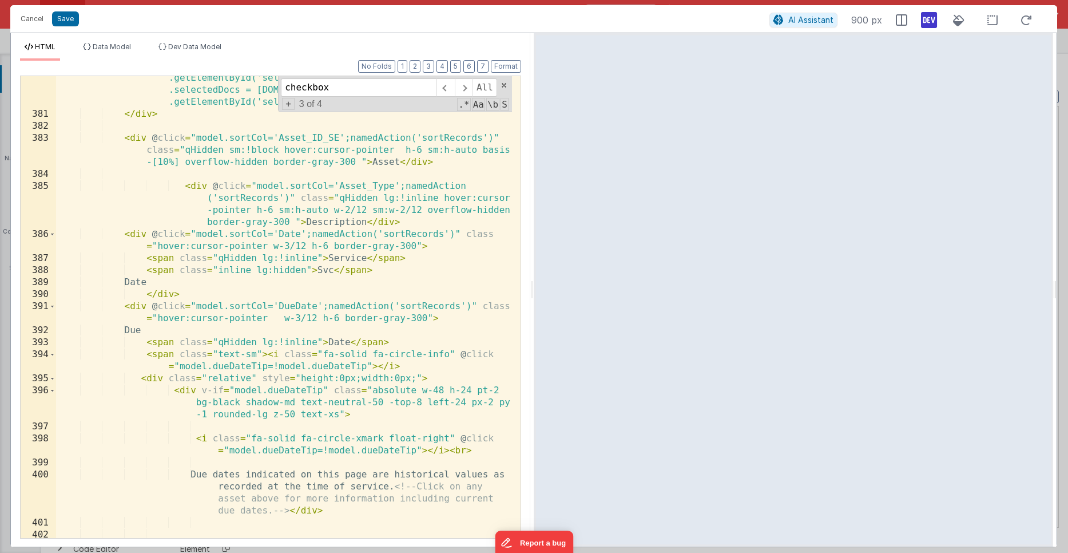
scroll to position [7058, 0]
drag, startPoint x: 334, startPoint y: 209, endPoint x: 419, endPoint y: 210, distance: 85.3
click at [419, 210] on div "< input type = "checkbox" id = "selectAll" @ click = "if(model .selectedDocs.le…" at bounding box center [284, 315] width 456 height 534
drag, startPoint x: 395, startPoint y: 200, endPoint x: 383, endPoint y: 197, distance: 11.7
click at [383, 197] on div "< input type = "checkbox" id = "selectAll" @ click = "if(model .selectedDocs.le…" at bounding box center [284, 315] width 456 height 534
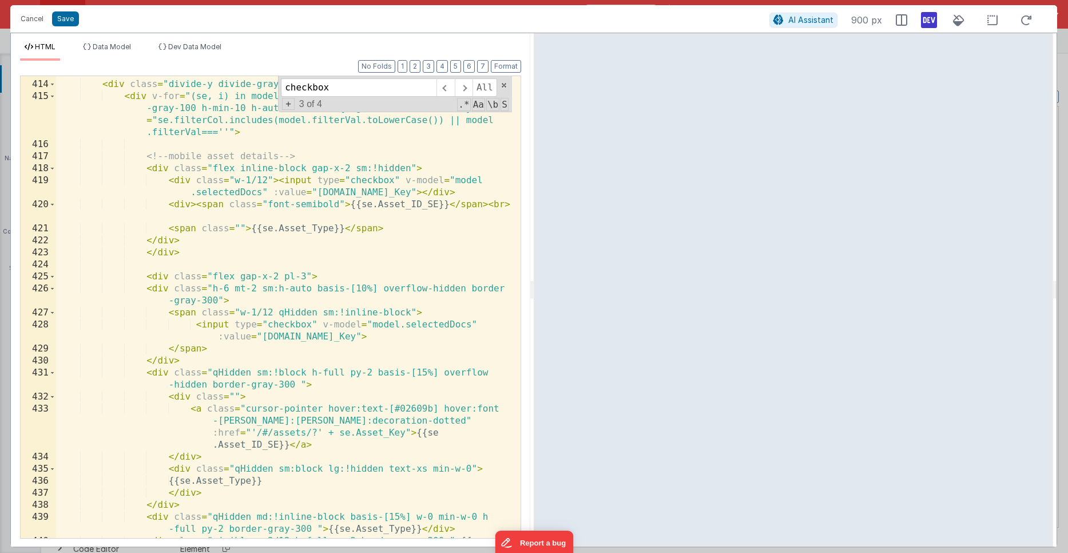
scroll to position [7696, 0]
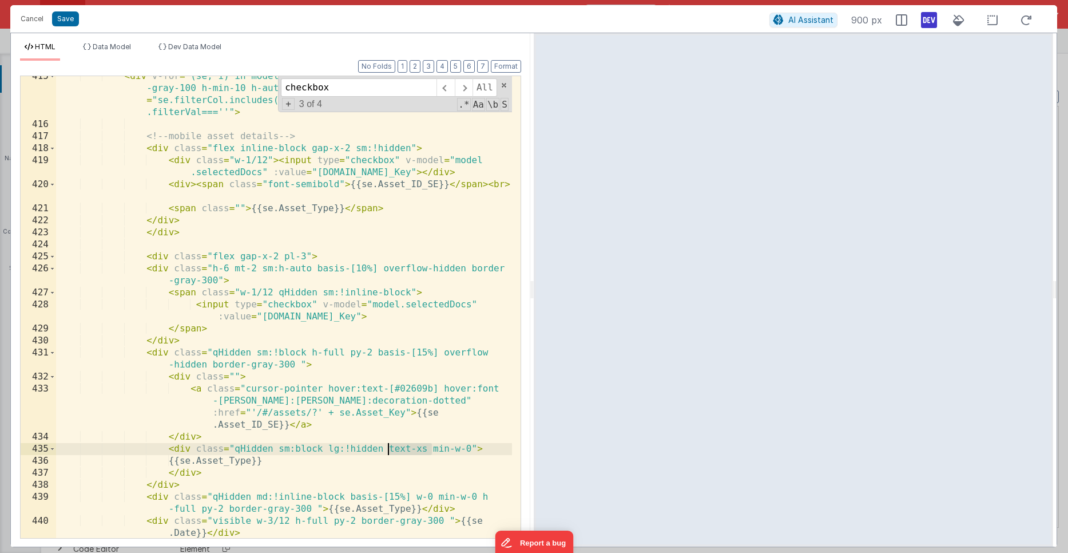
drag, startPoint x: 430, startPoint y: 450, endPoint x: 390, endPoint y: 446, distance: 40.8
click at [390, 446] on div "< div v-for = "(se, i) in model.matched" class = "items-center hover:bg -gray-1…" at bounding box center [284, 337] width 456 height 534
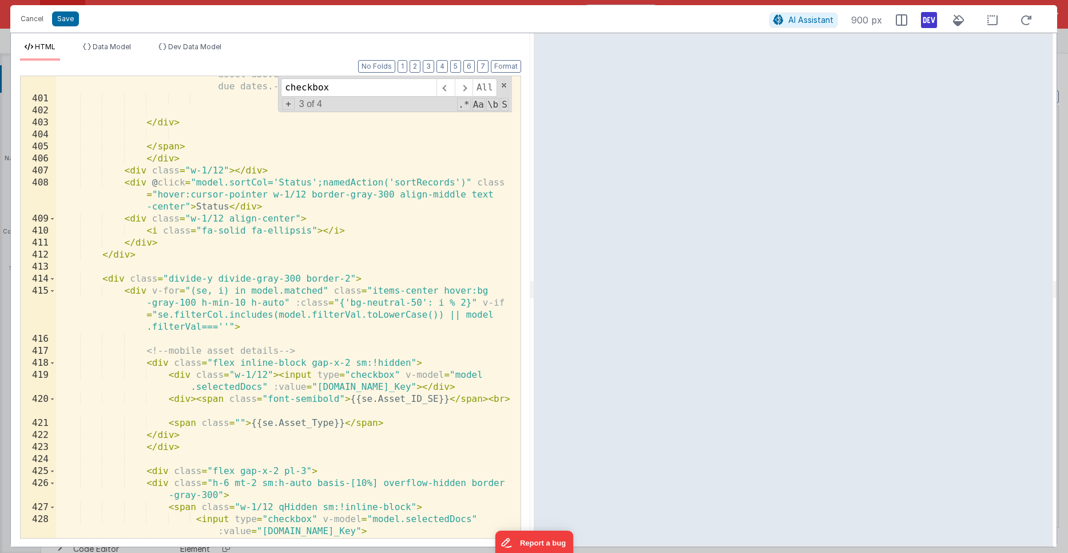
scroll to position [7465, 0]
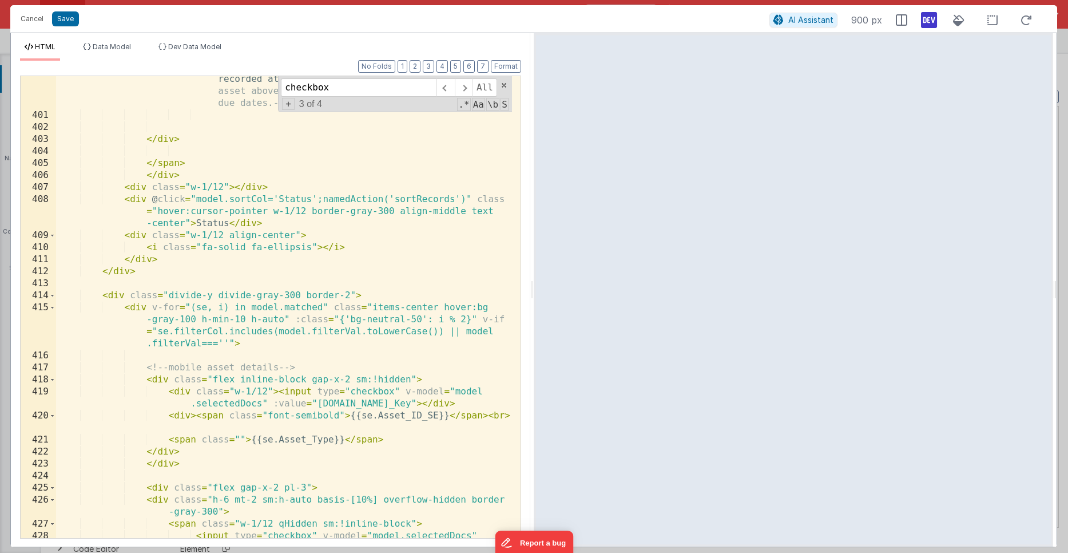
click at [272, 304] on div "Due dates indicated on this page are historical values as recorded at the time …" at bounding box center [284, 328] width 456 height 534
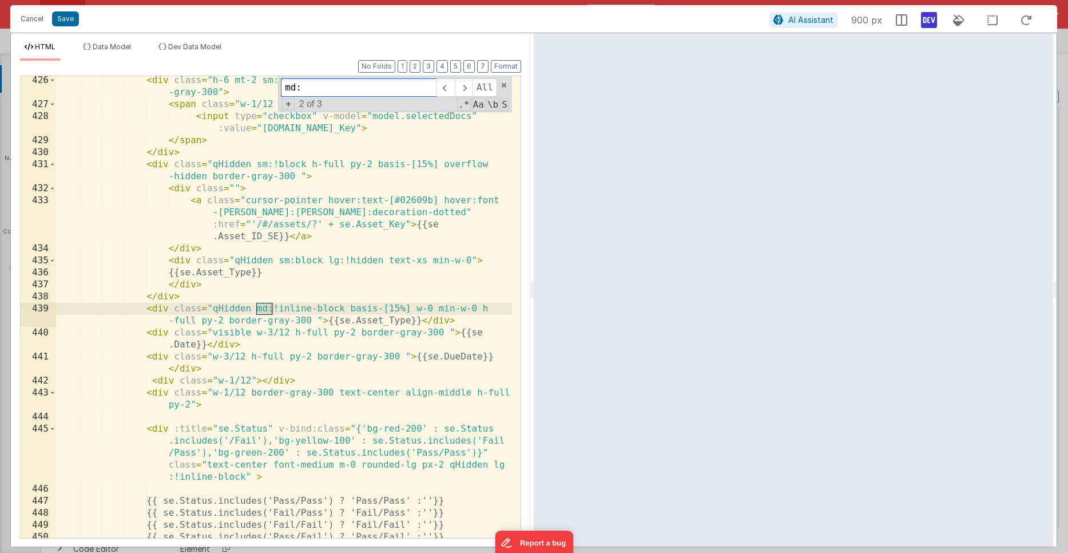
scroll to position [7883, 0]
type input "md:"
drag, startPoint x: 439, startPoint y: 311, endPoint x: 413, endPoint y: 308, distance: 26.5
click at [413, 308] on div "< div class = "h-6 mt-2 sm:h-auto basis-[10%] overflow-hidden border -gray-300"…" at bounding box center [284, 325] width 456 height 498
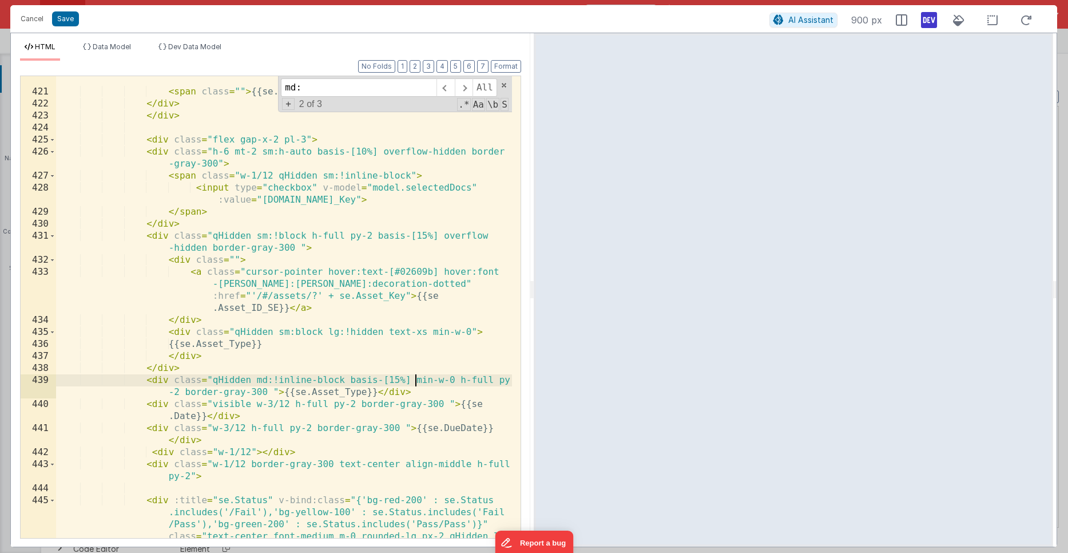
scroll to position [7813, 0]
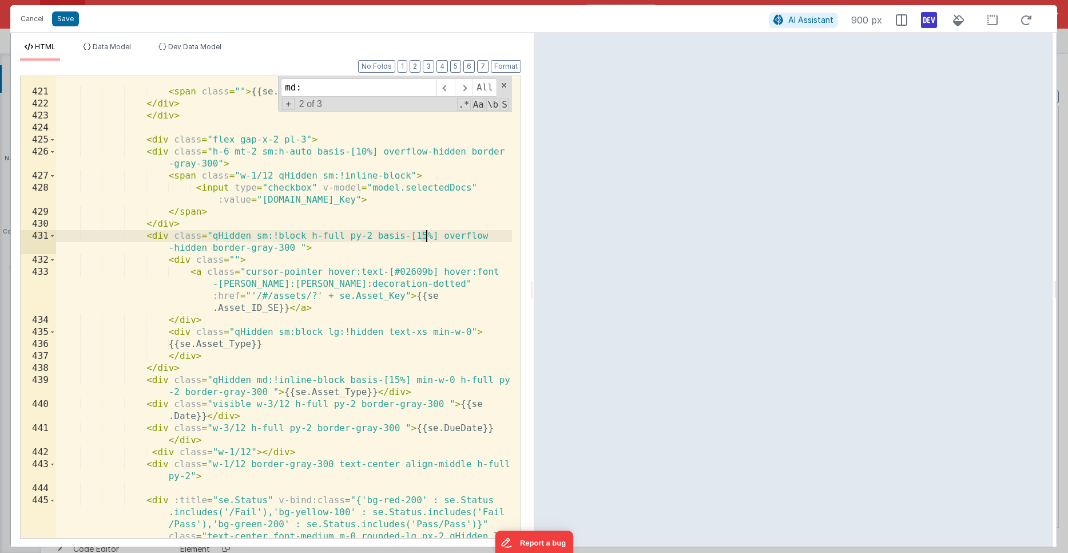
click at [427, 235] on div "< div > < span class = "font-semibold" > {{se.Asset_ID_SE}} </ span > < br > < …" at bounding box center [284, 335] width 456 height 546
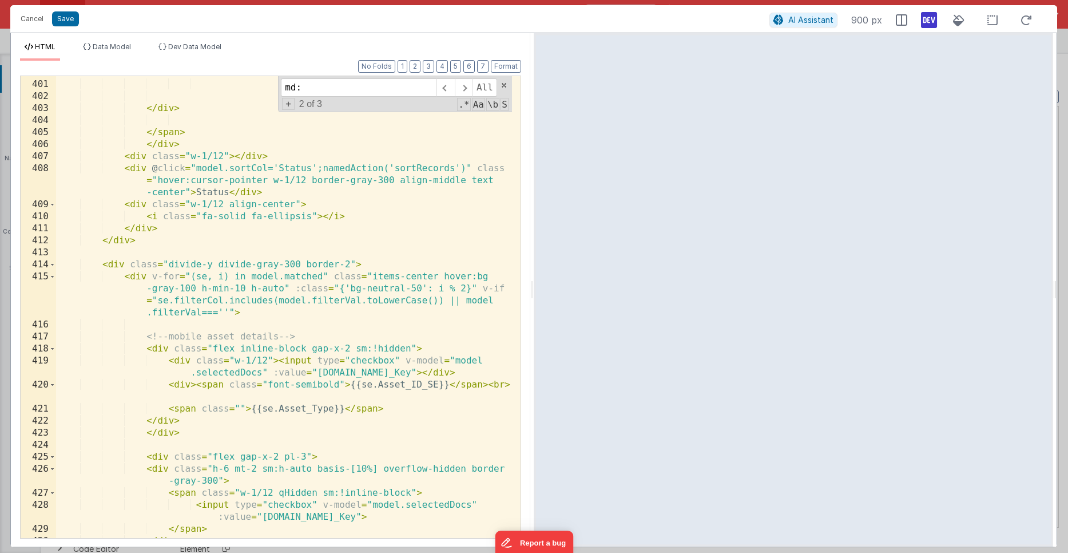
scroll to position [7495, 0]
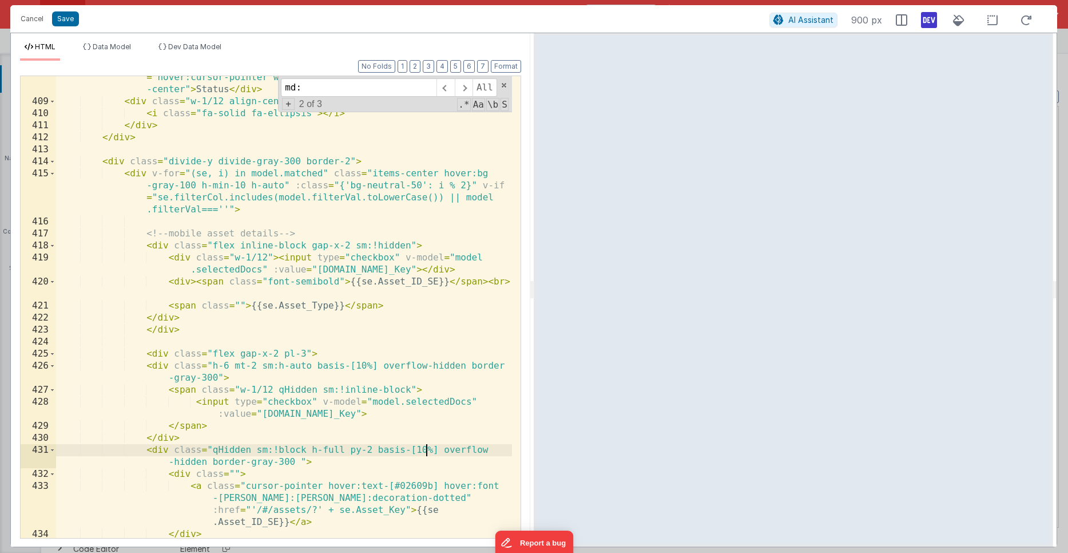
scroll to position [7598, 0]
click at [243, 426] on div "< div @ click = "model.sortCol='Status';namedAction('sortRecords')" class = "ho…" at bounding box center [284, 315] width 456 height 510
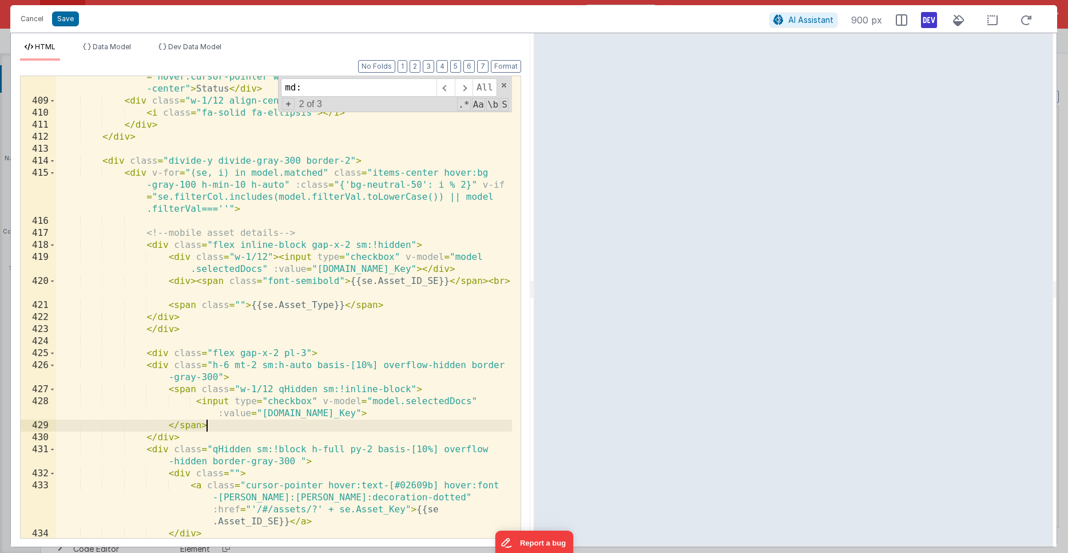
scroll to position [7600, 0]
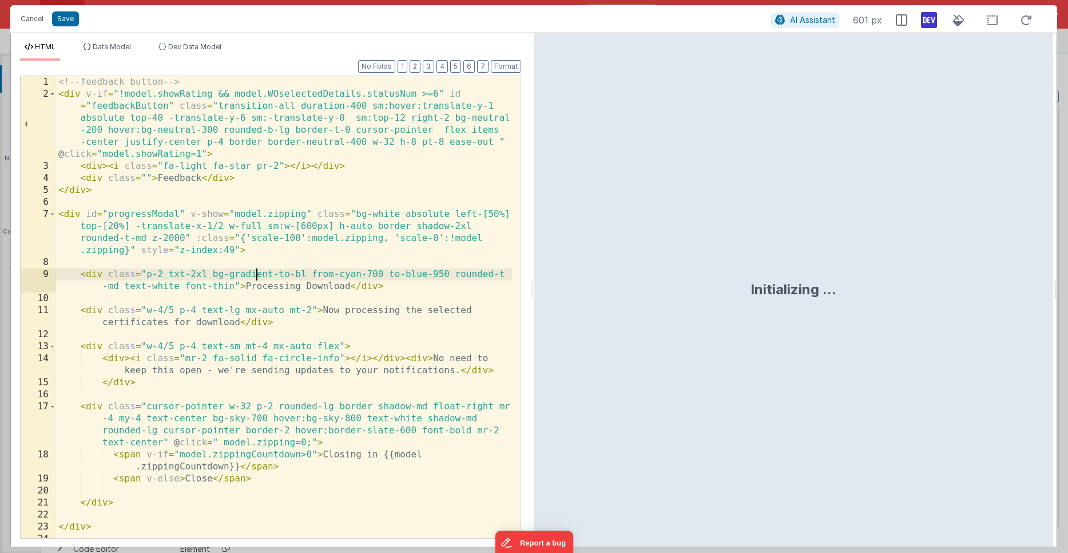
click at [256, 271] on div "<!-- feedback button --> < div v-if = "!model.showRating && model.WOselectedDet…" at bounding box center [284, 319] width 456 height 486
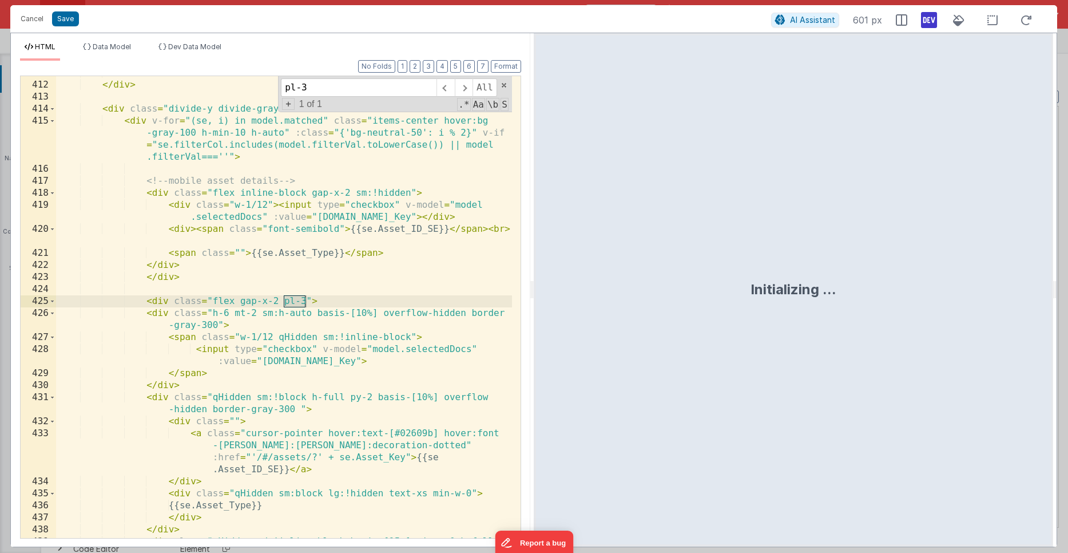
scroll to position [7652, 0]
type input "pl-3"
click at [308, 314] on div "</ div > </ div > < div class = "divide-y divide-gray-300 border-2" > < div v-f…" at bounding box center [284, 316] width 456 height 498
click at [307, 301] on div "</ div > </ div > < div class = "divide-y divide-gray-300 border-2" > < div v-f…" at bounding box center [284, 316] width 456 height 498
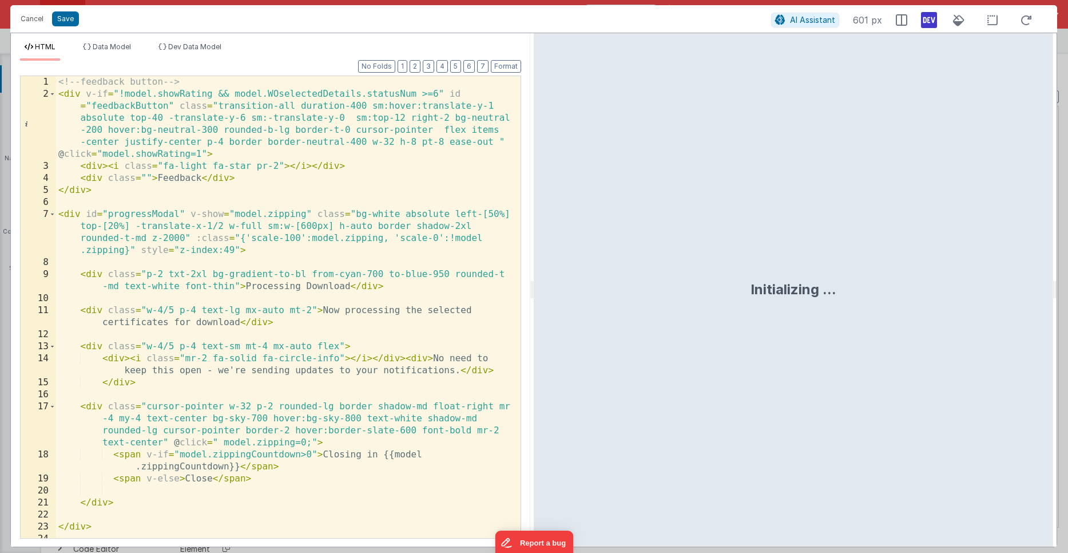
click at [254, 287] on div "<!-- feedback button --> < div v-if = "!model.showRating && model.WOselectedDet…" at bounding box center [284, 319] width 456 height 486
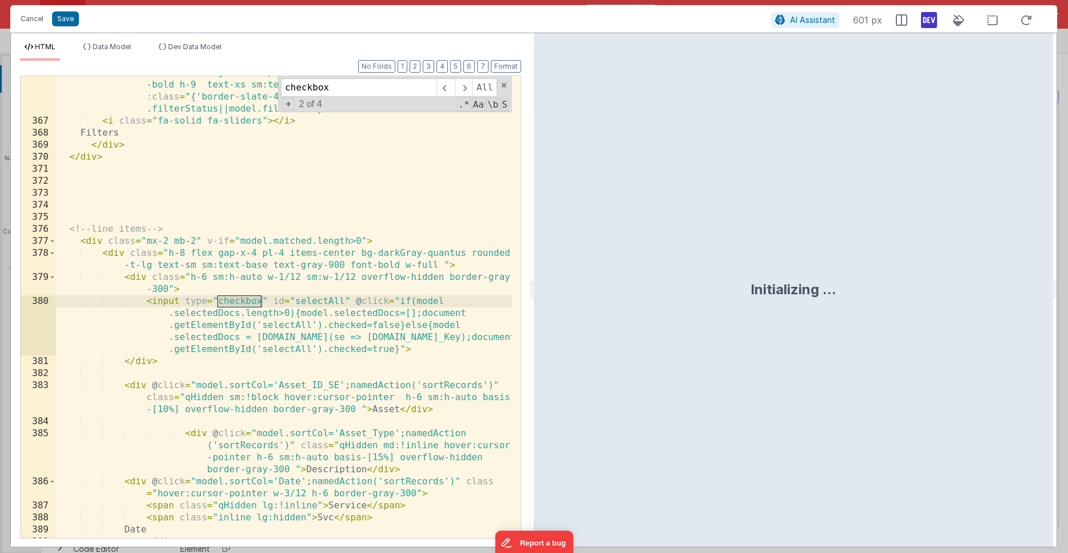
scroll to position [7556, 0]
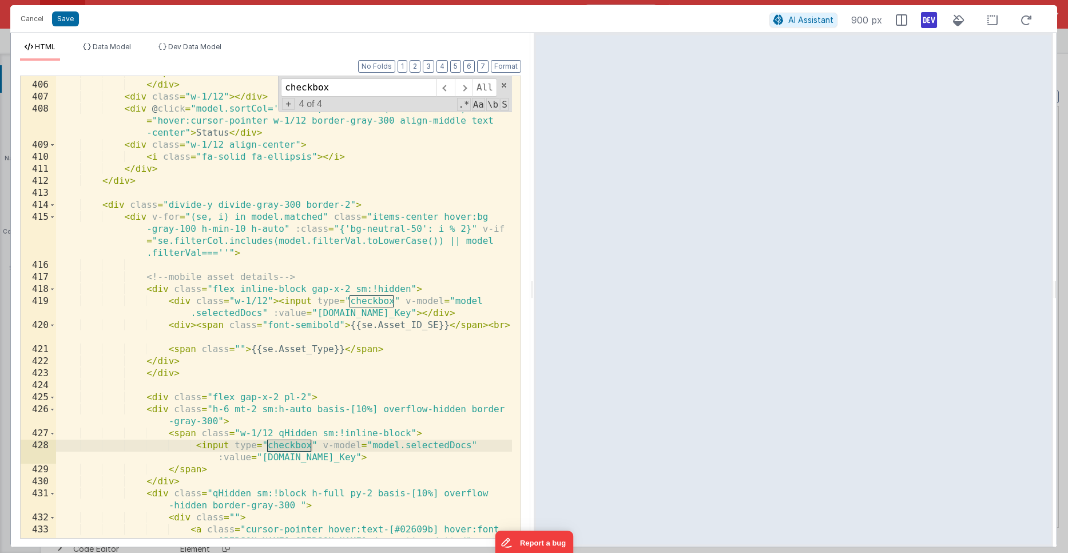
type input "checkbox"
drag, startPoint x: 277, startPoint y: 432, endPoint x: 241, endPoint y: 431, distance: 35.5
click at [241, 431] on div "</ span > </ div > < div class = "w-1/12" > </ div > < div @ click = "model.sor…" at bounding box center [284, 328] width 456 height 522
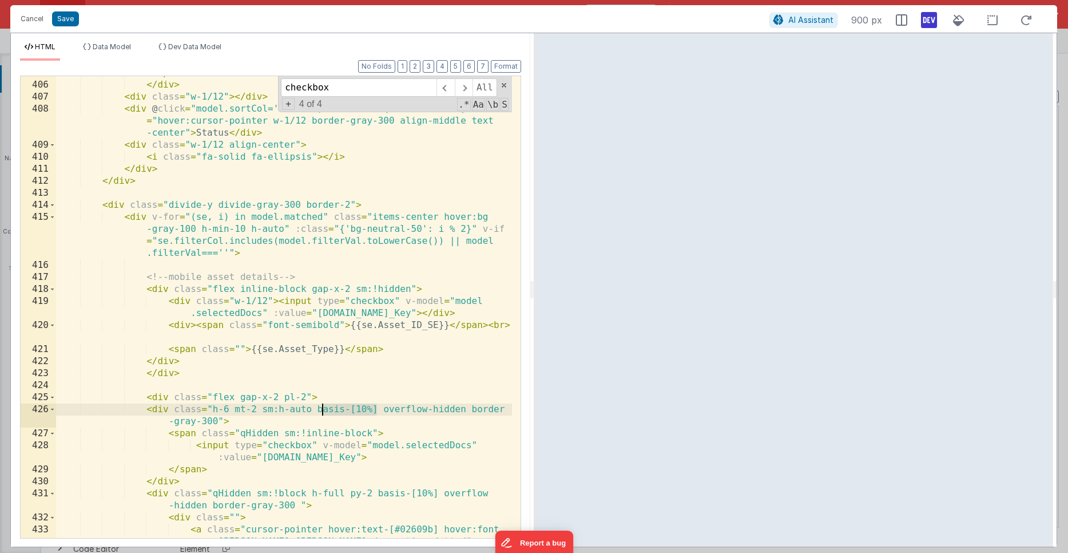
drag, startPoint x: 377, startPoint y: 409, endPoint x: 320, endPoint y: 409, distance: 57.2
click at [320, 409] on div "</ span > </ div > < div class = "w-1/12" > </ div > < div @ click = "model.sor…" at bounding box center [284, 328] width 456 height 522
click at [323, 409] on div "</ span > </ div > < div class = "w-1/12" > </ div > < div @ click = "model.sor…" at bounding box center [284, 328] width 456 height 522
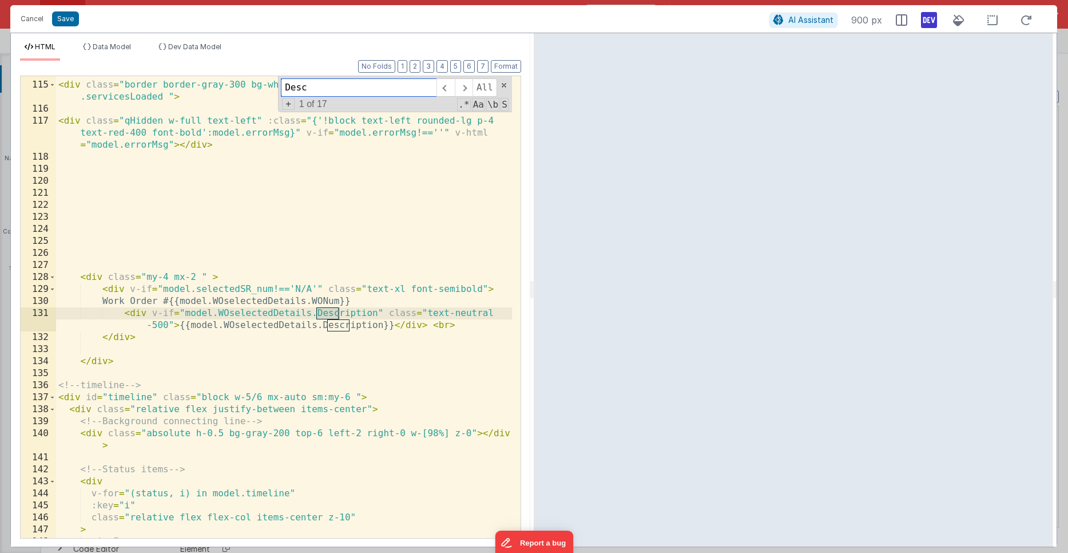
scroll to position [2112, 0]
type input "Description<"
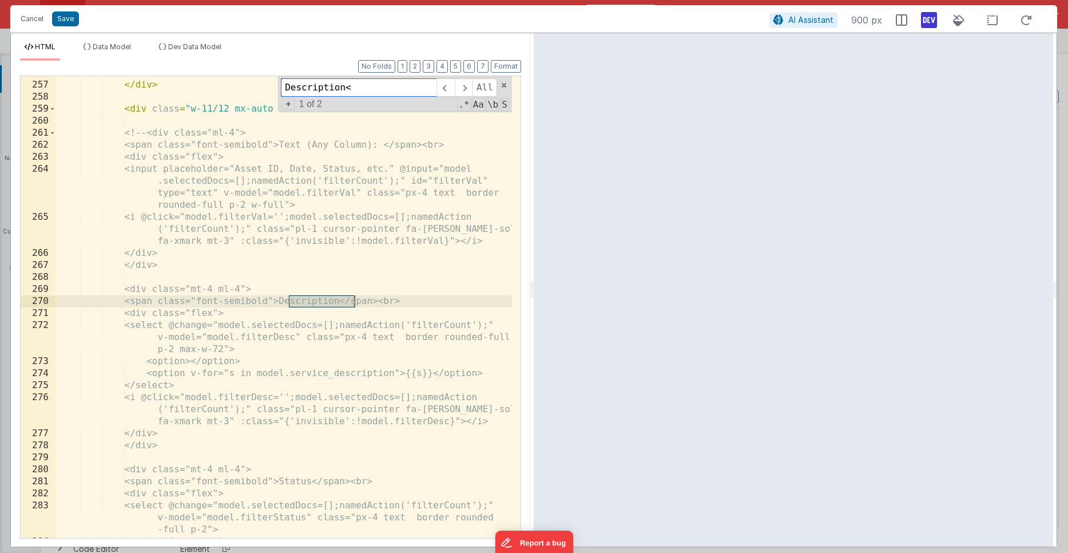
scroll to position [6979, 0]
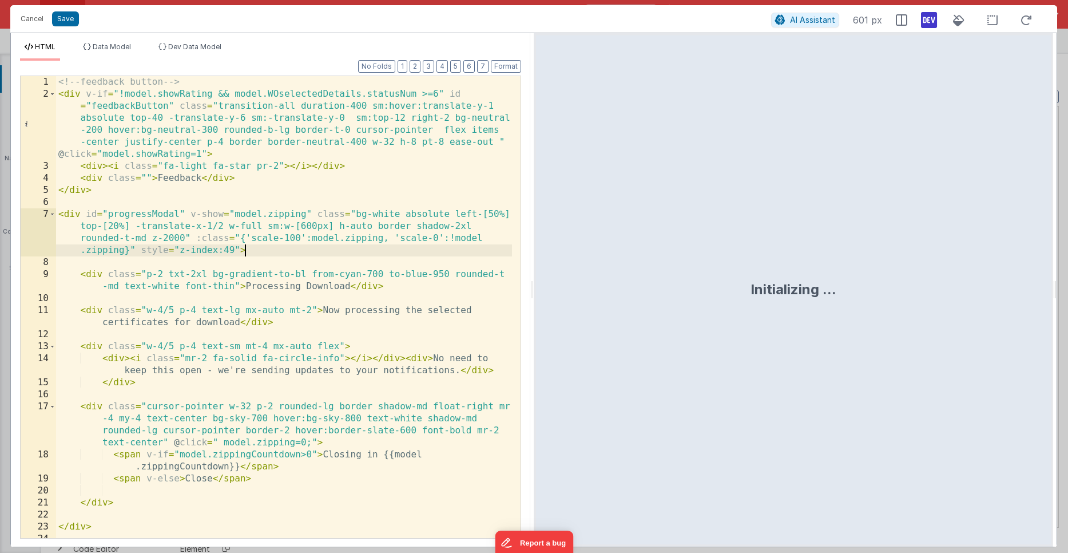
click at [263, 249] on div "<!-- feedback button --> < div v-if = "!model.showRating && model.WOselectedDet…" at bounding box center [284, 319] width 456 height 486
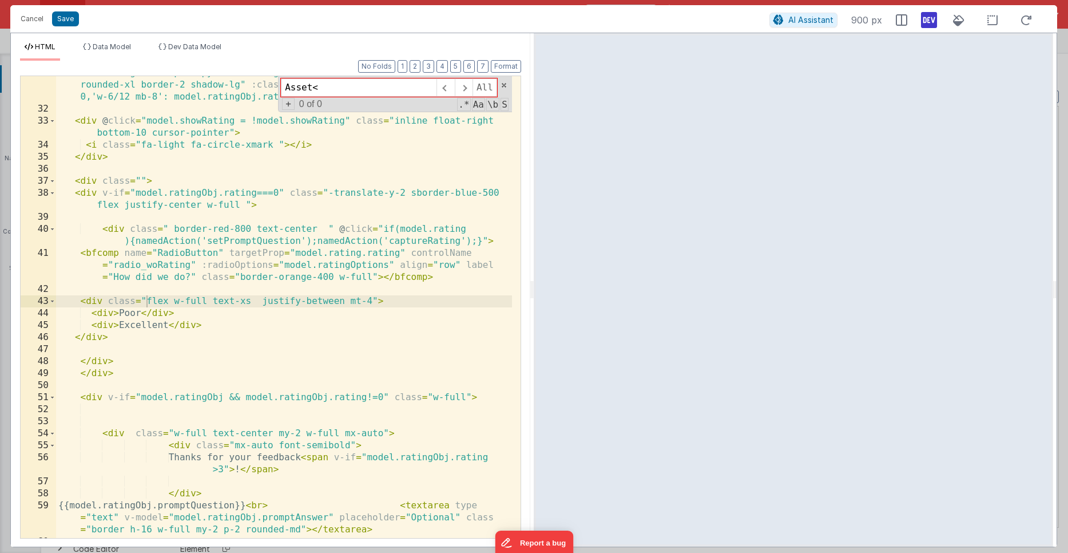
scroll to position [6919, 0]
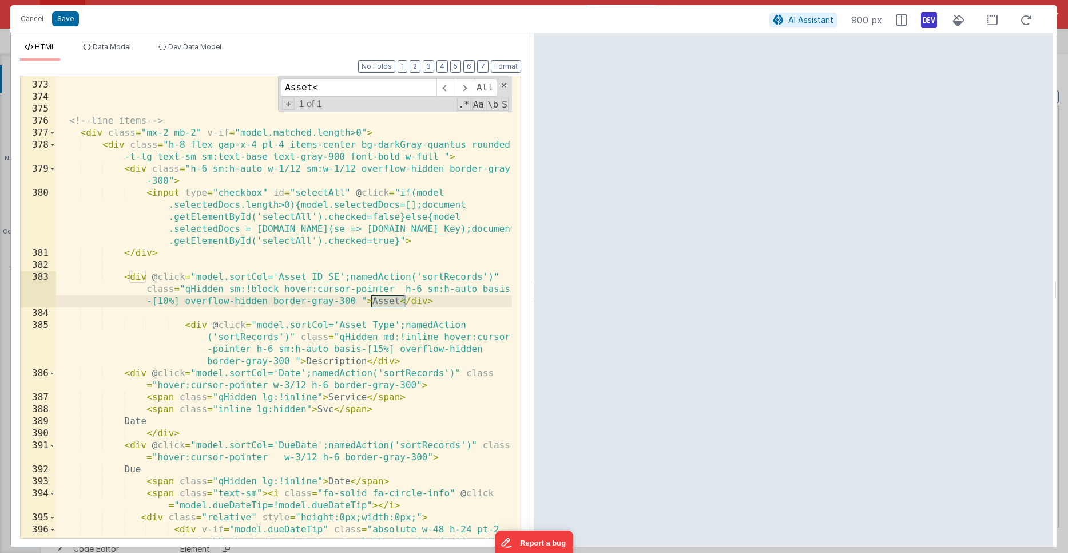
type input "Asset<"
drag, startPoint x: 287, startPoint y: 143, endPoint x: 264, endPoint y: 142, distance: 23.5
click at [264, 142] on div "<!-- line items --> < div class = "mx-2 mb-2" v-if = "model.matched.length>0" >…" at bounding box center [284, 322] width 456 height 510
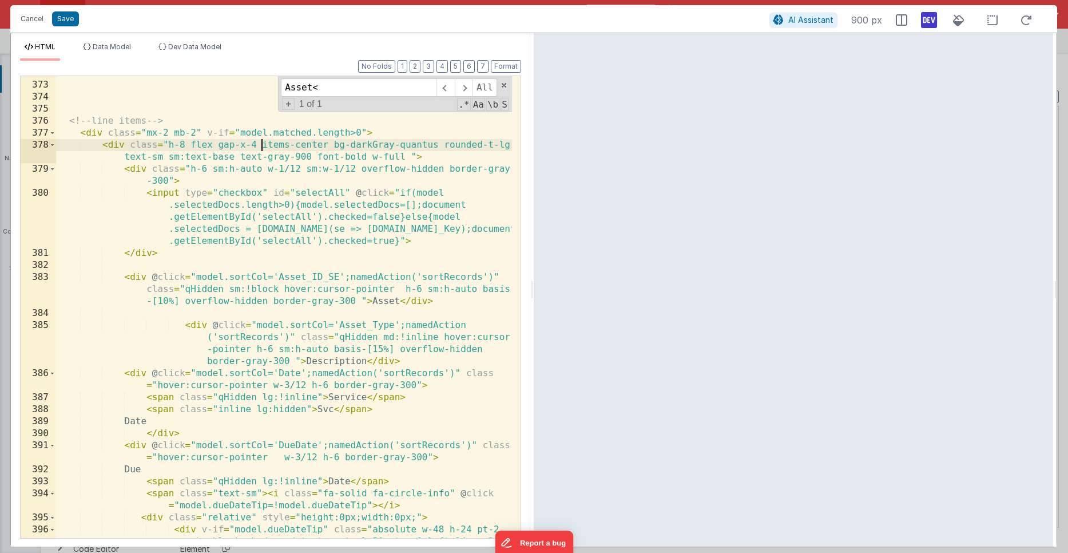
click at [168, 181] on div "<!-- line items --> < div class = "mx-2 mb-2" v-if = "model.matched.length>0" >…" at bounding box center [284, 322] width 456 height 510
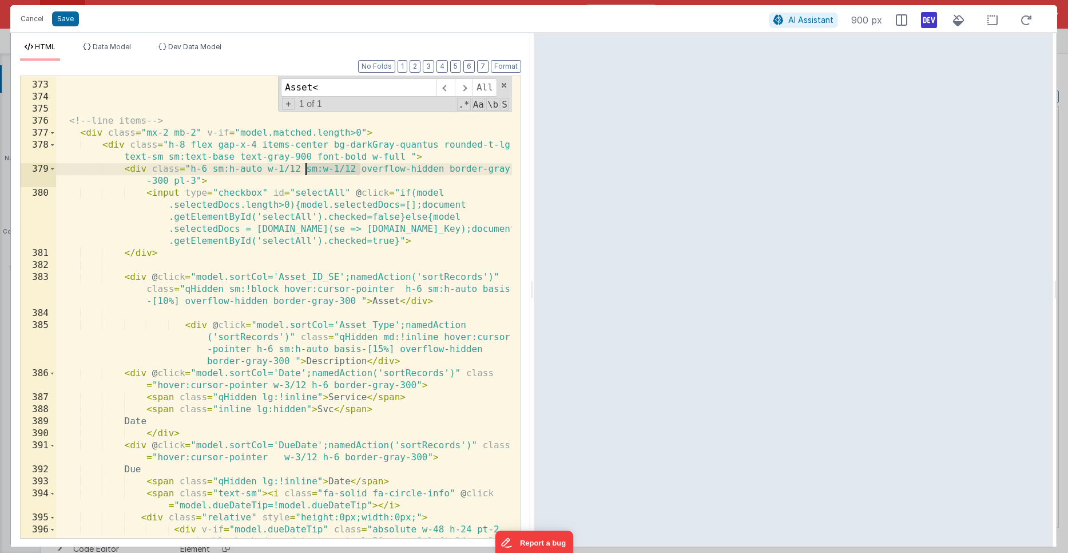
drag, startPoint x: 361, startPoint y: 167, endPoint x: 307, endPoint y: 167, distance: 54.4
click at [307, 167] on div "<!-- line items --> < div class = "mx-2 mb-2" v-if = "model.matched.length>0" >…" at bounding box center [284, 322] width 456 height 510
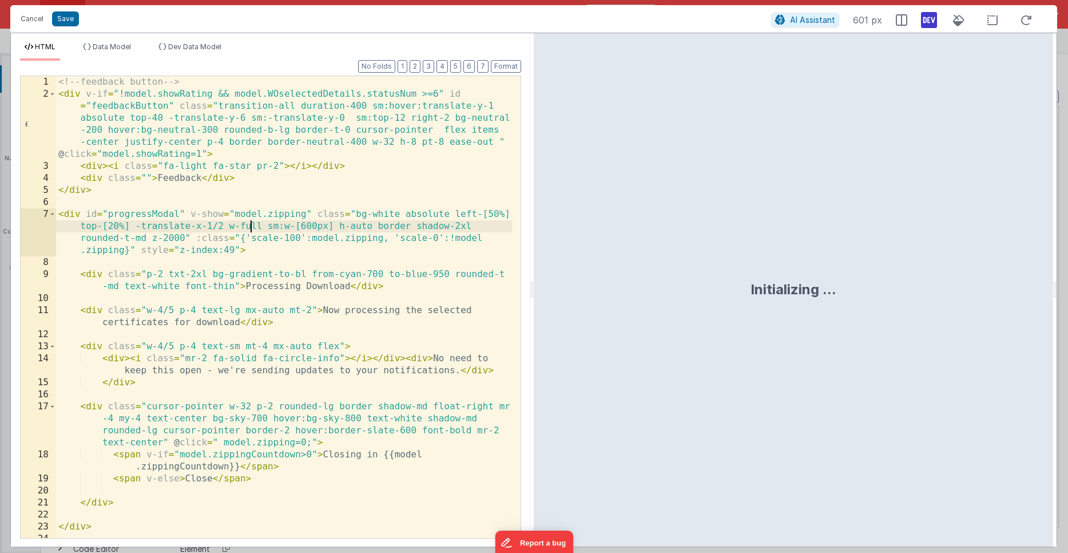
click at [252, 225] on div "<!-- feedback button --> < div v-if = "!model.showRating && model.WOselectedDet…" at bounding box center [284, 319] width 456 height 486
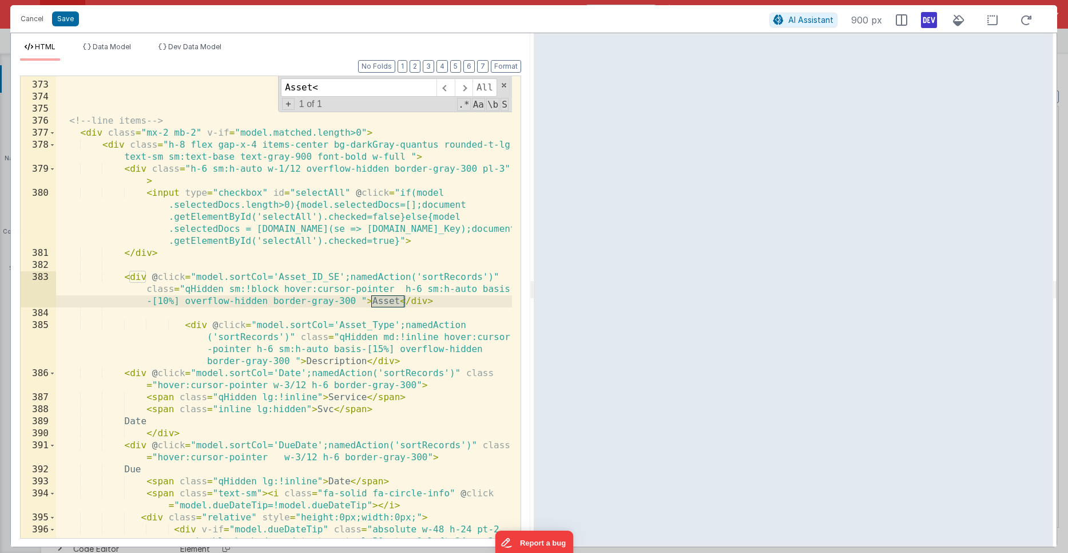
type input "Asset<"
click at [161, 301] on div "<!-- line items --> < div class = "mx-2 mb-2" v-if = "model.matched.length>0" >…" at bounding box center [284, 322] width 456 height 510
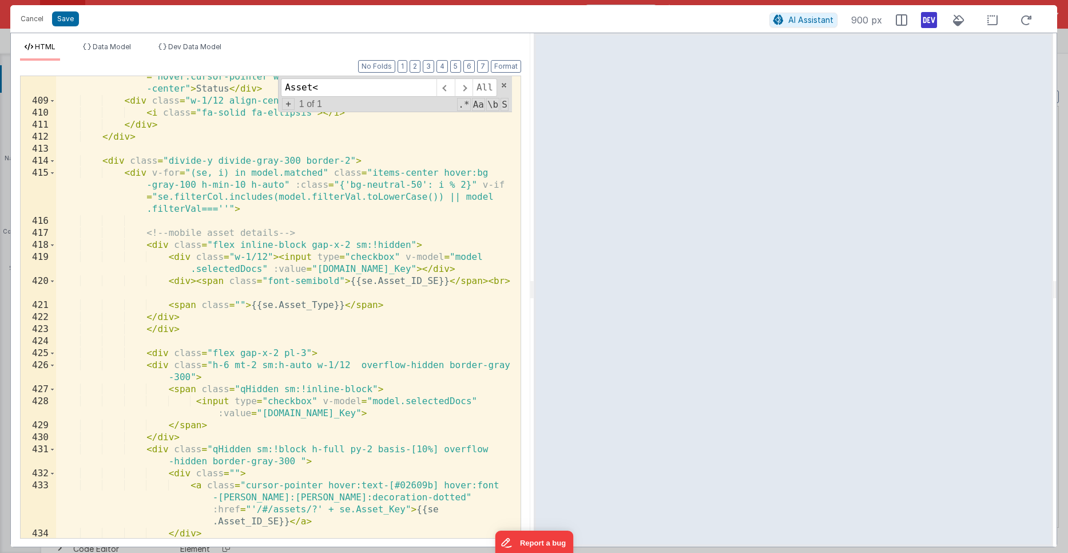
scroll to position [7664, 0]
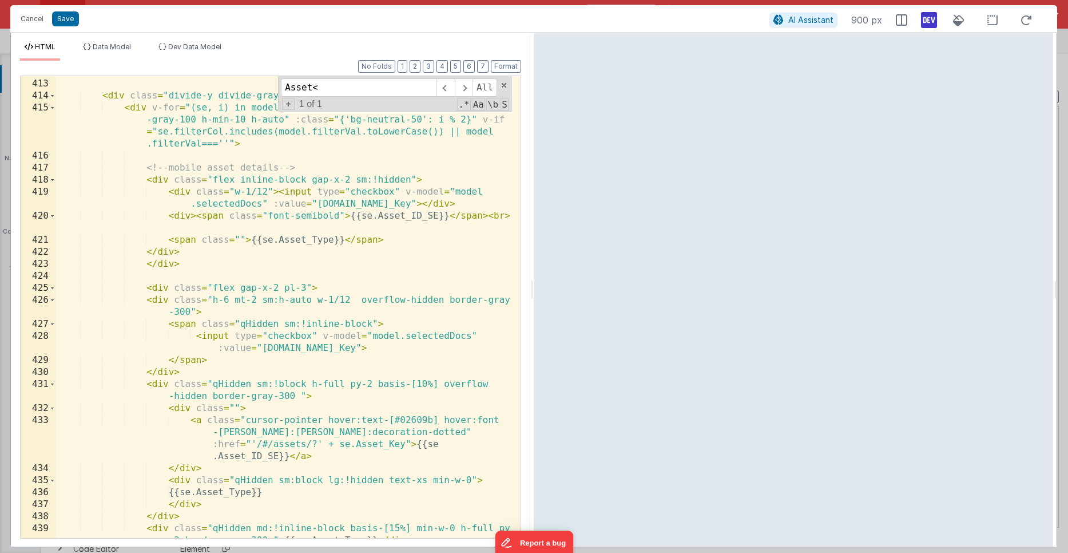
click at [327, 345] on div "</ div > < div class = "divide-y divide-gray-300 border-2" > < div v-for = "(se…" at bounding box center [284, 315] width 456 height 498
click at [288, 456] on div "</ div > < div class = "divide-y divide-gray-300 border-2" > < div v-for = "(se…" at bounding box center [284, 315] width 456 height 498
click at [419, 384] on div "</ div > < div class = "divide-y divide-gray-300 border-2" > < div v-for = "(se…" at bounding box center [284, 315] width 456 height 498
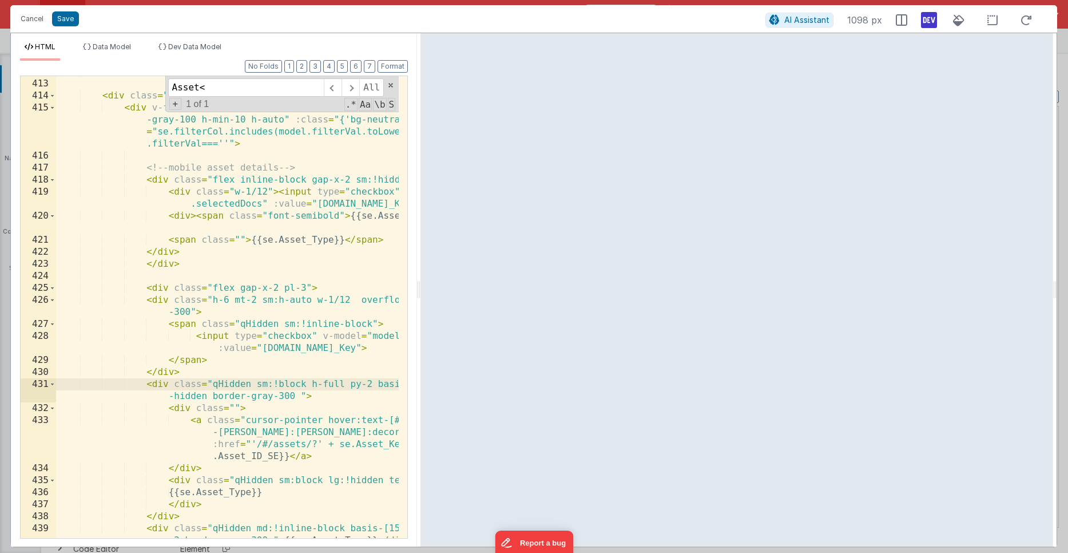
scroll to position [8541, 0]
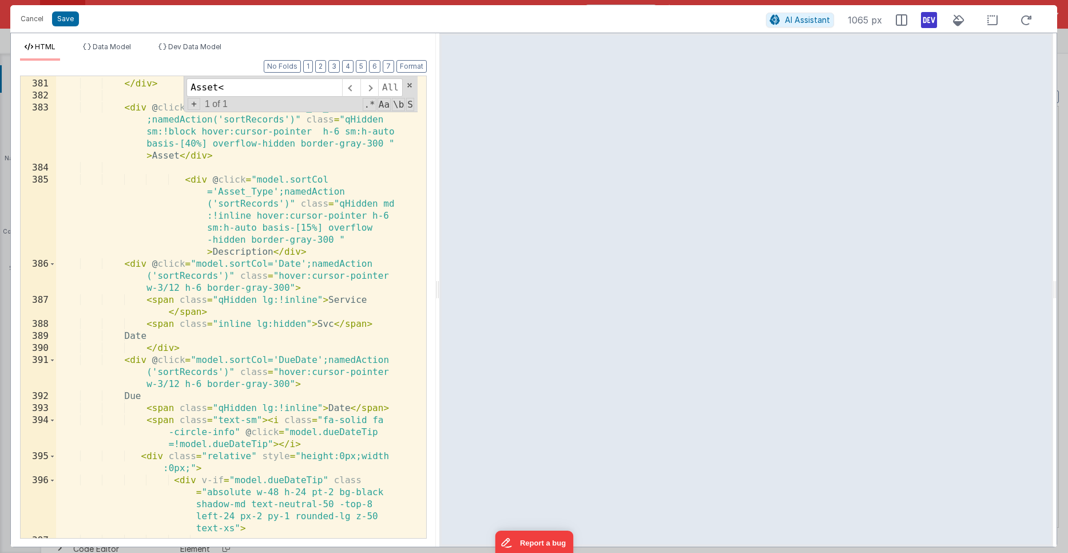
drag, startPoint x: 530, startPoint y: 297, endPoint x: 438, endPoint y: 300, distance: 91.6
click at [438, 300] on html "Cancel Save AI Assistant 1065 px HTML Data Model Dev Data Model Format 7 6 5 4 …" at bounding box center [534, 276] width 1068 height 553
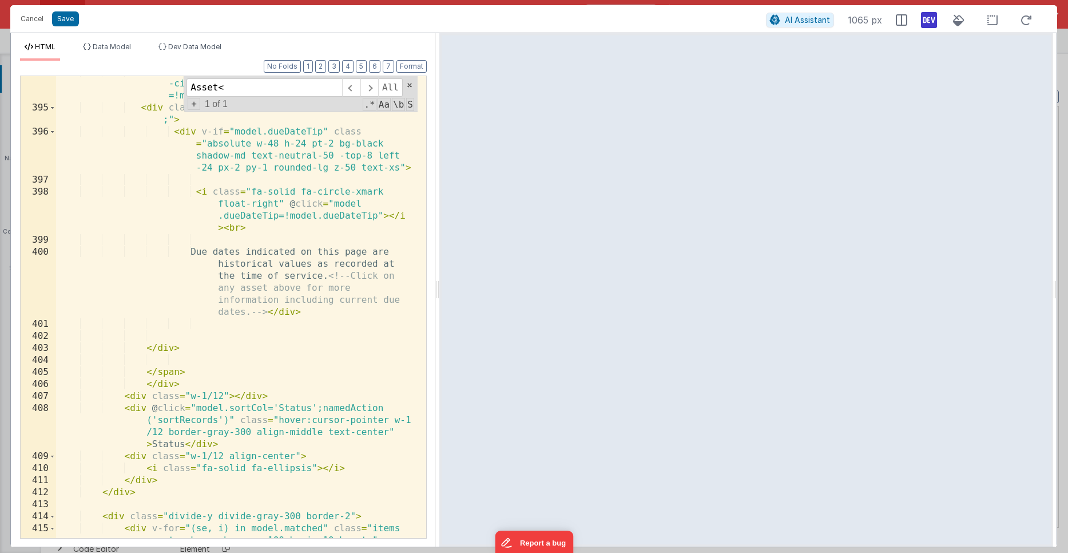
click at [351, 319] on div "< span class = "text-sm" > < i class = "fa-solid fa -circle-info" @ click = "mo…" at bounding box center [237, 345] width 362 height 558
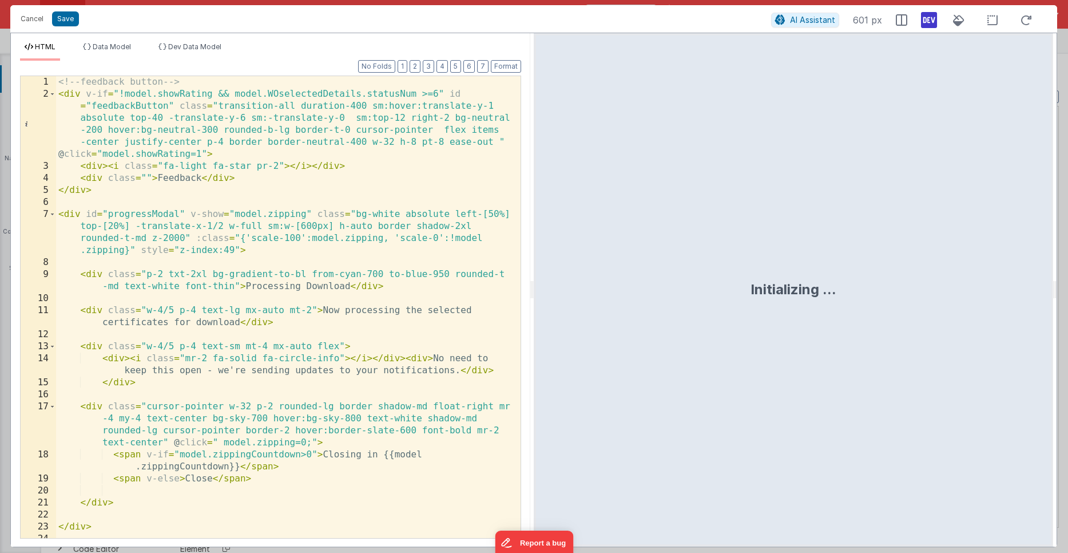
click at [268, 132] on div "<!-- feedback button --> < div v-if = "!model.showRating && model.WOselectedDet…" at bounding box center [284, 319] width 456 height 486
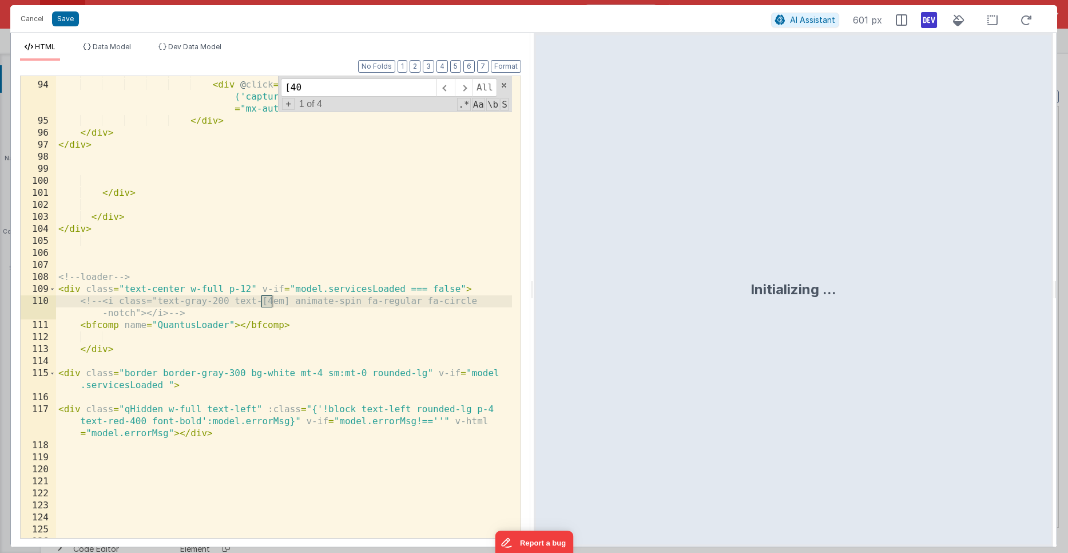
scroll to position [6919, 0]
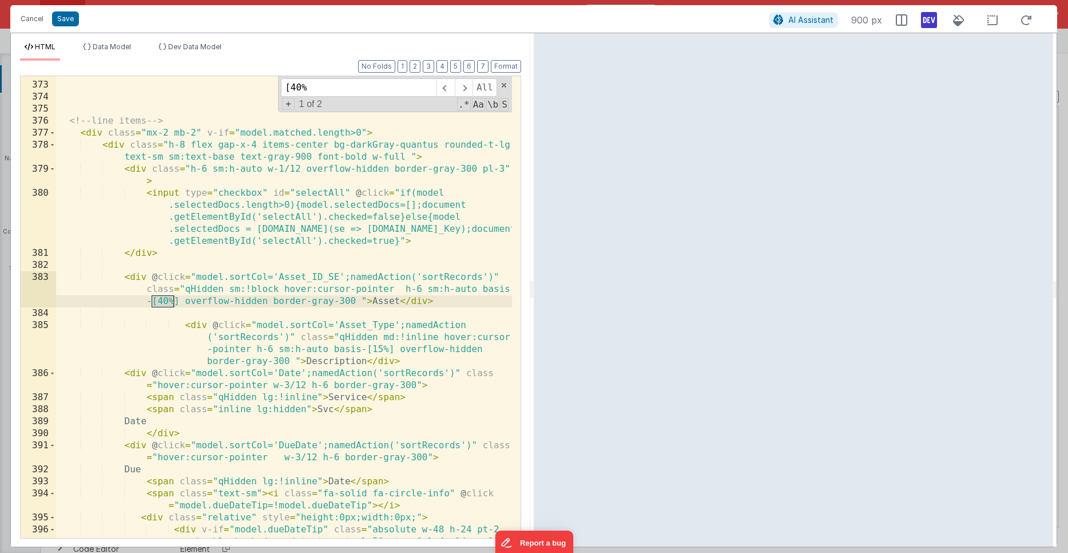
type input "[40%"
click at [162, 304] on div "<!-- line items --> < div class = "mx-2 mb-2" v-if = "model.matched.length>0" >…" at bounding box center [284, 322] width 456 height 510
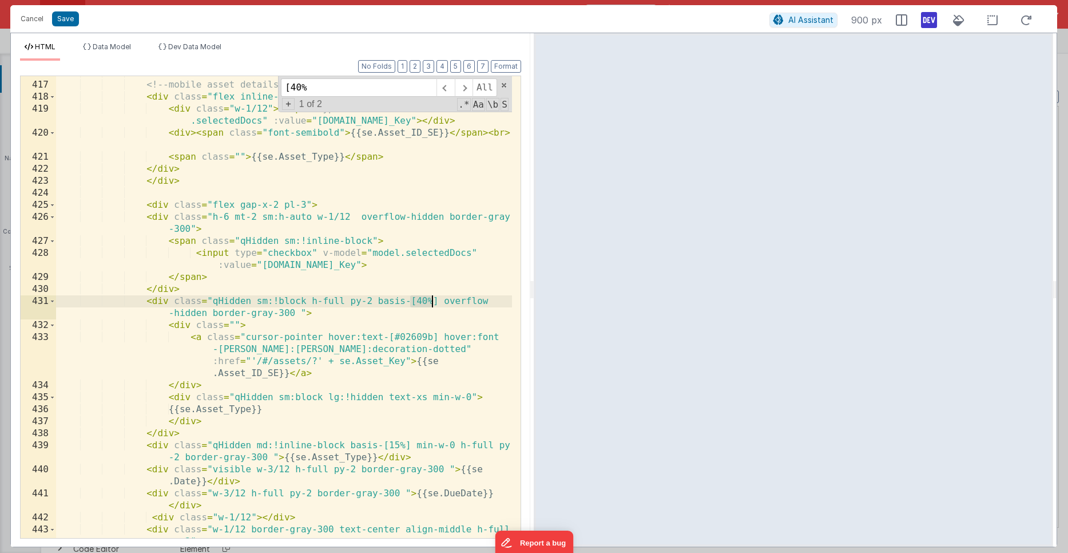
scroll to position [7748, 0]
click at [184, 358] on div "<!-- mobile asset details --> < div class = "flex inline-block gap-x-2 sm:!hidd…" at bounding box center [284, 316] width 456 height 498
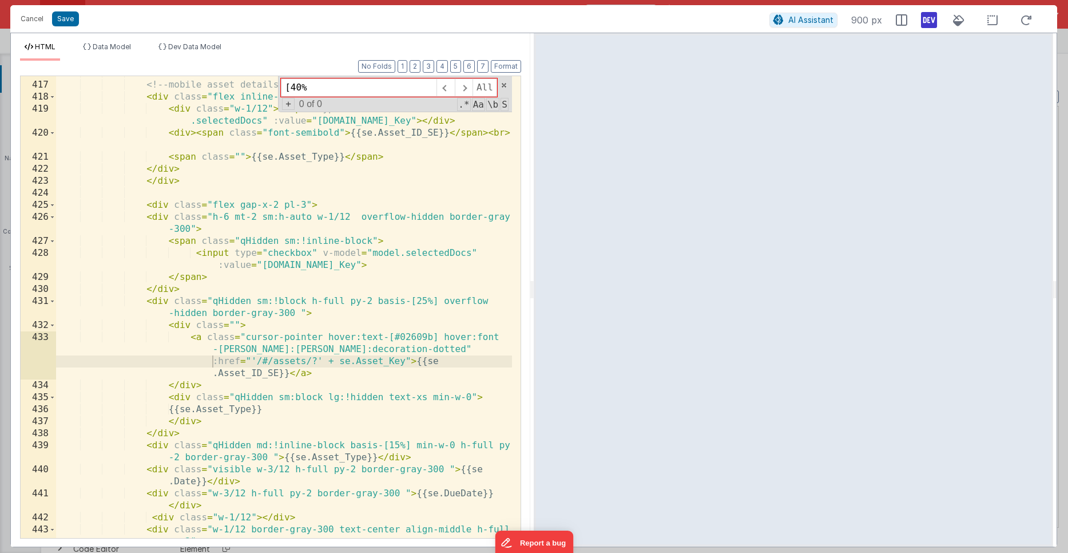
click at [286, 285] on div "<!-- mobile asset details --> < div class = "flex inline-block gap-x-2 sm:!hidd…" at bounding box center [284, 316] width 456 height 498
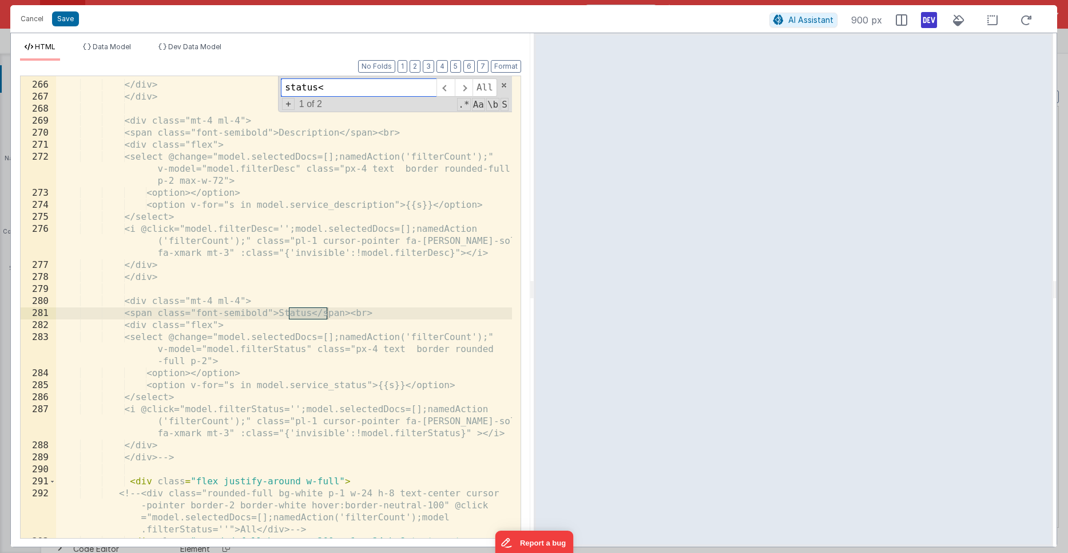
scroll to position [7387, 0]
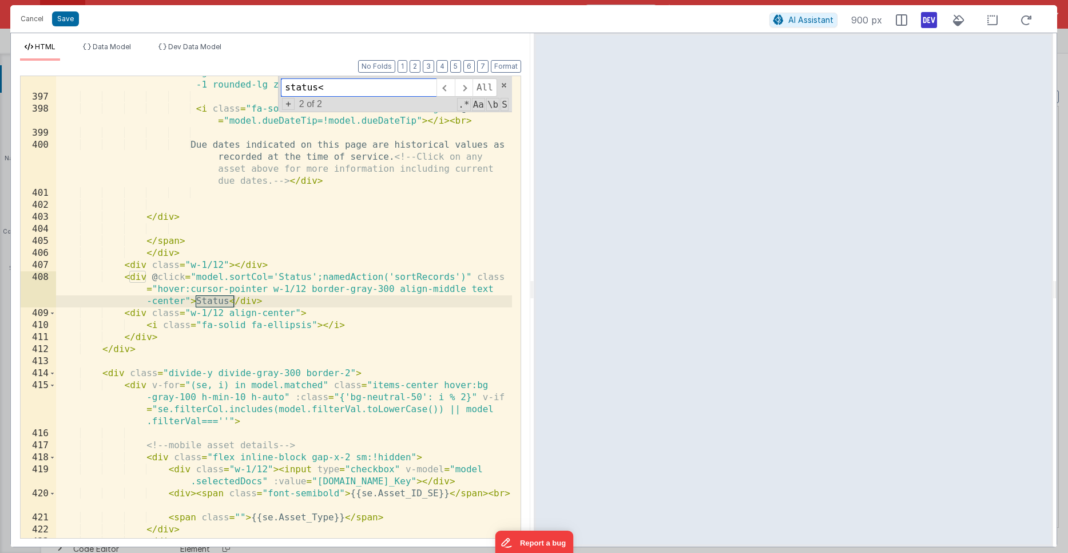
type input "status<"
drag, startPoint x: 272, startPoint y: 290, endPoint x: 304, endPoint y: 286, distance: 31.7
click at [304, 286] on div "< div v-if = "model.dueDateTip" class = "absolute w-48 h-24 pt-2 bg-black shado…" at bounding box center [284, 310] width 456 height 510
drag, startPoint x: 339, startPoint y: 286, endPoint x: 274, endPoint y: 288, distance: 64.7
click at [274, 288] on div "< div v-if = "model.dueDateTip" class = "absolute w-48 h-24 pt-2 bg-black shado…" at bounding box center [284, 310] width 456 height 510
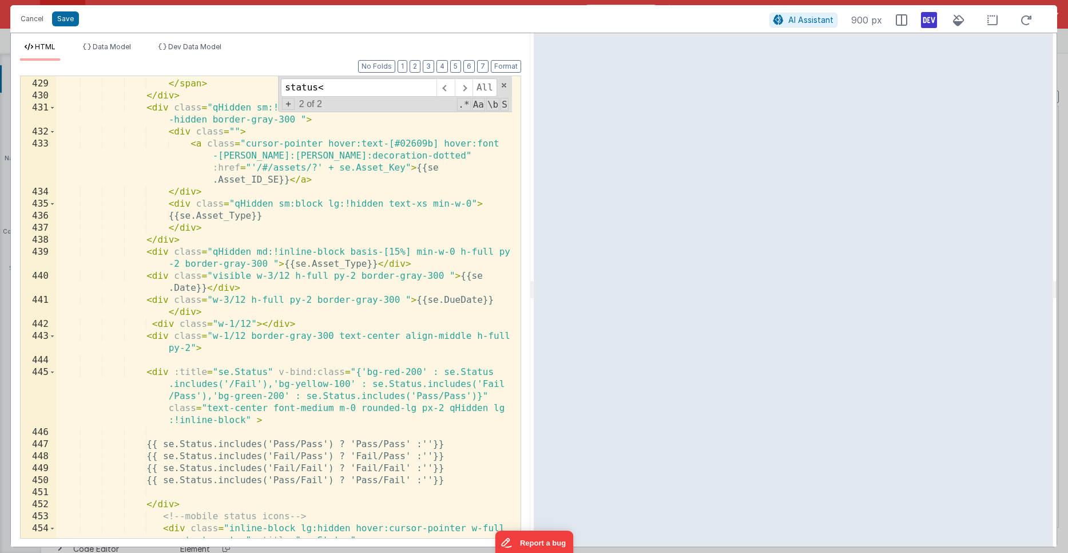
scroll to position [7941, 0]
click at [262, 323] on div "< input type = "checkbox" v-model = "model.selectedDocs" :value = "se.SE_Key" >…" at bounding box center [284, 309] width 456 height 510
drag, startPoint x: 245, startPoint y: 335, endPoint x: 214, endPoint y: 336, distance: 31.5
click at [214, 336] on div "< input type = "checkbox" v-model = "model.selectedDocs" :value = "se.SE_Key" >…" at bounding box center [284, 309] width 456 height 510
click at [254, 332] on div "< input type = "checkbox" v-model = "model.selectedDocs" :value = "se.SE_Key" >…" at bounding box center [284, 309] width 456 height 510
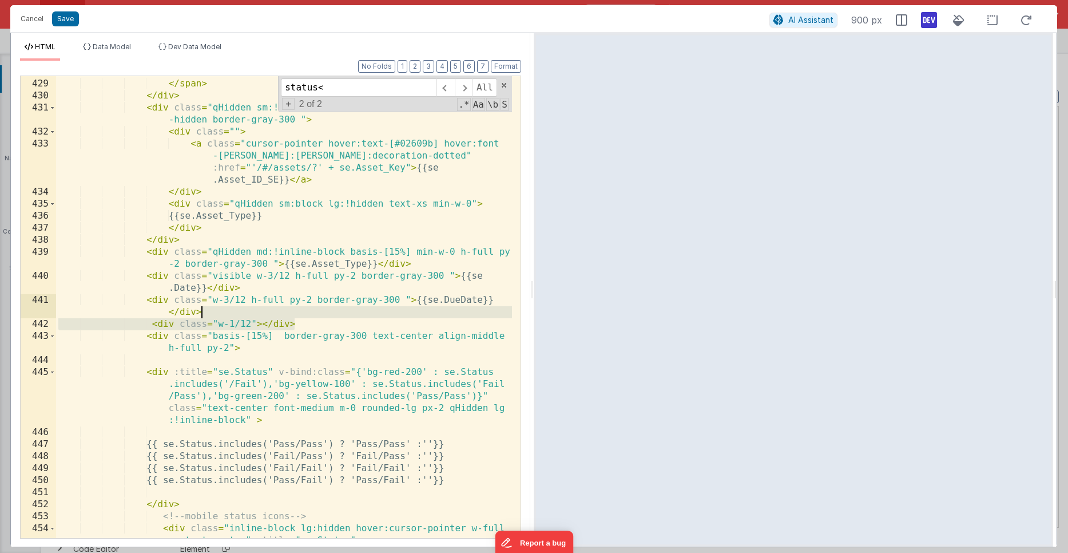
drag, startPoint x: 298, startPoint y: 322, endPoint x: 301, endPoint y: 316, distance: 6.4
click at [301, 316] on div "< input type = "checkbox" v-model = "model.selectedDocs" :value = "se.SE_Key" >…" at bounding box center [284, 309] width 456 height 510
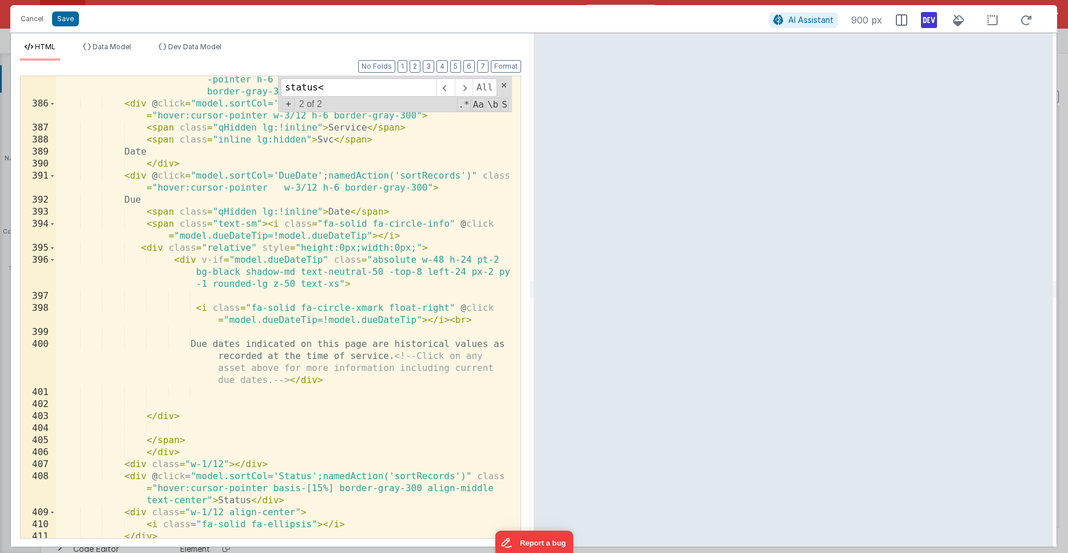
scroll to position [7209, 0]
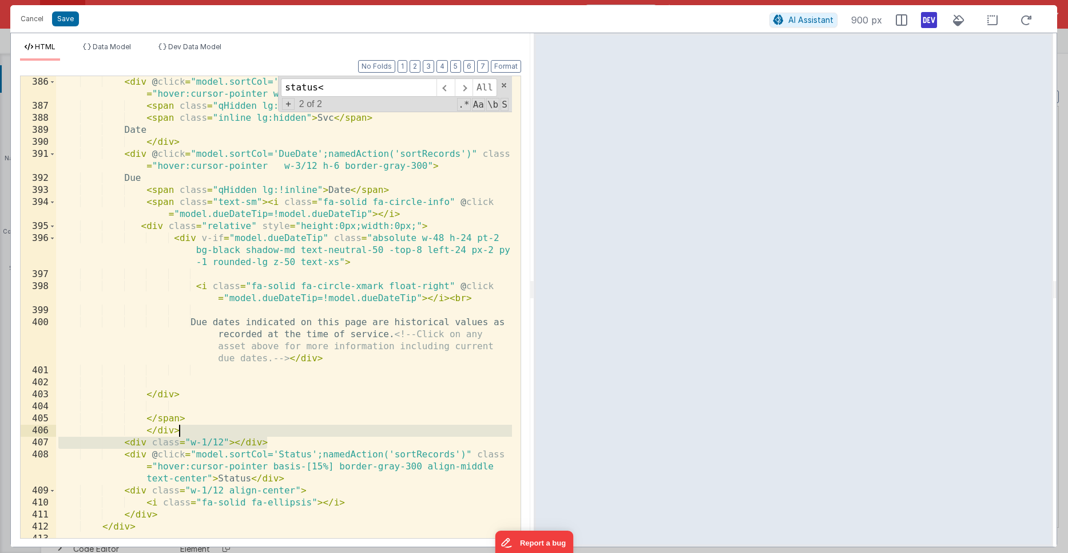
drag, startPoint x: 271, startPoint y: 443, endPoint x: 276, endPoint y: 433, distance: 11.5
click at [276, 433] on div "< div @ click = "model.sortCol='Date';namedAction('sortRecords')" class = "hove…" at bounding box center [284, 325] width 456 height 498
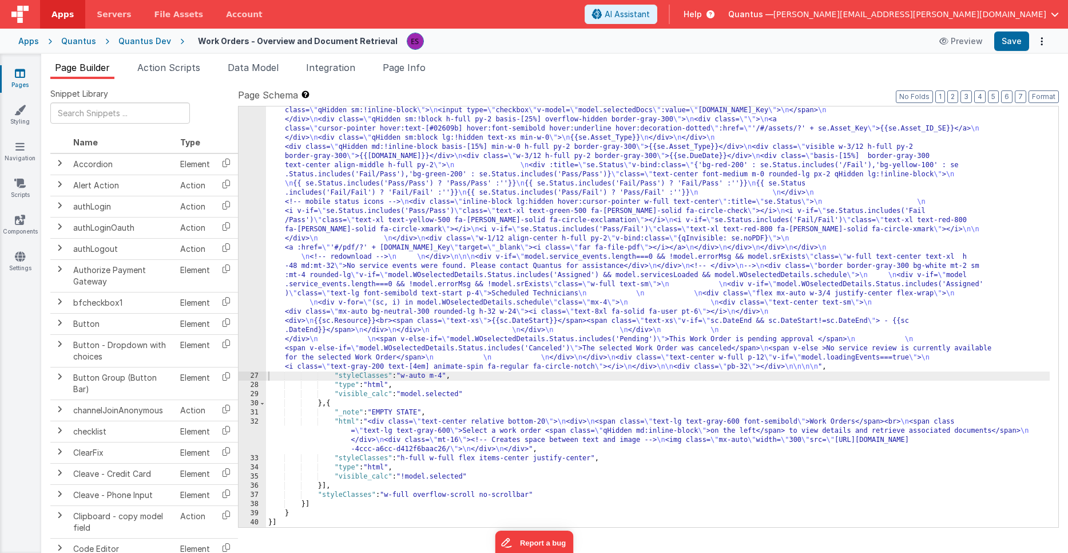
scroll to position [2024, 0]
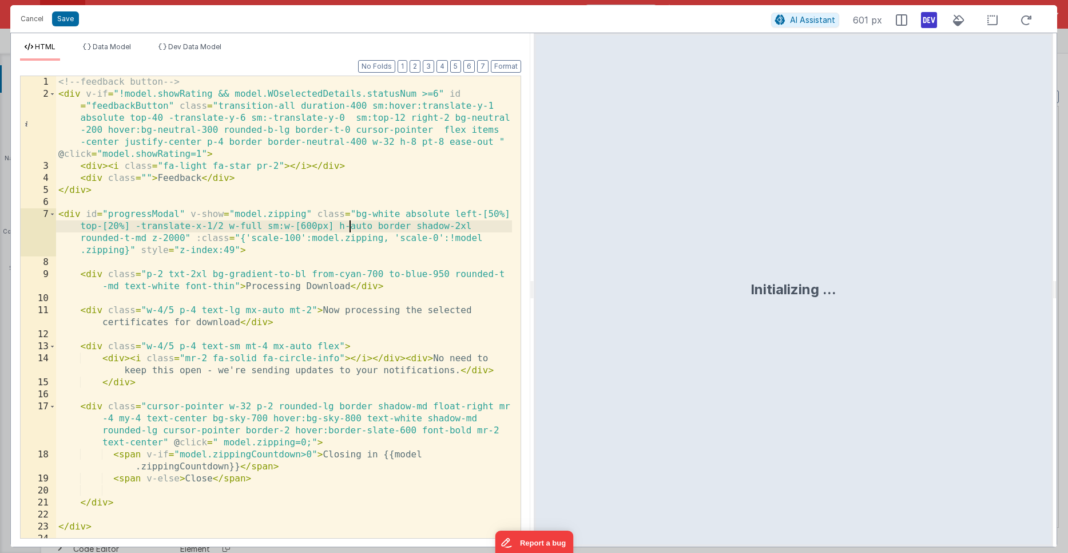
click at [348, 228] on div "<!-- feedback button --> < div v-if = "!model.showRating && model.WOselectedDet…" at bounding box center [284, 319] width 456 height 486
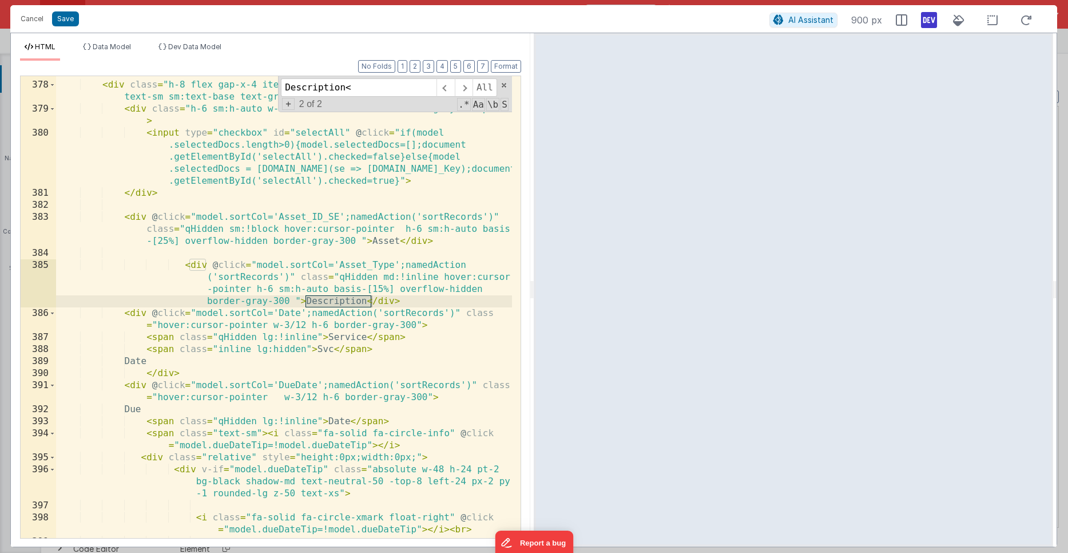
scroll to position [6979, 0]
type input "Description<"
drag, startPoint x: 372, startPoint y: 289, endPoint x: 382, endPoint y: 289, distance: 9.7
click at [382, 289] on div "< div class = "mx-2 mb-2" v-if = "model.matched.length>0" > < div class = "h-8 …" at bounding box center [284, 310] width 456 height 486
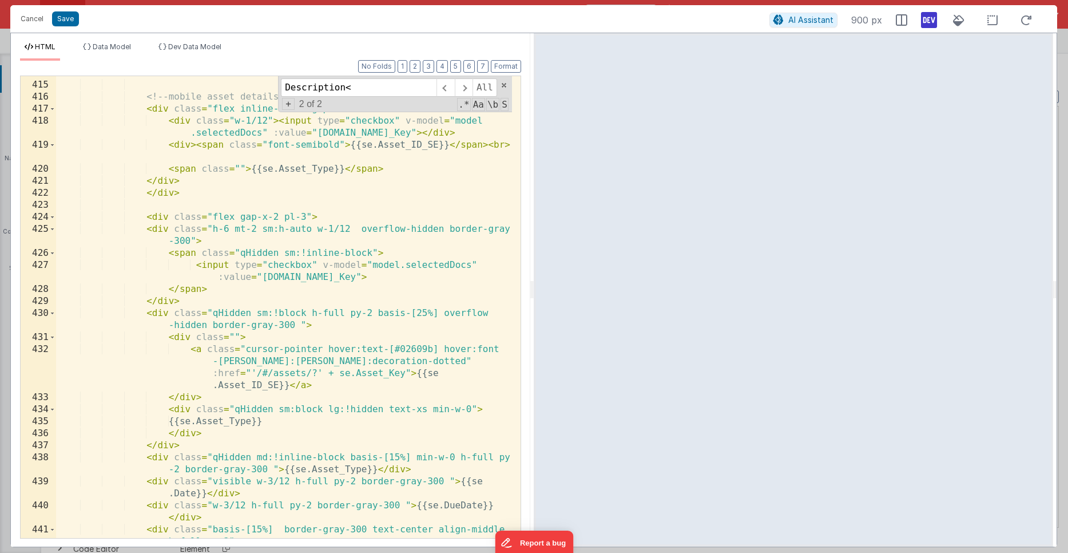
scroll to position [7748, 0]
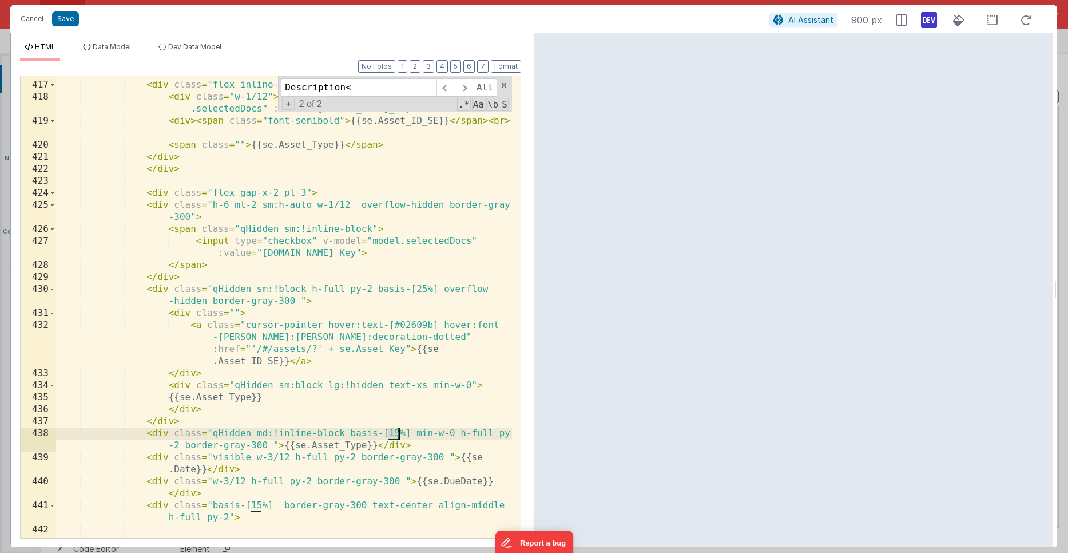
drag, startPoint x: 387, startPoint y: 434, endPoint x: 400, endPoint y: 431, distance: 12.8
click at [400, 431] on div "<!-- mobile asset details --> < div class = "flex inline-block gap-x-2 sm:!hidd…" at bounding box center [284, 334] width 456 height 534
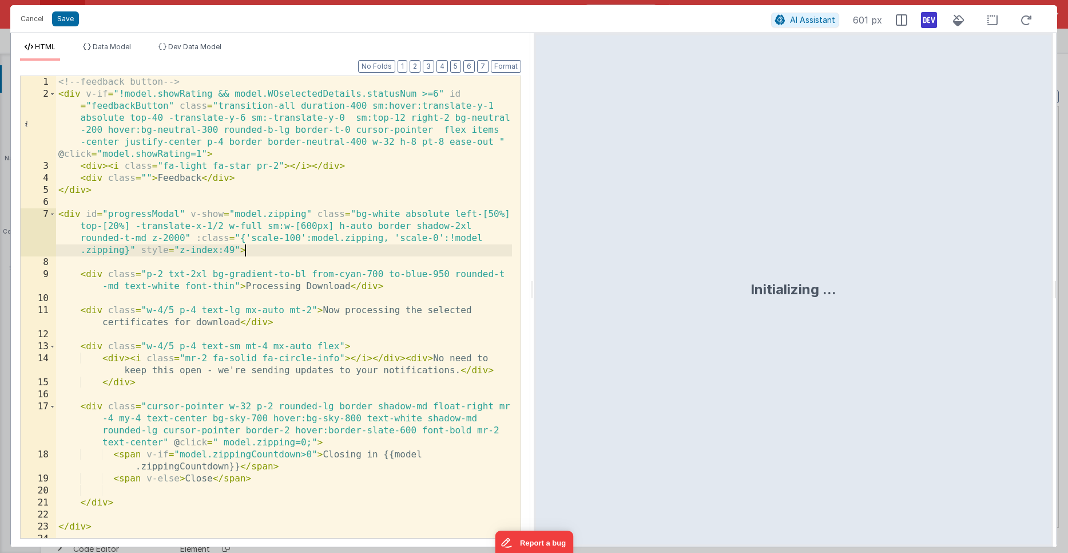
click at [283, 245] on div "<!-- feedback button --> < div v-if = "!model.showRating && model.WOselectedDet…" at bounding box center [284, 319] width 456 height 486
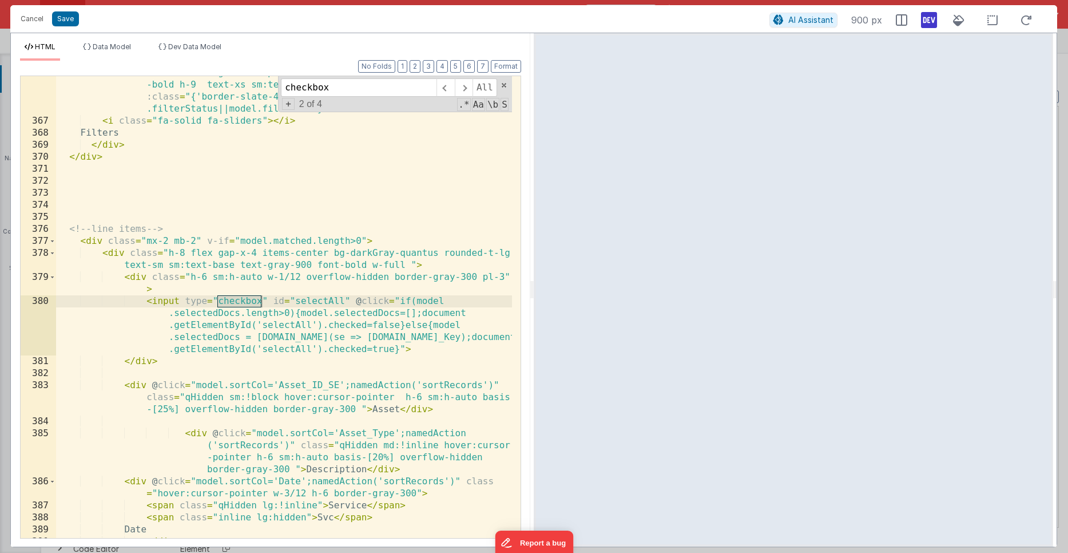
scroll to position [7544, 0]
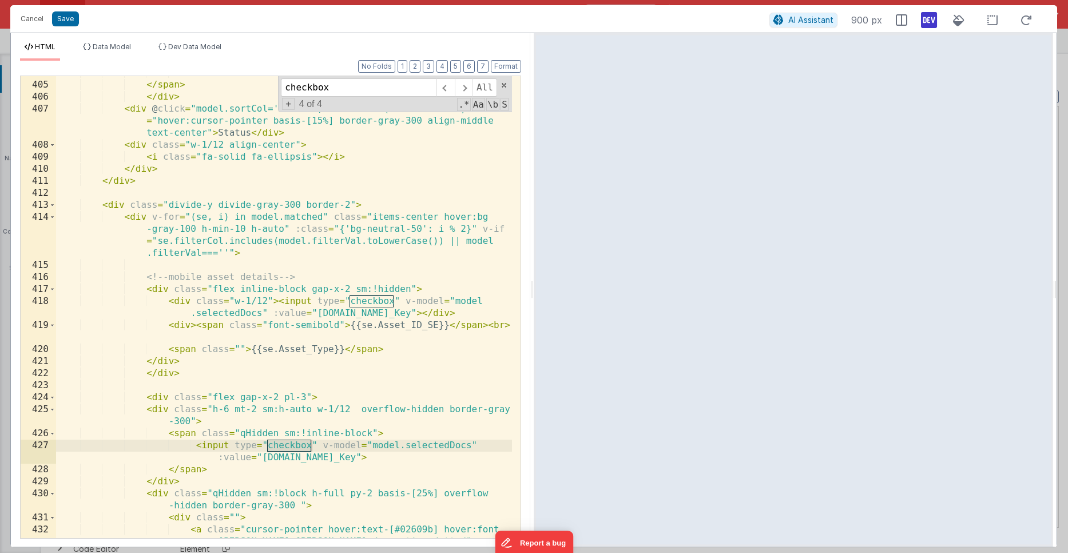
type input "checkbox"
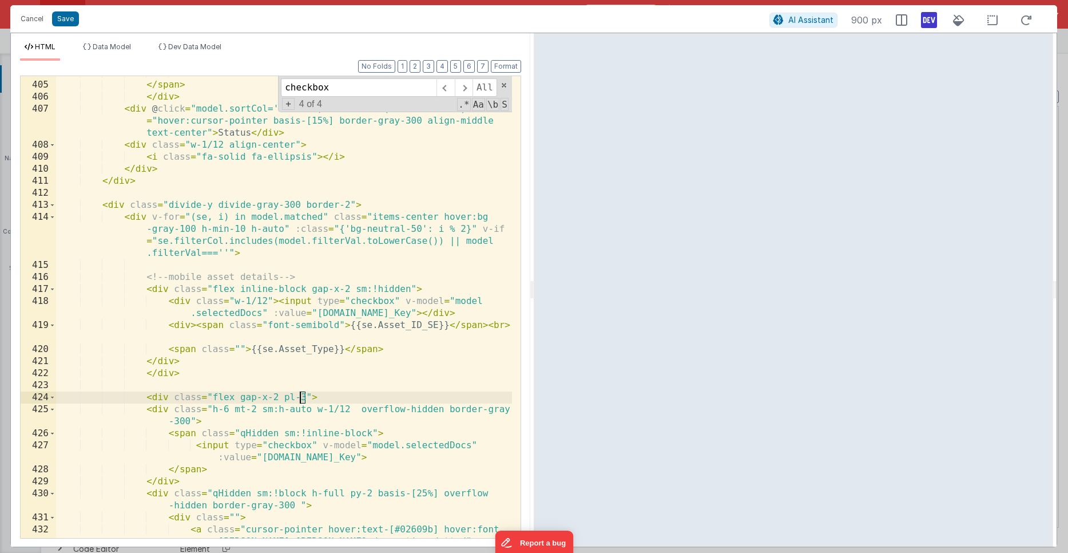
click at [303, 398] on div "</ span > </ div > < div @ click = "model.sortCol='Status';namedAction('sortRec…" at bounding box center [284, 328] width 456 height 522
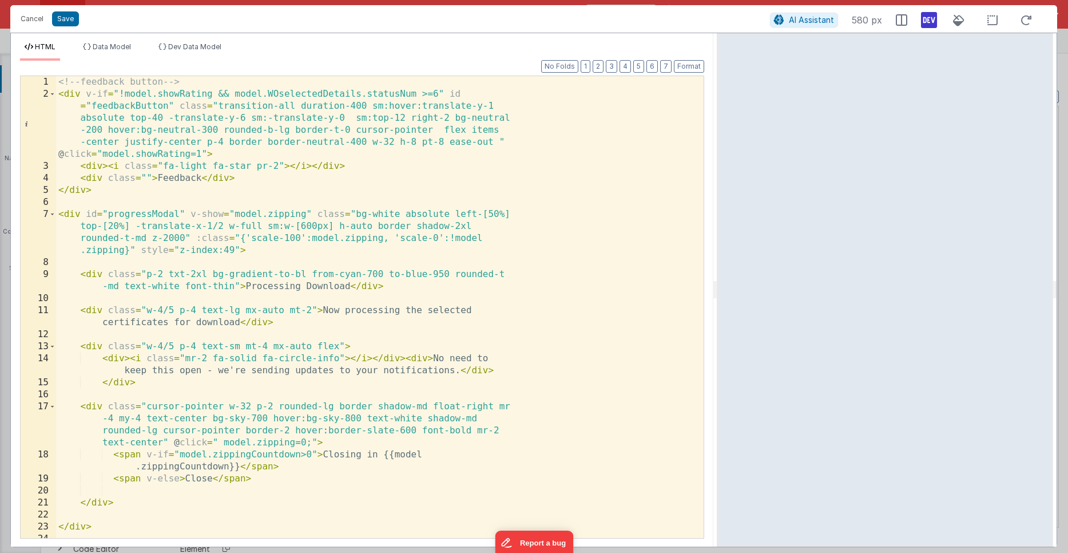
drag, startPoint x: 530, startPoint y: 286, endPoint x: 718, endPoint y: 271, distance: 188.3
click at [718, 271] on html "Cancel Save AI Assistant 580 px HTML Data Model Dev Data Model Format 7 6 5 4 3…" at bounding box center [534, 276] width 1068 height 553
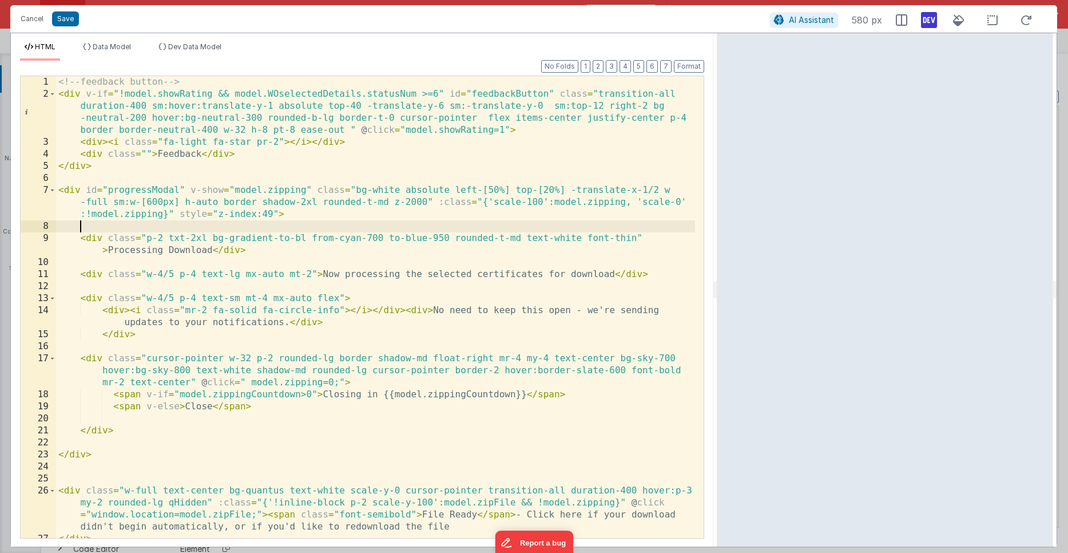
click at [131, 225] on div "<!-- feedback button --> < div v-if = "!model.showRating && model.WOselectedDet…" at bounding box center [375, 319] width 639 height 486
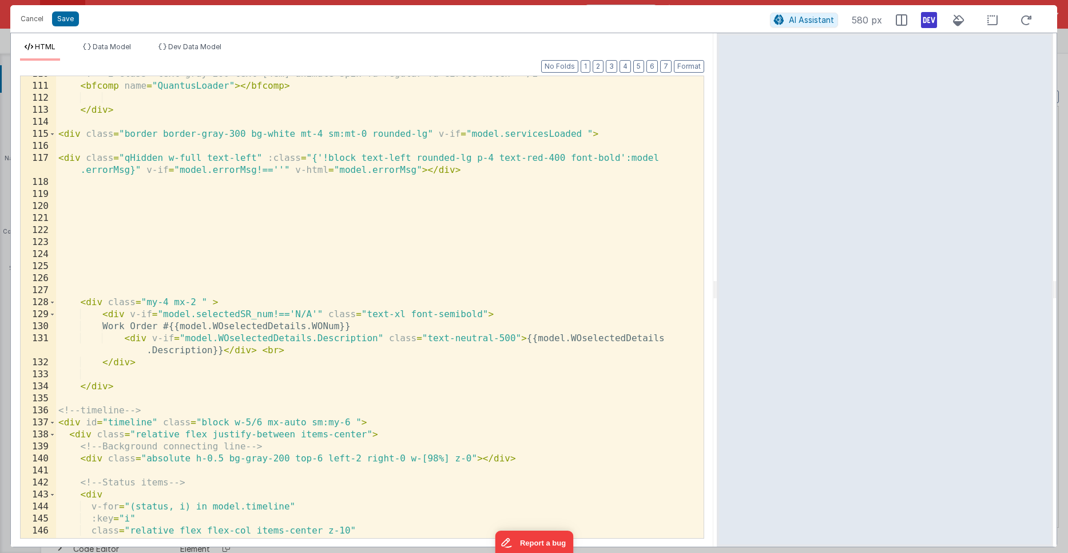
scroll to position [1739, 0]
click at [247, 310] on div "<!-- <i class="text-gray-200 text-[4em] animate-spin fa-regular fa-circle-notch…" at bounding box center [375, 311] width 639 height 486
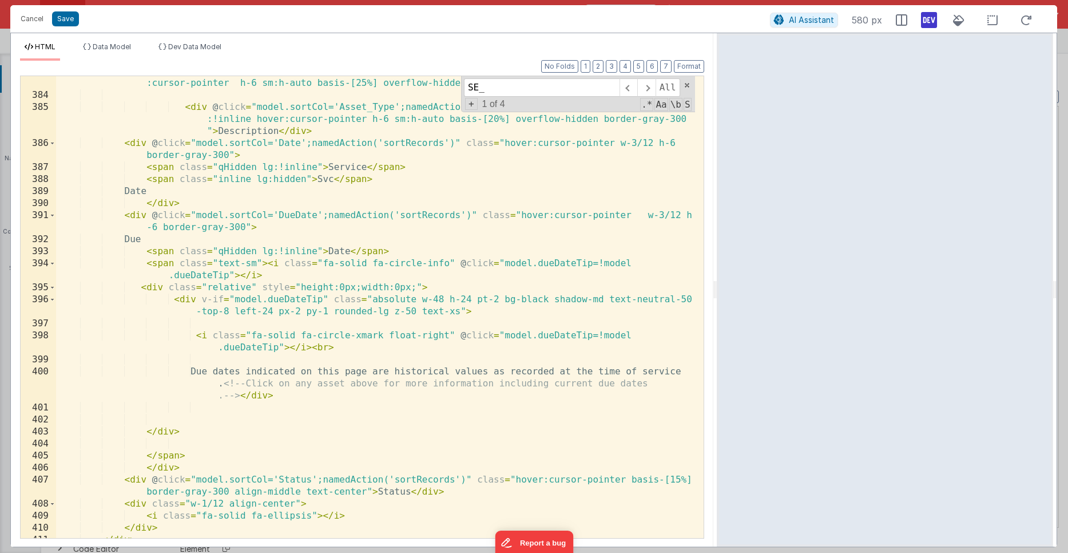
scroll to position [5951, 0]
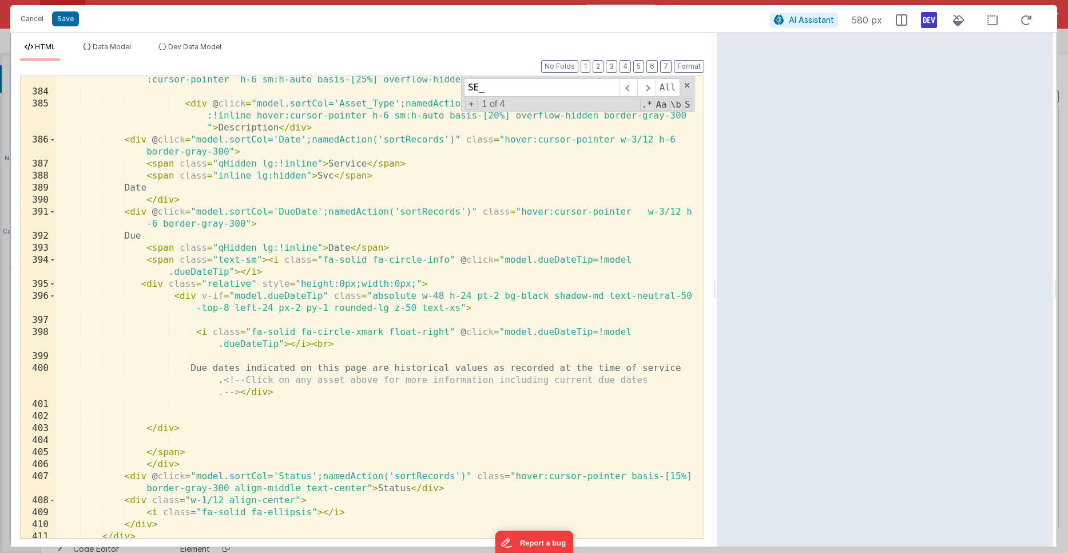
type input "SE_"
drag, startPoint x: 263, startPoint y: 246, endPoint x: 273, endPoint y: 247, distance: 9.7
click at [273, 247] on div "< div @ click = "model.sortCol='Asset_ID_SE';namedAction('sortRecords')" class …" at bounding box center [375, 311] width 639 height 498
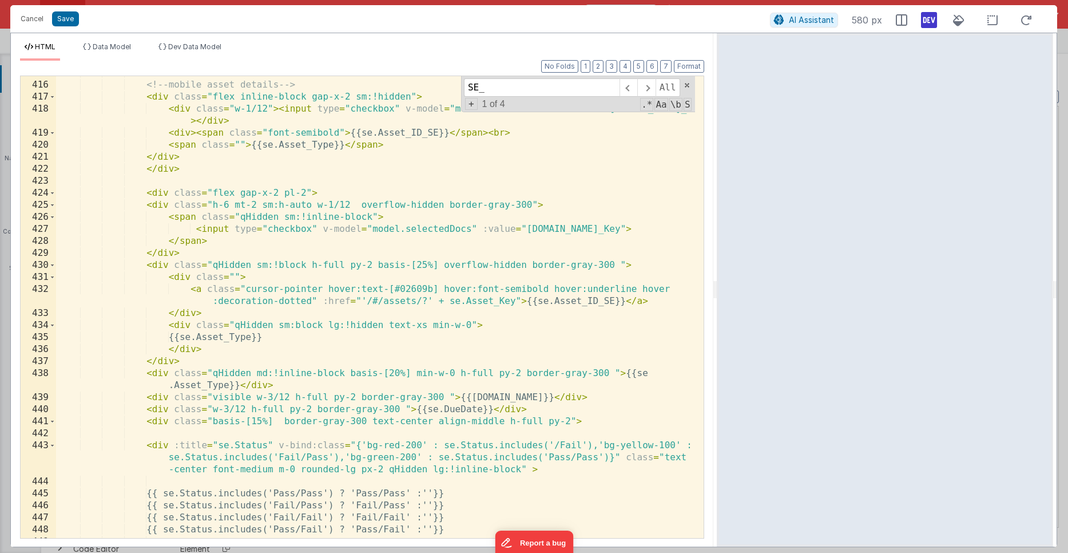
scroll to position [6494, 0]
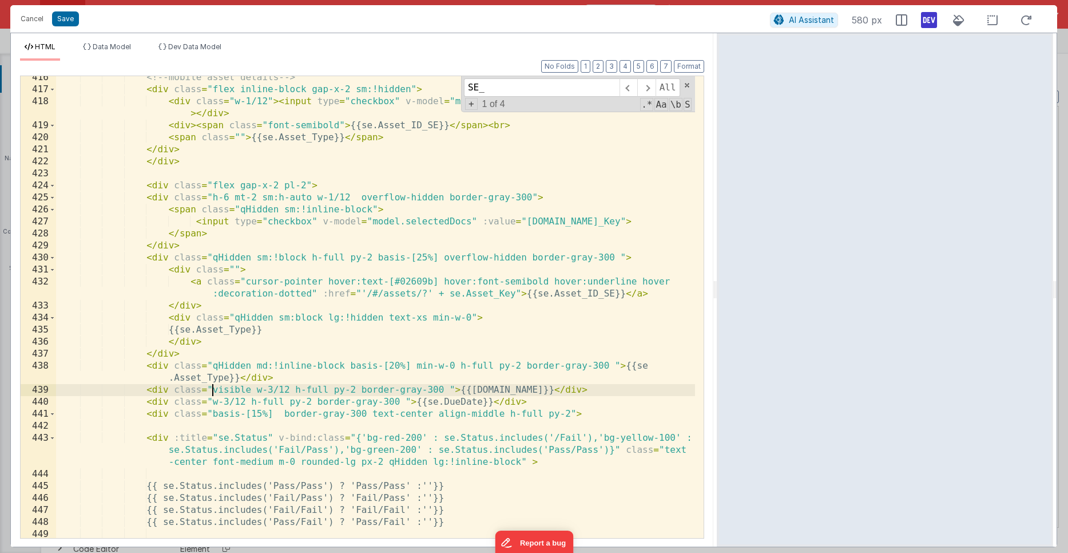
click at [212, 389] on div "<!-- mobile asset details --> < div class = "flex inline-block gap-x-2 sm:!hidd…" at bounding box center [375, 315] width 639 height 486
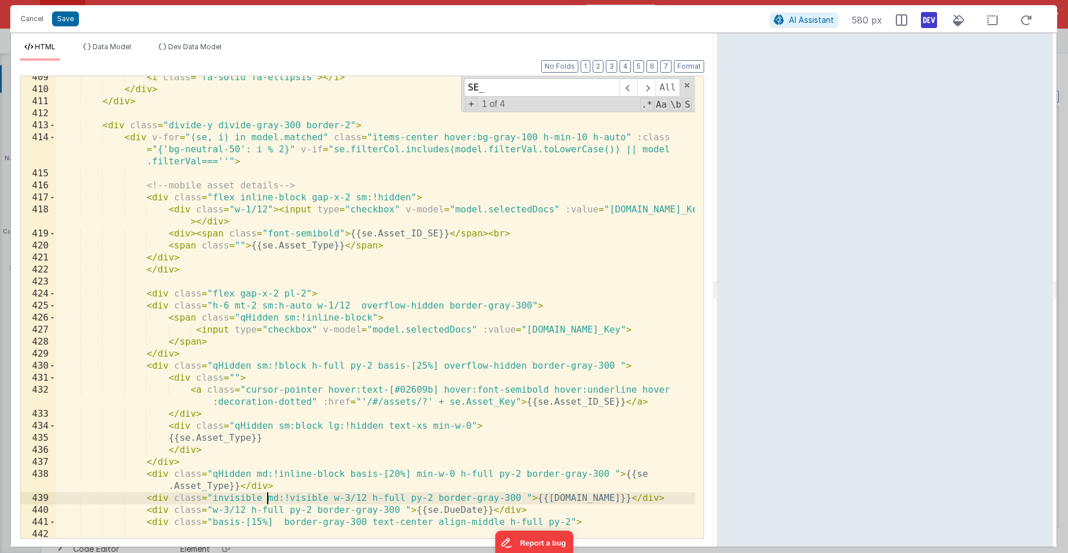
scroll to position [6377, 0]
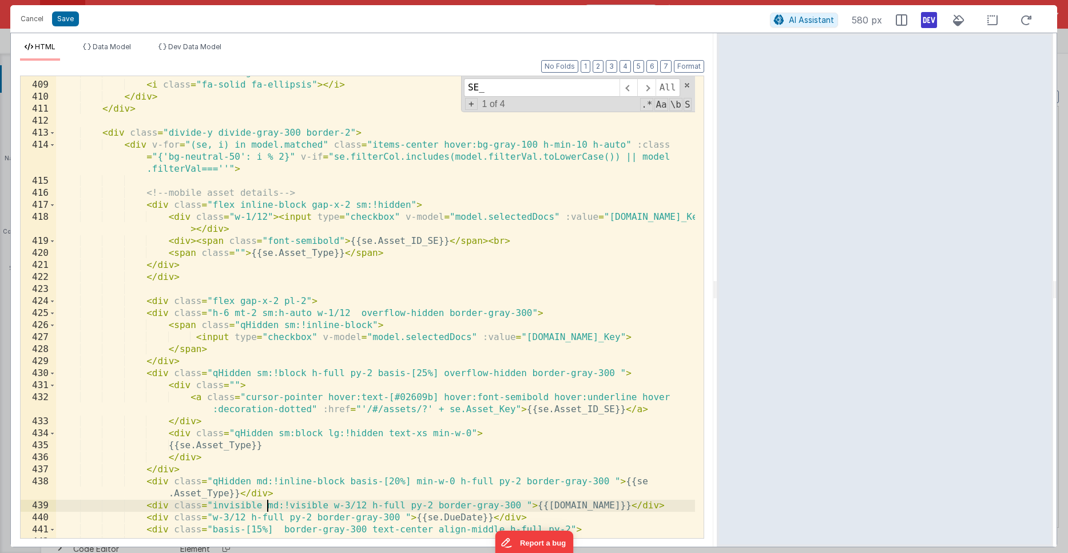
click at [268, 215] on div "< div class = "w-1/12 align-center" > < i class = "fa-solid fa-ellipsis" > </ i…" at bounding box center [375, 310] width 639 height 486
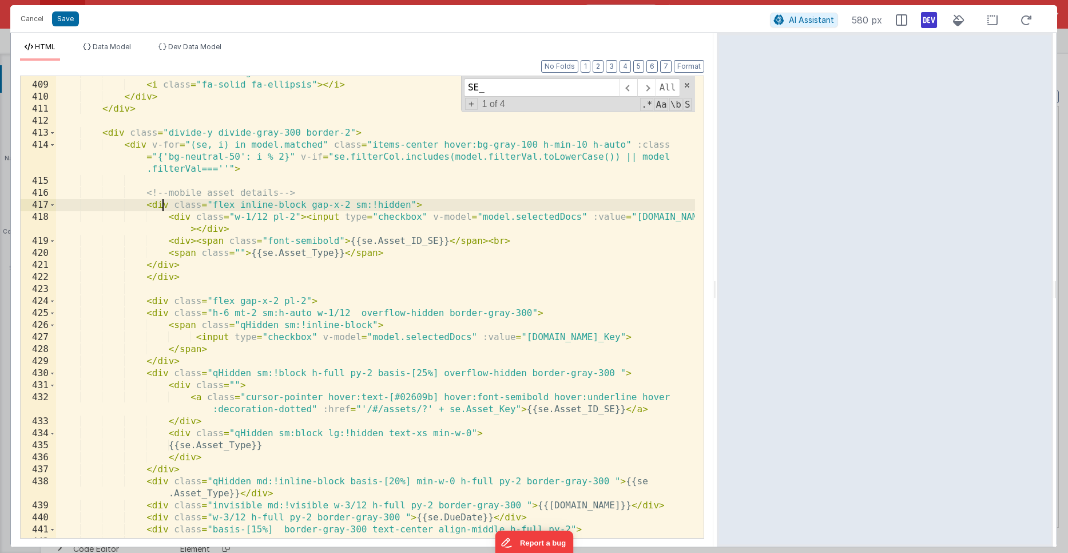
click at [162, 208] on div "< div class = "w-1/12 align-center" > < i class = "fa-solid fa-ellipsis" > </ i…" at bounding box center [375, 310] width 639 height 486
click at [156, 300] on div "< div class = "w-1/12 align-center" > < i class = "fa-solid fa-ellipsis" > </ i…" at bounding box center [375, 310] width 639 height 486
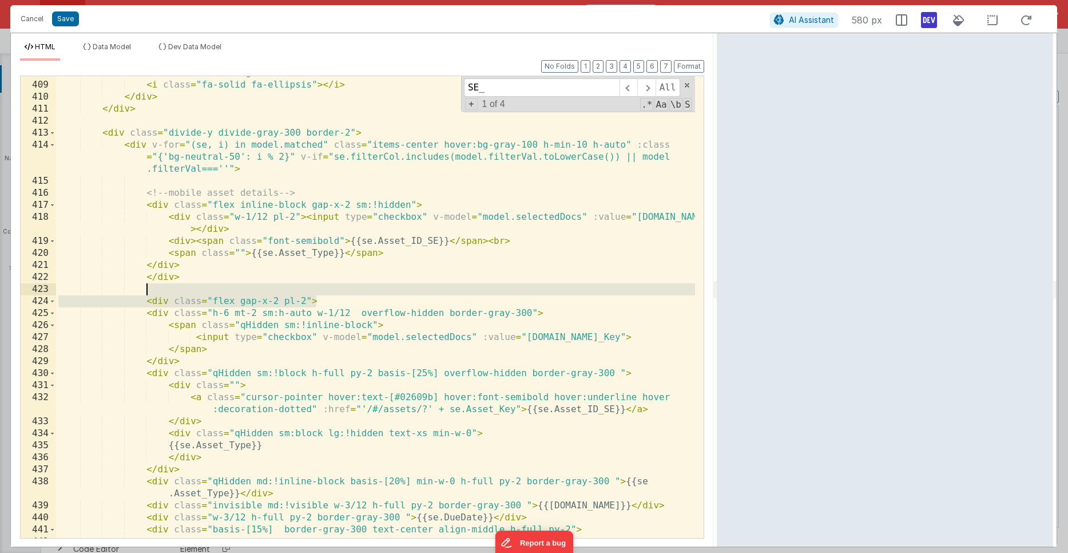
drag, startPoint x: 324, startPoint y: 300, endPoint x: 323, endPoint y: 292, distance: 7.5
click at [323, 292] on div "< div class = "w-1/12 align-center" > < i class = "fa-solid fa-ellipsis" > </ i…" at bounding box center [375, 310] width 639 height 486
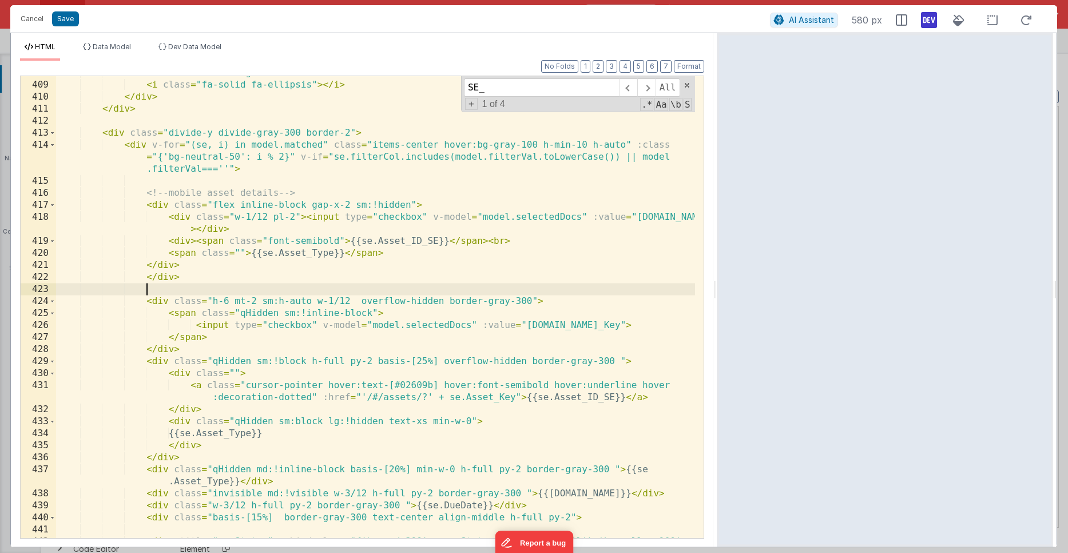
click at [217, 177] on div "< div class = "w-1/12 align-center" > < i class = "fa-solid fa-ellipsis" > </ i…" at bounding box center [375, 322] width 639 height 510
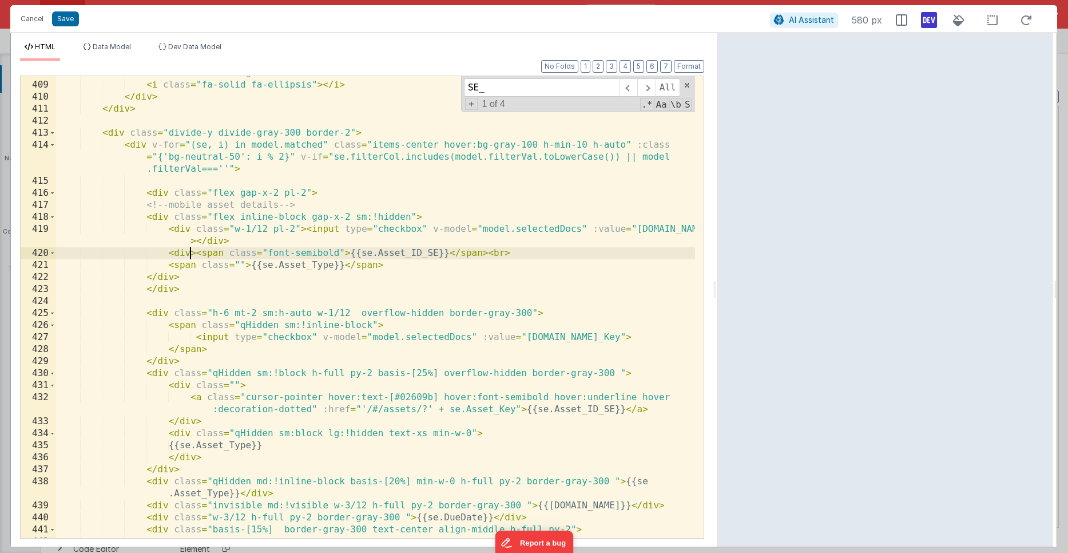
click at [189, 256] on div "< div class = "w-1/12 align-center" > < i class = "fa-solid fa-ellipsis" > </ i…" at bounding box center [375, 310] width 639 height 486
click at [251, 265] on div "< div class = "w-1/12 align-center" > < i class = "fa-solid fa-ellipsis" > </ i…" at bounding box center [375, 310] width 639 height 486
click at [163, 287] on div "< div class = "w-1/12 align-center" > < i class = "fa-solid fa-ellipsis" > </ i…" at bounding box center [375, 310] width 639 height 486
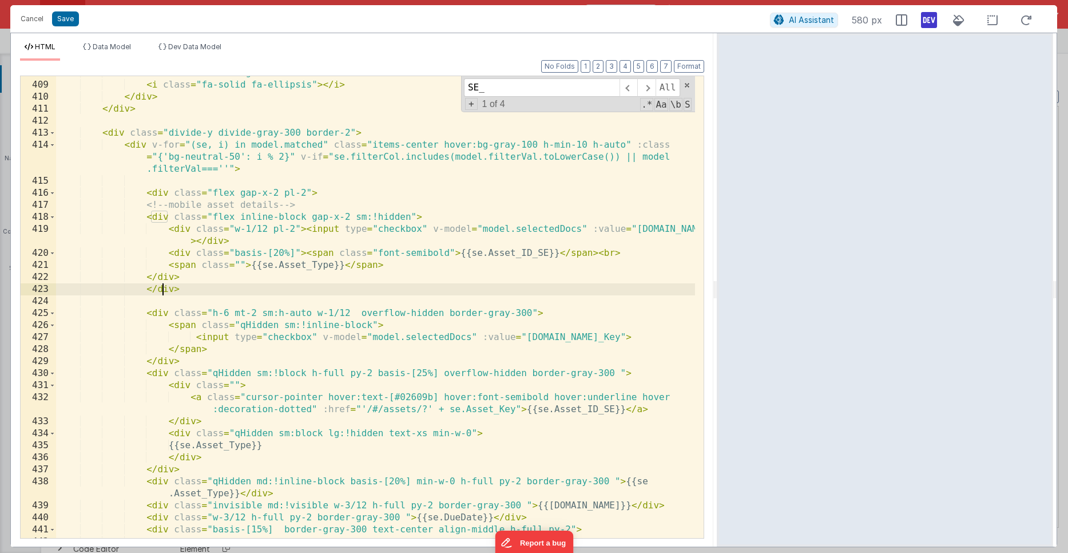
click at [161, 273] on div "< div class = "w-1/12 align-center" > < i class = "fa-solid fa-ellipsis" > </ i…" at bounding box center [375, 310] width 639 height 486
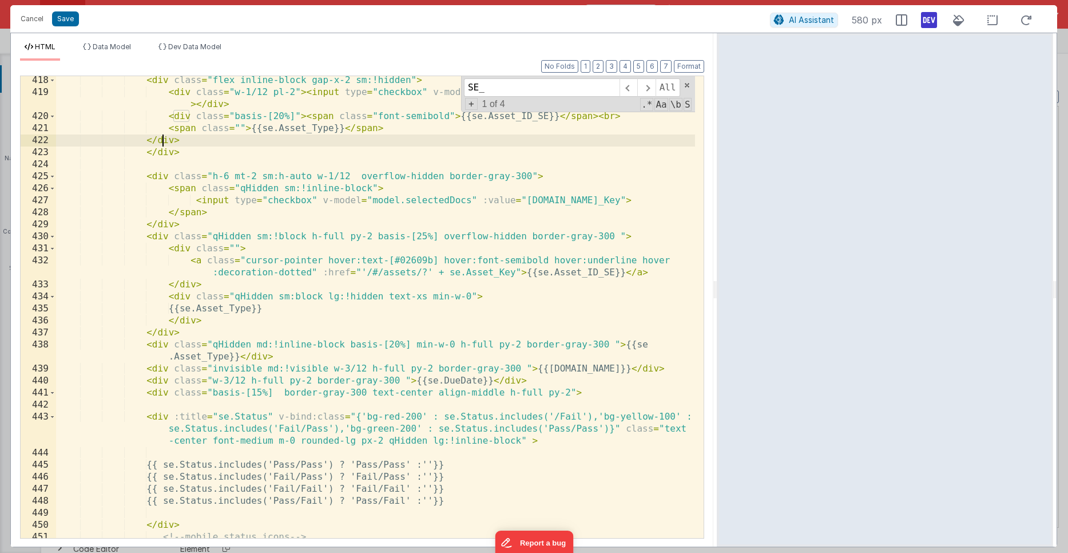
scroll to position [6514, 0]
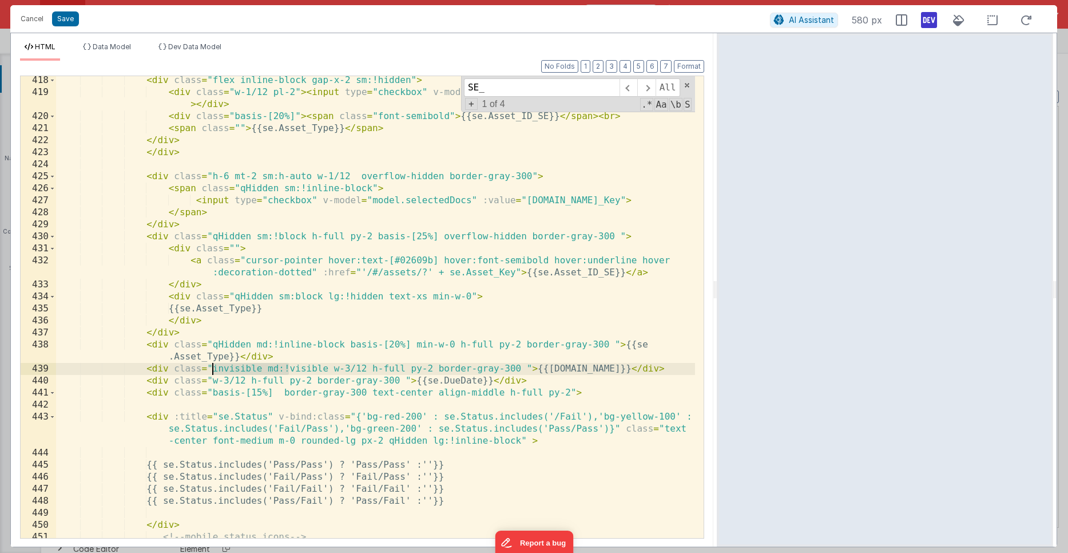
drag, startPoint x: 290, startPoint y: 367, endPoint x: 213, endPoint y: 367, distance: 76.7
click at [213, 367] on div "< div class = "flex inline-block gap-x-2 sm:!hidden" > < div class = "w-1/12 pl…" at bounding box center [375, 317] width 639 height 486
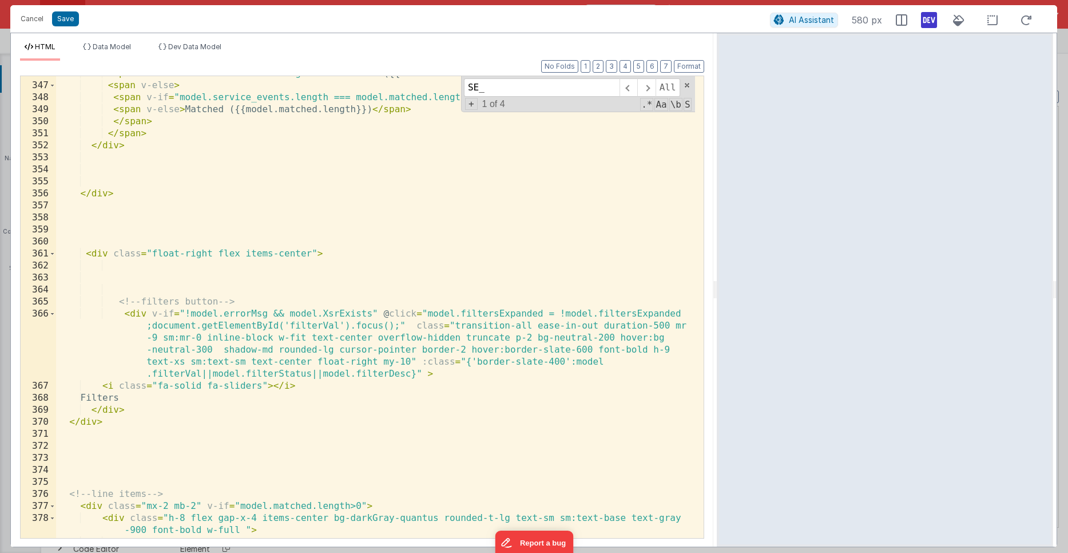
scroll to position [5417, 0]
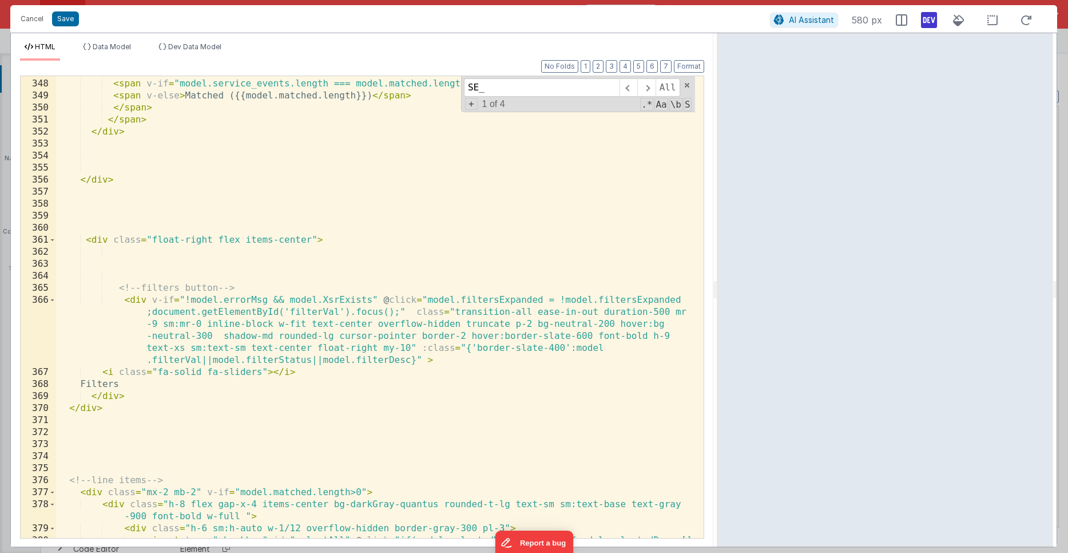
drag, startPoint x: 312, startPoint y: 330, endPoint x: 307, endPoint y: 331, distance: 5.8
click at [311, 330] on div "< span v-else > < span v-if = "model.service_events.length === model.matched.le…" at bounding box center [375, 321] width 639 height 510
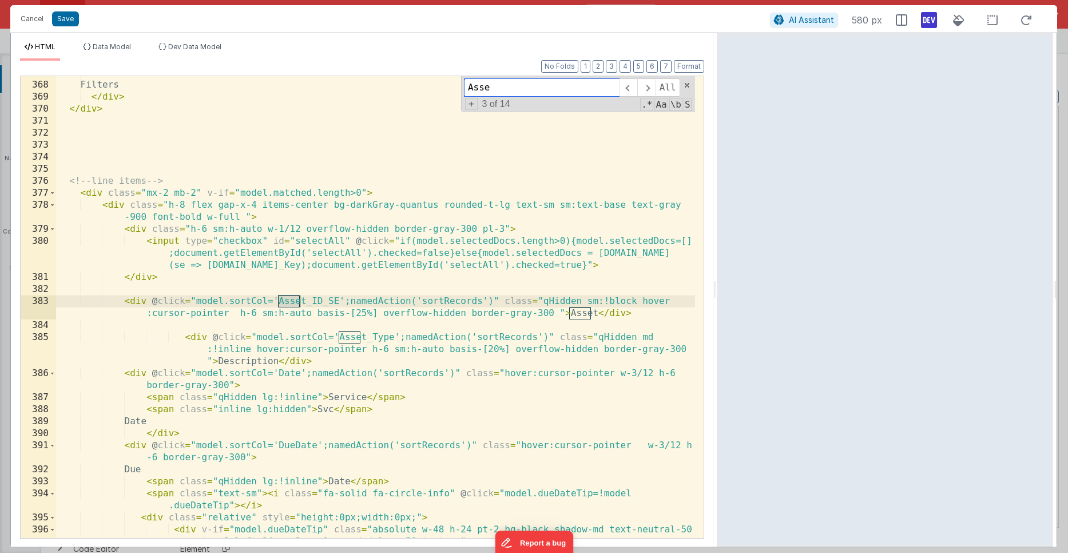
scroll to position [5717, 0]
type input "Asset<"
drag, startPoint x: 597, startPoint y: 303, endPoint x: 585, endPoint y: 302, distance: 12.6
click at [585, 302] on div "< i class = "fa-solid fa-sliders" > </ i > Filters </ div > </ div > <!-- line …" at bounding box center [375, 316] width 639 height 498
drag, startPoint x: 642, startPoint y: 302, endPoint x: 544, endPoint y: 303, distance: 97.9
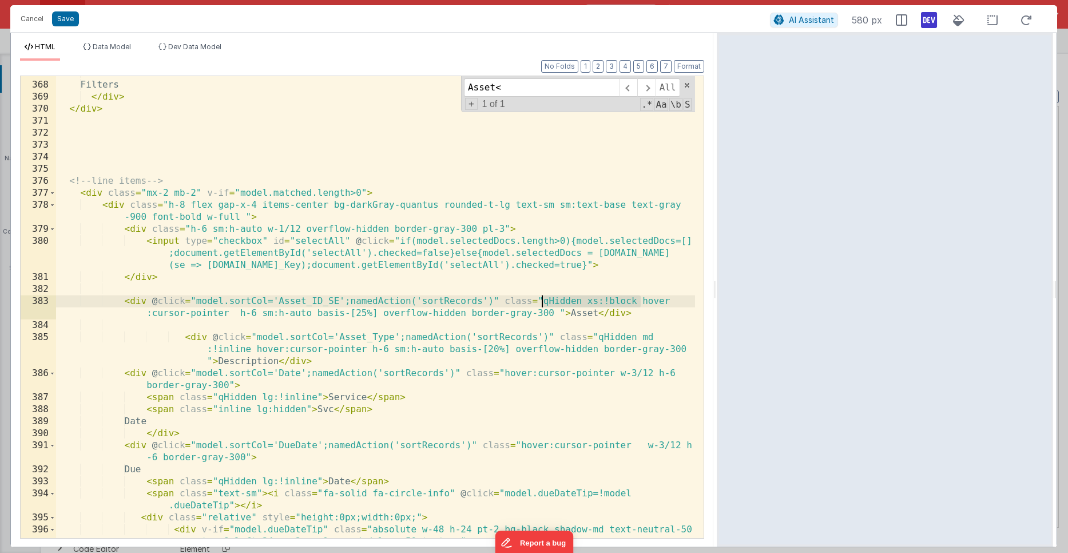
click at [544, 303] on div "< i class = "fa-solid fa-sliders" > </ i > Filters </ div > </ div > <!-- line …" at bounding box center [375, 316] width 639 height 498
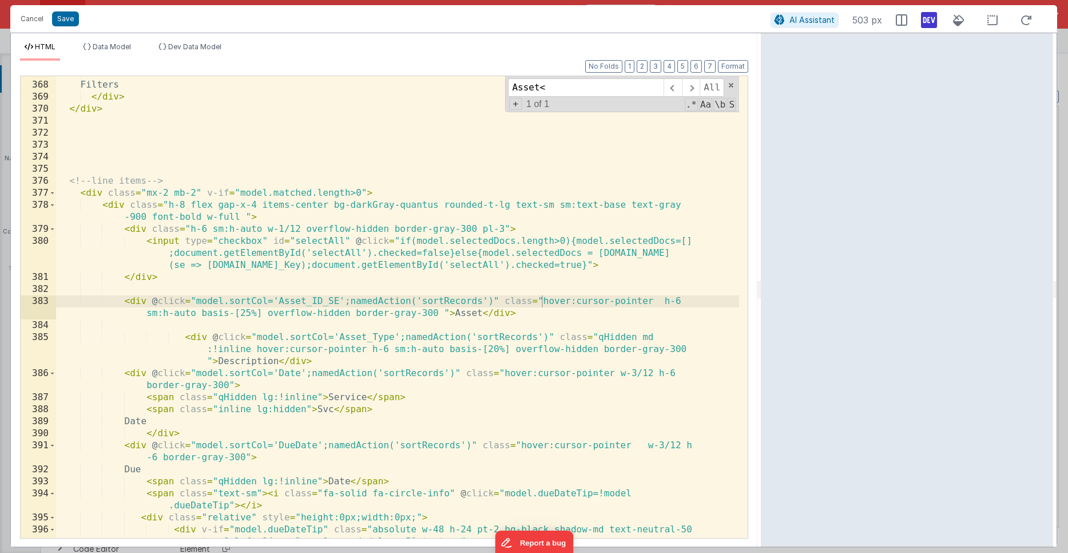
drag, startPoint x: 715, startPoint y: 290, endPoint x: 762, endPoint y: 263, distance: 54.3
click at [762, 263] on html "Cancel Save AI Assistant 503 px HTML Data Model Dev Data Model Format 7 6 5 4 3…" at bounding box center [534, 276] width 1068 height 553
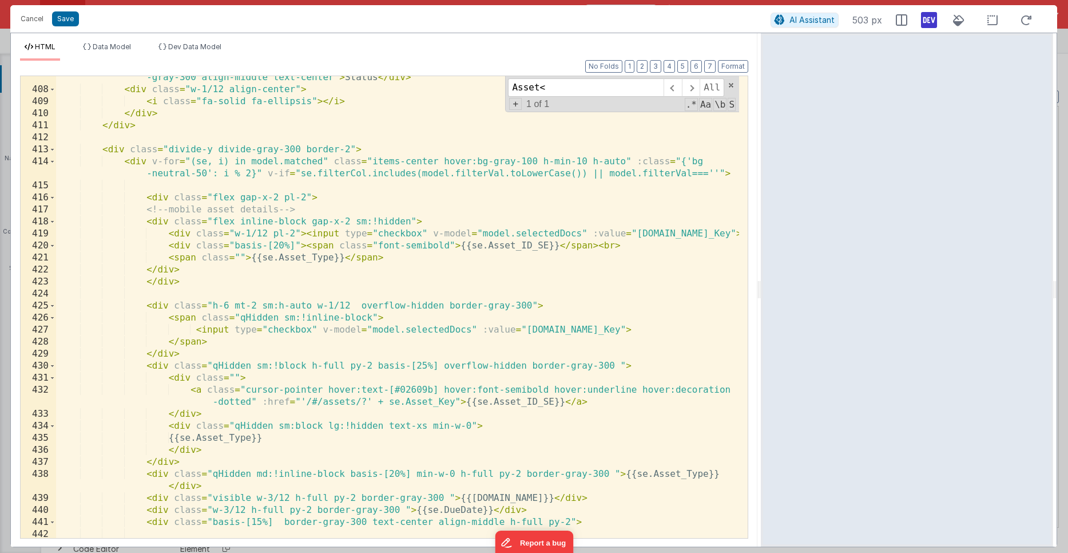
scroll to position [6230, 0]
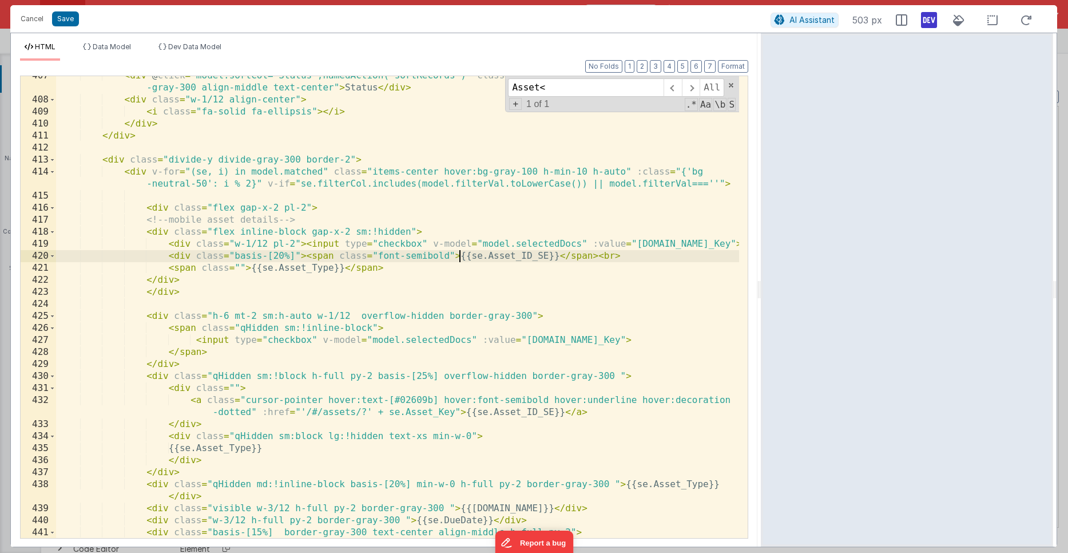
click at [461, 255] on div "< div @ click = "model.sortCol='Status';namedAction('sortRecords')" class = "ho…" at bounding box center [397, 319] width 683 height 498
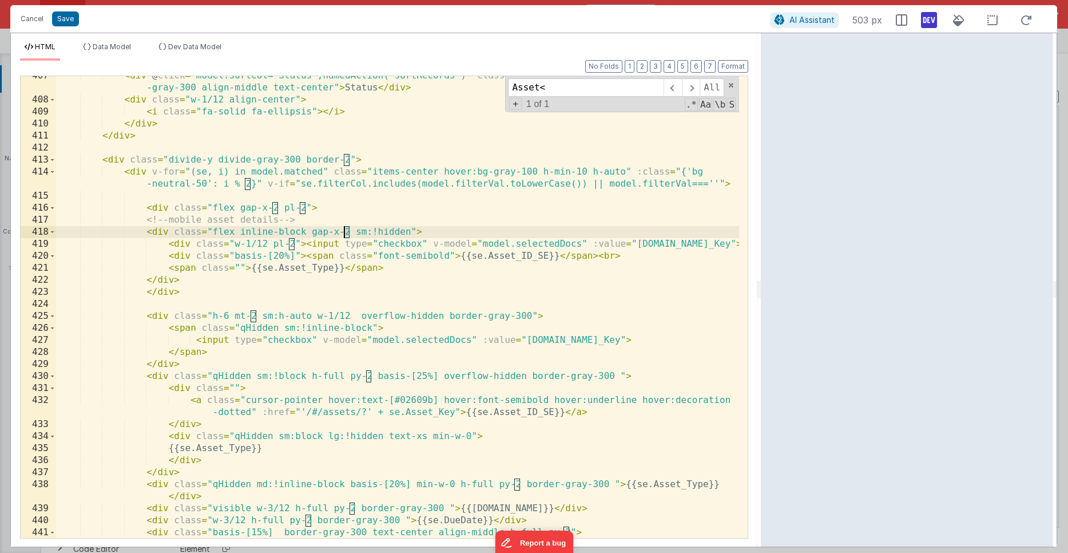
click at [345, 232] on div "< div @ click = "model.sortCol='Status';namedAction('sortRecords')" class = "ho…" at bounding box center [397, 319] width 683 height 498
click at [409, 230] on div "< div @ click = "model.sortCol='Status';namedAction('sortRecords')" class = "ho…" at bounding box center [397, 319] width 683 height 498
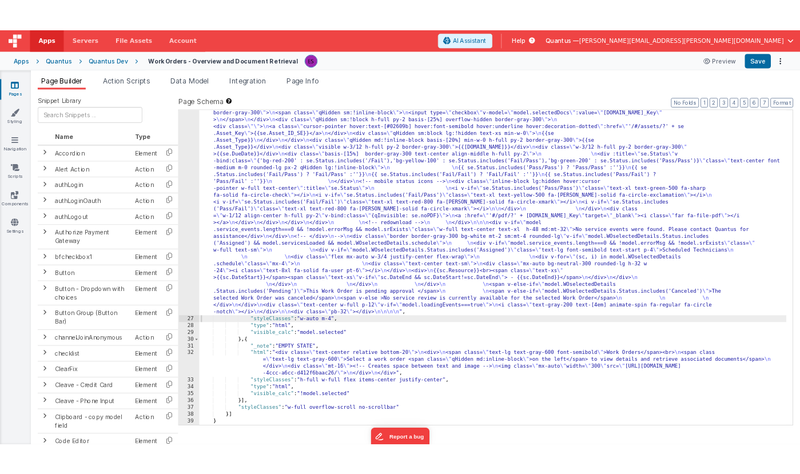
scroll to position [2024, 0]
